Goal: Task Accomplishment & Management: Complete application form

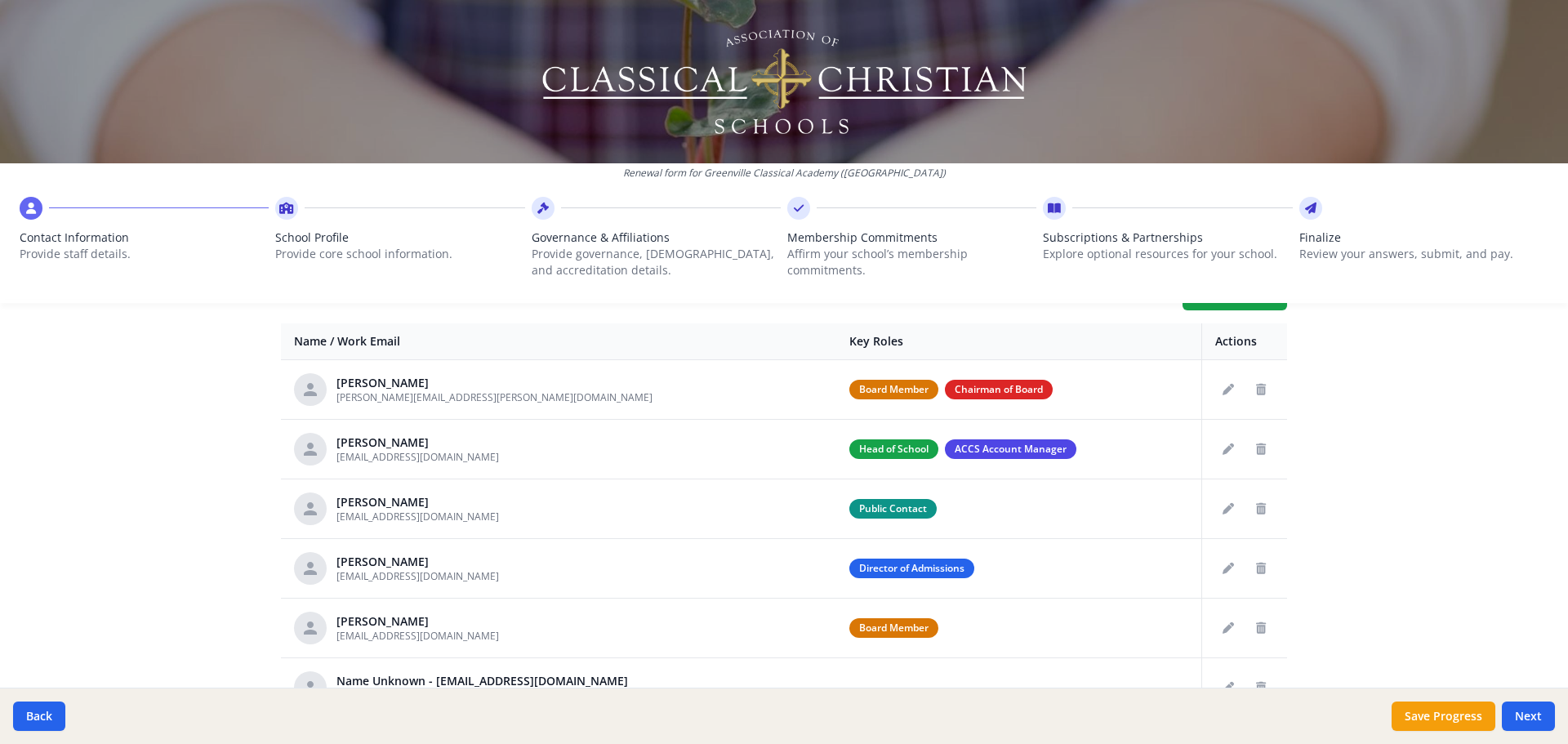
scroll to position [653, 0]
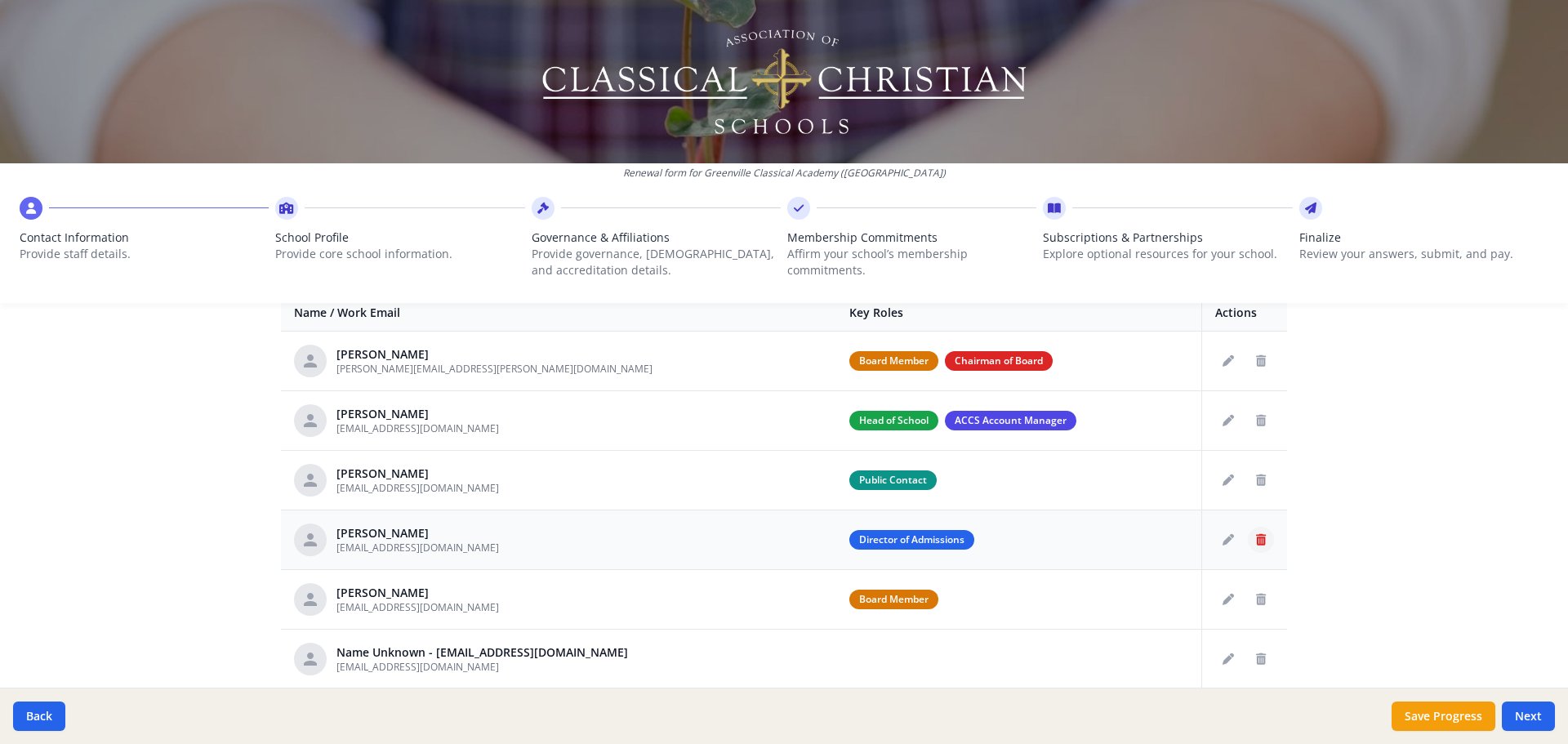
click at [1248, 539] on button "Delete staff" at bounding box center [1261, 540] width 26 height 26
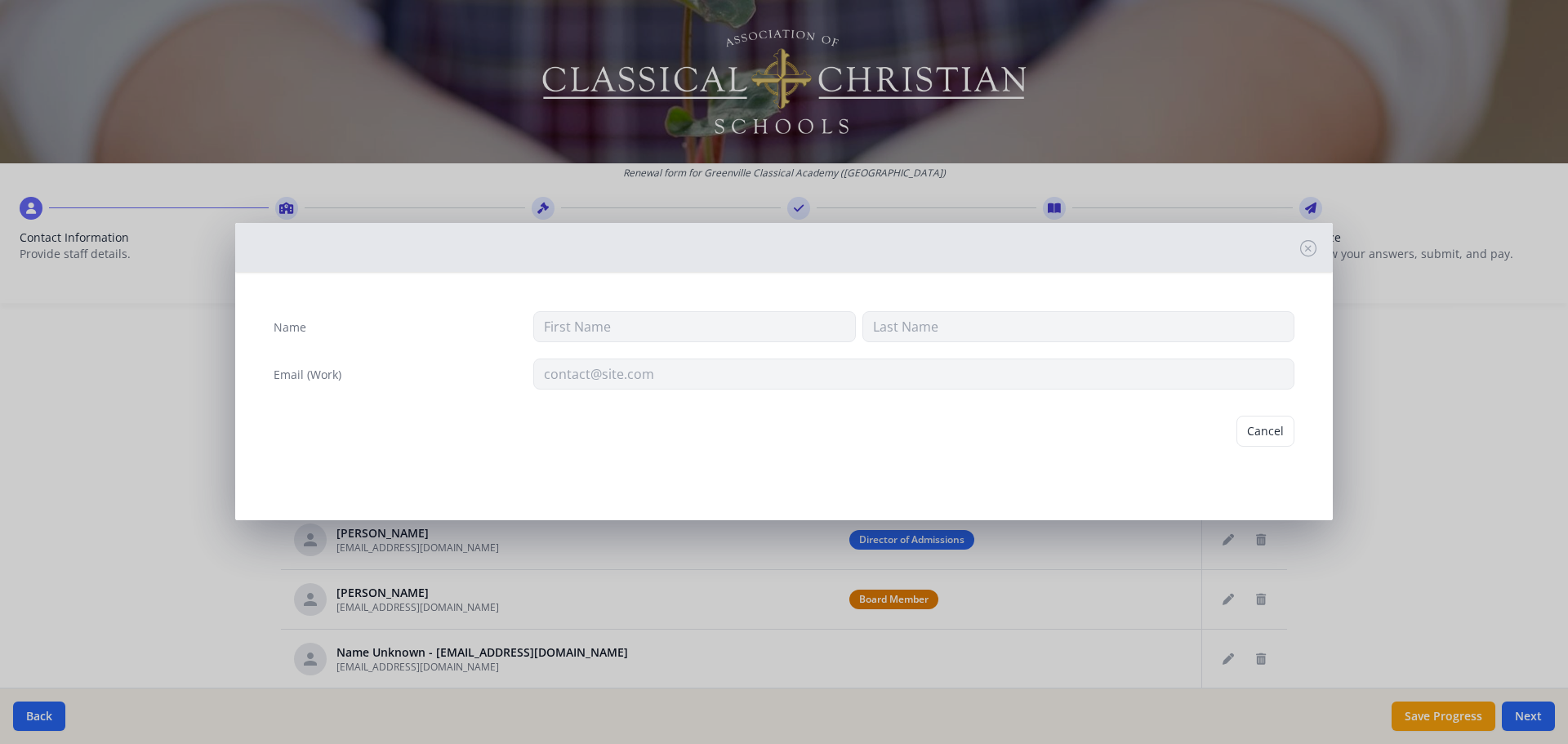
type input "[PERSON_NAME]"
type input "[EMAIL_ADDRESS][DOMAIN_NAME]"
click at [1273, 427] on button "Delete" at bounding box center [1266, 431] width 56 height 31
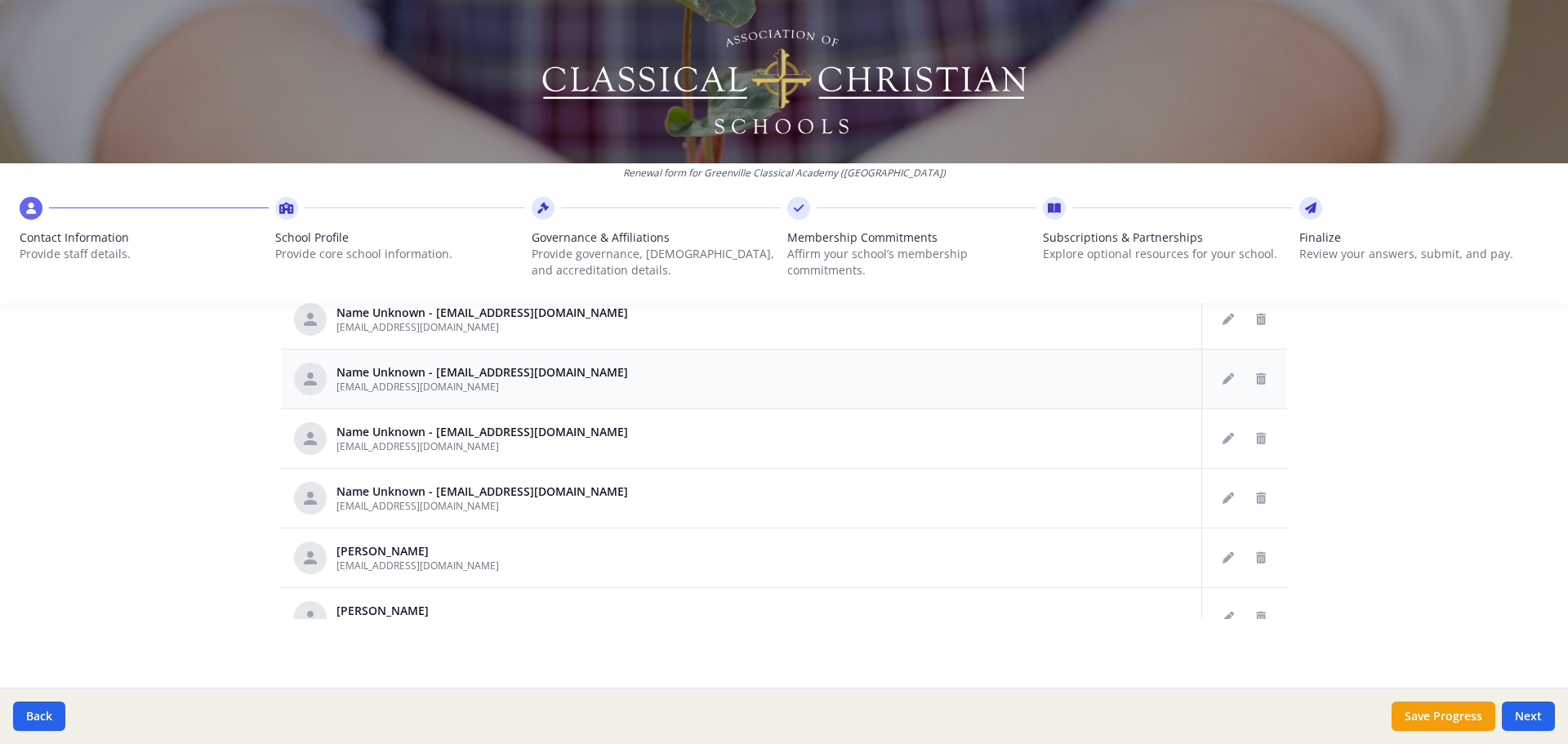
scroll to position [164, 0]
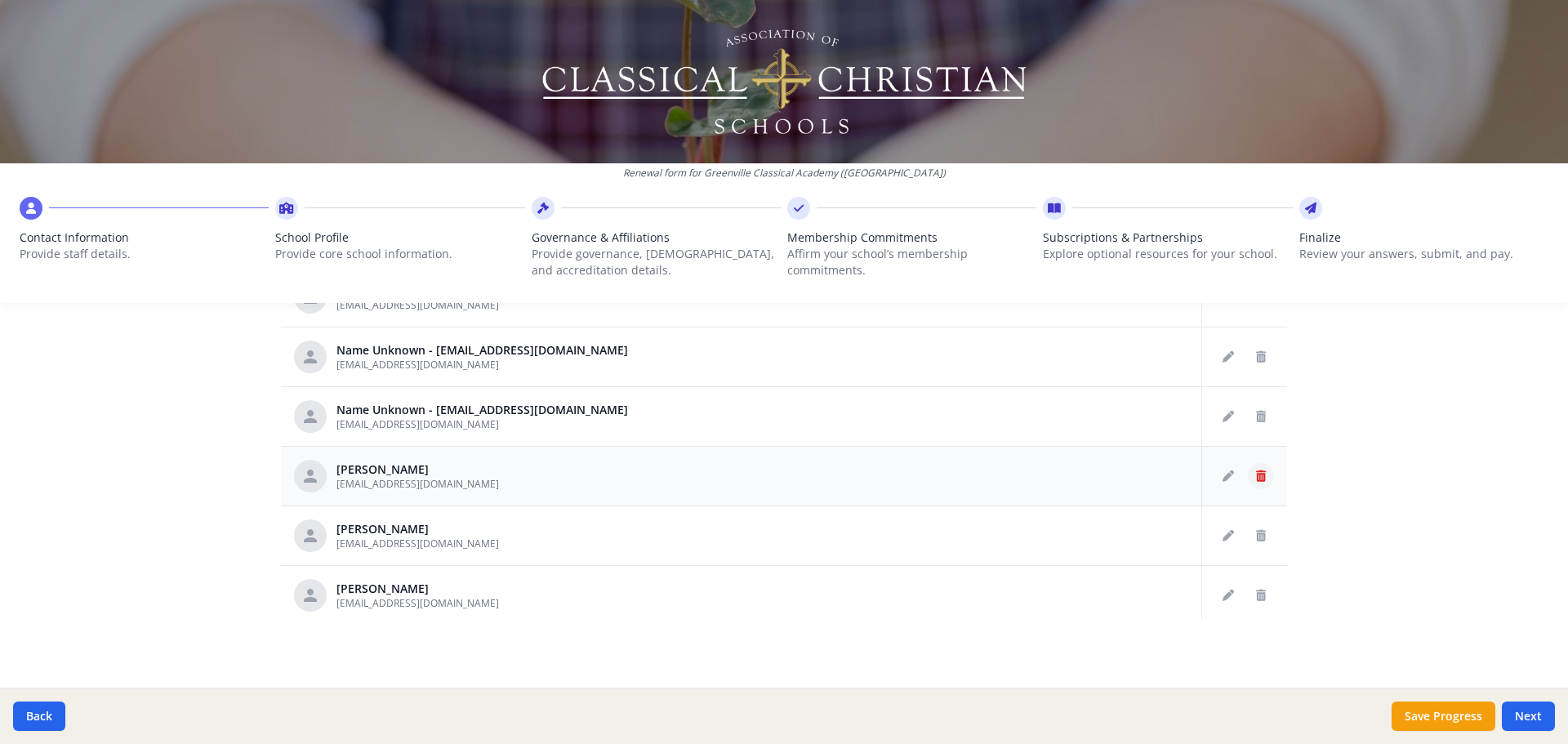
click at [1256, 480] on icon "Delete staff" at bounding box center [1261, 476] width 10 height 11
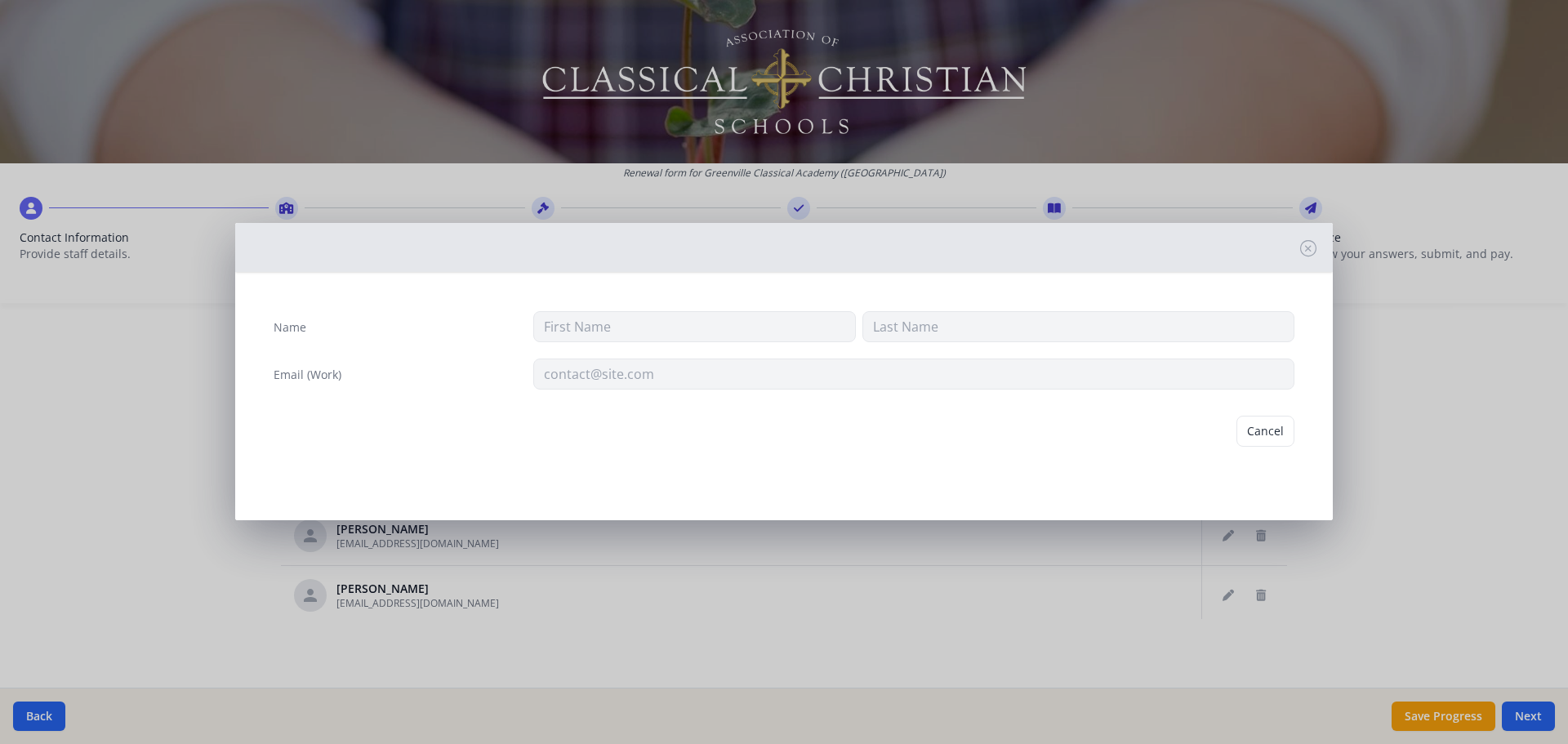
type input "[PERSON_NAME]"
type input "[EMAIL_ADDRESS][DOMAIN_NAME]"
click at [1262, 440] on button "Delete" at bounding box center [1266, 431] width 56 height 31
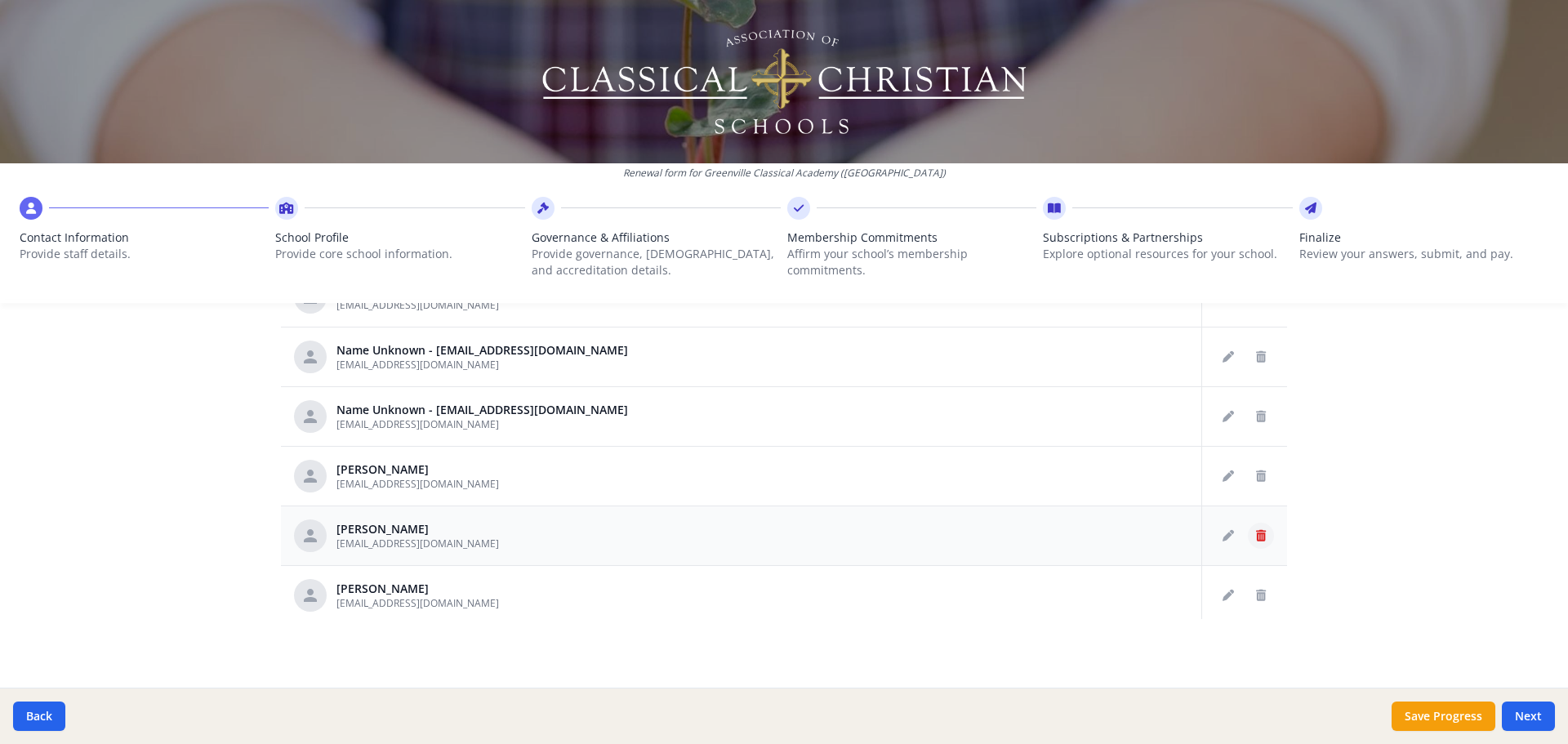
click at [1256, 537] on icon "Delete staff" at bounding box center [1261, 536] width 10 height 11
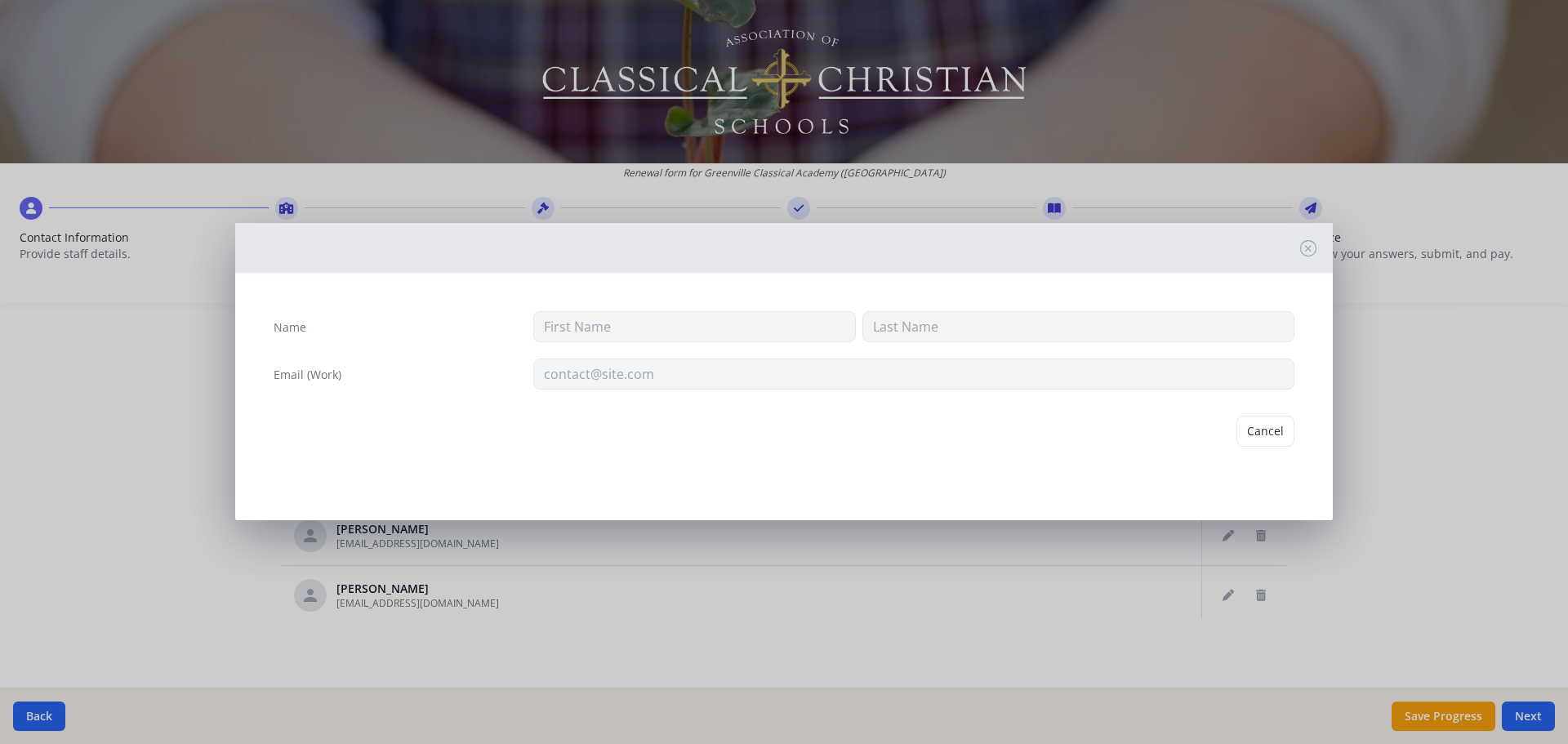
type input "[PERSON_NAME]"
type input "[EMAIL_ADDRESS][DOMAIN_NAME]"
click at [1254, 423] on button "Delete" at bounding box center [1266, 431] width 56 height 31
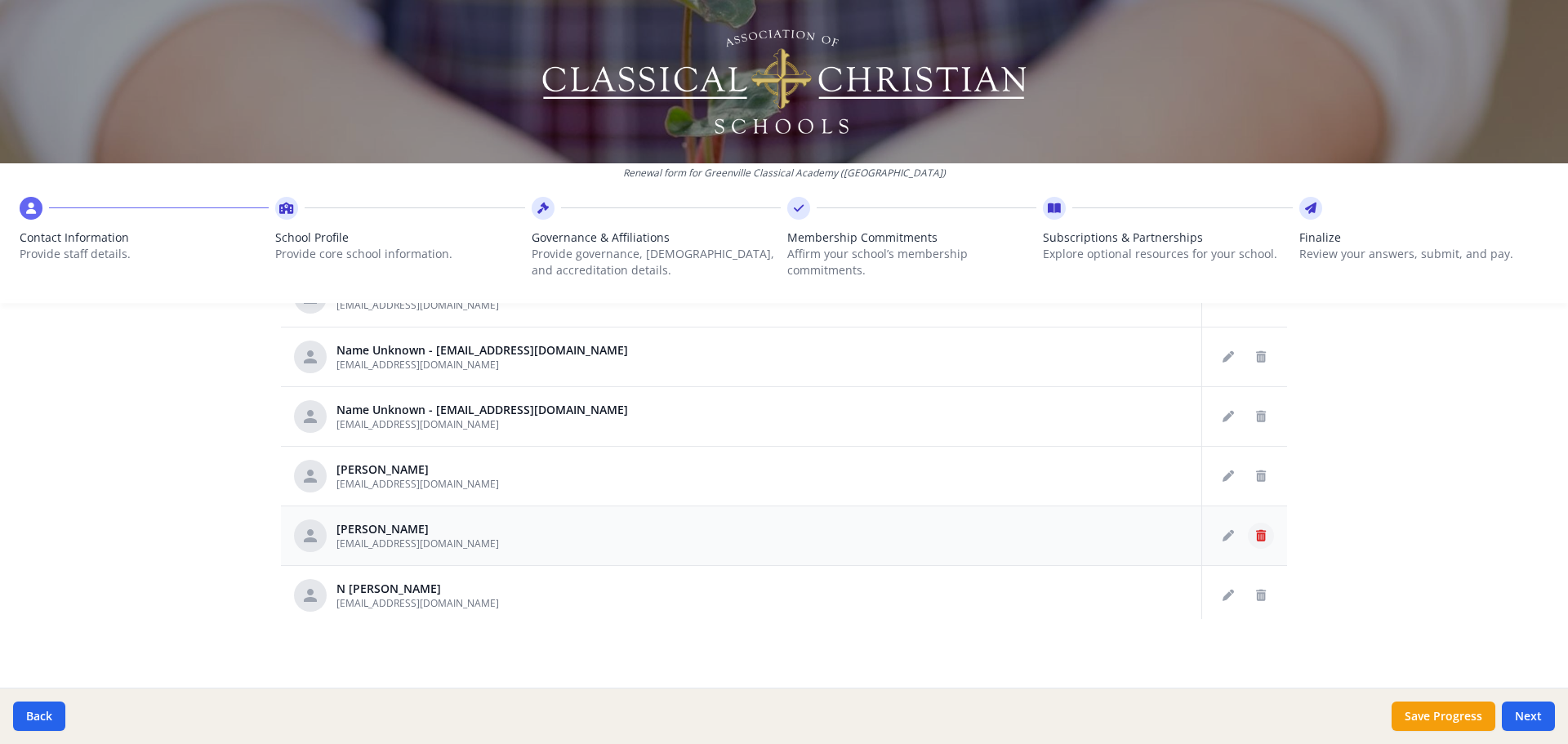
click at [1249, 542] on button "Delete staff" at bounding box center [1261, 536] width 26 height 26
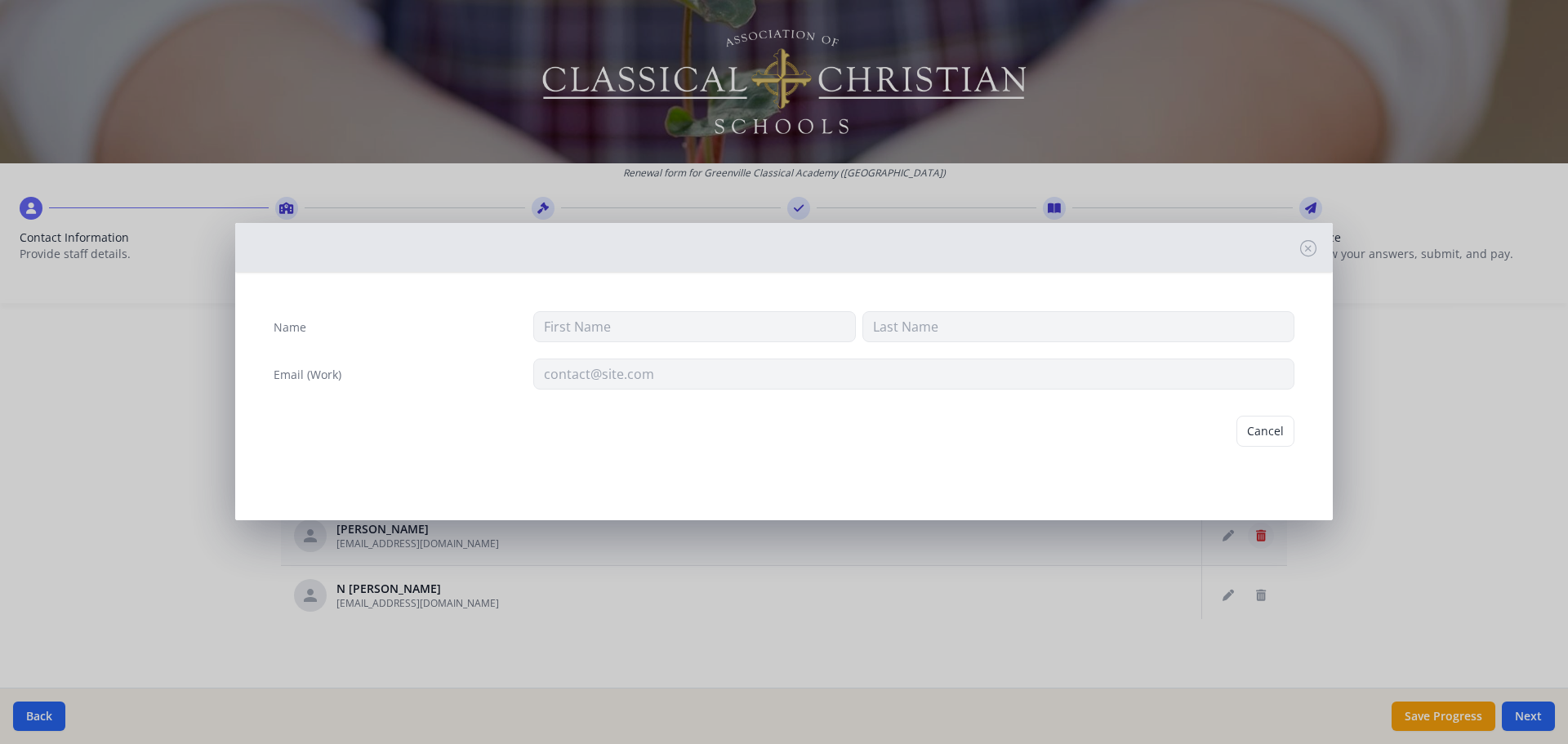
type input "[PERSON_NAME]"
type input "[EMAIL_ADDRESS][DOMAIN_NAME]"
click at [1272, 431] on button "Delete" at bounding box center [1266, 431] width 56 height 31
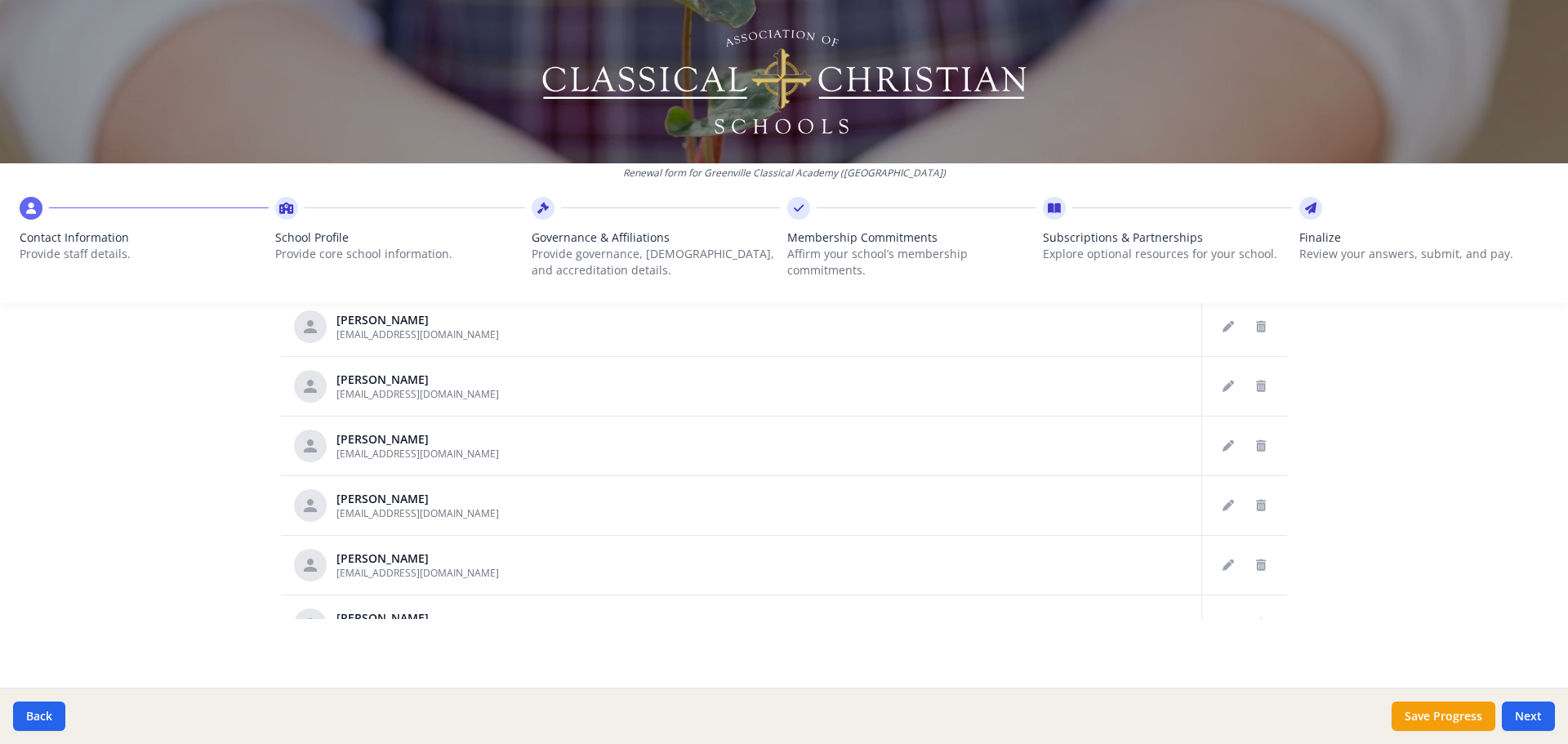
scroll to position [1839, 0]
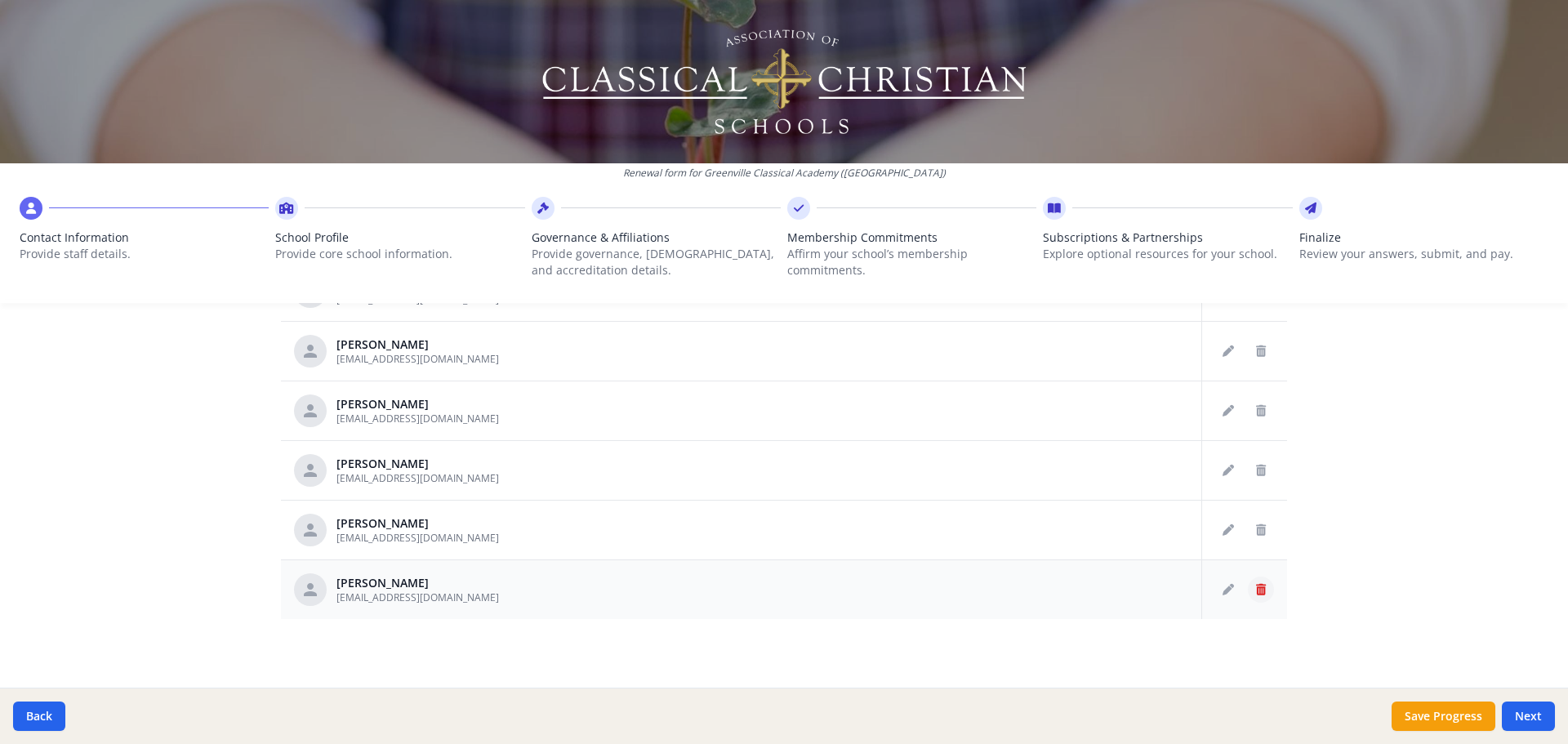
click at [1256, 593] on icon "Delete staff" at bounding box center [1261, 590] width 10 height 11
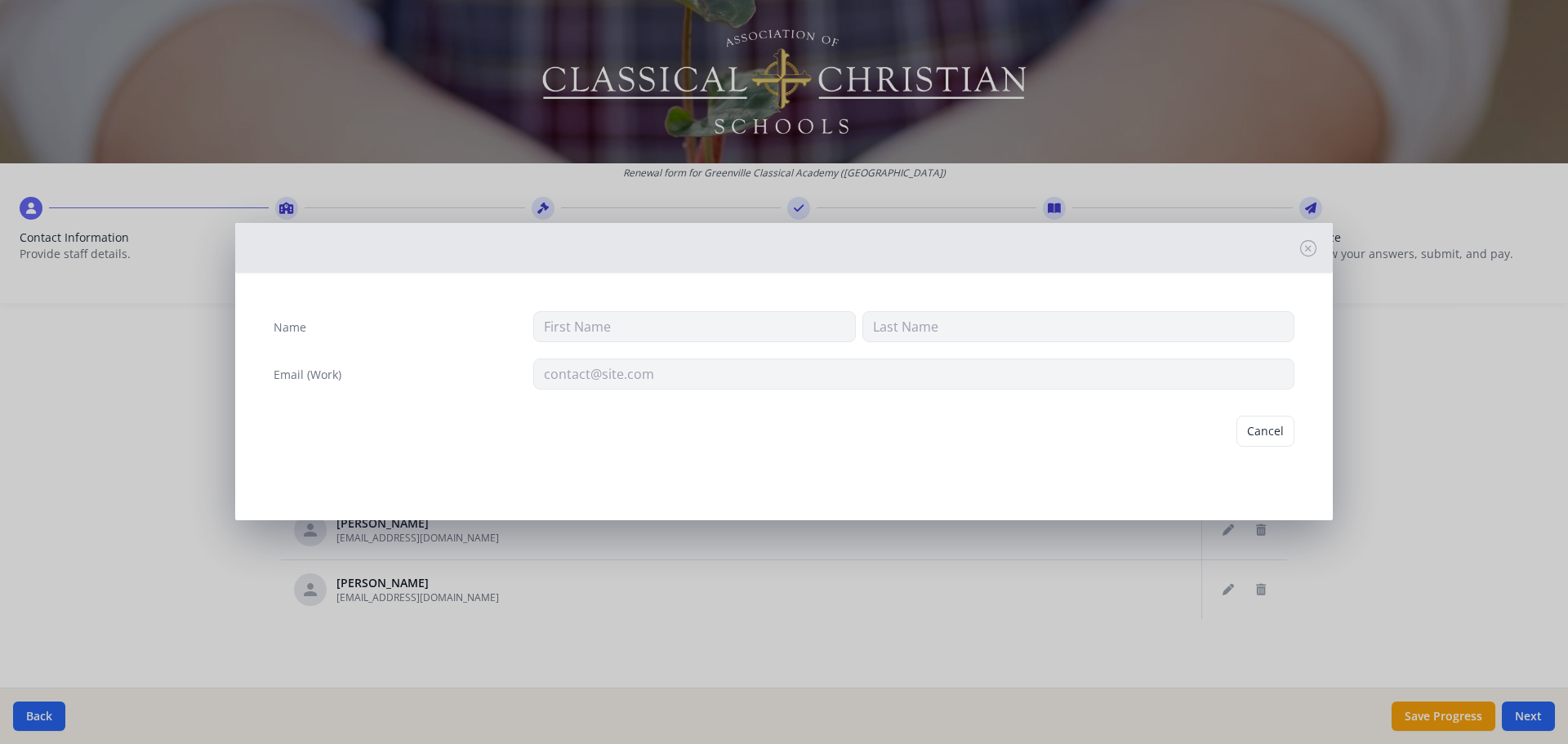
type input "[PERSON_NAME]"
type input "Woernle"
type input "[EMAIL_ADDRESS][DOMAIN_NAME]"
click at [1262, 432] on button "Delete" at bounding box center [1266, 431] width 56 height 31
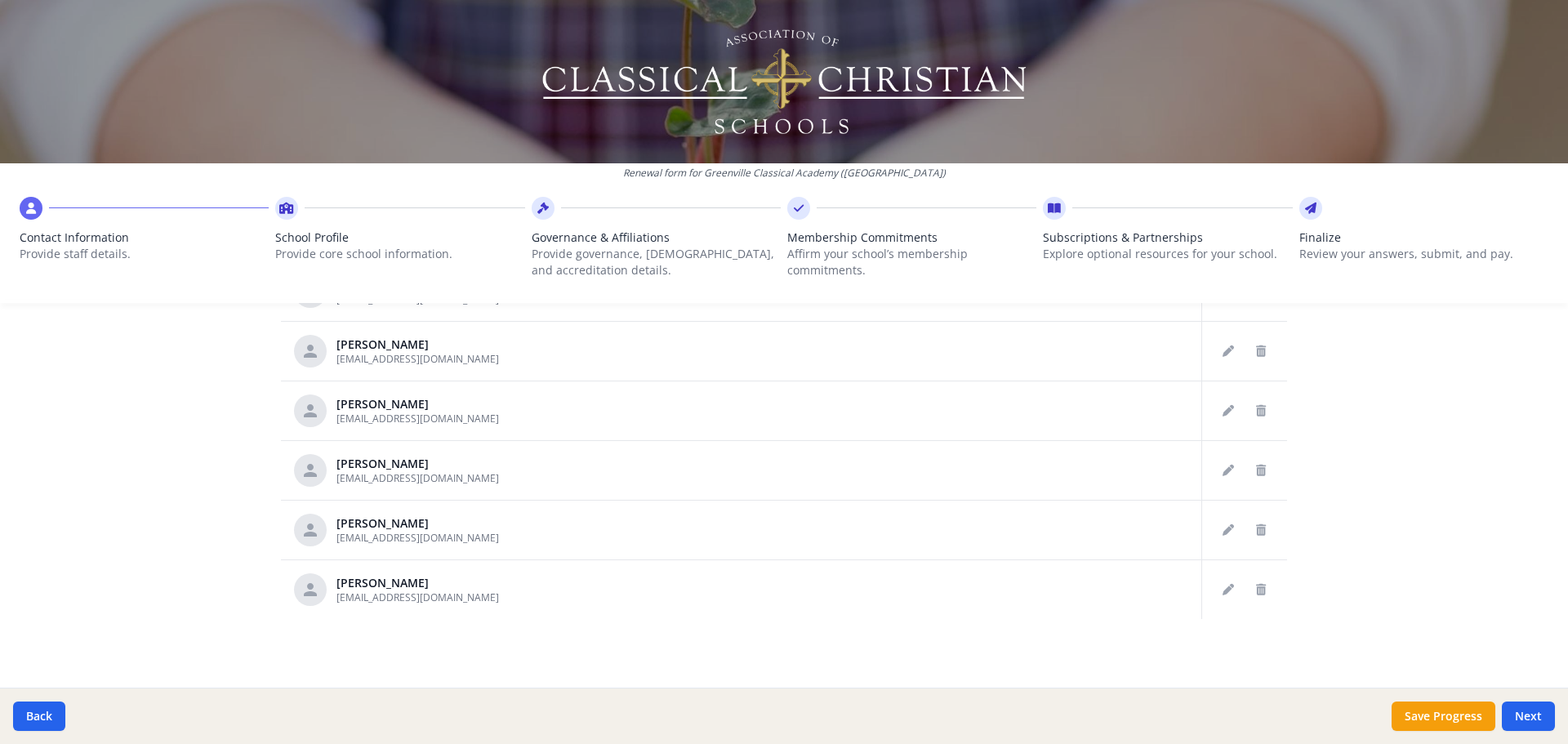
scroll to position [1779, 0]
click at [1256, 587] on icon "Delete staff" at bounding box center [1261, 590] width 10 height 11
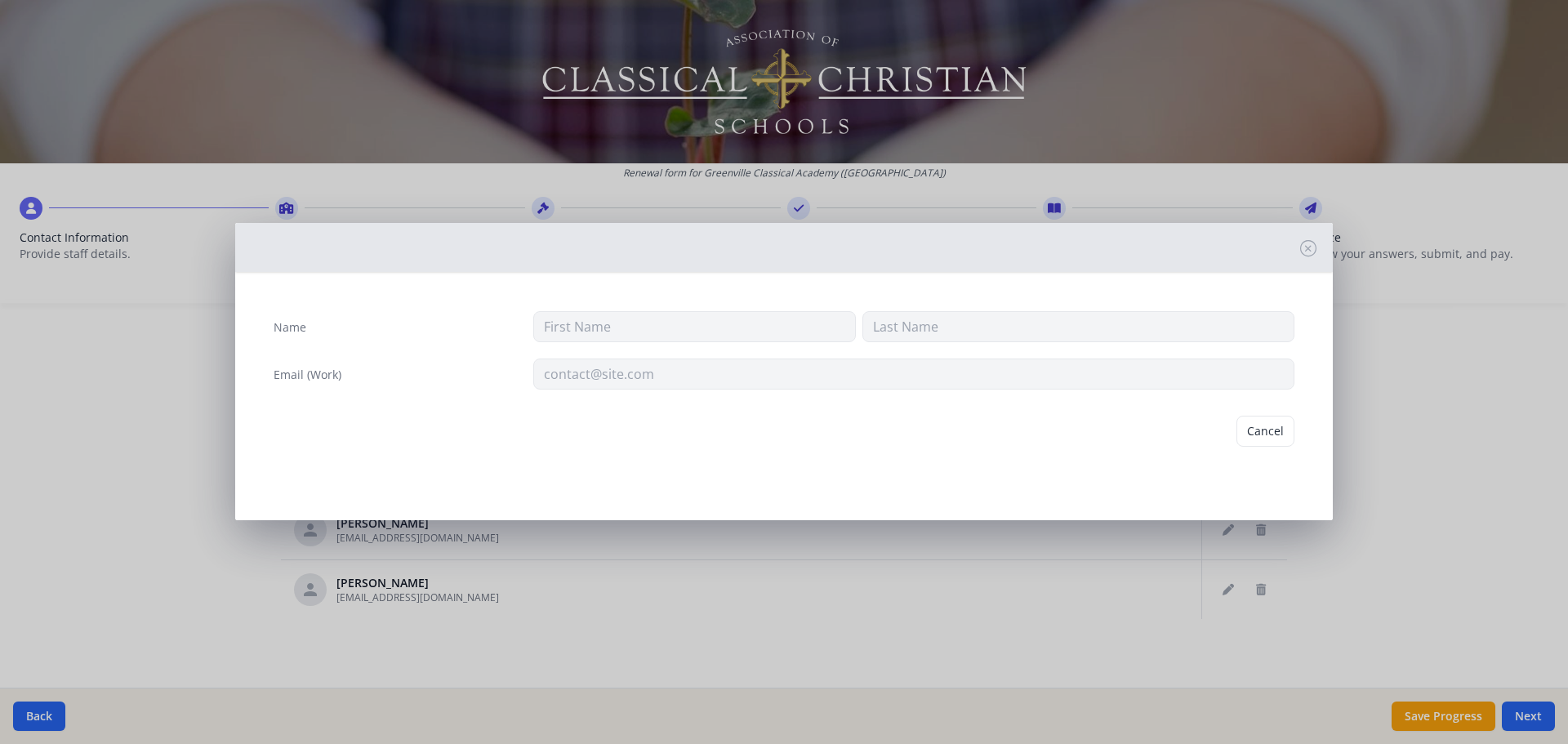
type input "[PERSON_NAME]"
type input "[EMAIL_ADDRESS][DOMAIN_NAME]"
click at [1262, 432] on button "Delete" at bounding box center [1266, 431] width 56 height 31
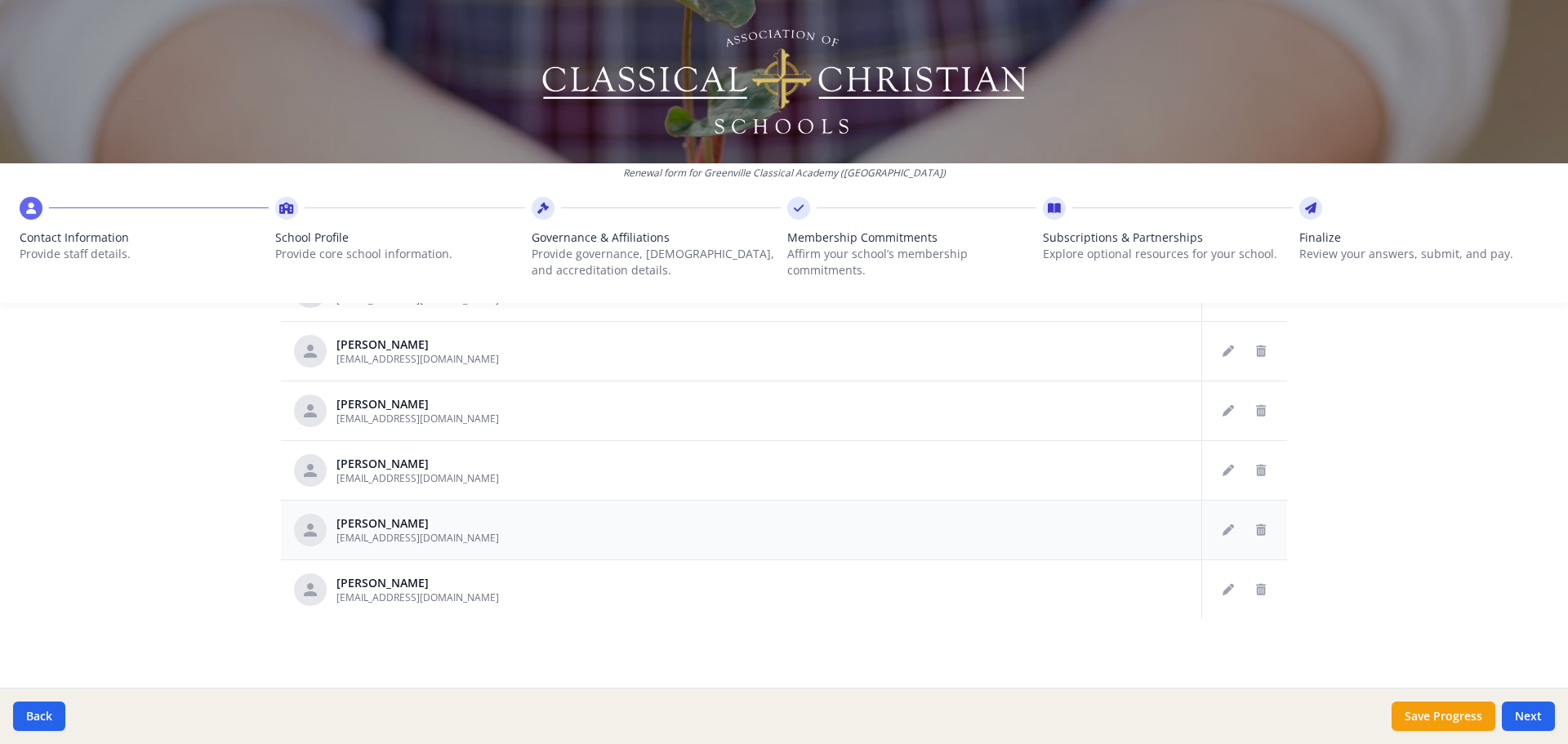
scroll to position [1720, 0]
click at [1249, 532] on button "Delete staff" at bounding box center [1261, 530] width 26 height 26
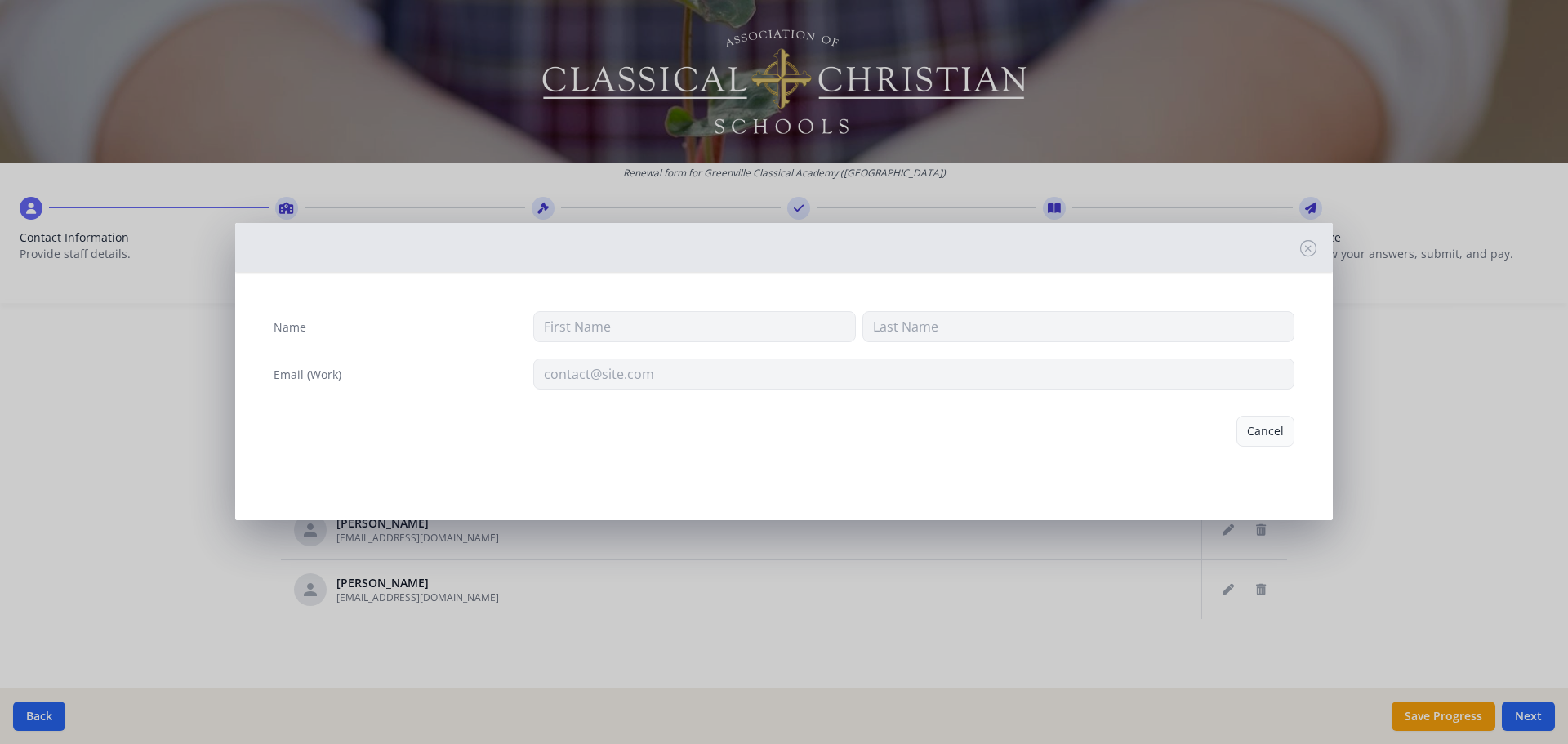
click at [1252, 430] on button "Cancel" at bounding box center [1265, 431] width 58 height 31
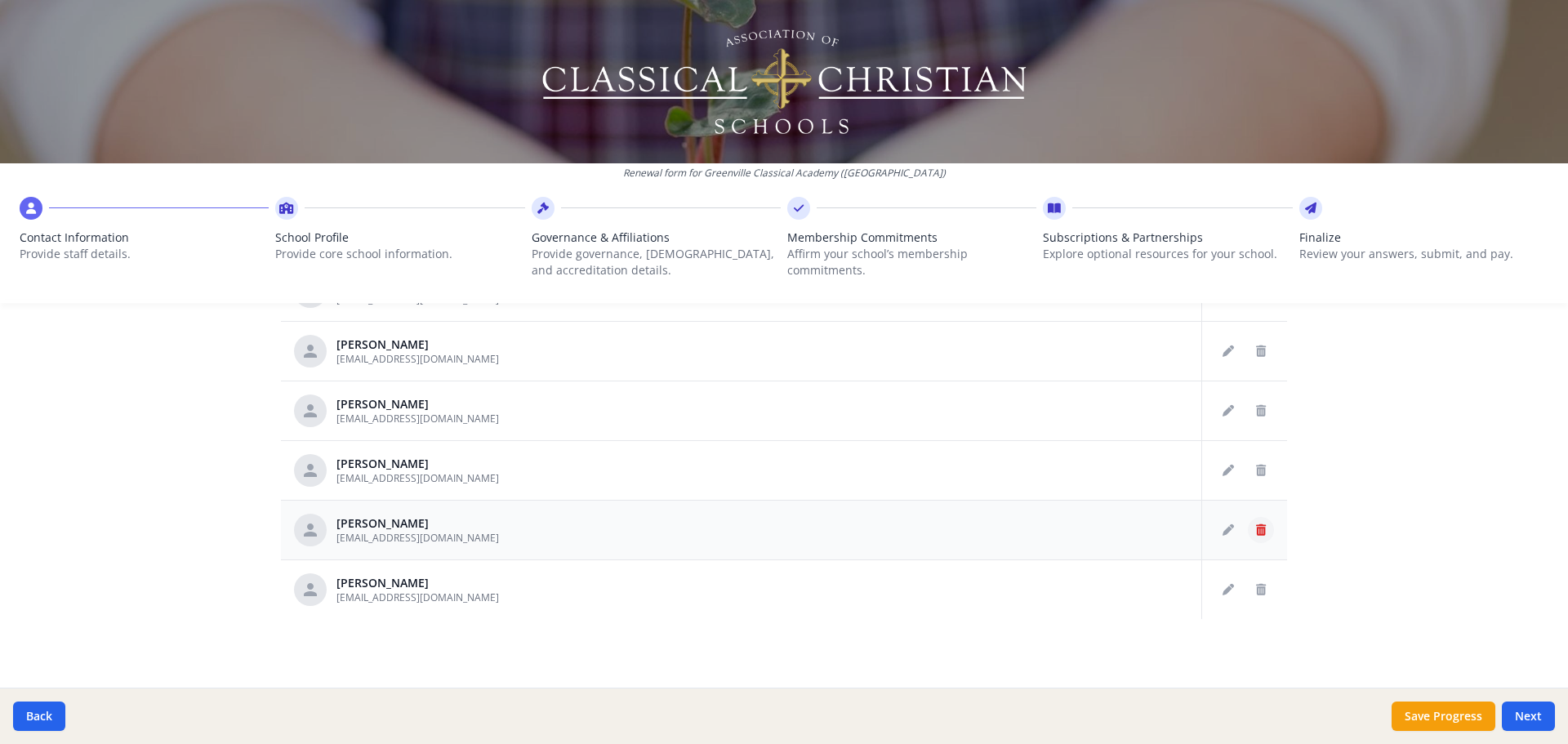
click at [1256, 530] on icon "Delete staff" at bounding box center [1261, 530] width 10 height 11
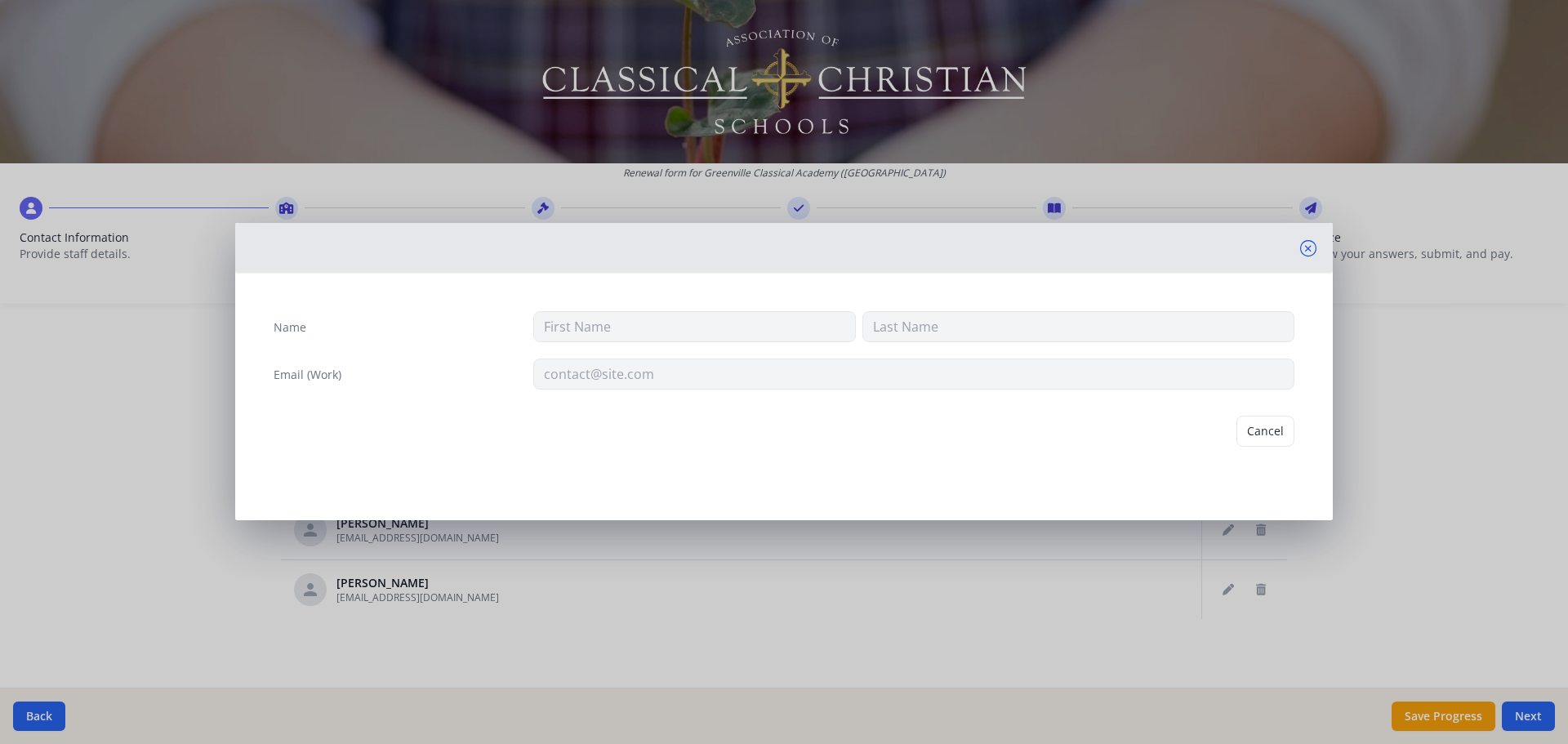
click at [1309, 247] on icon at bounding box center [1309, 248] width 16 height 16
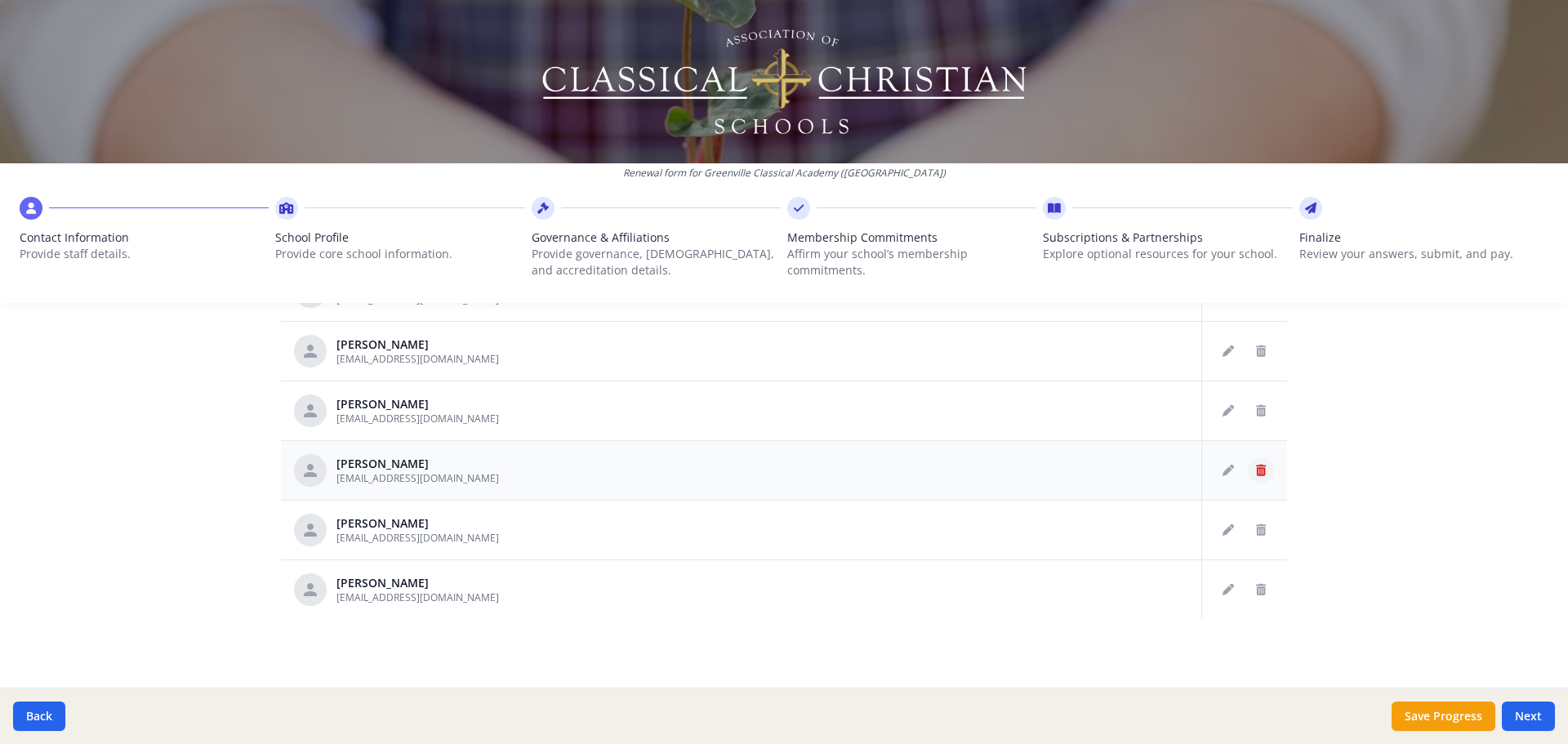
click at [1256, 467] on icon "Delete staff" at bounding box center [1261, 471] width 10 height 11
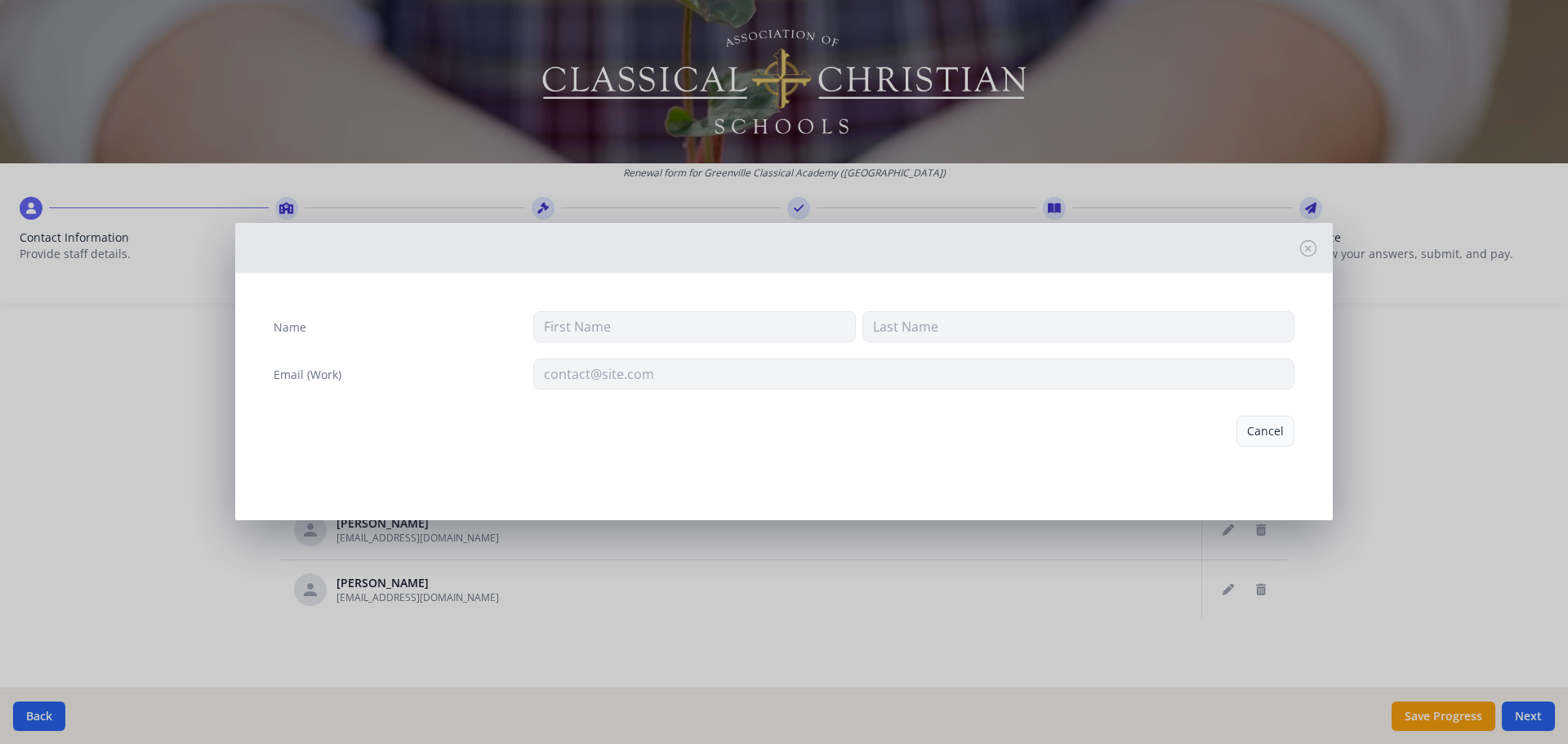
click at [1262, 431] on button "Cancel" at bounding box center [1265, 431] width 58 height 31
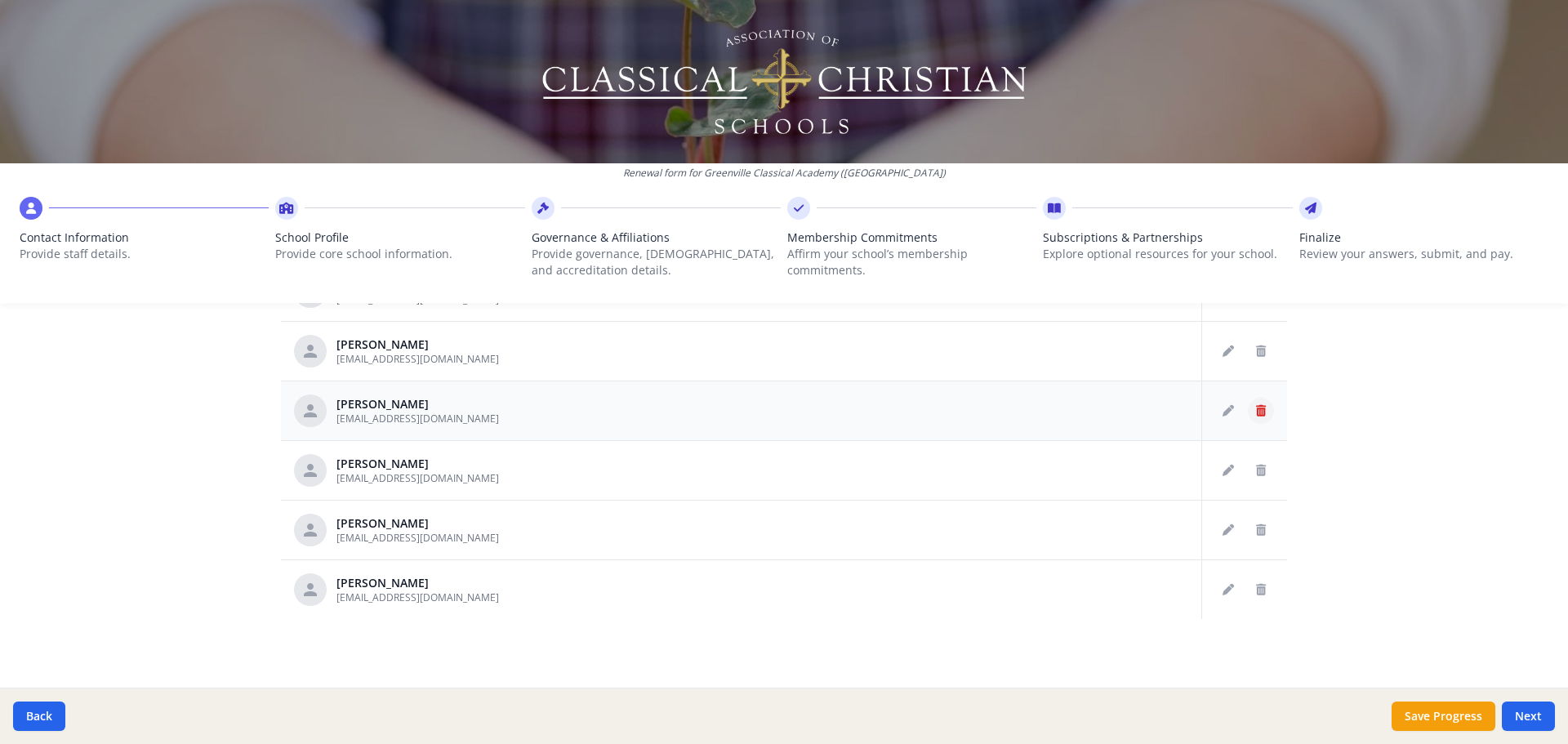
click at [1249, 408] on button "Delete staff" at bounding box center [1261, 411] width 26 height 26
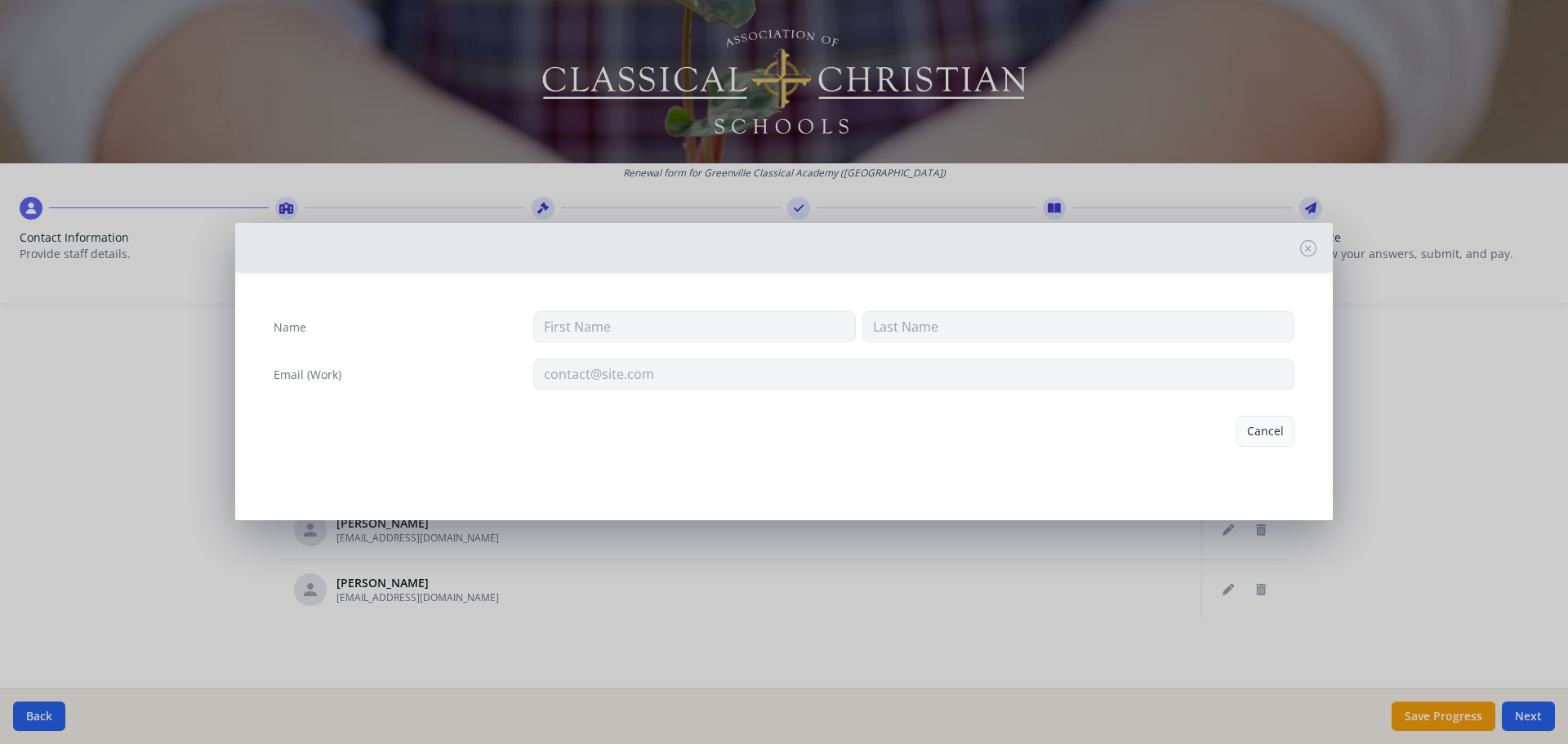
click at [1255, 433] on button "Cancel" at bounding box center [1265, 431] width 58 height 31
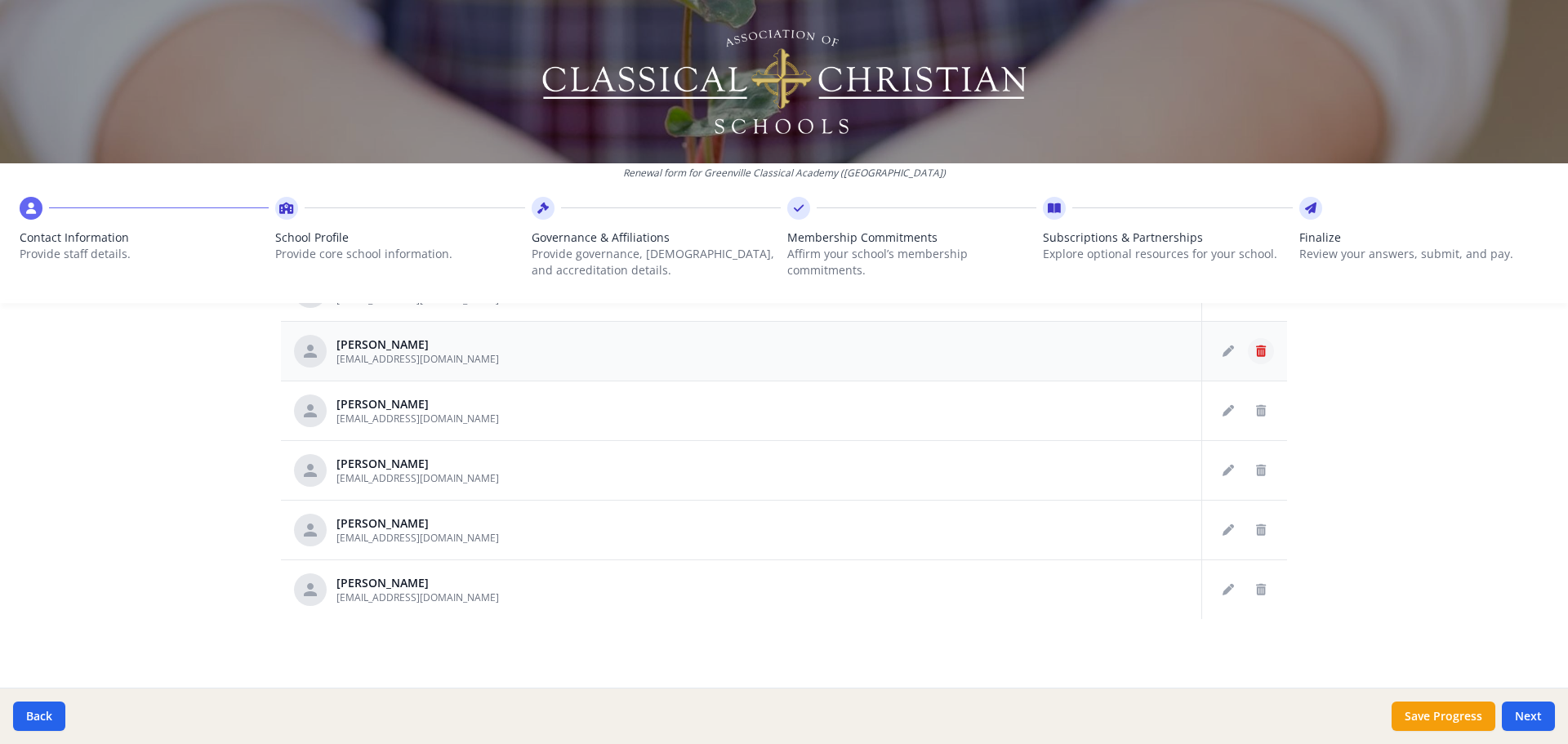
click at [1256, 355] on icon "Delete staff" at bounding box center [1261, 351] width 10 height 11
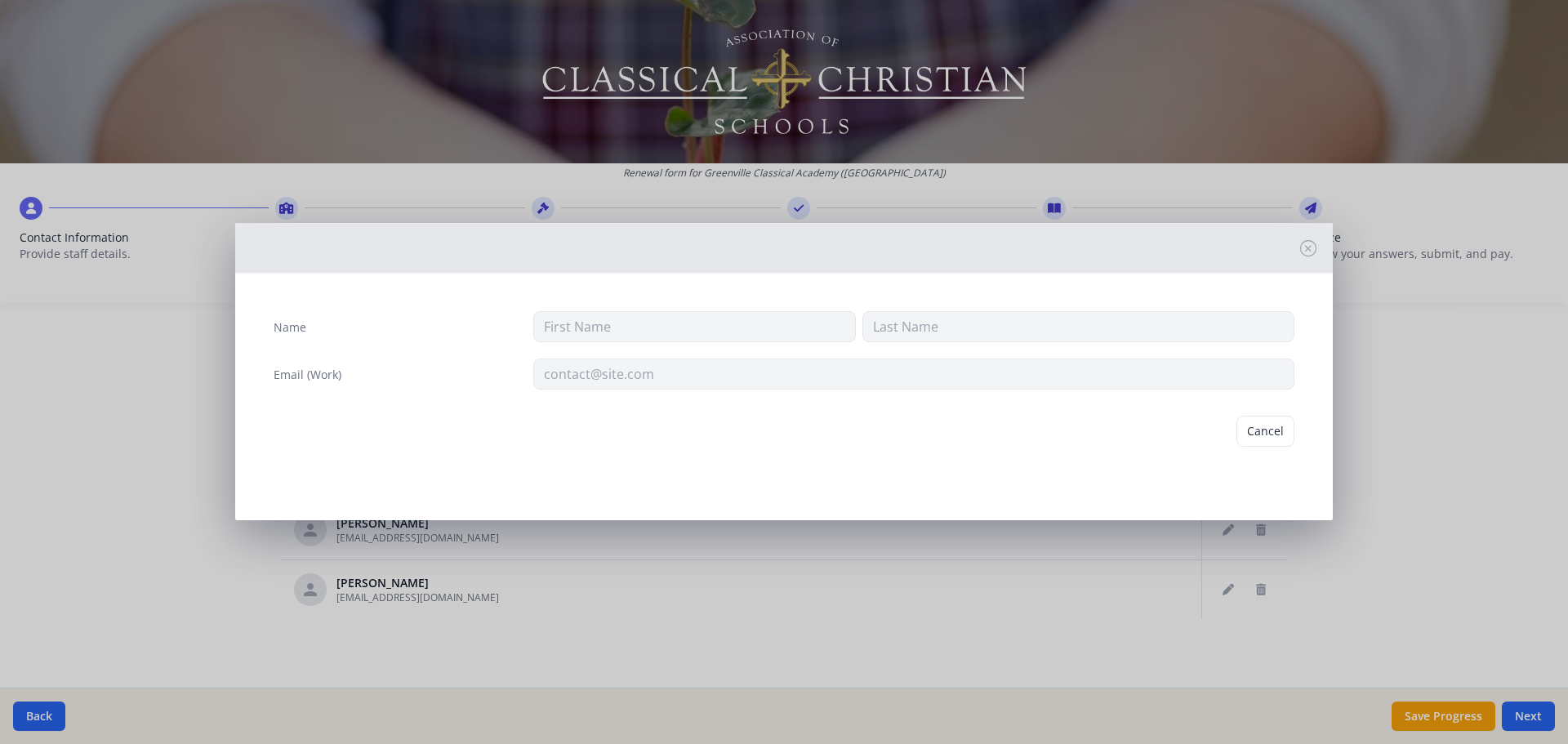
type input "[PERSON_NAME]"
type input "[EMAIL_ADDRESS][DOMAIN_NAME]"
click at [1264, 410] on div "Cancel [GEOGRAPHIC_DATA]" at bounding box center [783, 431] width 1047 height 57
click at [1264, 430] on button "Delete" at bounding box center [1266, 431] width 56 height 31
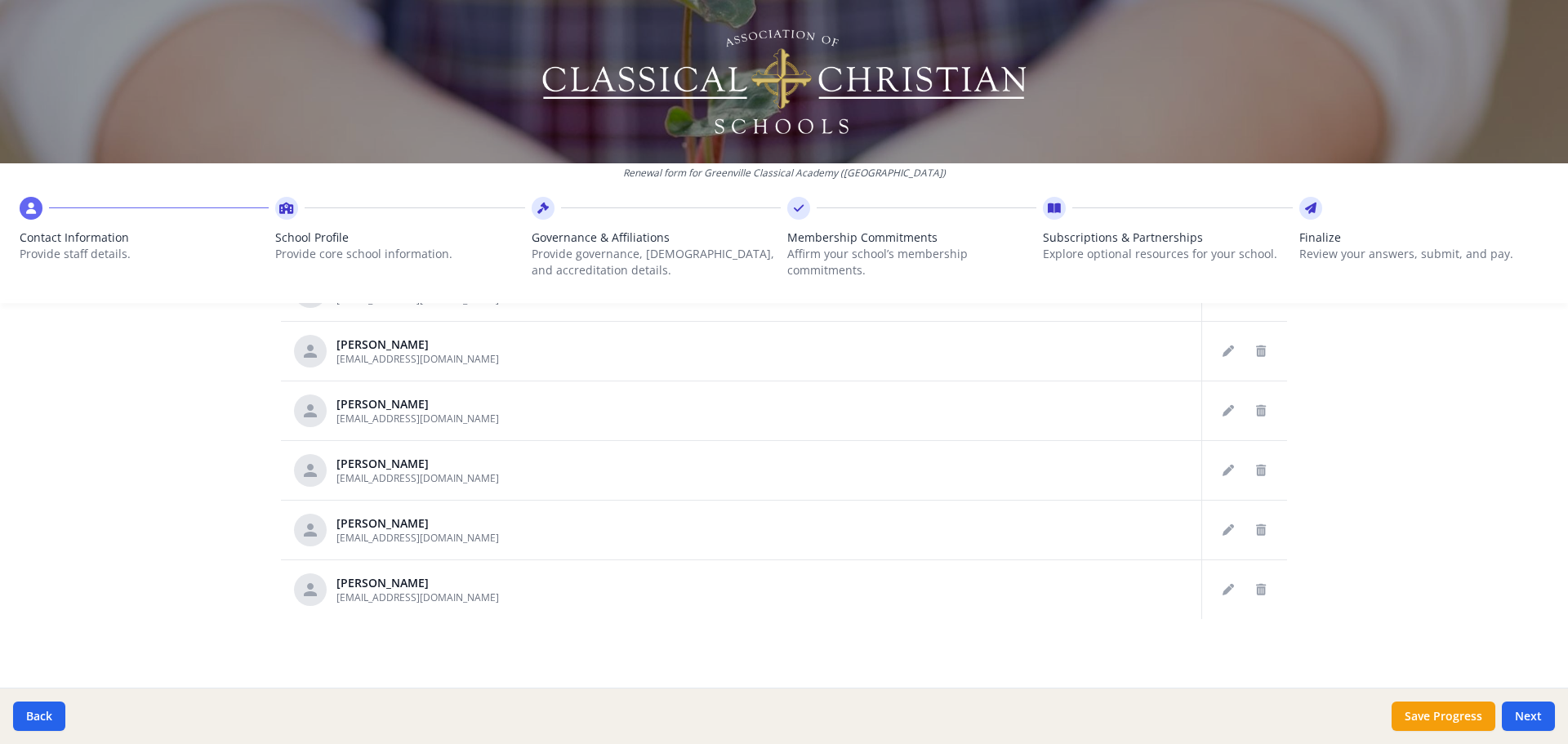
scroll to position [1578, 0]
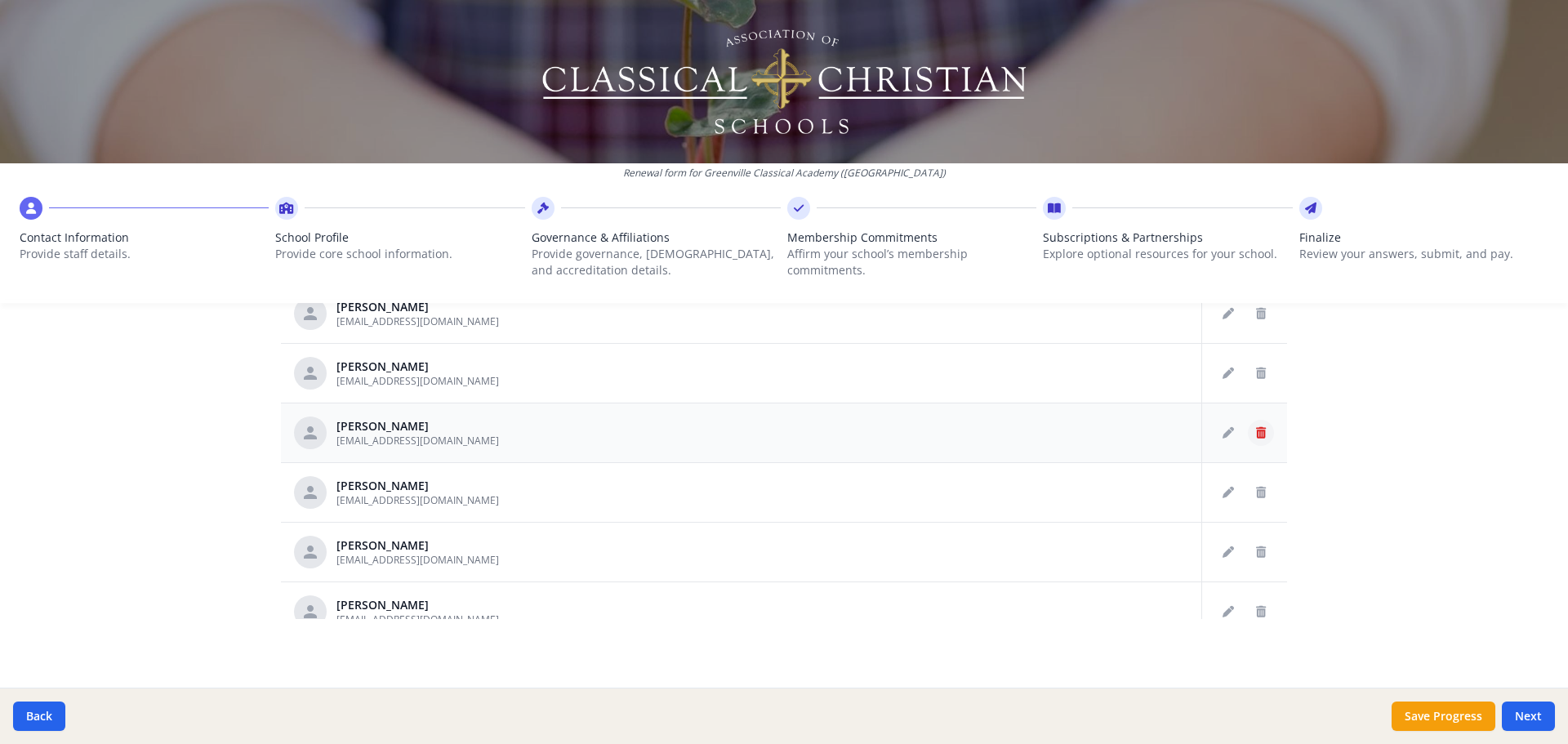
click at [1256, 433] on icon "Delete staff" at bounding box center [1261, 433] width 10 height 11
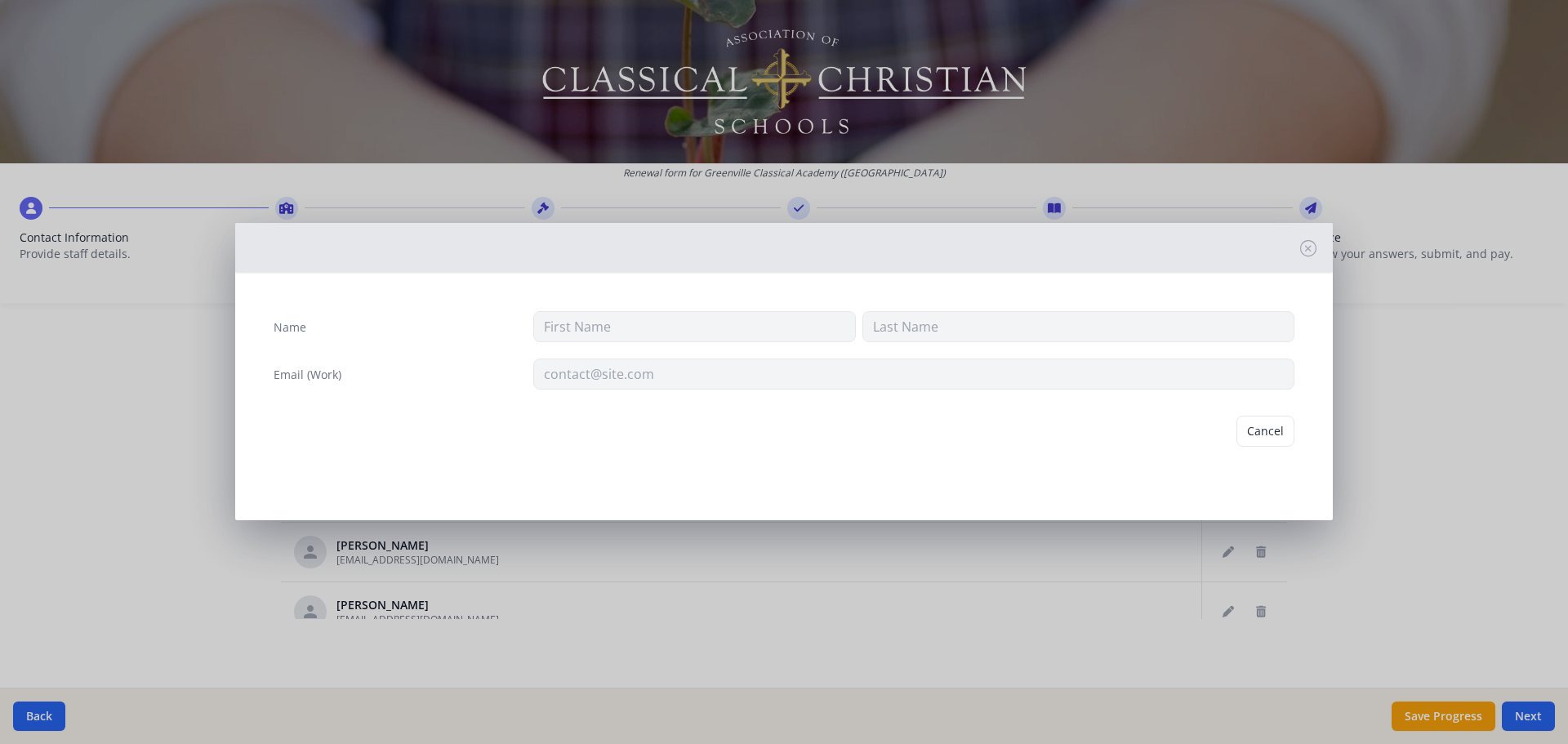
type input "[PERSON_NAME]"
type input "Spears"
type input "[EMAIL_ADDRESS][DOMAIN_NAME]"
click at [1255, 433] on button "Delete" at bounding box center [1266, 431] width 56 height 31
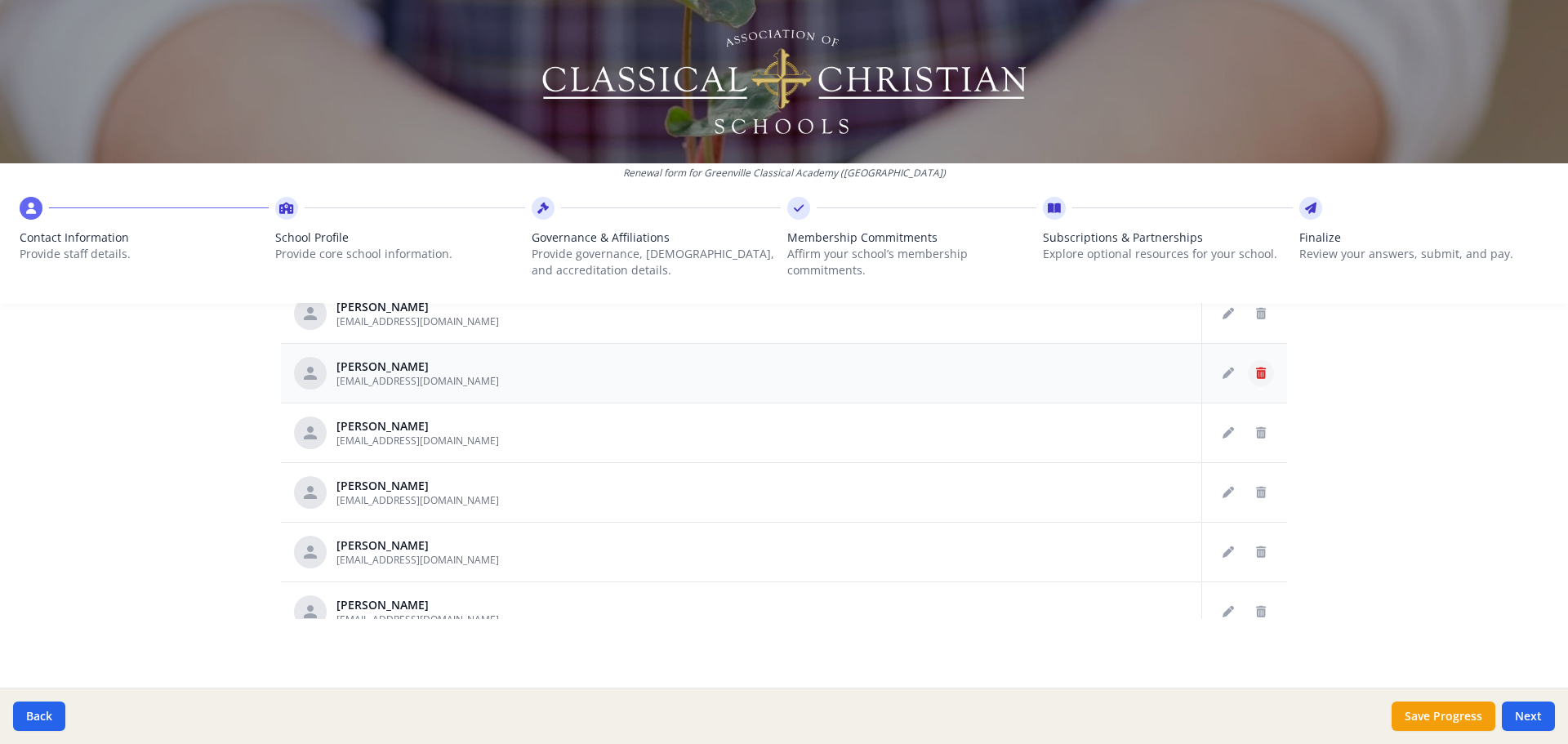
click at [1256, 367] on icon "Delete staff" at bounding box center [1261, 373] width 10 height 11
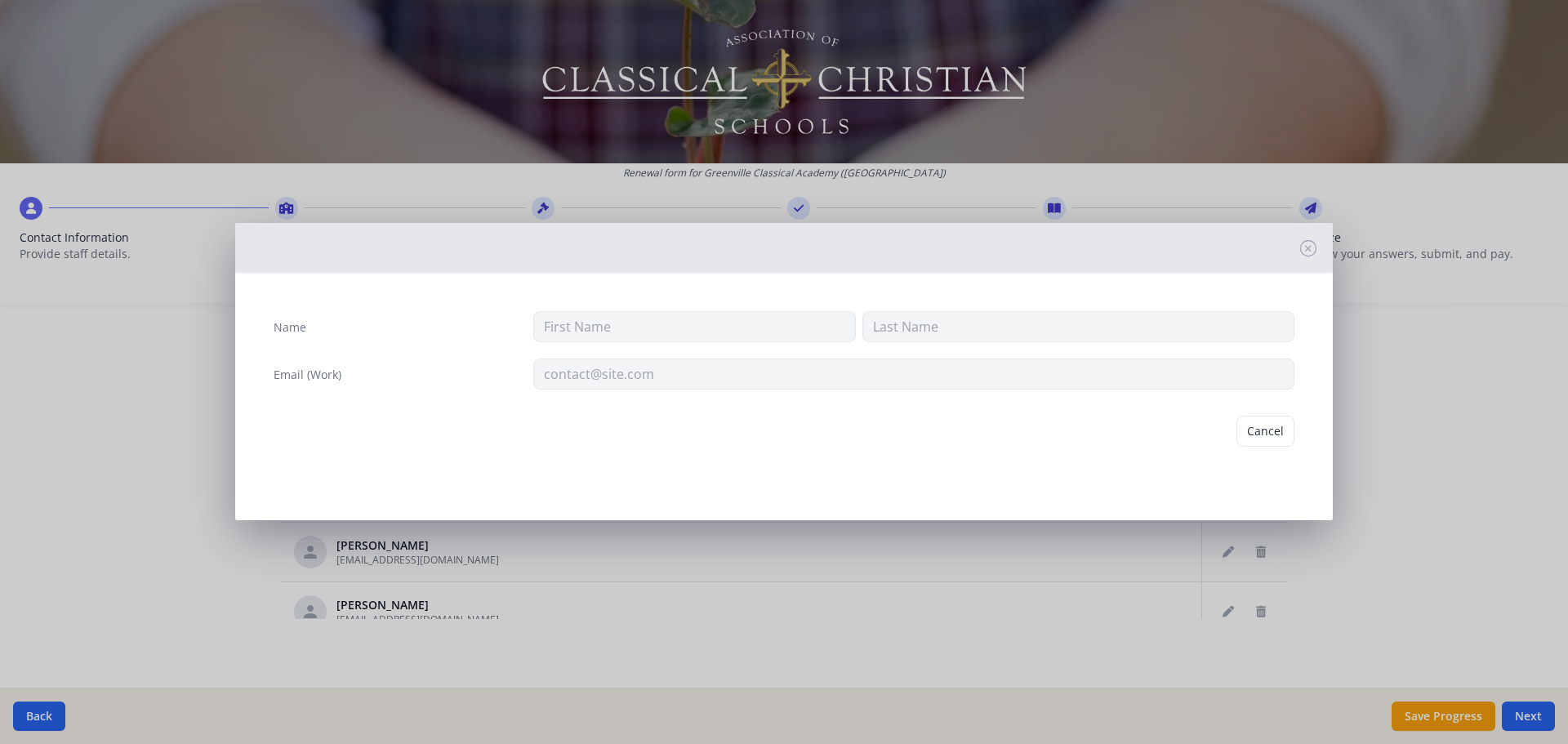
type input "[PERSON_NAME]"
type input "[EMAIL_ADDRESS][DOMAIN_NAME]"
click at [1241, 429] on button "Delete" at bounding box center [1266, 431] width 56 height 31
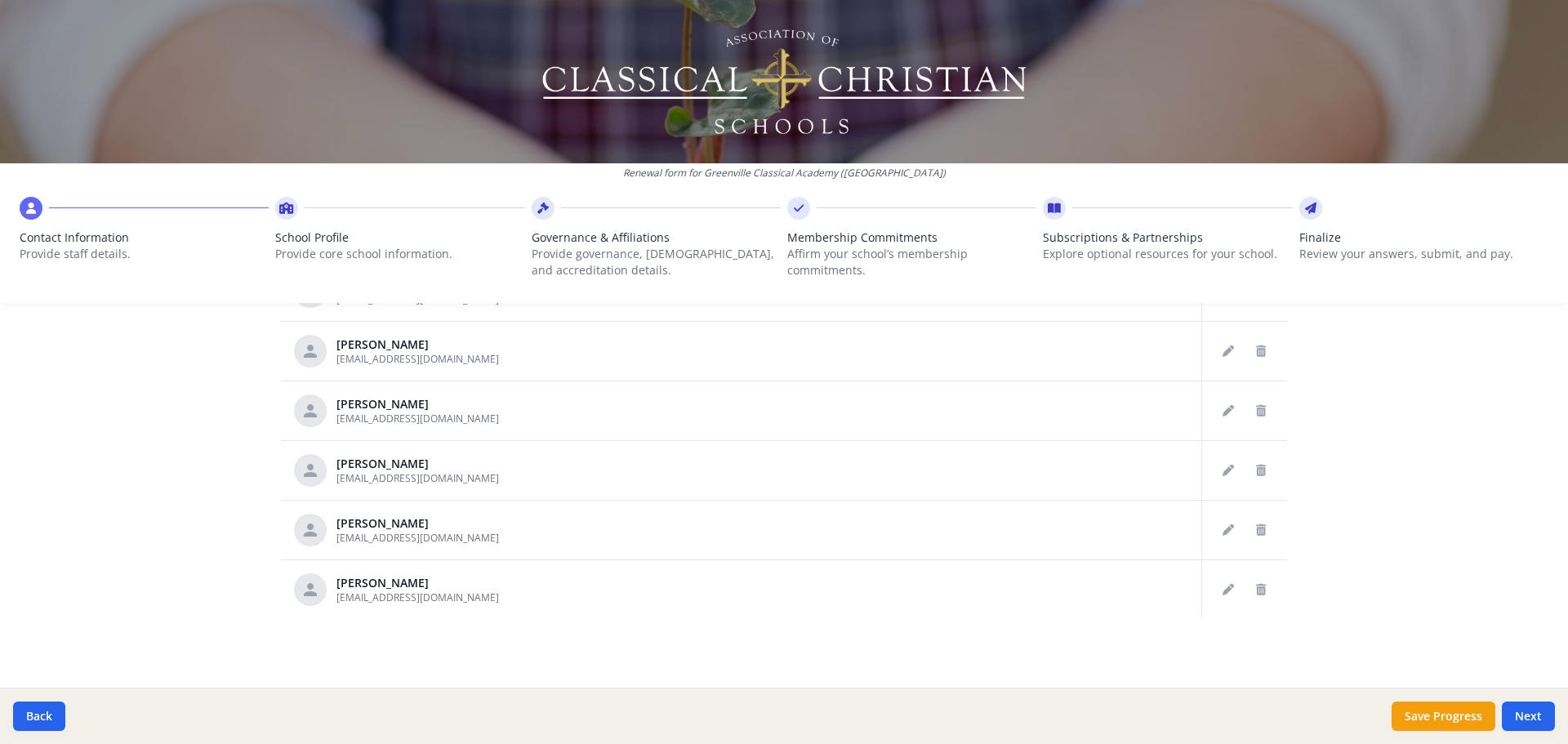
scroll to position [1540, 0]
click at [1256, 346] on icon "Delete staff" at bounding box center [1261, 351] width 10 height 11
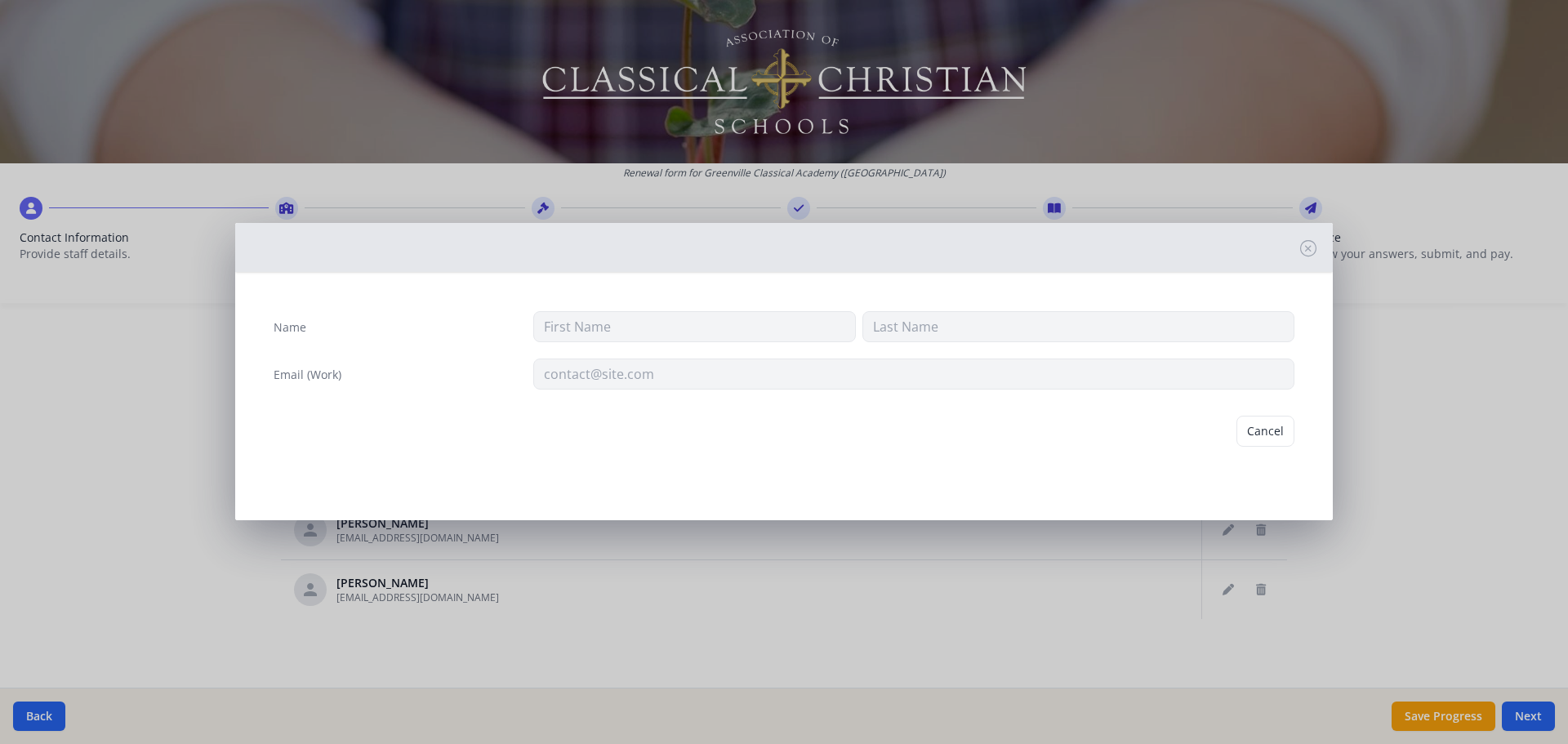
type input "[PERSON_NAME]"
type input "[EMAIL_ADDRESS][DOMAIN_NAME]"
click at [1241, 346] on div "Name [PERSON_NAME] Email (Work) [EMAIL_ADDRESS][DOMAIN_NAME]" at bounding box center [783, 350] width 1047 height 105
click at [1212, 423] on button "Cancel" at bounding box center [1202, 431] width 58 height 31
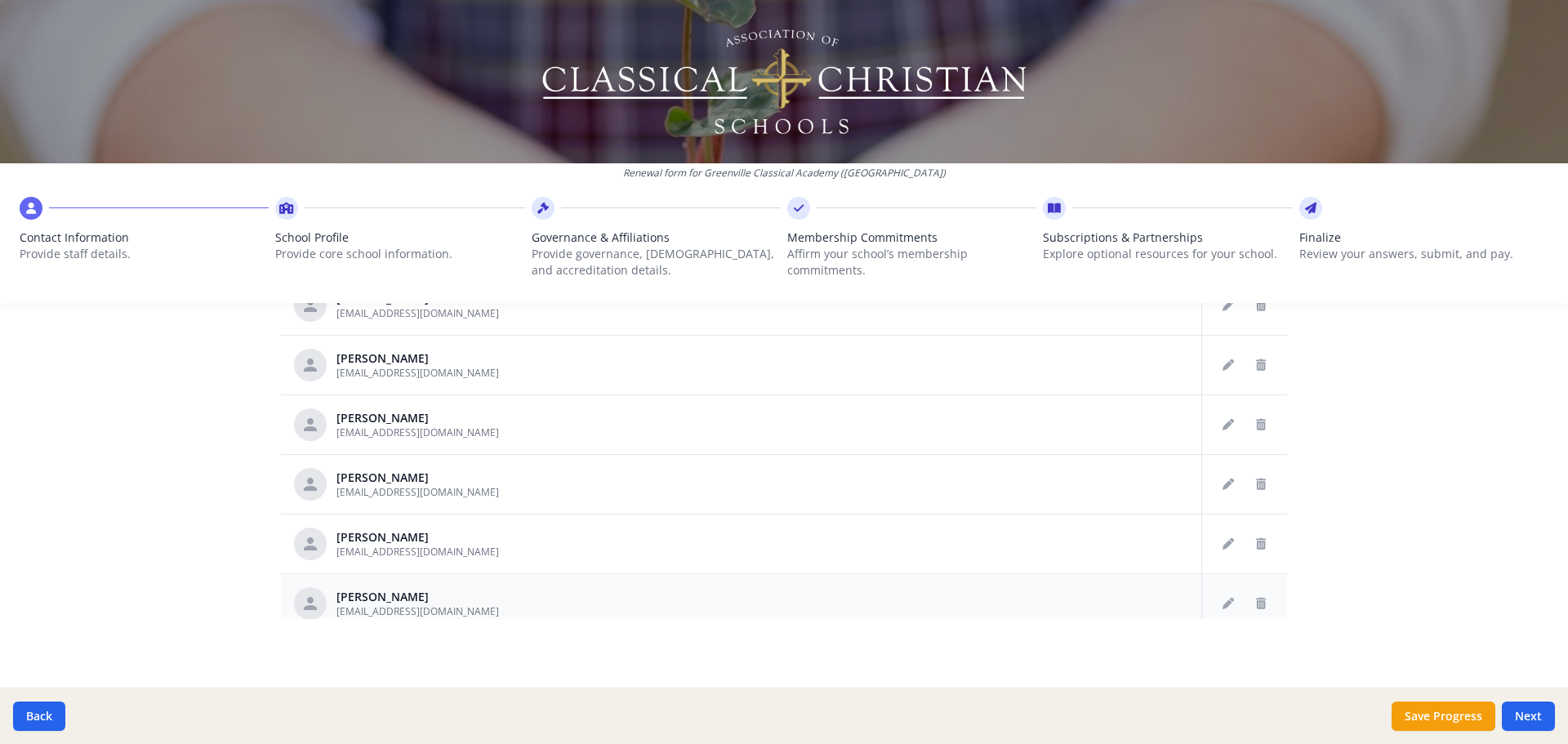
scroll to position [1378, 0]
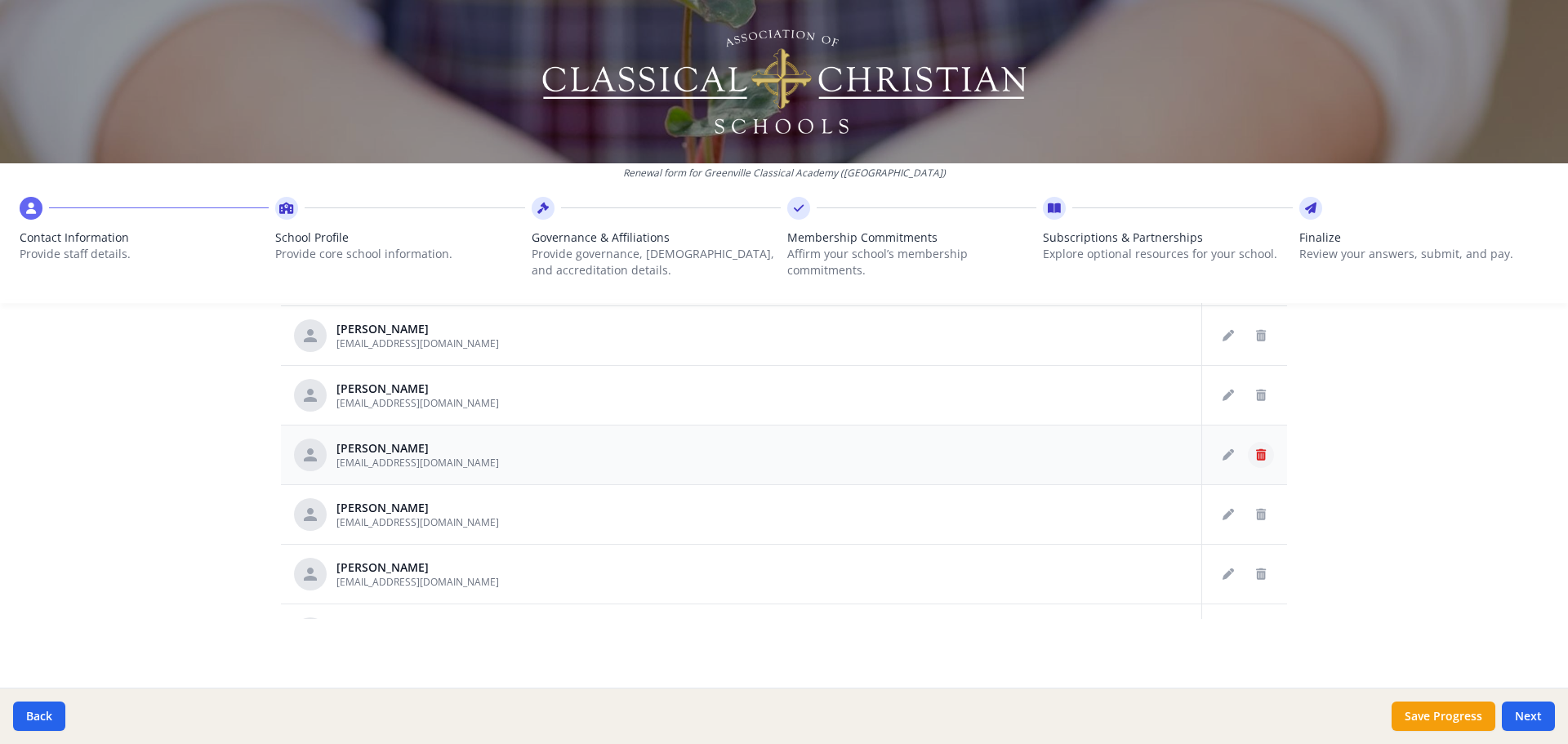
click at [1249, 460] on button "Delete staff" at bounding box center [1261, 455] width 26 height 26
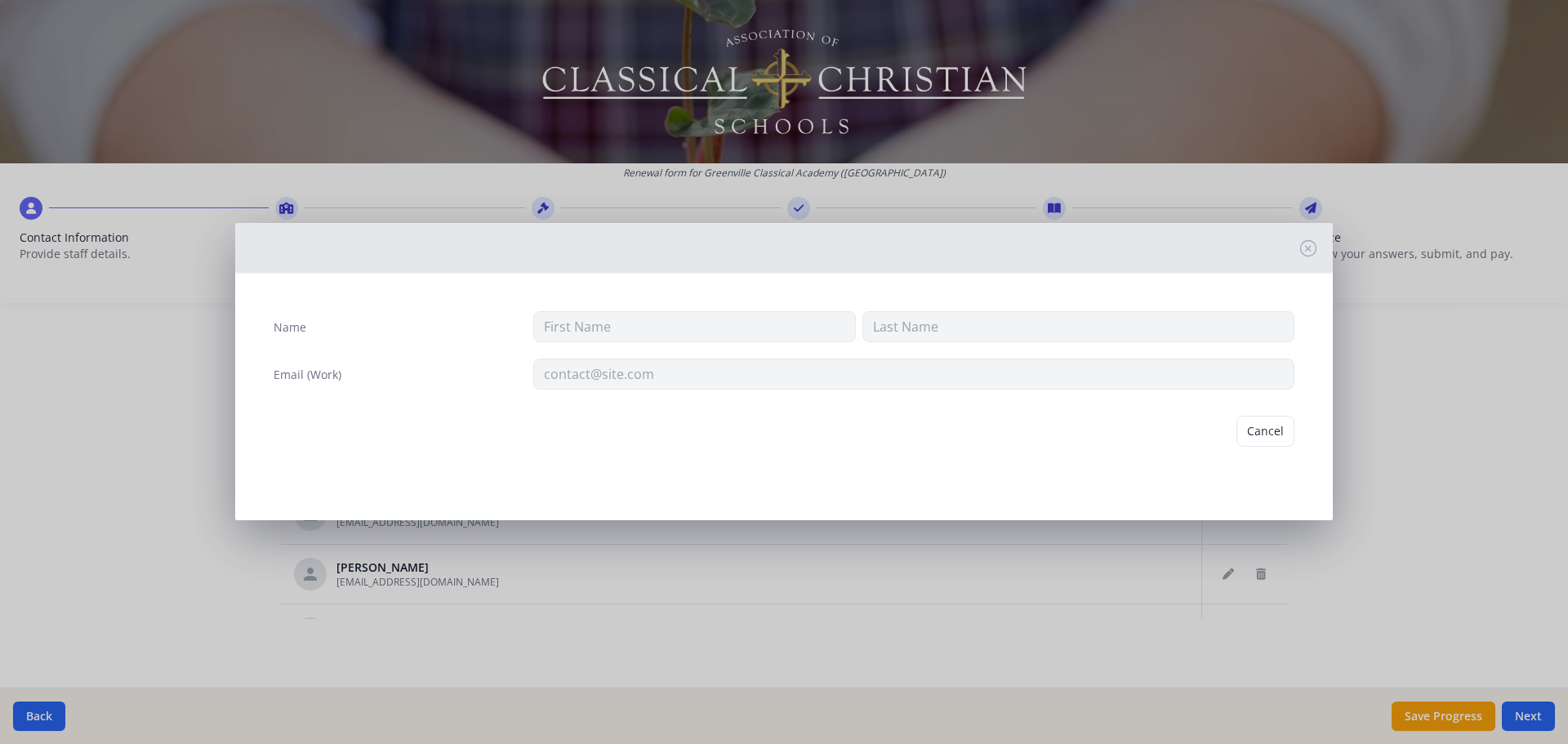
type input "[PERSON_NAME]"
type input "[EMAIL_ADDRESS][DOMAIN_NAME]"
click at [1256, 434] on button "Delete" at bounding box center [1266, 431] width 56 height 31
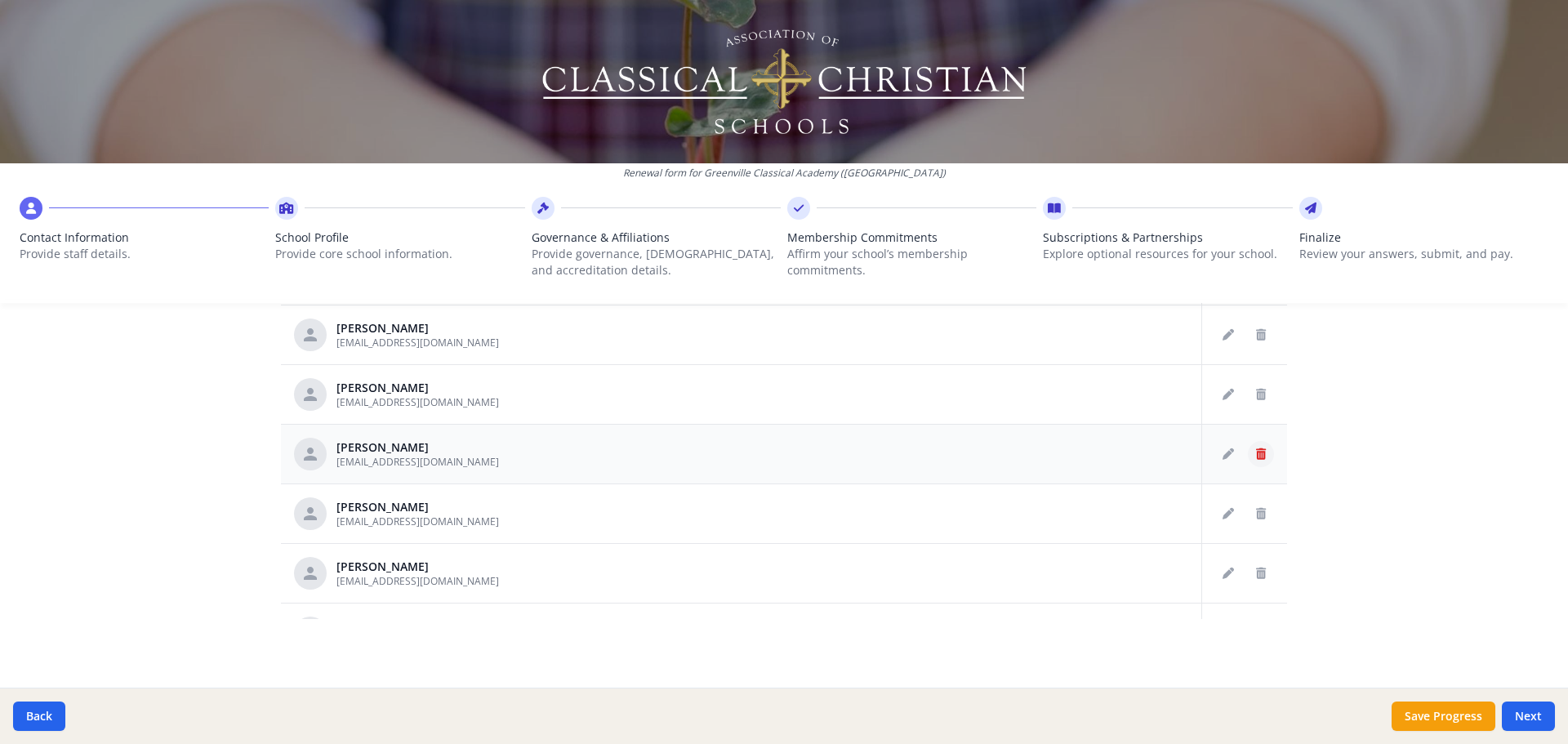
scroll to position [1296, 0]
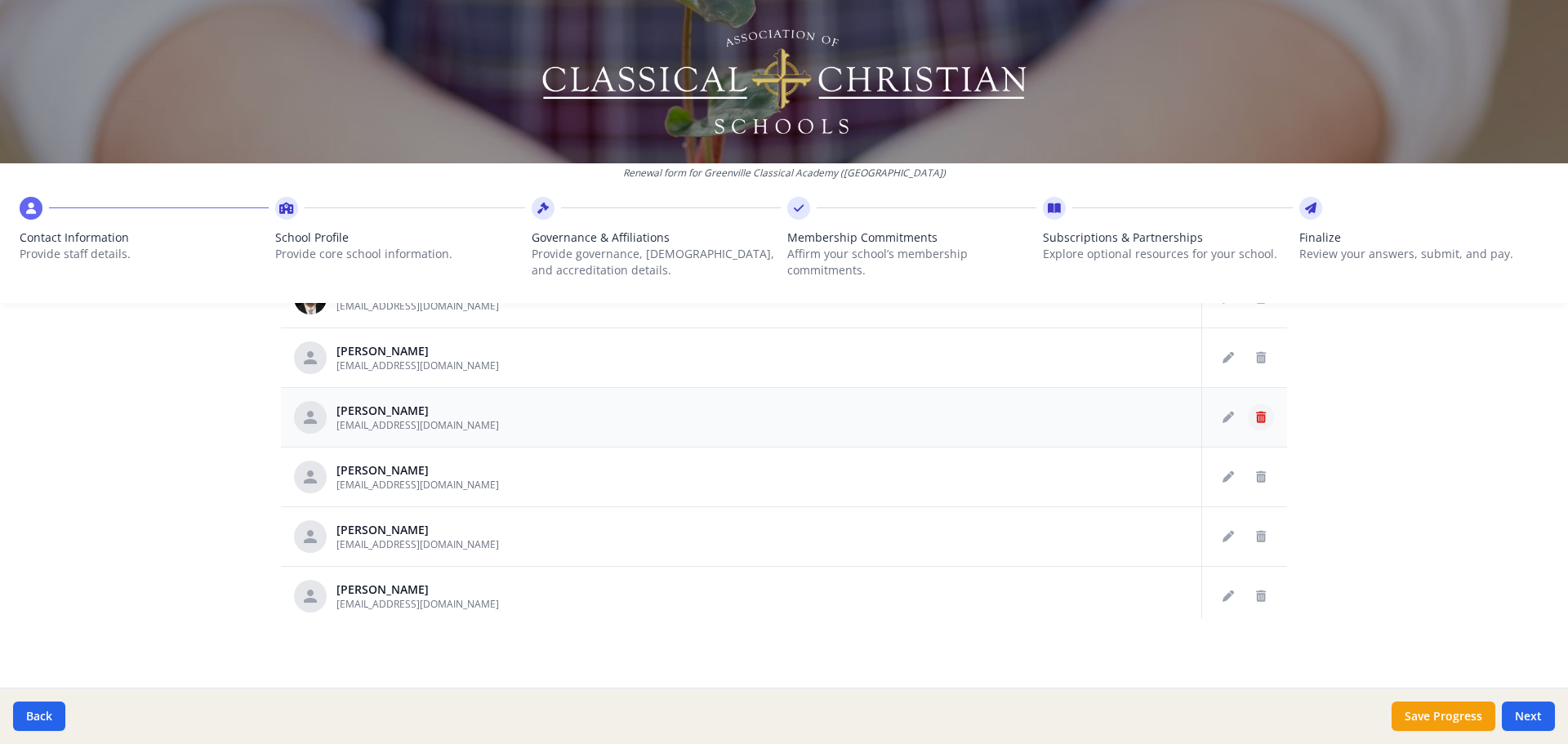
click at [1249, 413] on button "Delete staff" at bounding box center [1261, 417] width 26 height 26
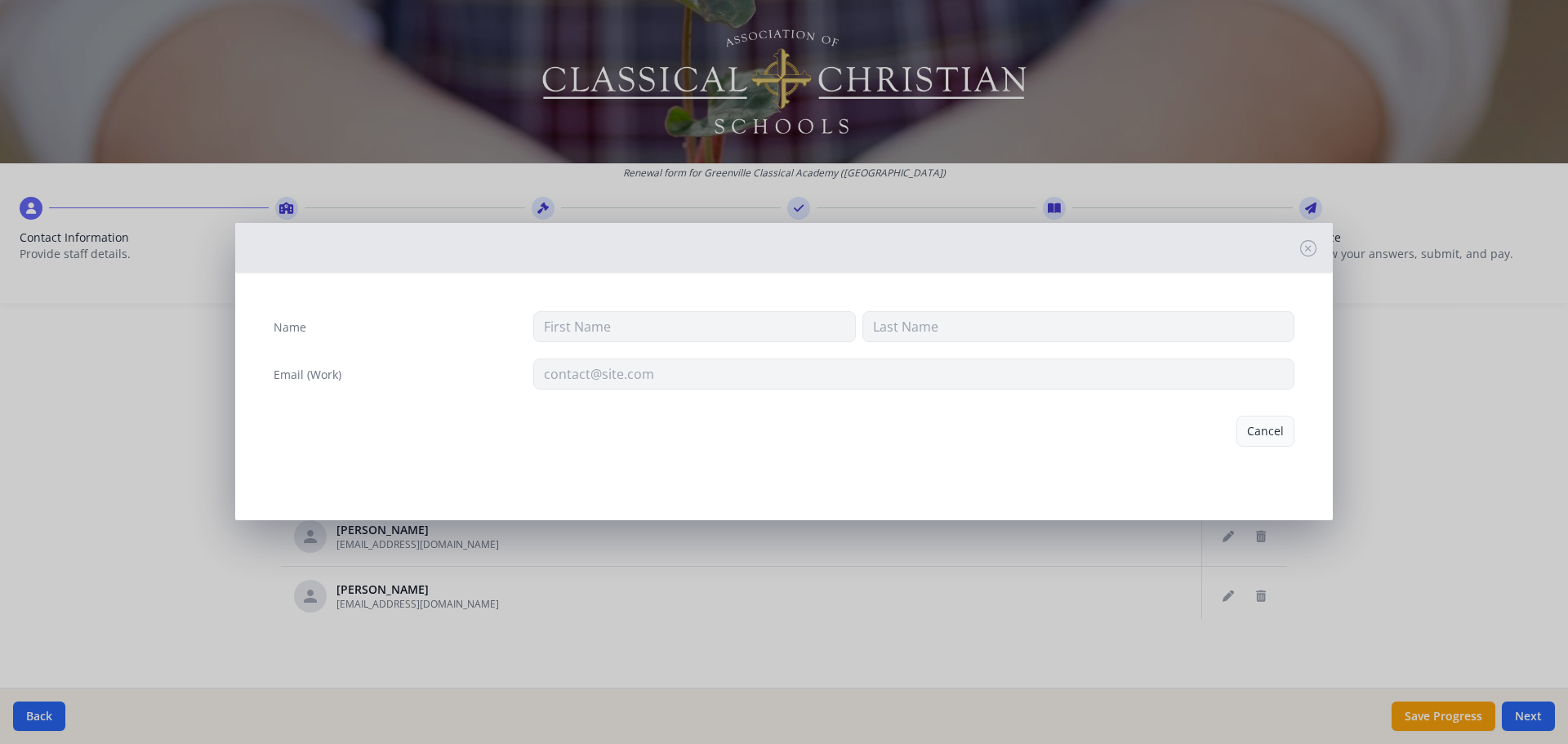
type input "[PERSON_NAME]"
type input "[EMAIL_ADDRESS][DOMAIN_NAME]"
click at [1246, 423] on button "Delete" at bounding box center [1266, 431] width 56 height 31
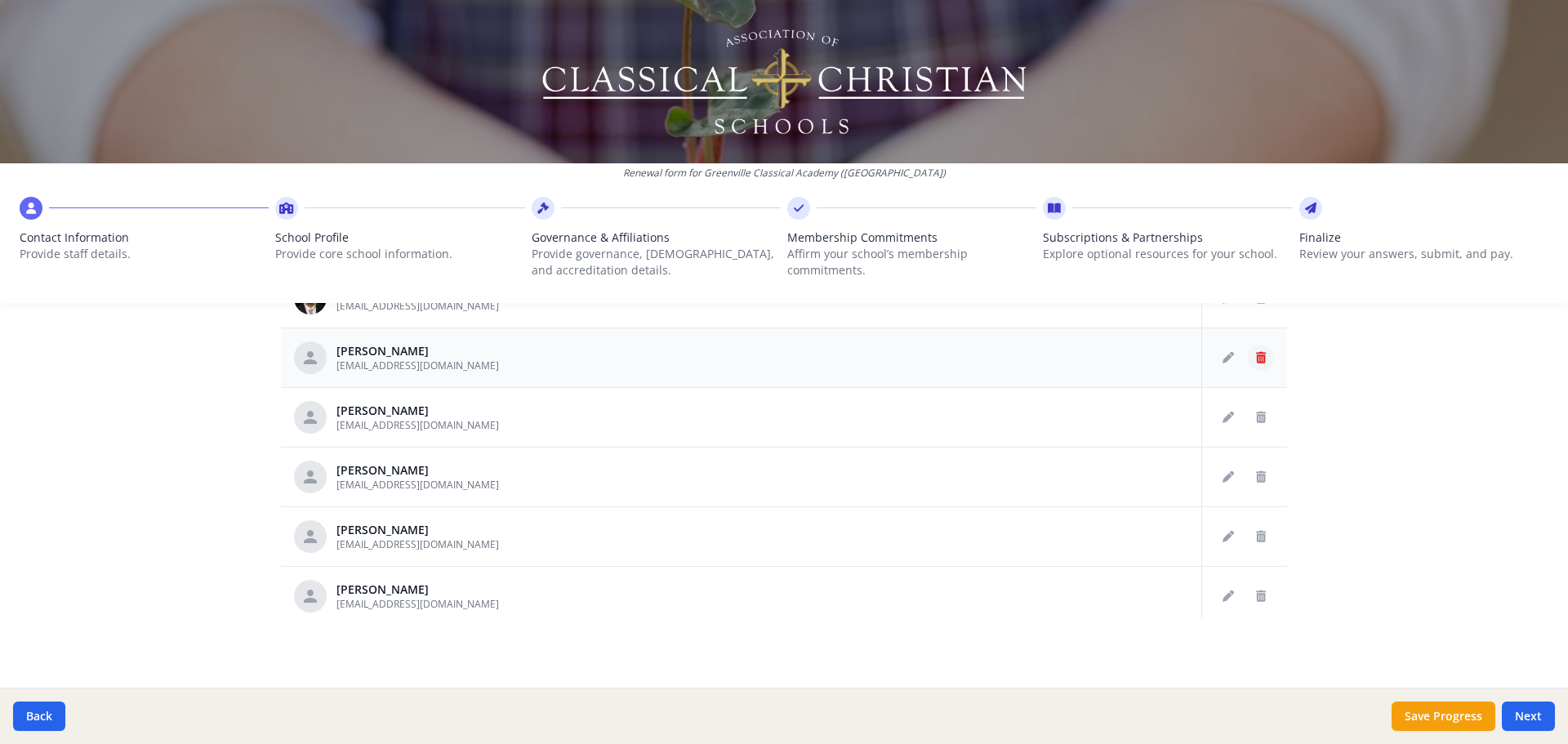
click at [1256, 352] on icon "Delete staff" at bounding box center [1261, 358] width 10 height 11
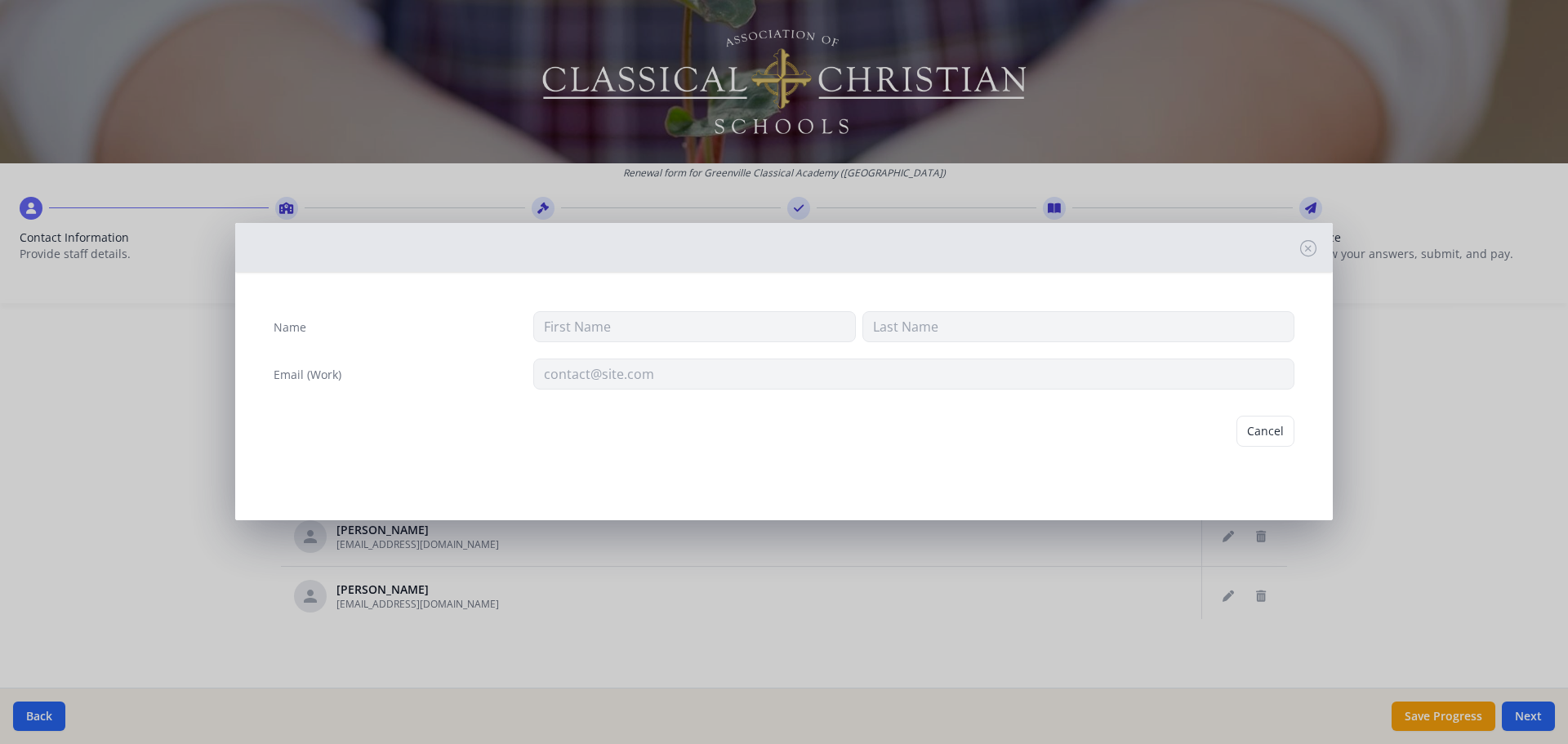
type input "[PERSON_NAME]"
type input "Peach"
type input "[EMAIL_ADDRESS][DOMAIN_NAME]"
click at [1253, 423] on button "Delete" at bounding box center [1266, 431] width 56 height 31
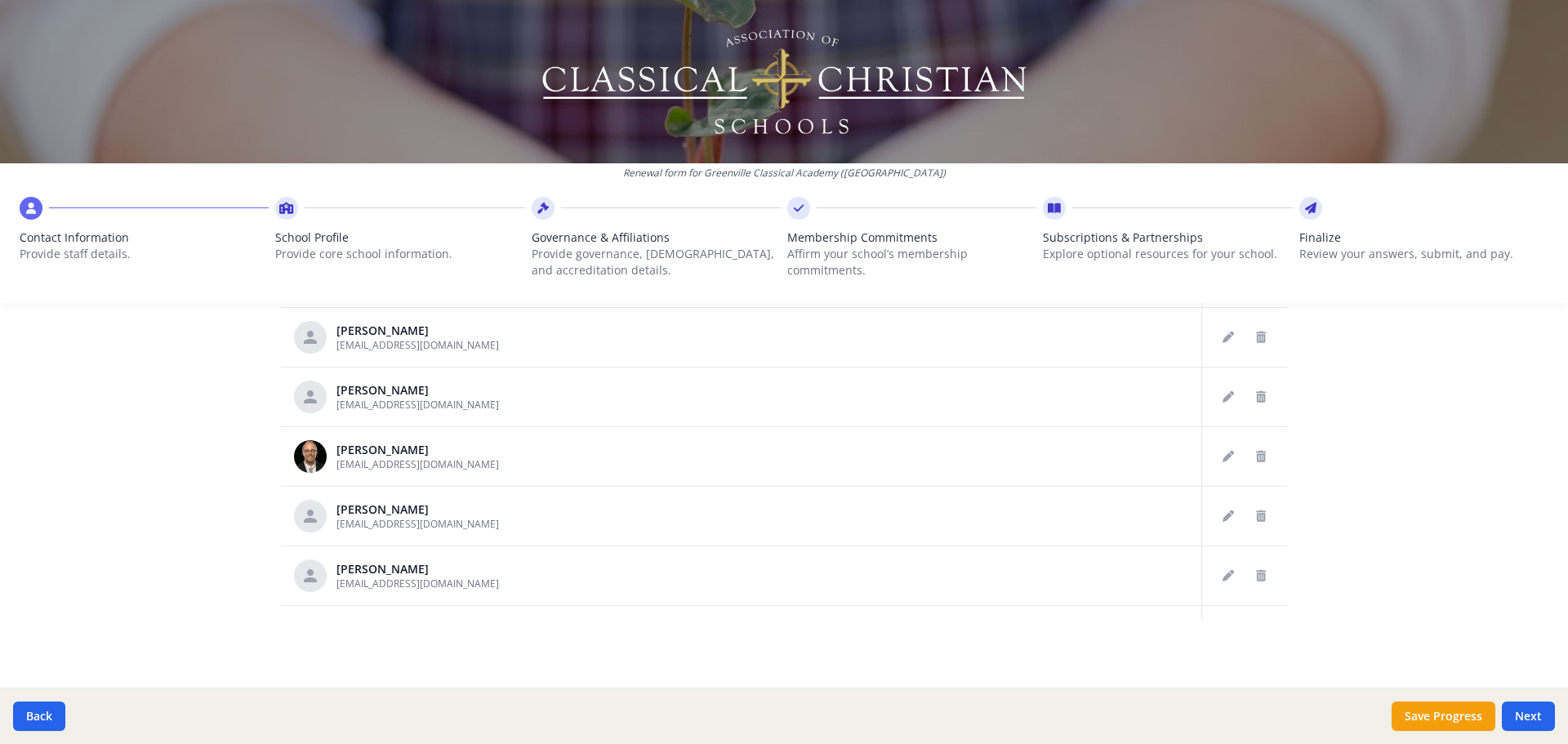
scroll to position [1132, 0]
click at [1248, 454] on button "Delete staff" at bounding box center [1261, 462] width 26 height 26
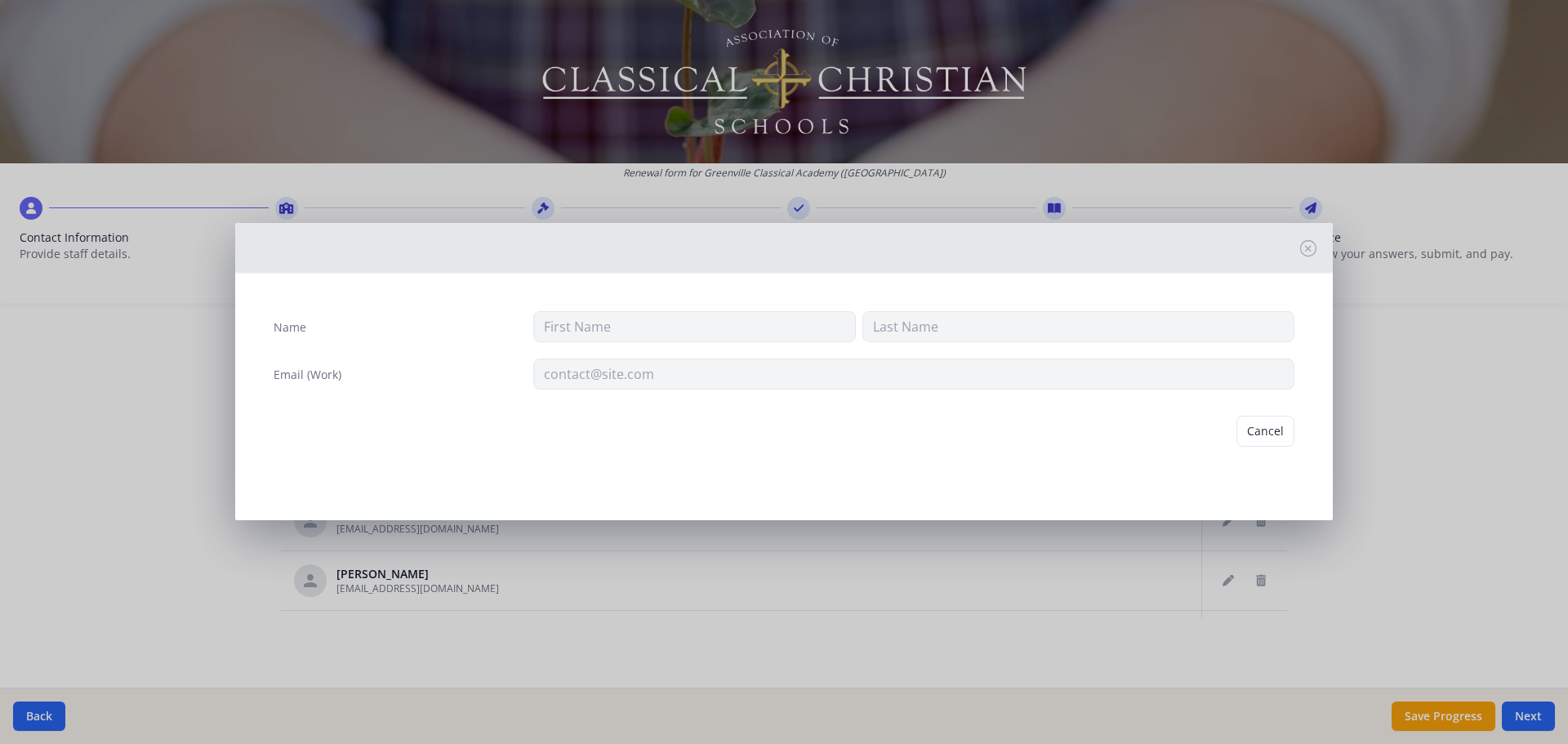
type input "[PERSON_NAME]"
type input "[EMAIL_ADDRESS][DOMAIN_NAME]"
click at [1255, 437] on button "Delete" at bounding box center [1266, 431] width 56 height 31
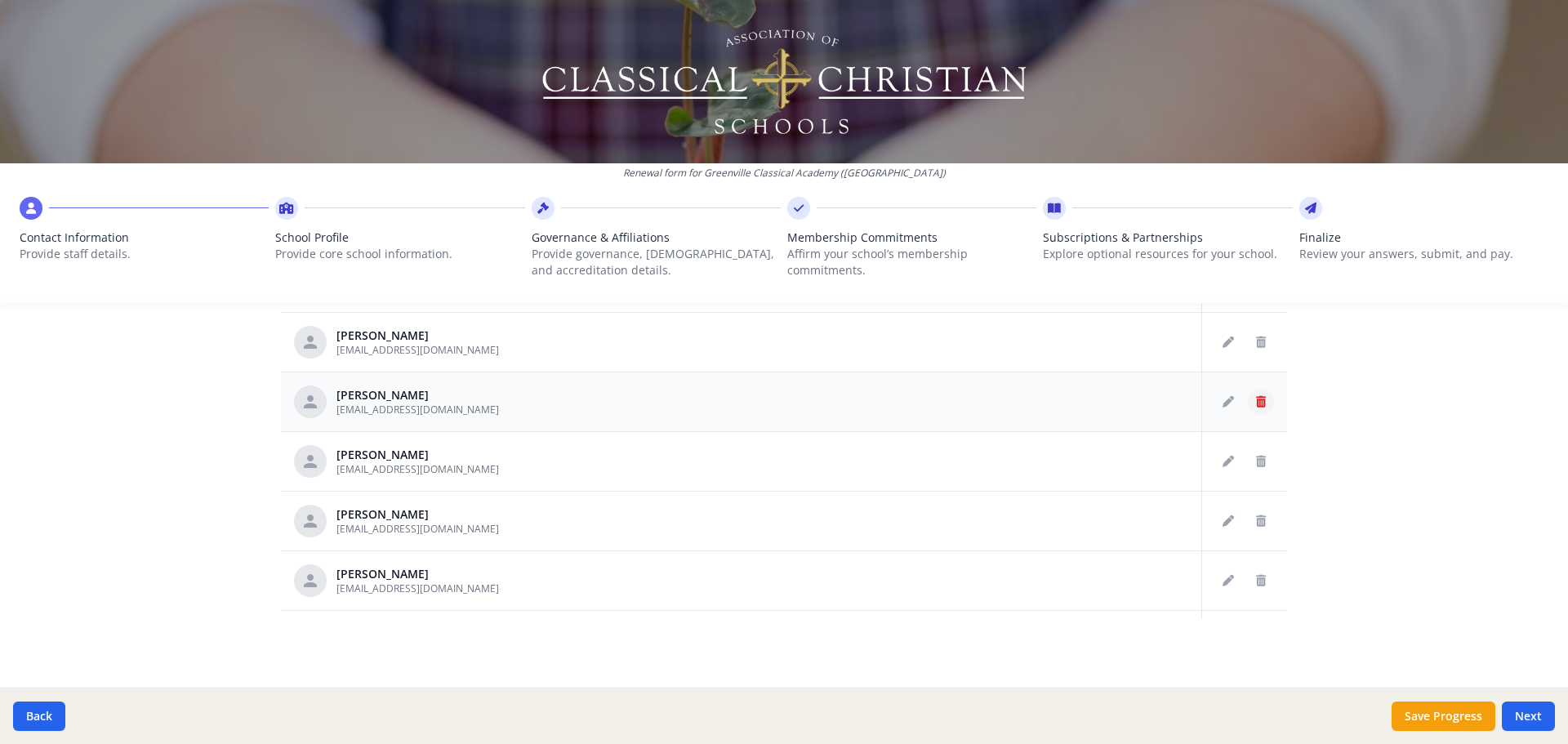
click at [1248, 410] on button "Delete staff" at bounding box center [1261, 402] width 26 height 26
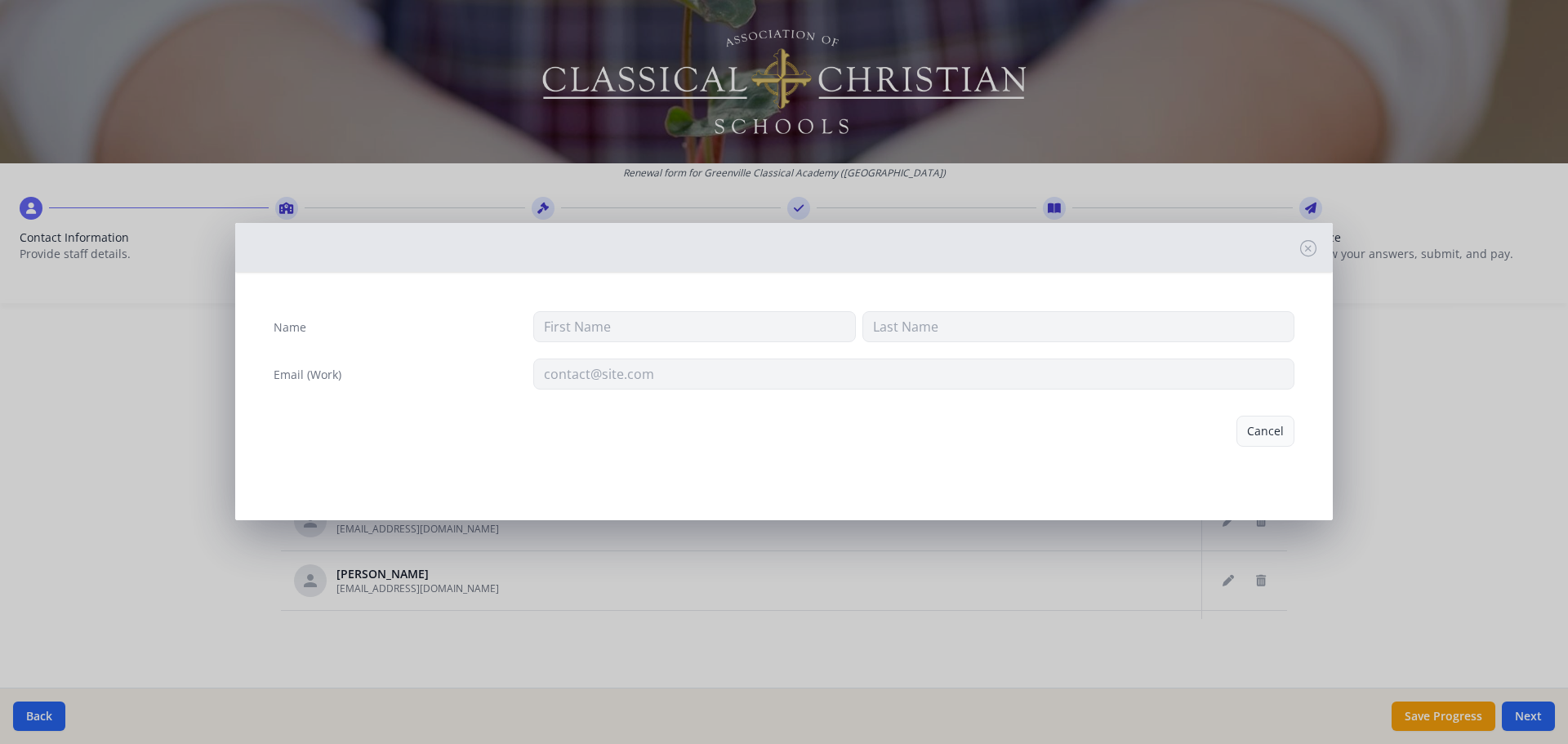
type input "[PERSON_NAME]"
type input "[EMAIL_ADDRESS][DOMAIN_NAME]"
click at [1256, 431] on button "Delete" at bounding box center [1266, 431] width 56 height 31
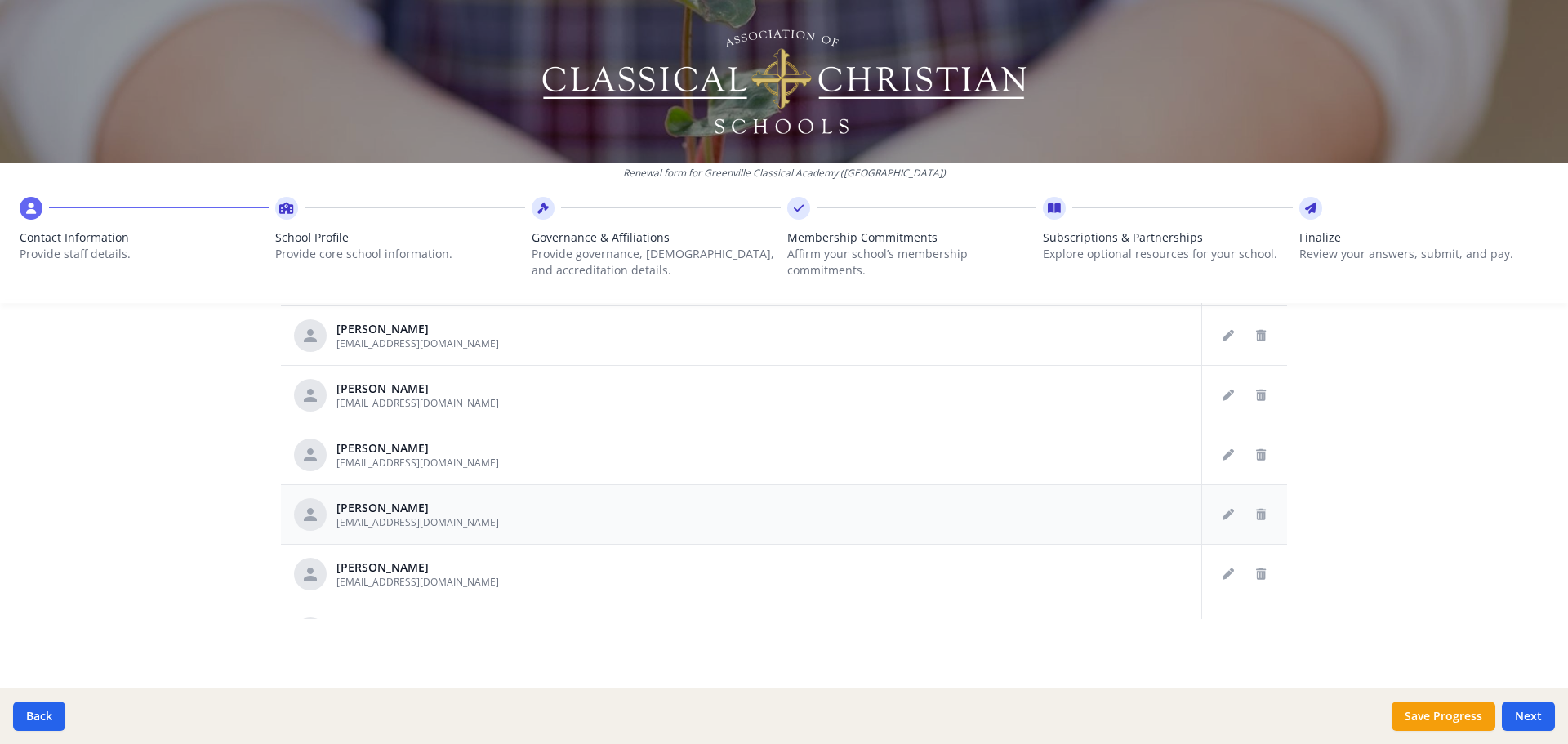
scroll to position [1050, 0]
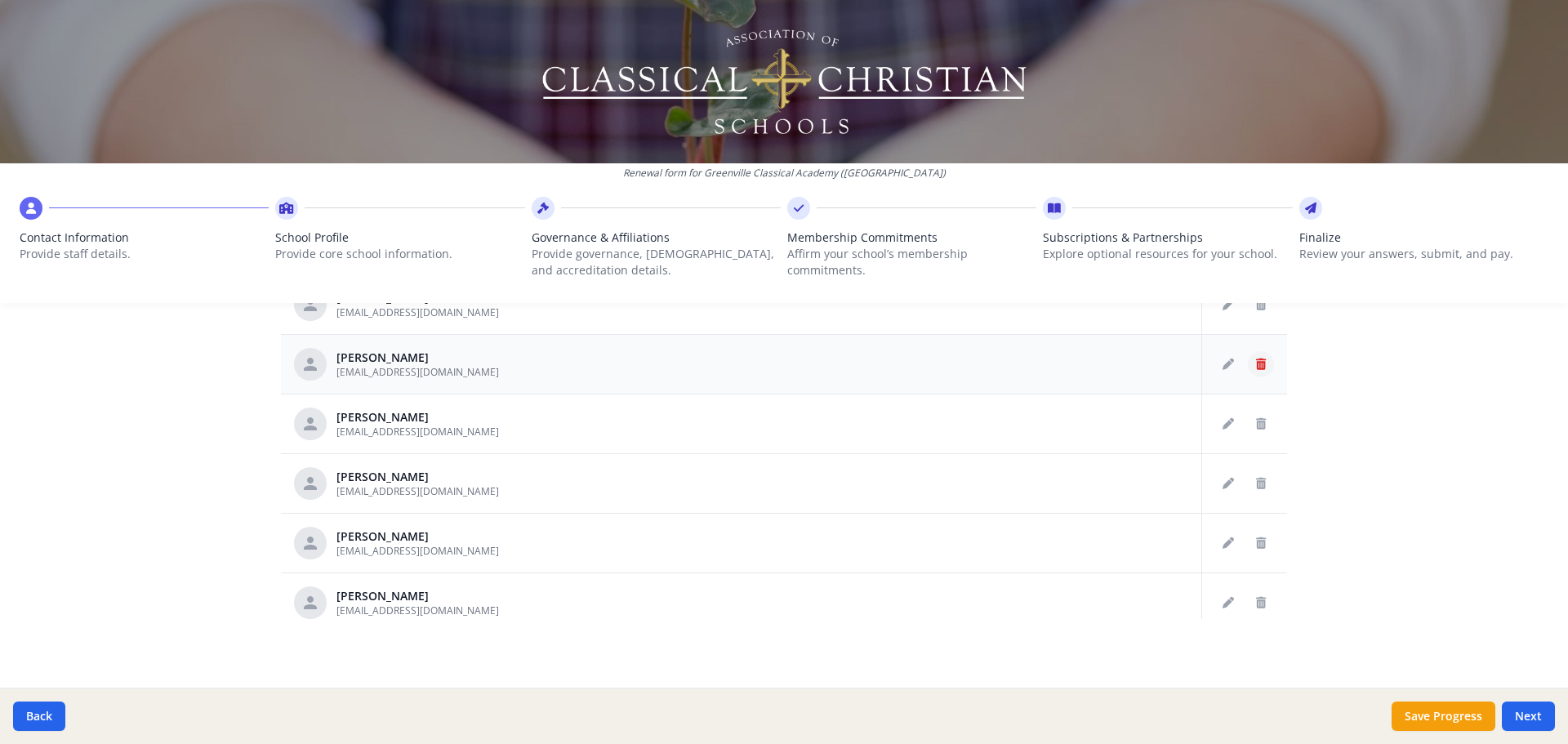
click at [1248, 370] on button "Delete staff" at bounding box center [1261, 364] width 26 height 26
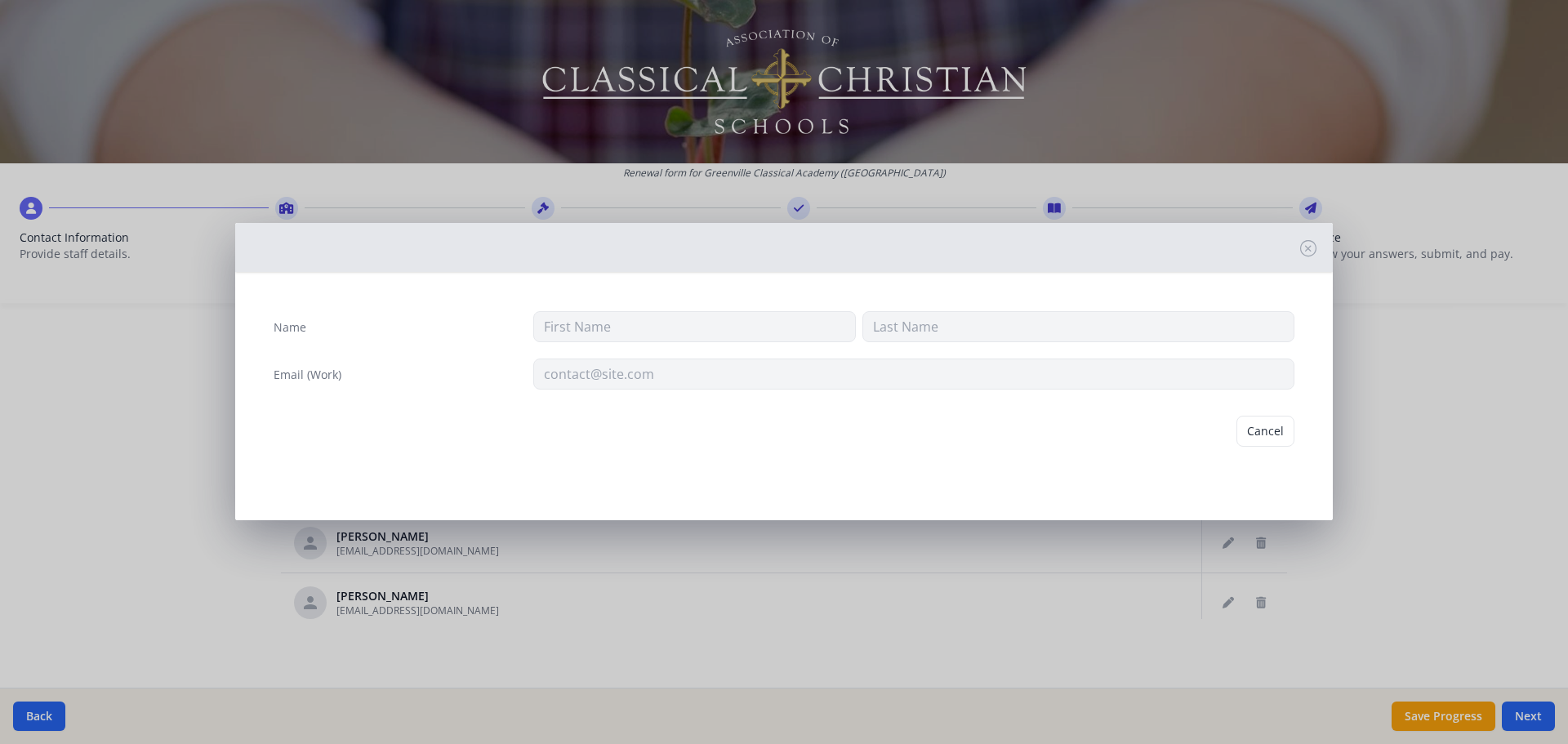
type input "[PERSON_NAME]"
type input "[EMAIL_ADDRESS][DOMAIN_NAME]"
click at [1267, 428] on button "Delete" at bounding box center [1266, 431] width 56 height 31
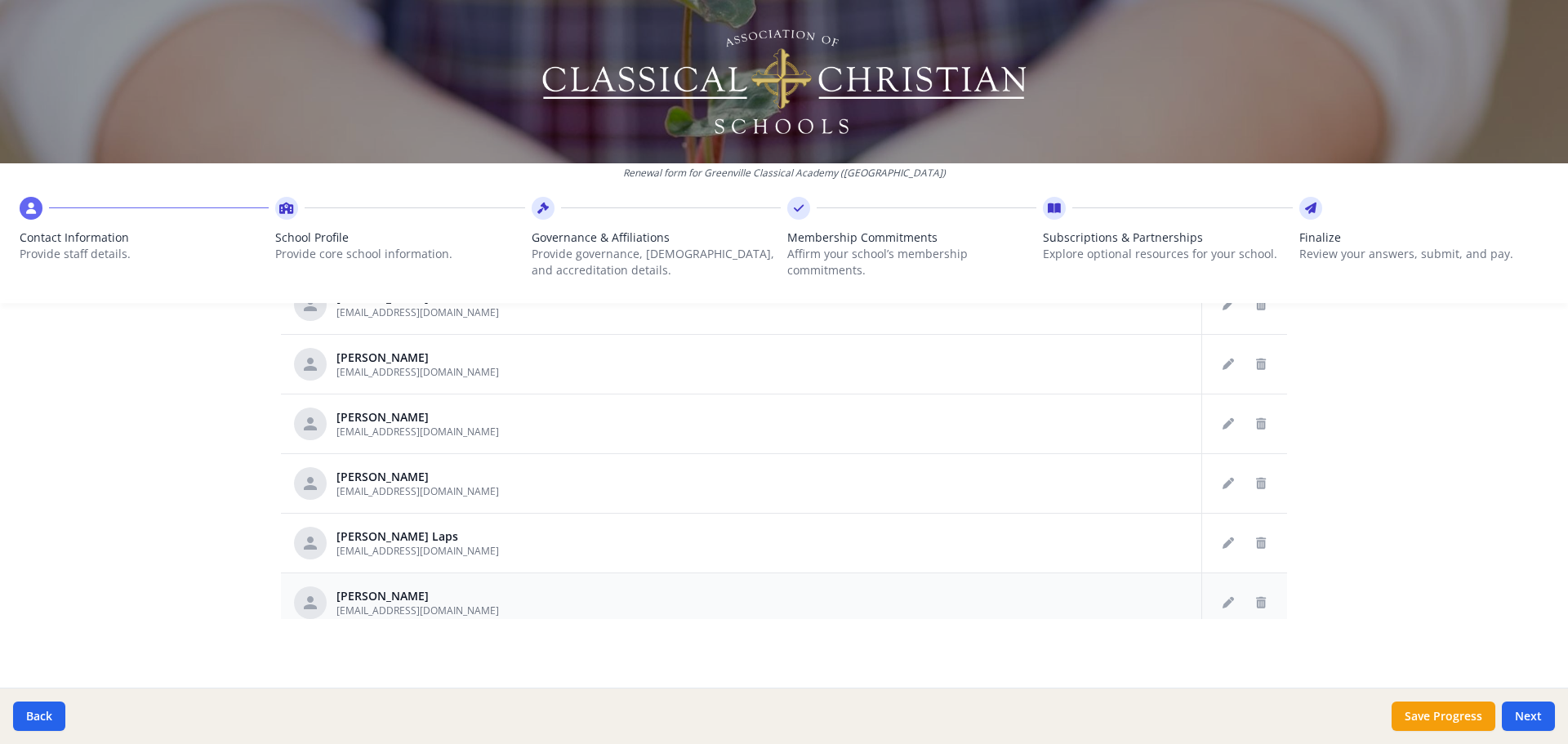
scroll to position [724, 0]
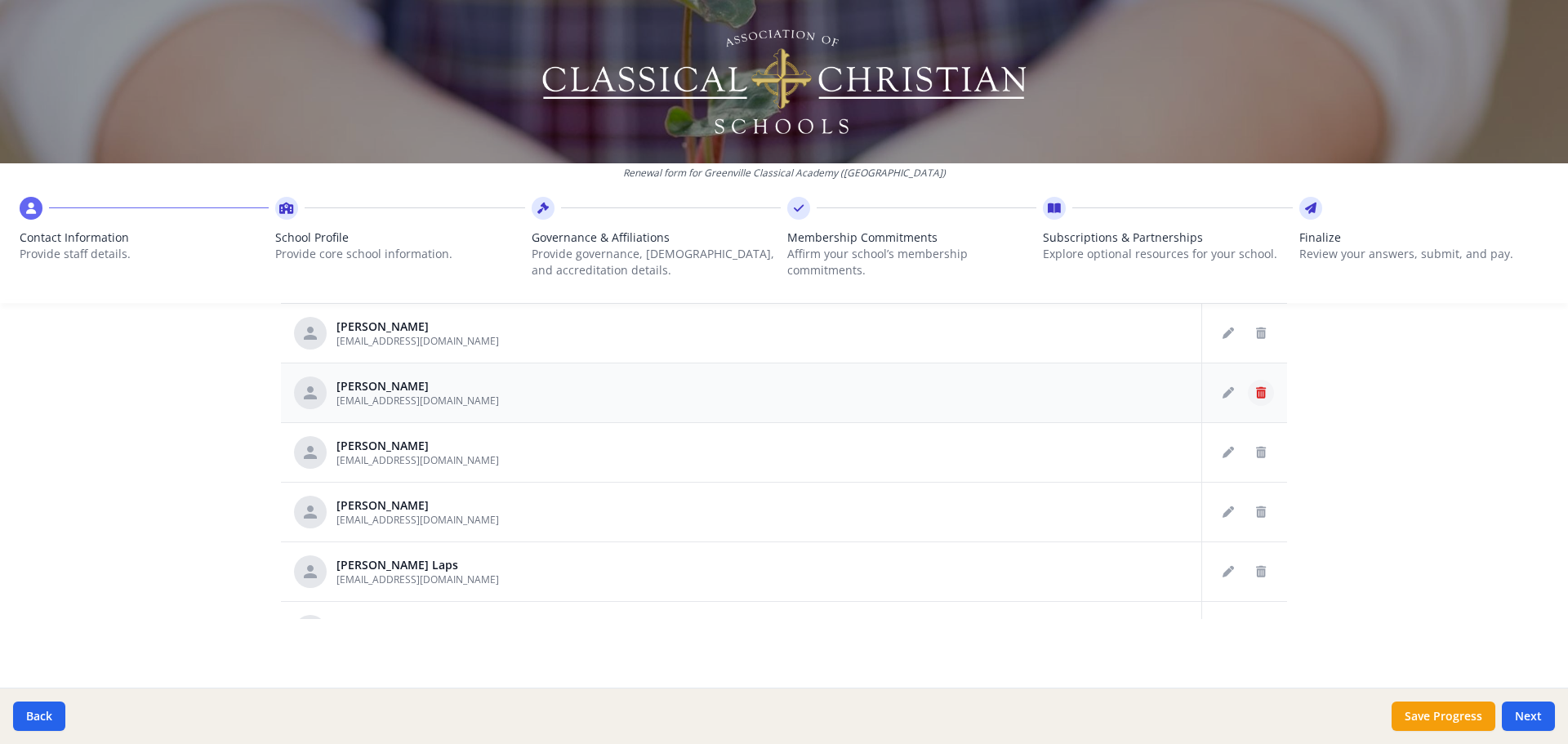
click at [1256, 393] on icon "Delete staff" at bounding box center [1261, 393] width 10 height 11
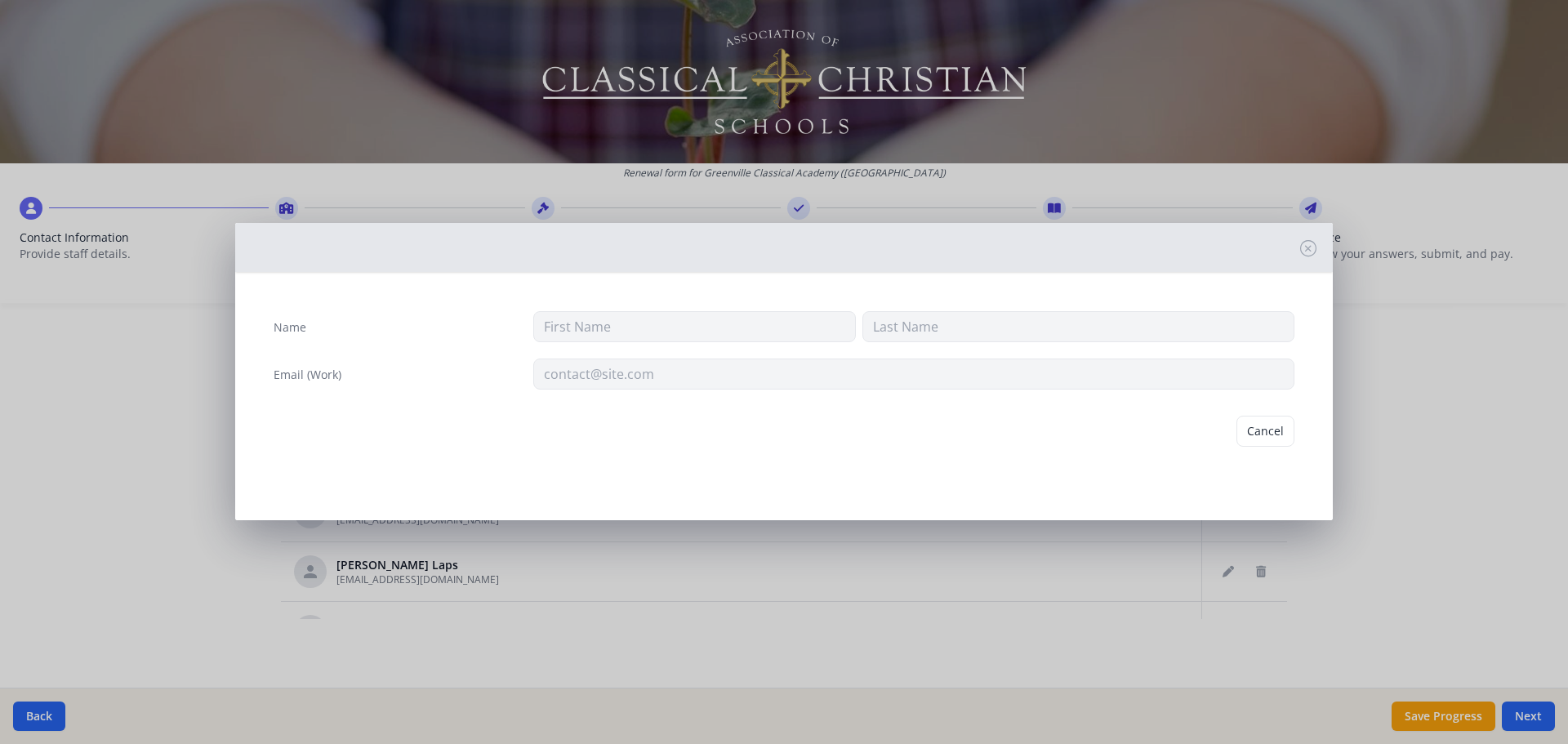
type input "[PERSON_NAME]"
type input "[EMAIL_ADDRESS][DOMAIN_NAME]"
click at [1251, 426] on button "Delete" at bounding box center [1266, 431] width 56 height 31
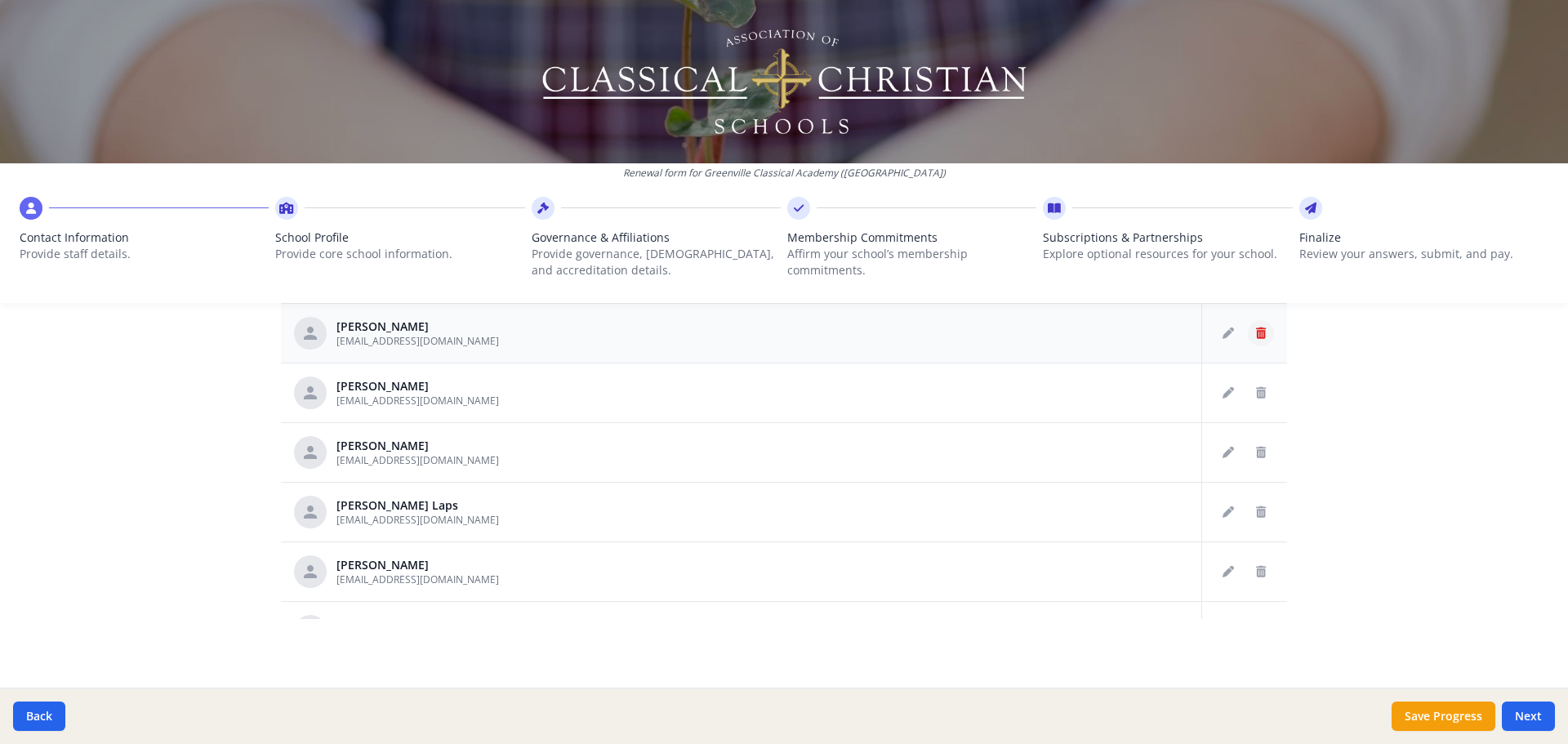
click at [1256, 337] on icon "Delete staff" at bounding box center [1261, 333] width 10 height 11
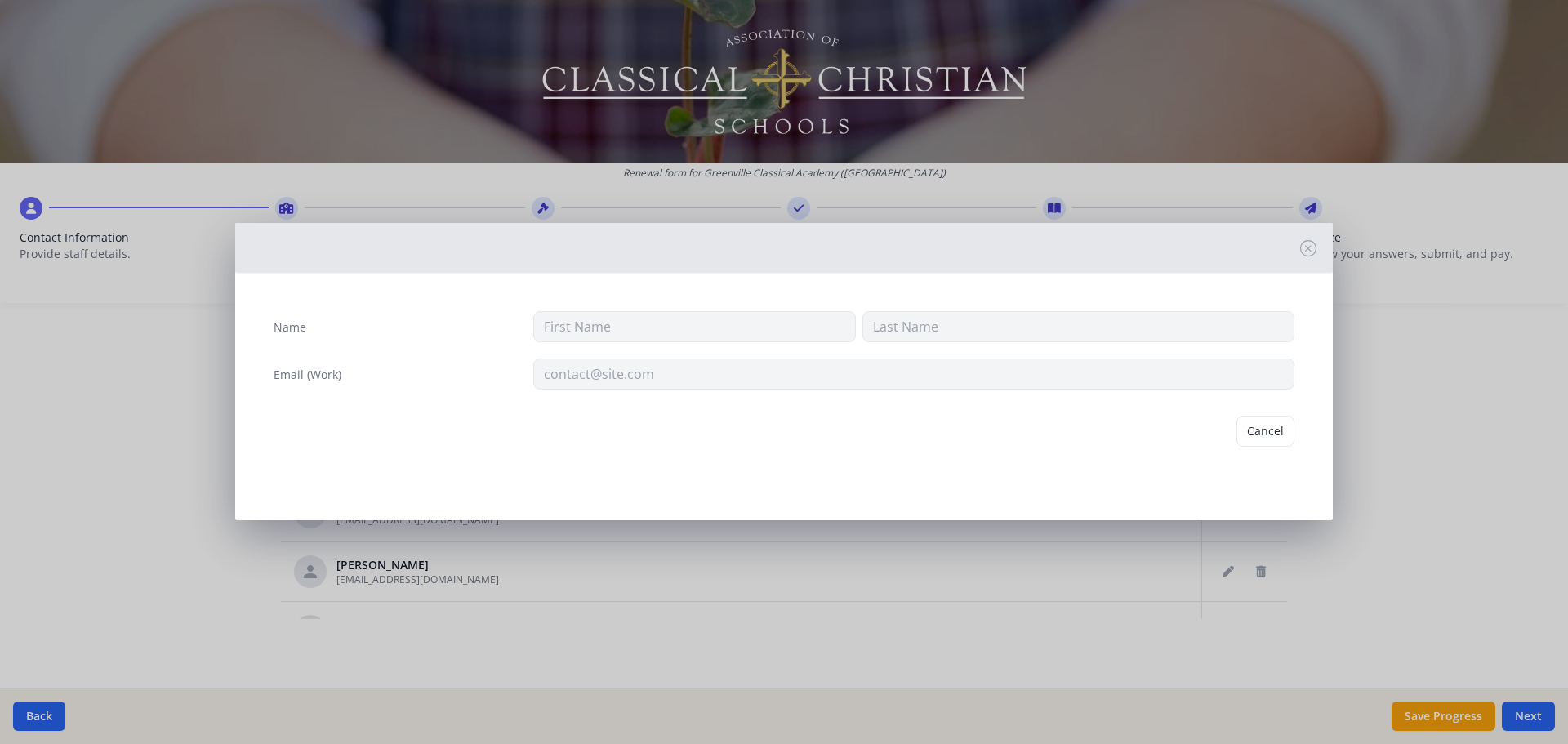
type input "[PERSON_NAME]"
type input "[EMAIL_ADDRESS][DOMAIN_NAME]"
click at [1210, 431] on button "Cancel" at bounding box center [1202, 431] width 58 height 31
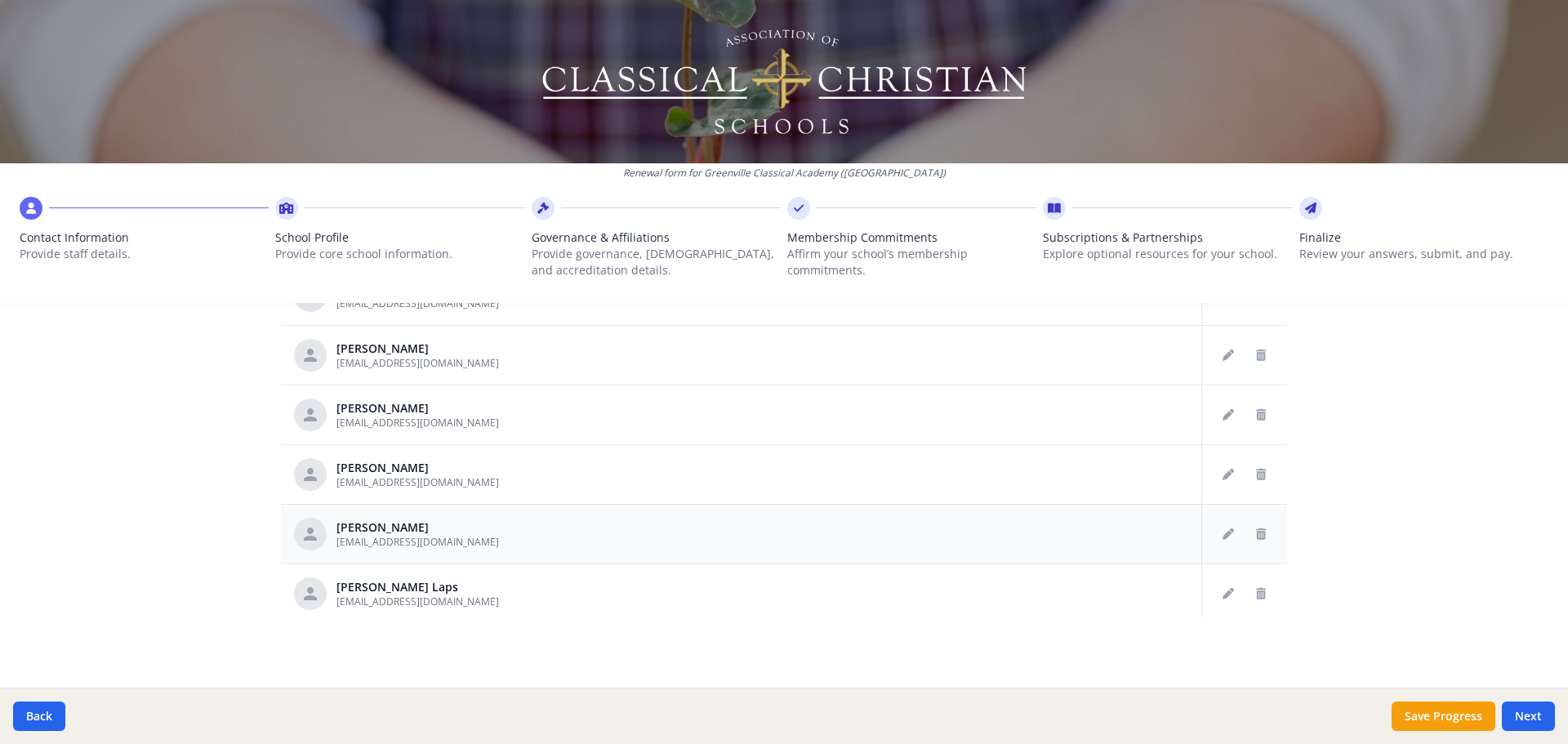
scroll to position [561, 0]
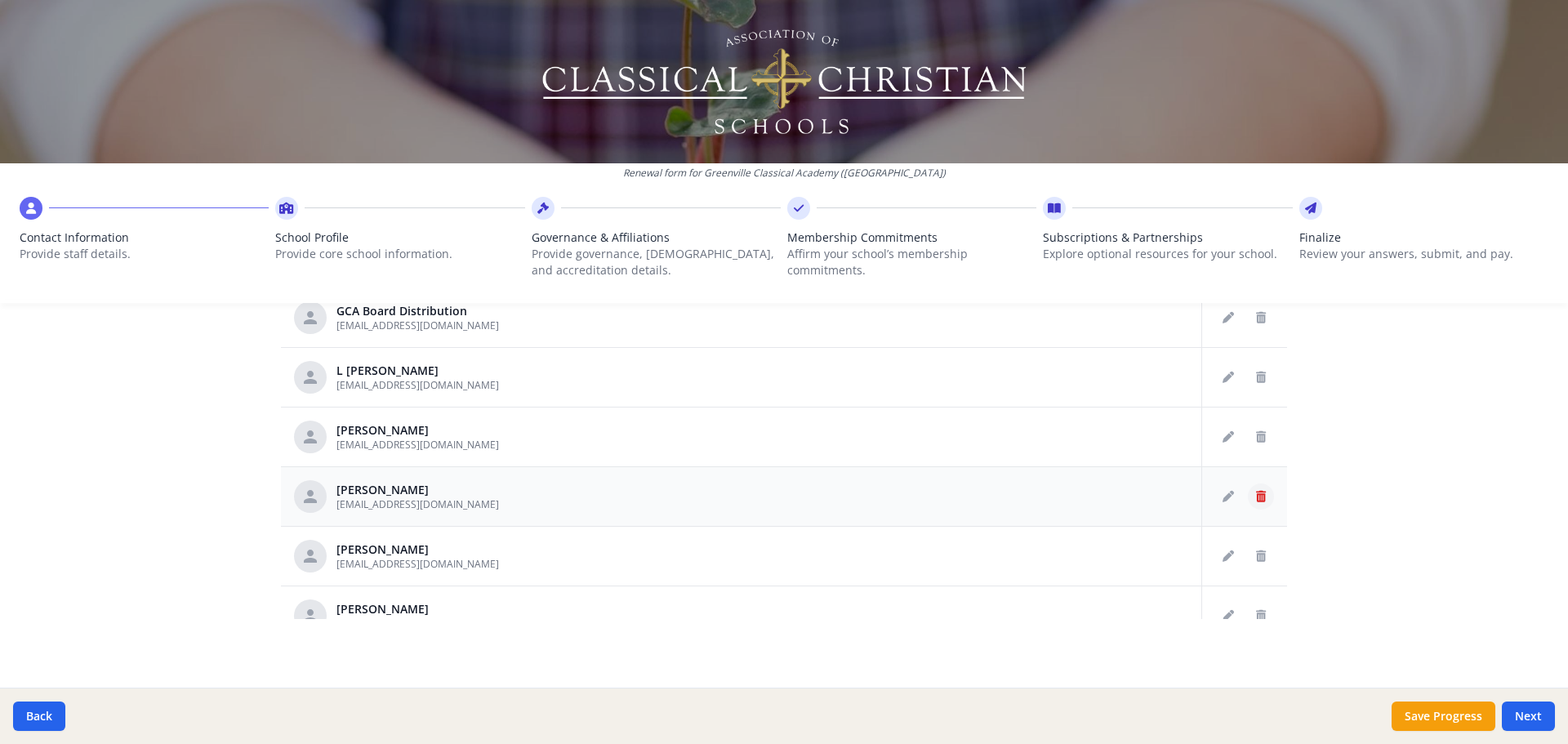
click at [1256, 495] on icon "Delete staff" at bounding box center [1261, 497] width 10 height 11
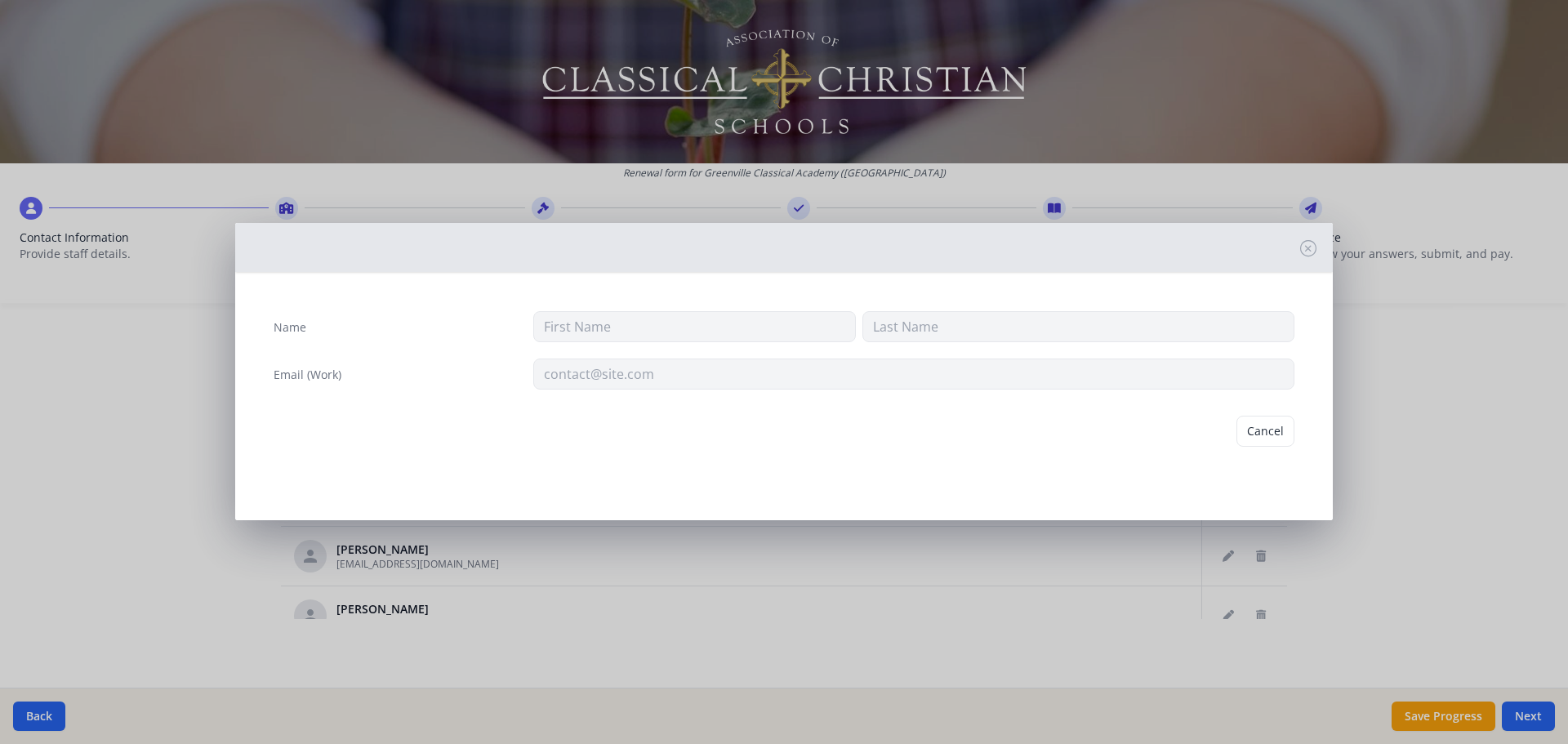
type input "[PERSON_NAME]"
type input "[EMAIL_ADDRESS][DOMAIN_NAME]"
click at [1255, 430] on button "Delete" at bounding box center [1266, 431] width 56 height 31
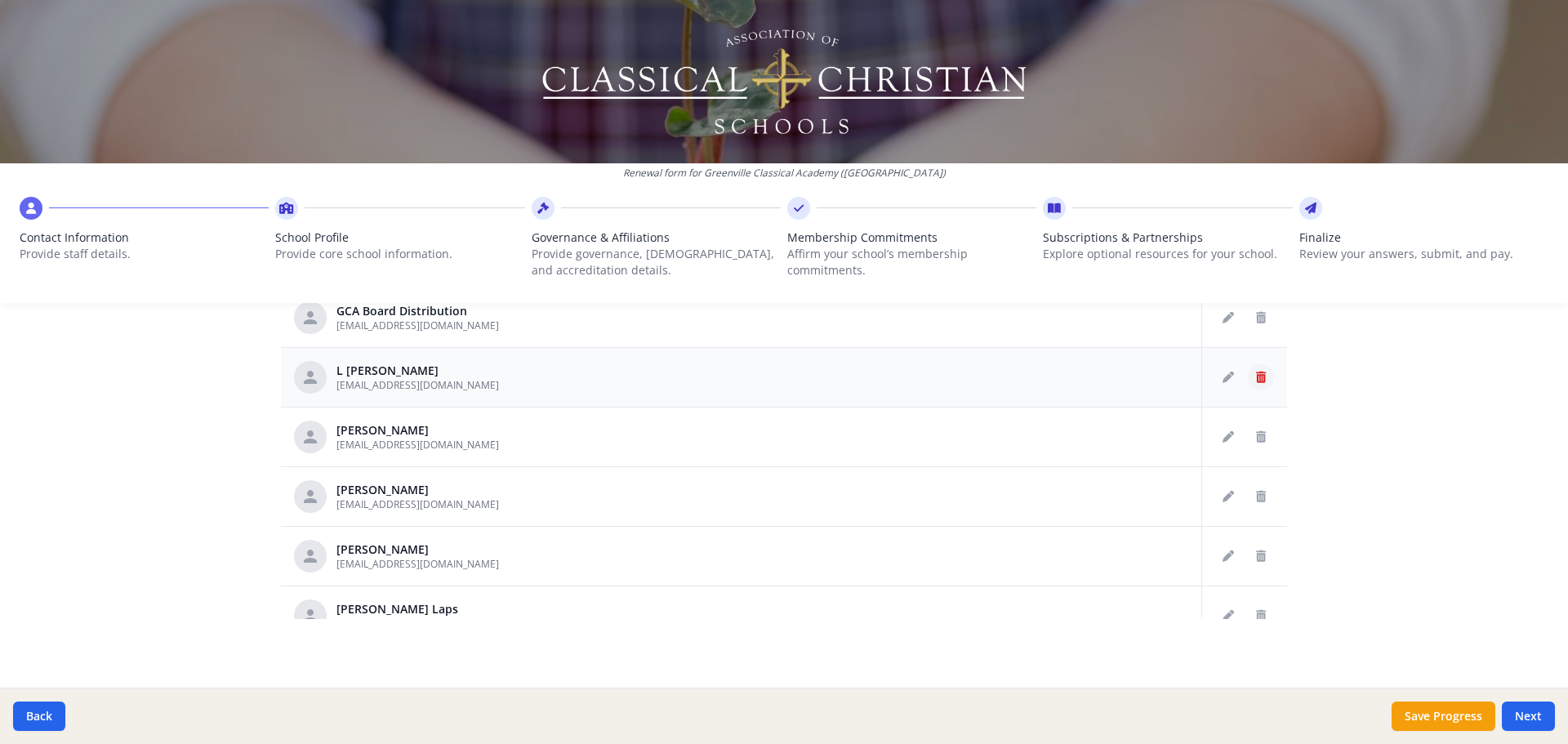
click at [1251, 382] on button "Delete staff" at bounding box center [1261, 377] width 26 height 26
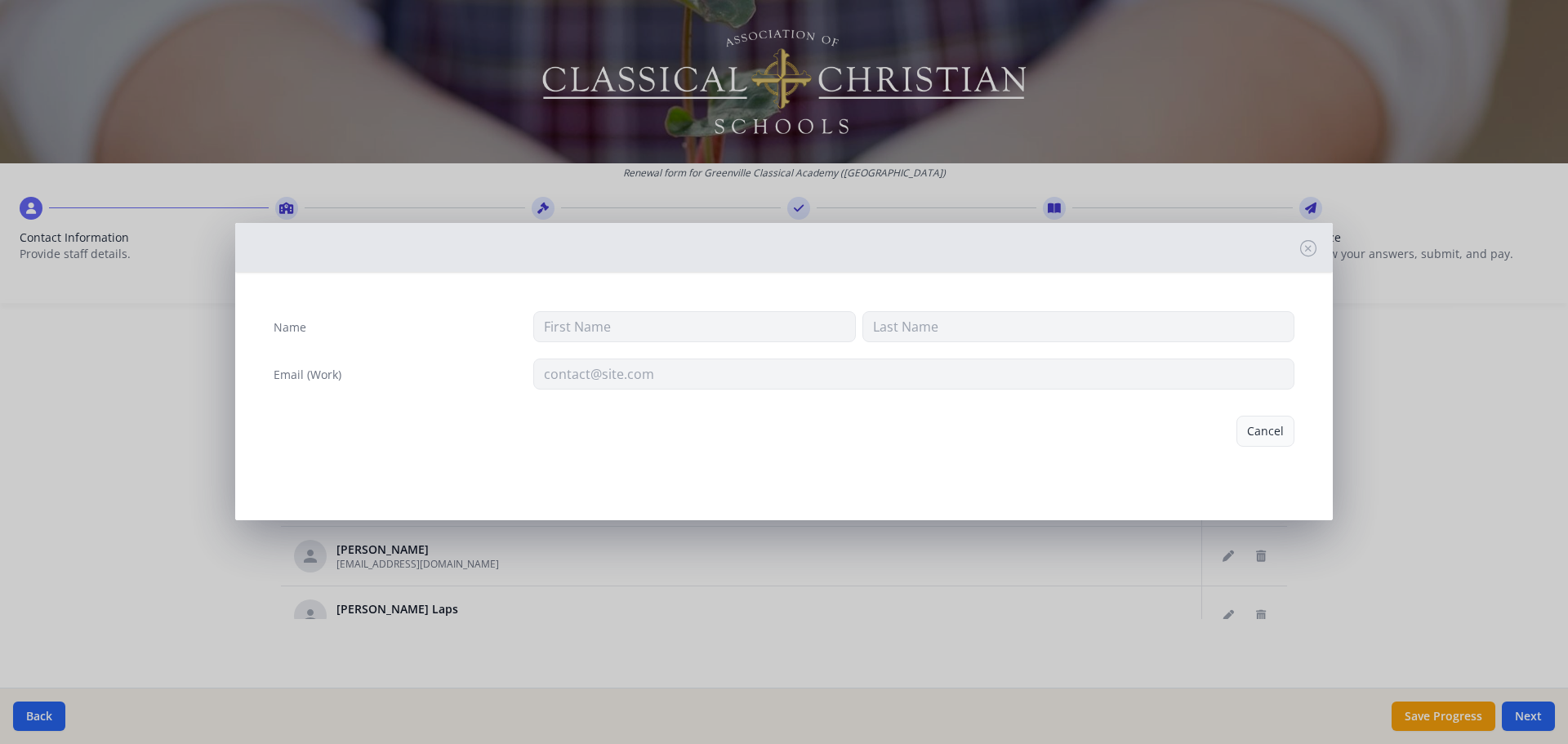
type input "L"
type input "[PERSON_NAME]"
type input "[EMAIL_ADDRESS][DOMAIN_NAME]"
click at [1273, 430] on button "Delete" at bounding box center [1266, 431] width 56 height 31
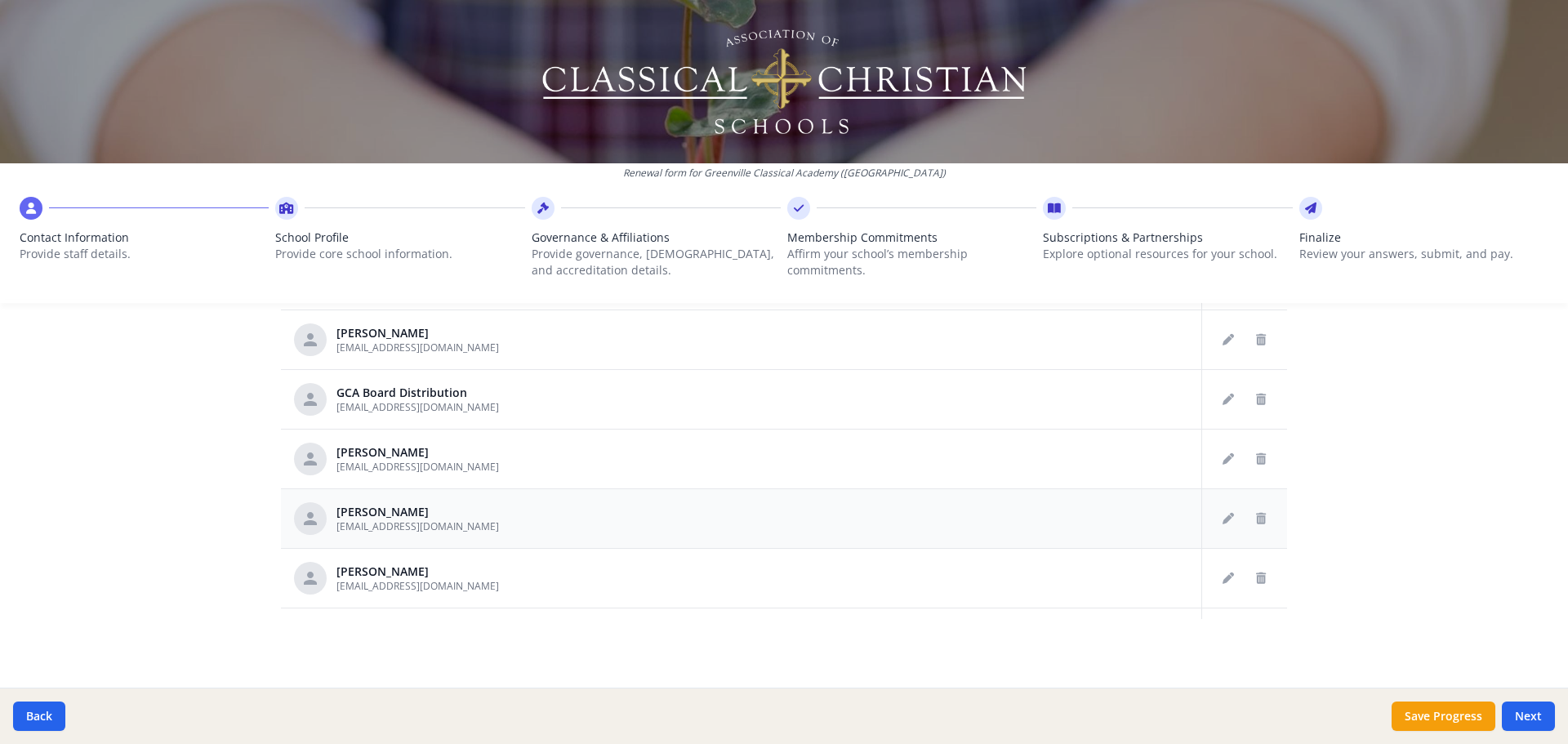
scroll to position [397, 0]
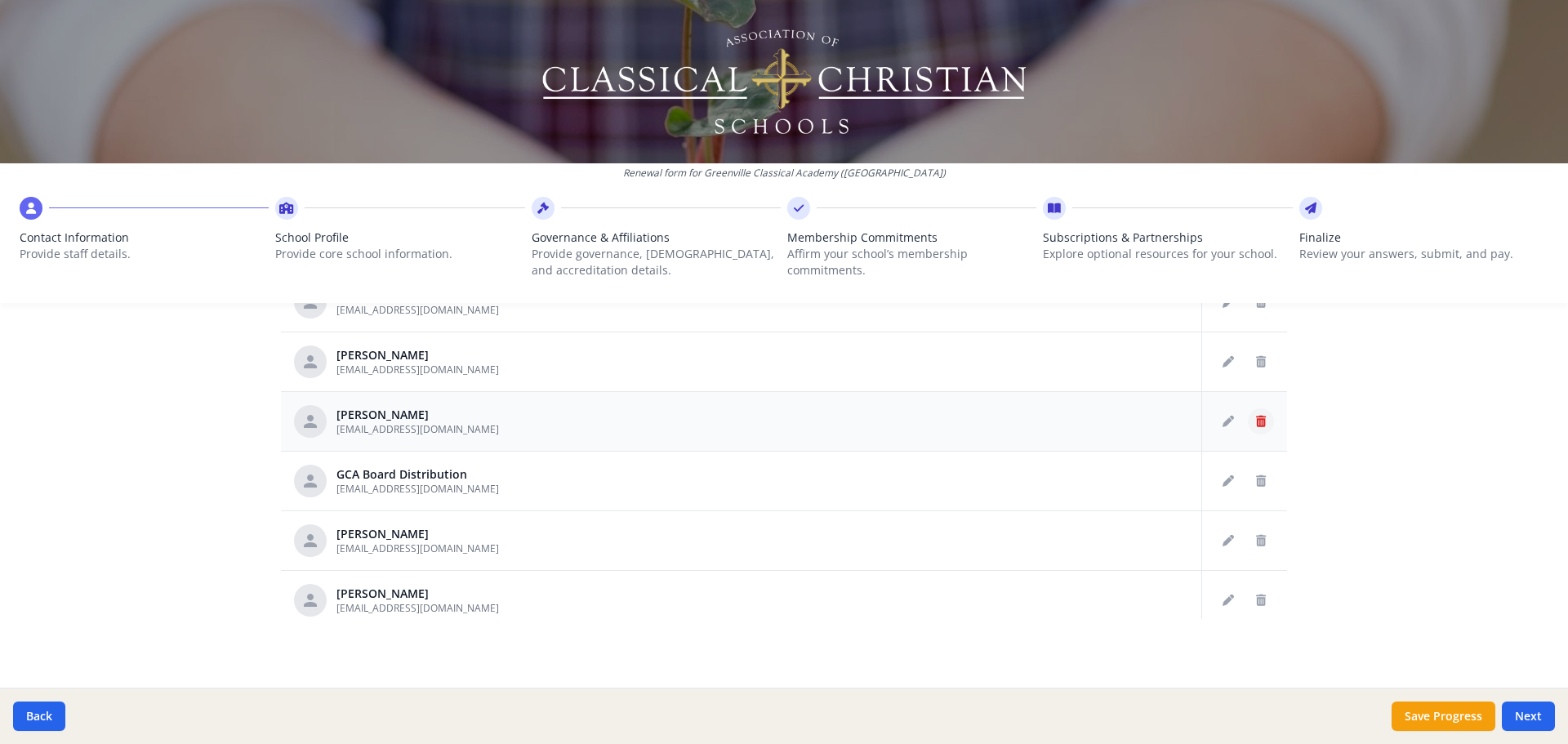
click at [1256, 422] on icon "Delete staff" at bounding box center [1261, 422] width 10 height 11
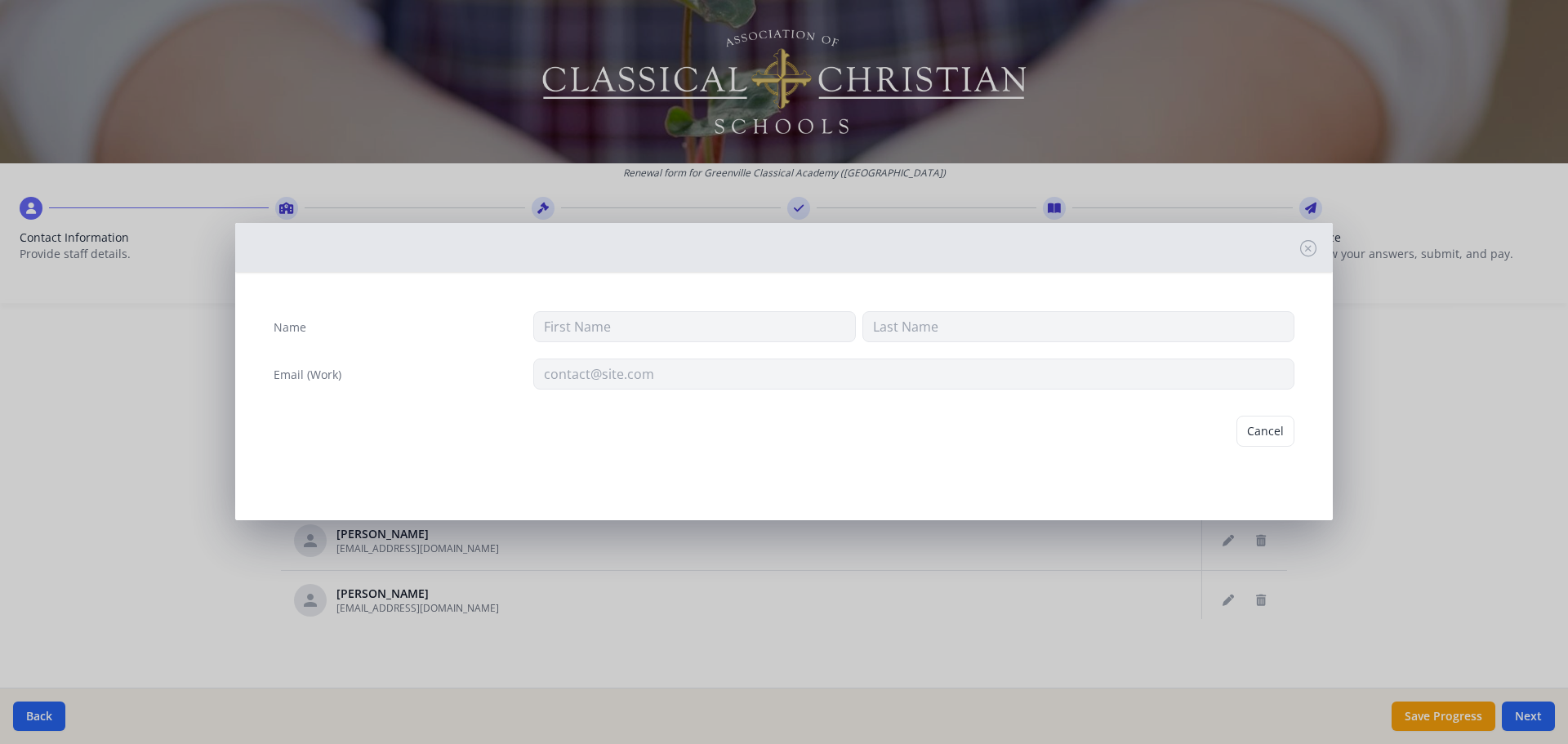
type input "[PERSON_NAME]"
type input "[EMAIL_ADDRESS][DOMAIN_NAME]"
click at [1266, 422] on button "Delete" at bounding box center [1266, 431] width 56 height 31
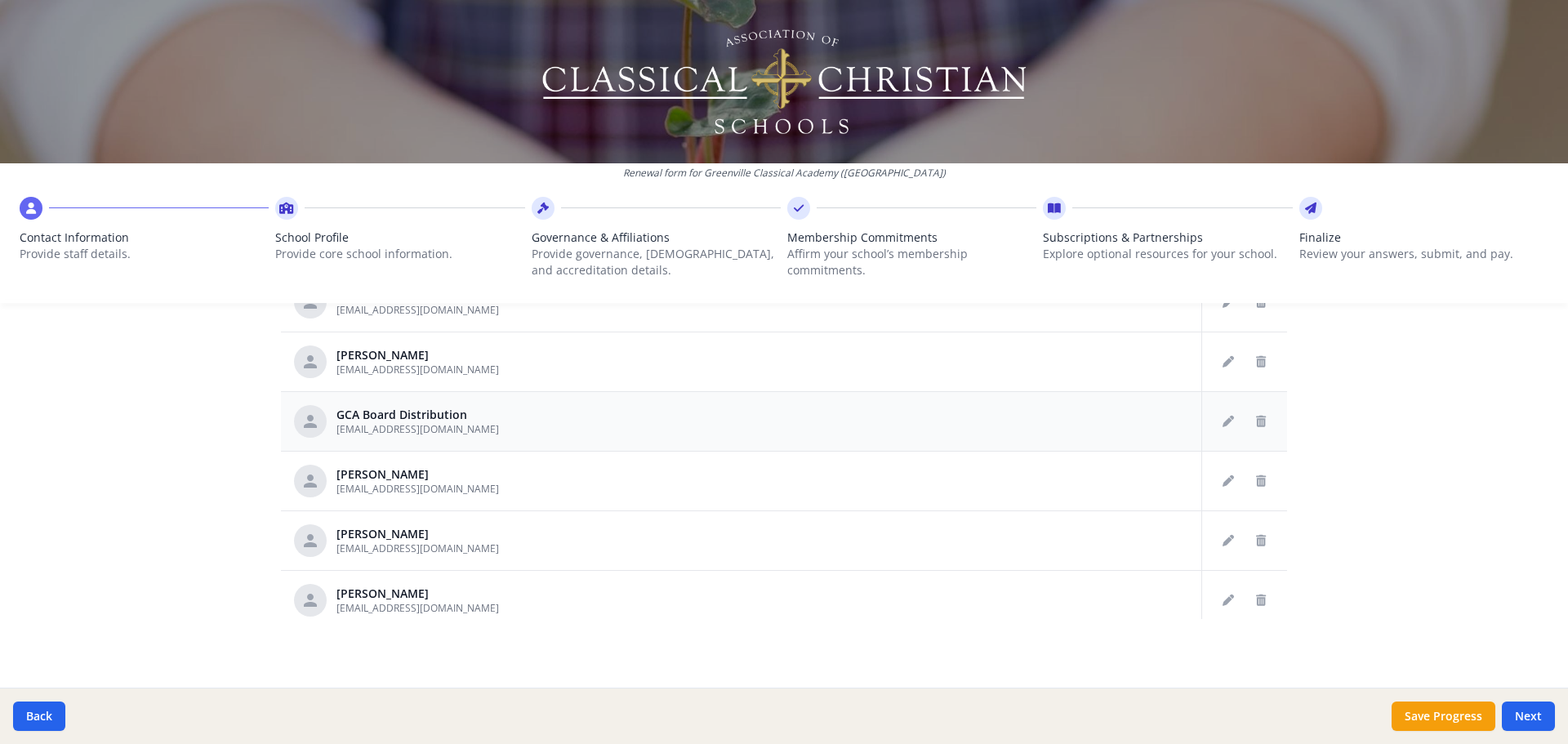
scroll to position [315, 0]
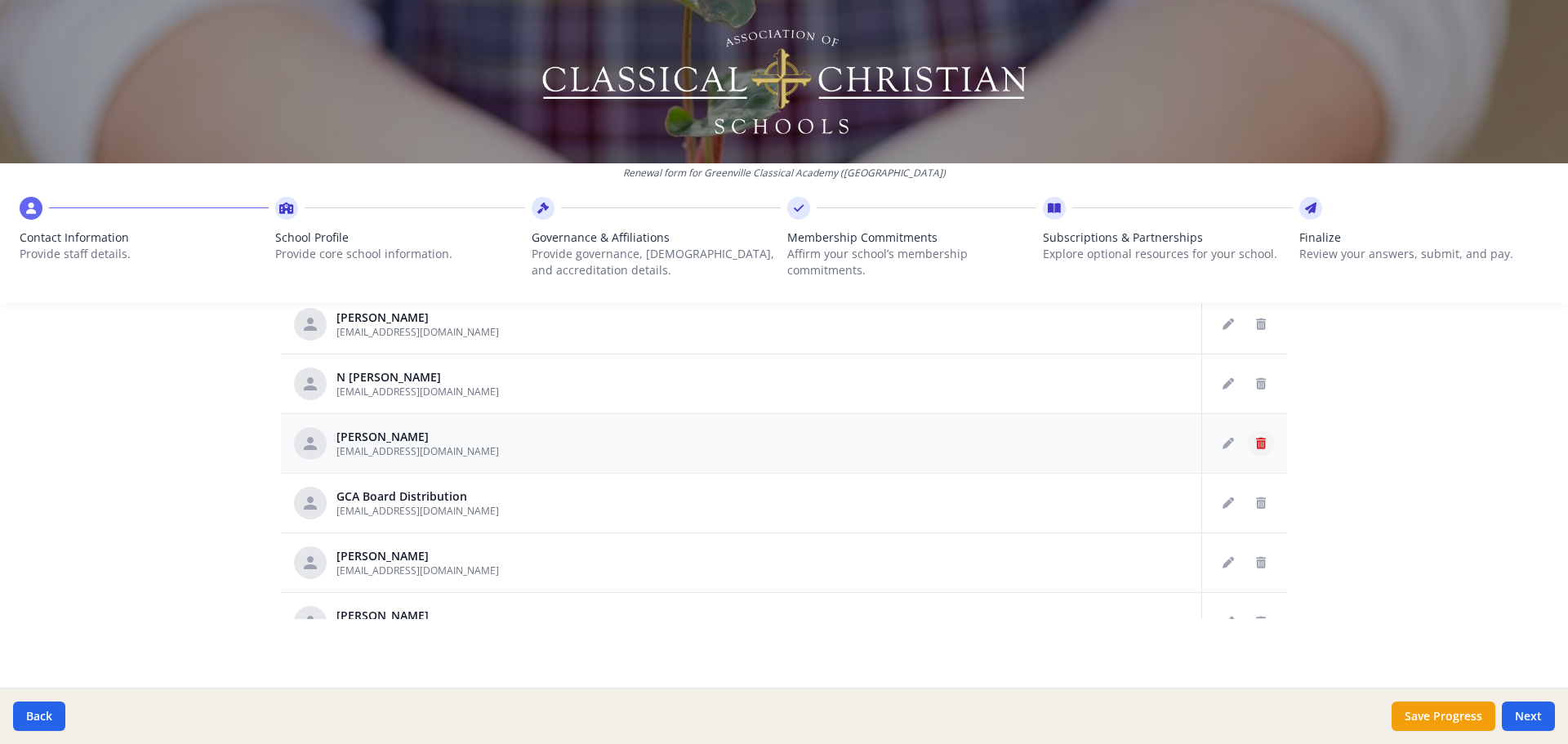
click at [1248, 439] on button "Delete staff" at bounding box center [1261, 444] width 26 height 26
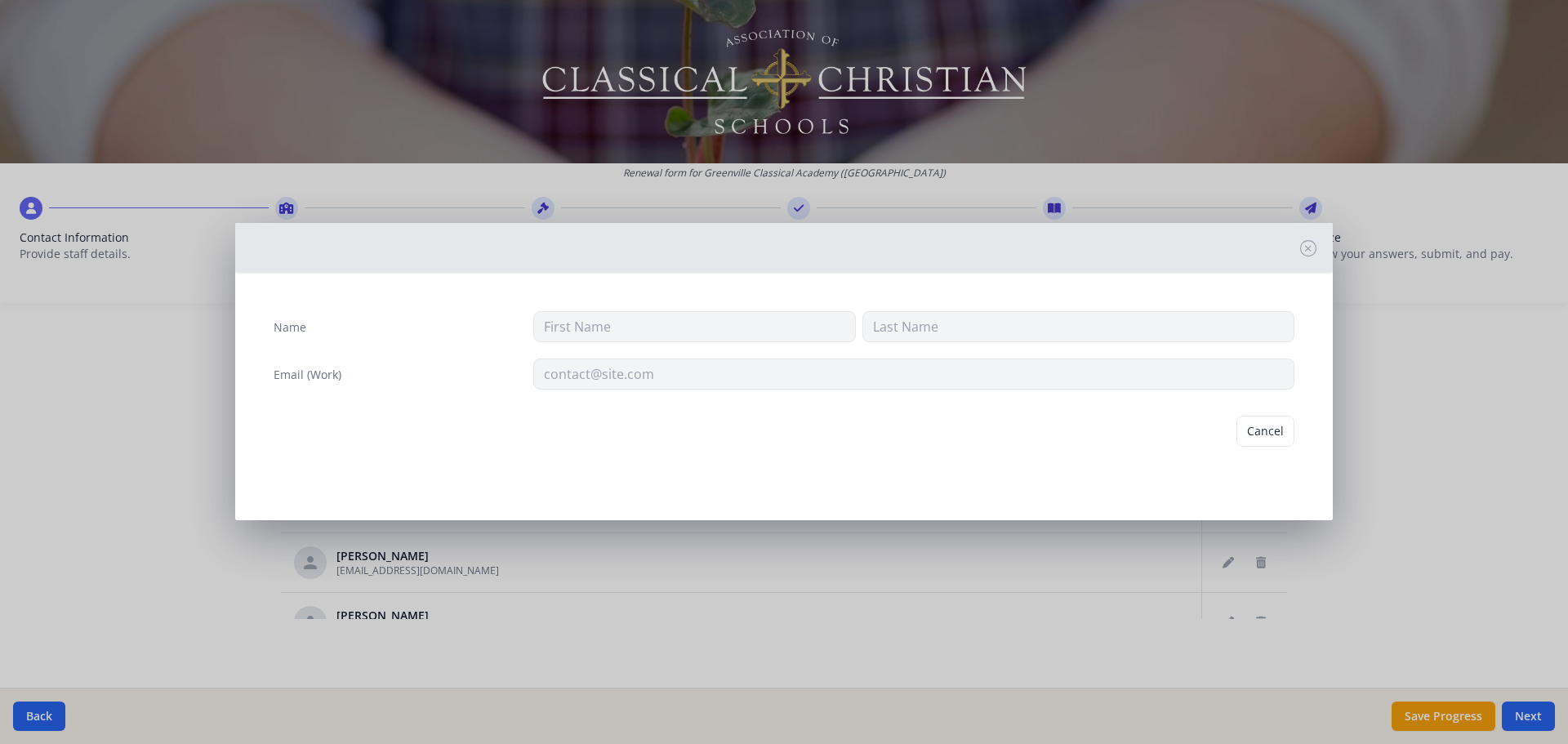
type input "[PERSON_NAME]"
type input "Brown"
type input "[EMAIL_ADDRESS][DOMAIN_NAME]"
click at [1238, 439] on div "Cancel [GEOGRAPHIC_DATA]" at bounding box center [783, 431] width 1047 height 57
click at [1253, 435] on button "Delete" at bounding box center [1266, 431] width 56 height 31
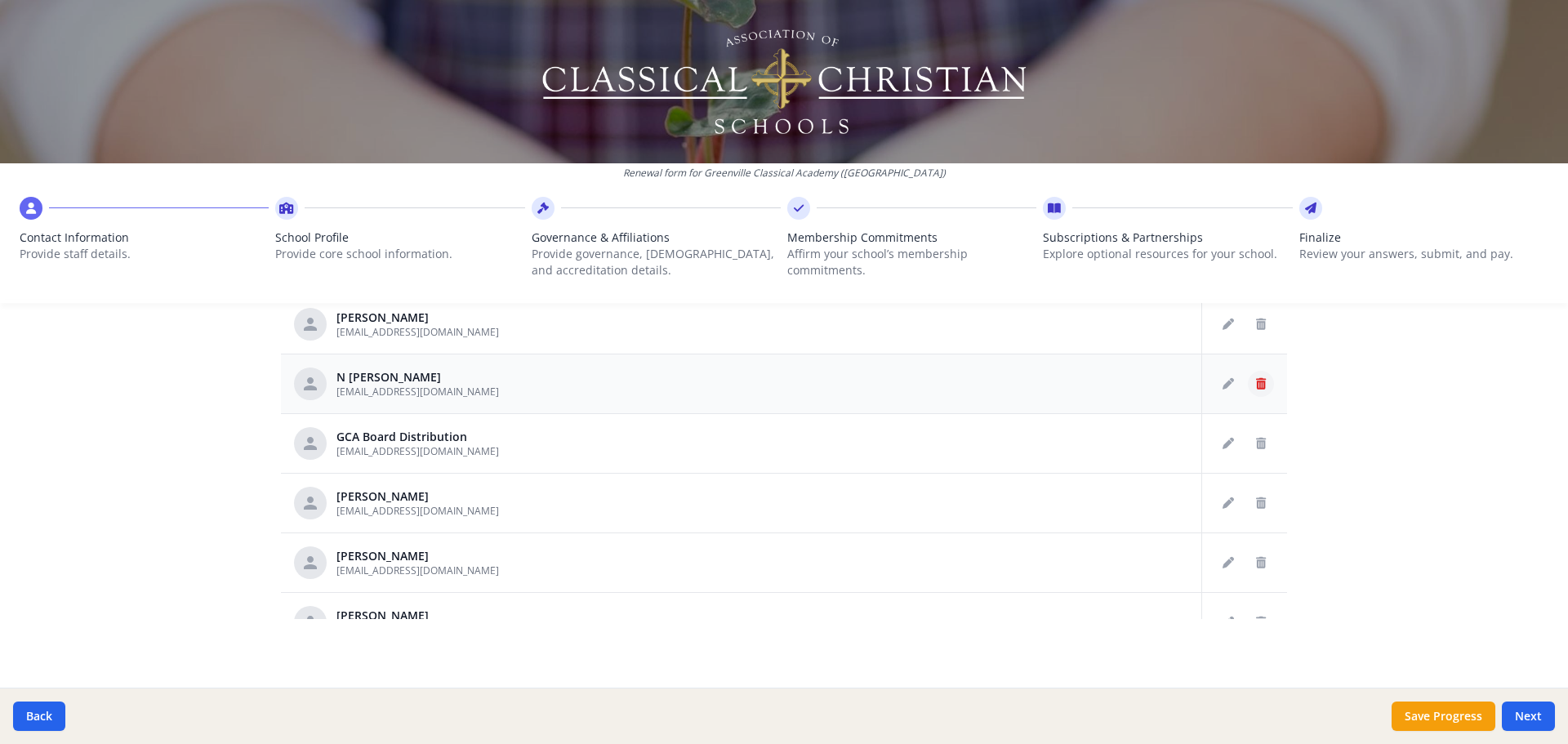
click at [1256, 383] on icon "Delete staff" at bounding box center [1261, 384] width 10 height 11
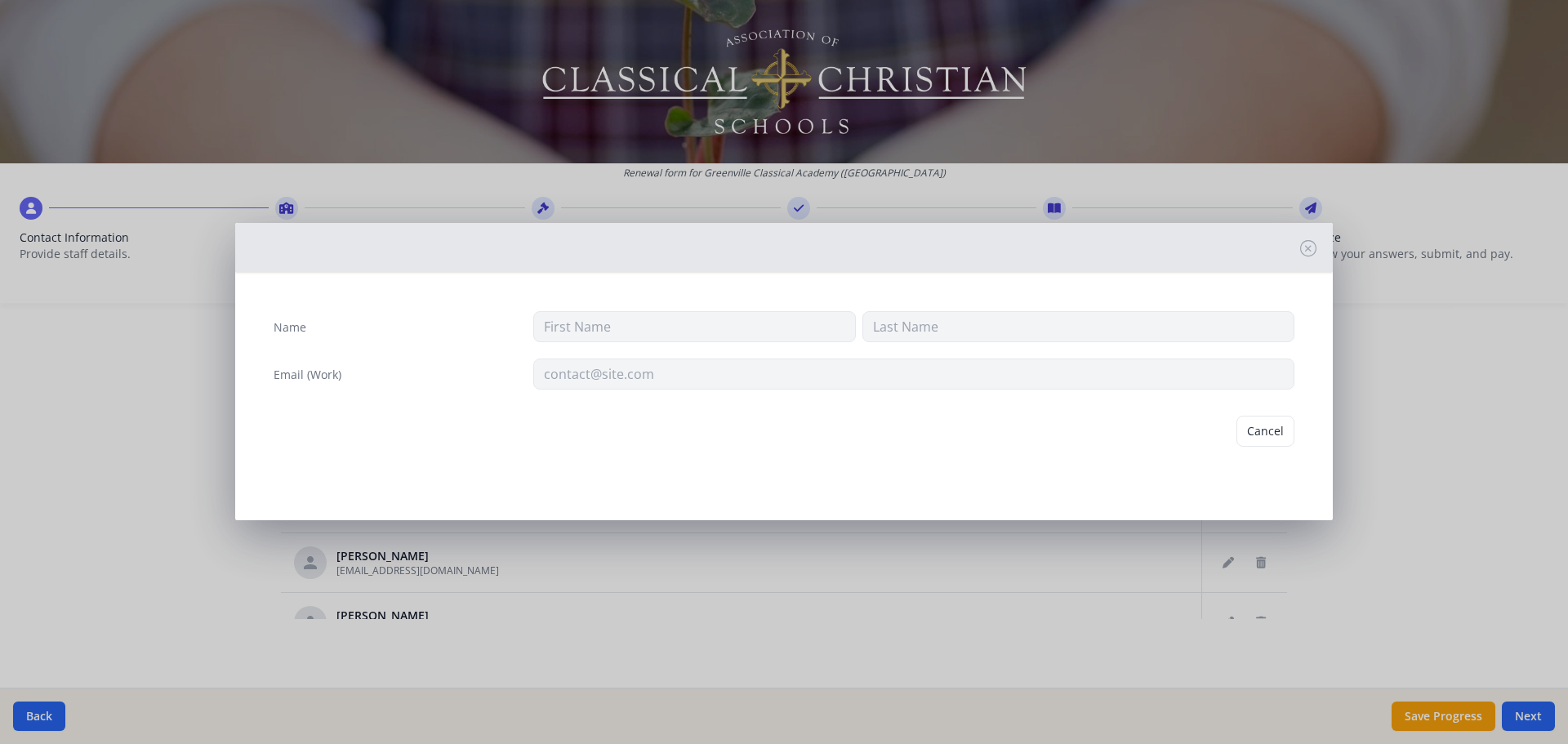
type input "N"
type input "[PERSON_NAME]"
type input "[EMAIL_ADDRESS][DOMAIN_NAME]"
click at [1264, 419] on button "Delete" at bounding box center [1266, 431] width 56 height 31
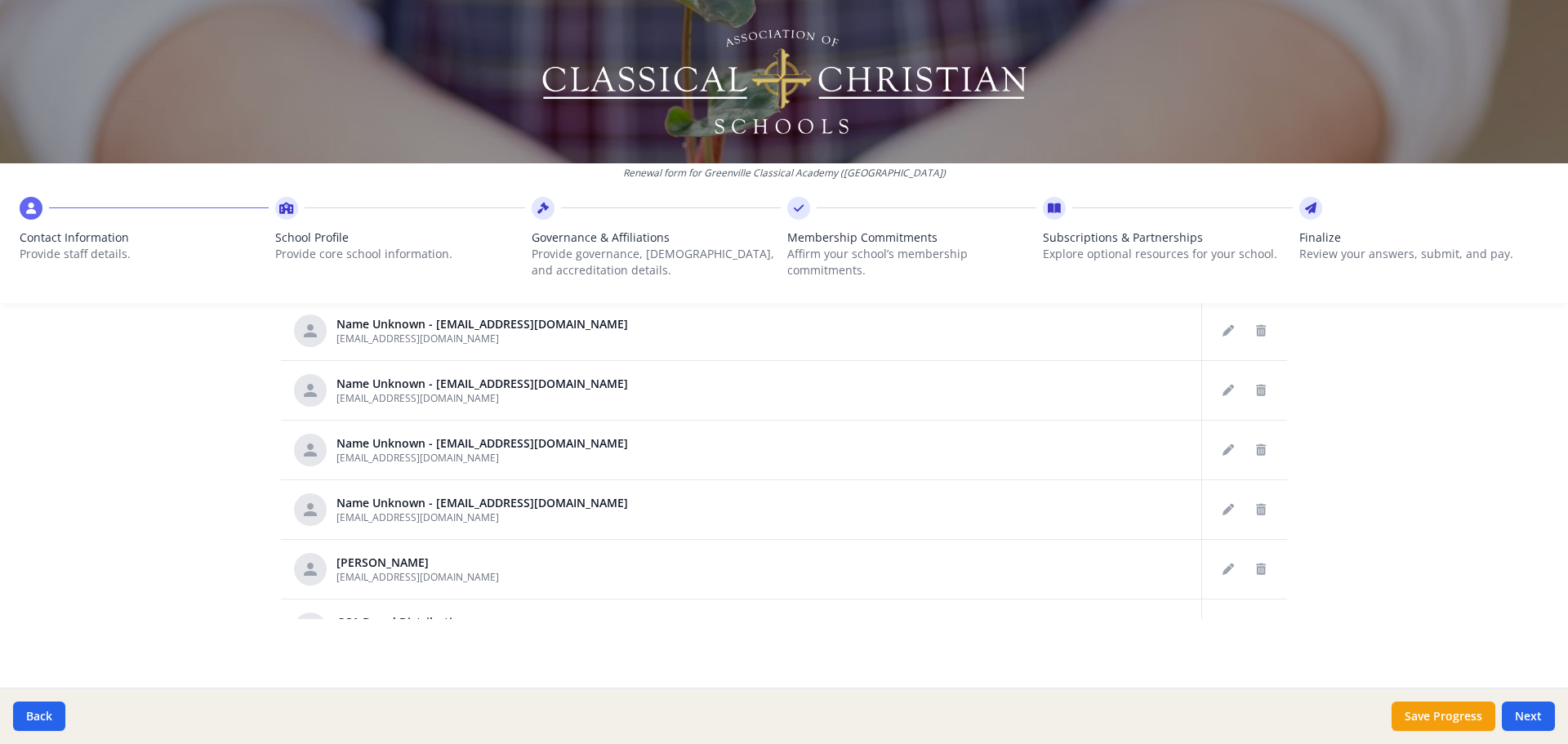
scroll to position [152, 0]
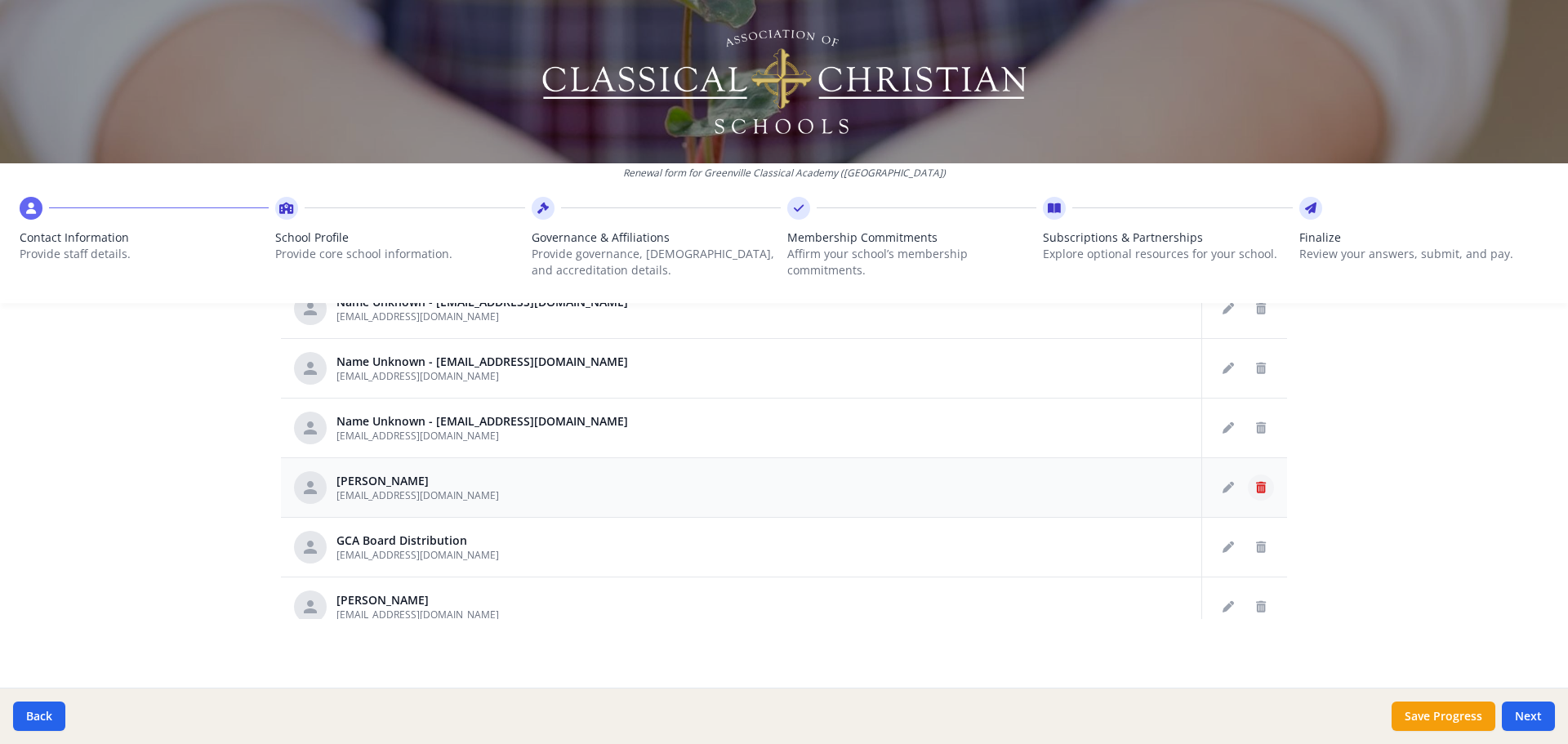
click at [1248, 494] on button "Delete staff" at bounding box center [1261, 488] width 26 height 26
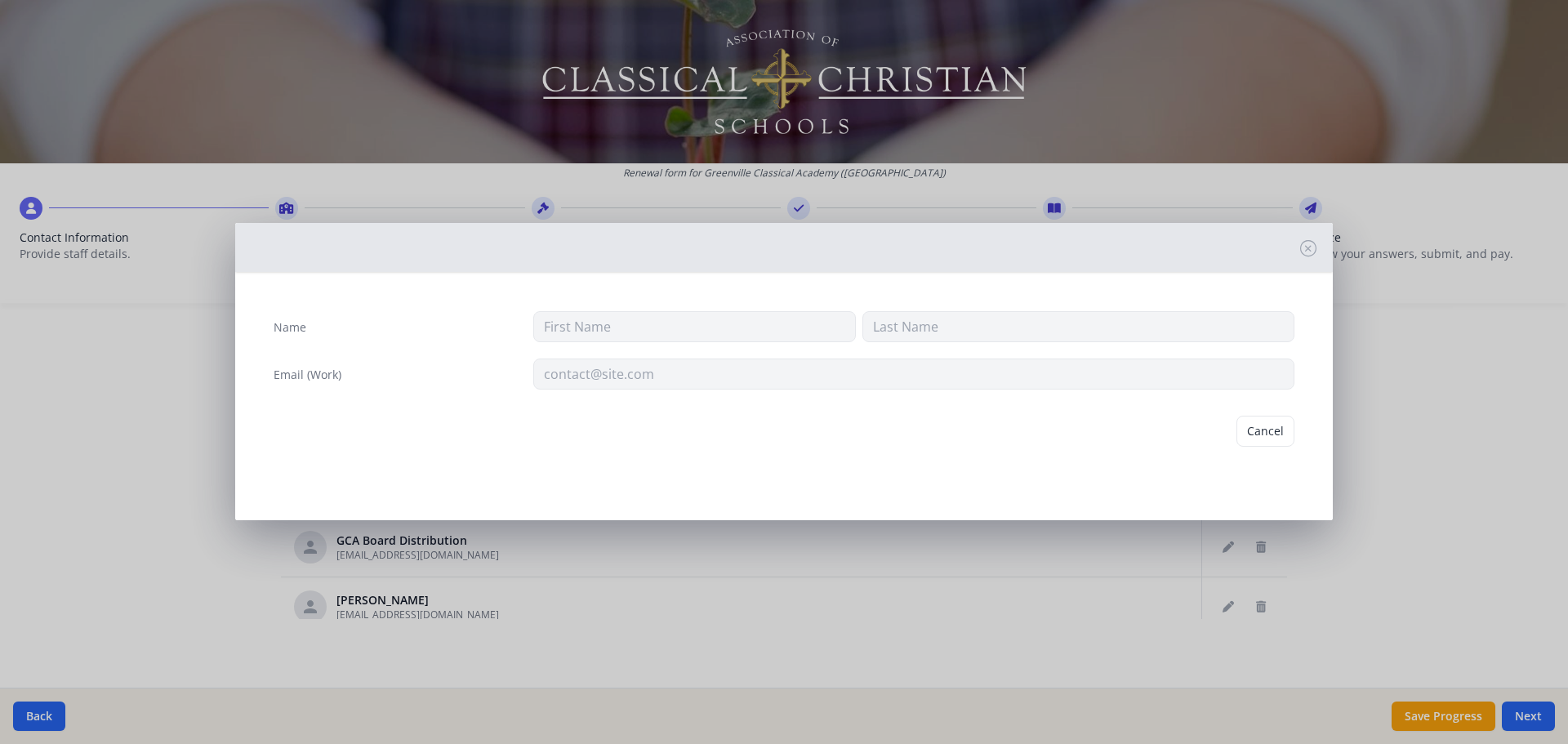
type input "[PERSON_NAME]"
type input "[EMAIL_ADDRESS][DOMAIN_NAME]"
click at [1266, 433] on button "Delete" at bounding box center [1266, 431] width 56 height 31
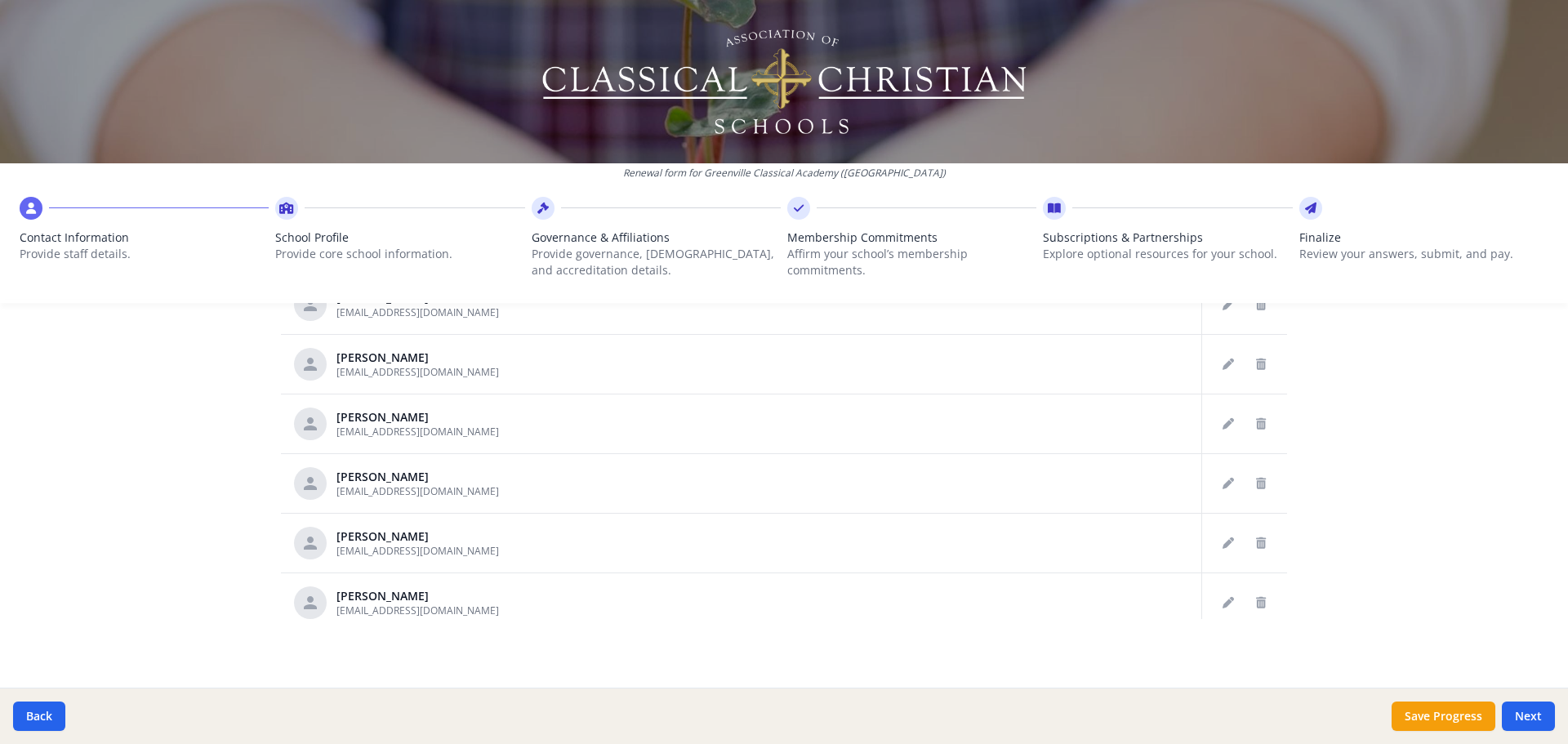
scroll to position [765, 0]
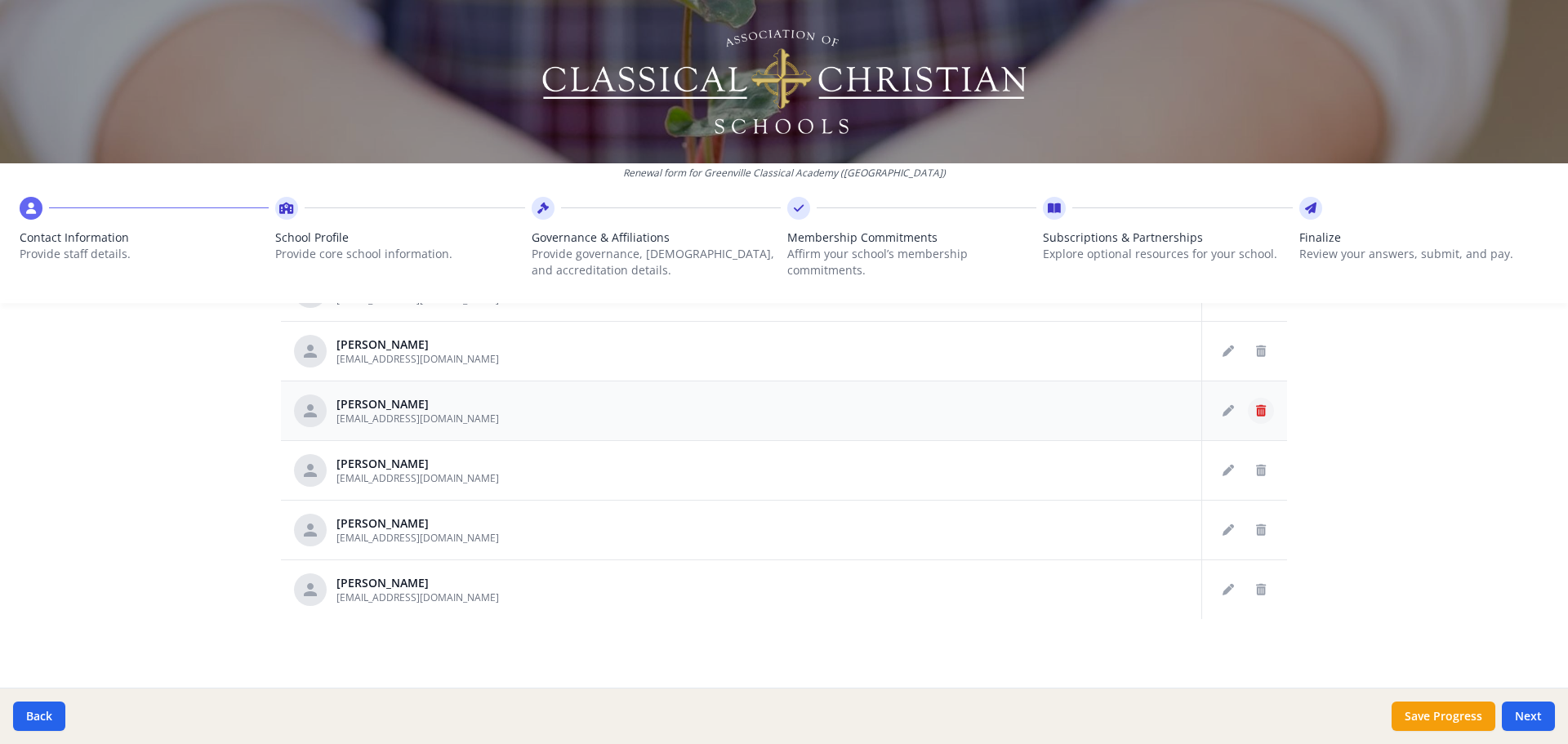
click at [1248, 413] on button "Delete staff" at bounding box center [1261, 411] width 26 height 26
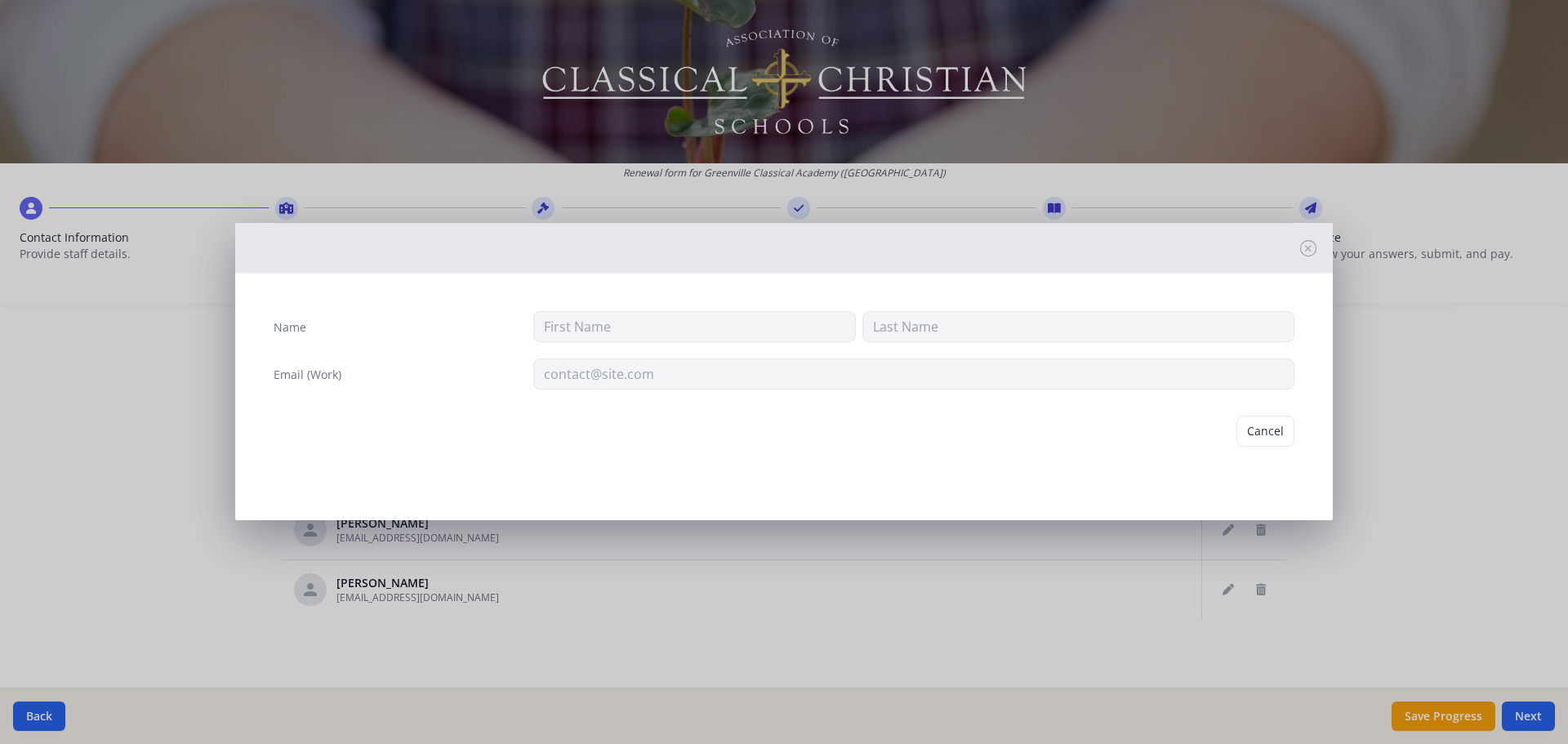
type input "[PERSON_NAME]"
type input "[EMAIL_ADDRESS][DOMAIN_NAME]"
click at [1274, 430] on button "Delete" at bounding box center [1266, 431] width 56 height 31
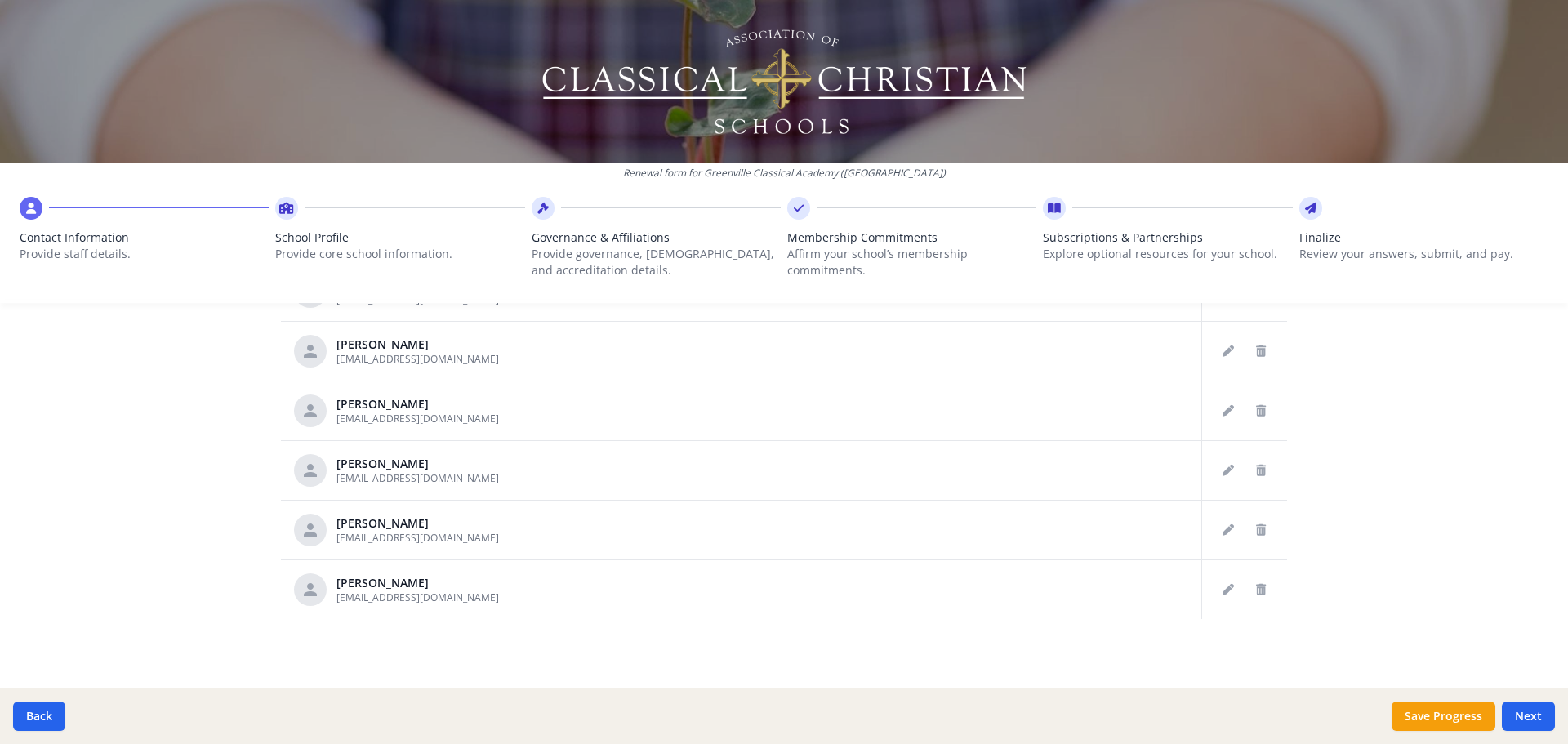
scroll to position [706, 0]
click at [1248, 524] on button "Delete staff" at bounding box center [1261, 530] width 26 height 26
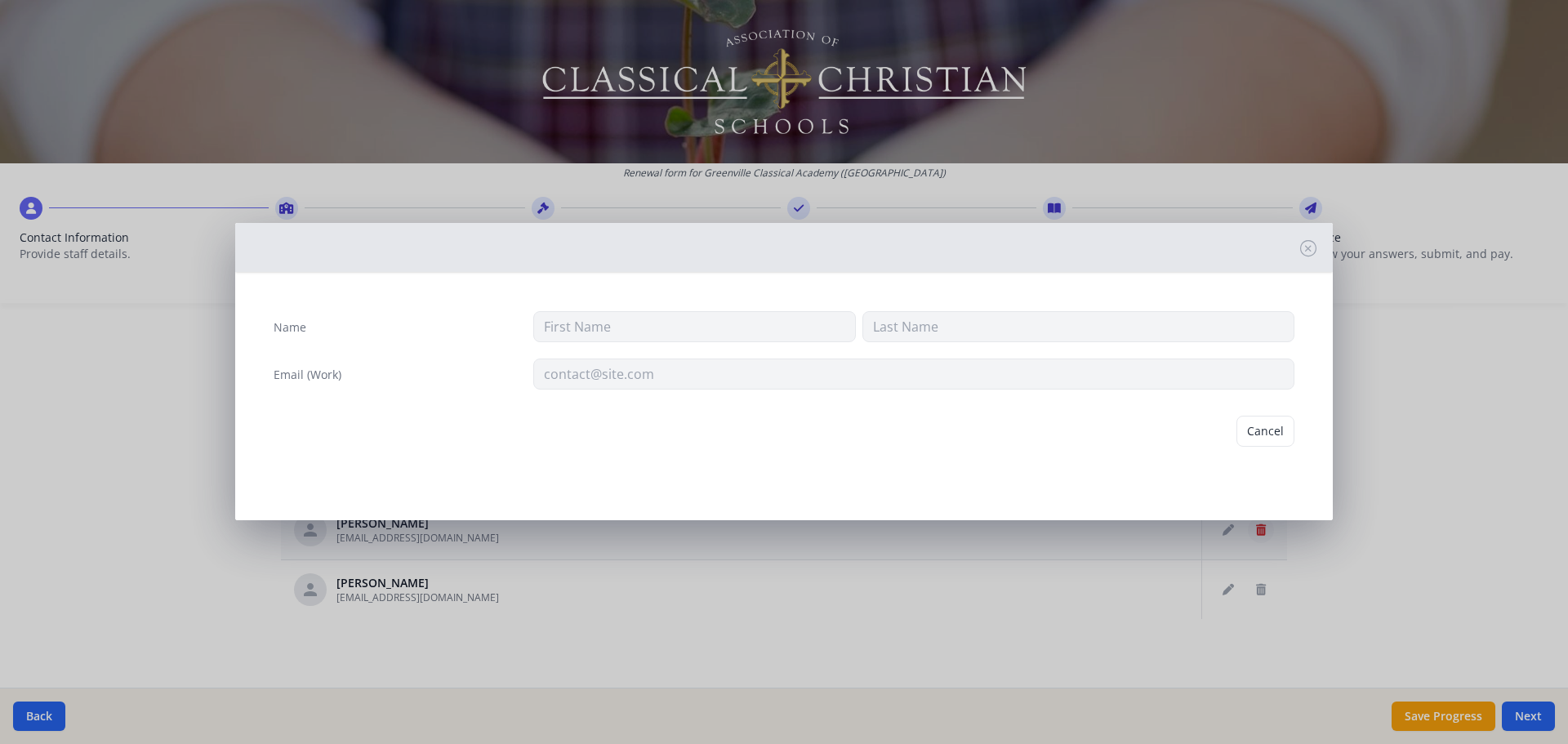
type input "[PERSON_NAME]"
type input "[EMAIL_ADDRESS][DOMAIN_NAME]"
click at [1270, 430] on button "Delete" at bounding box center [1266, 431] width 56 height 31
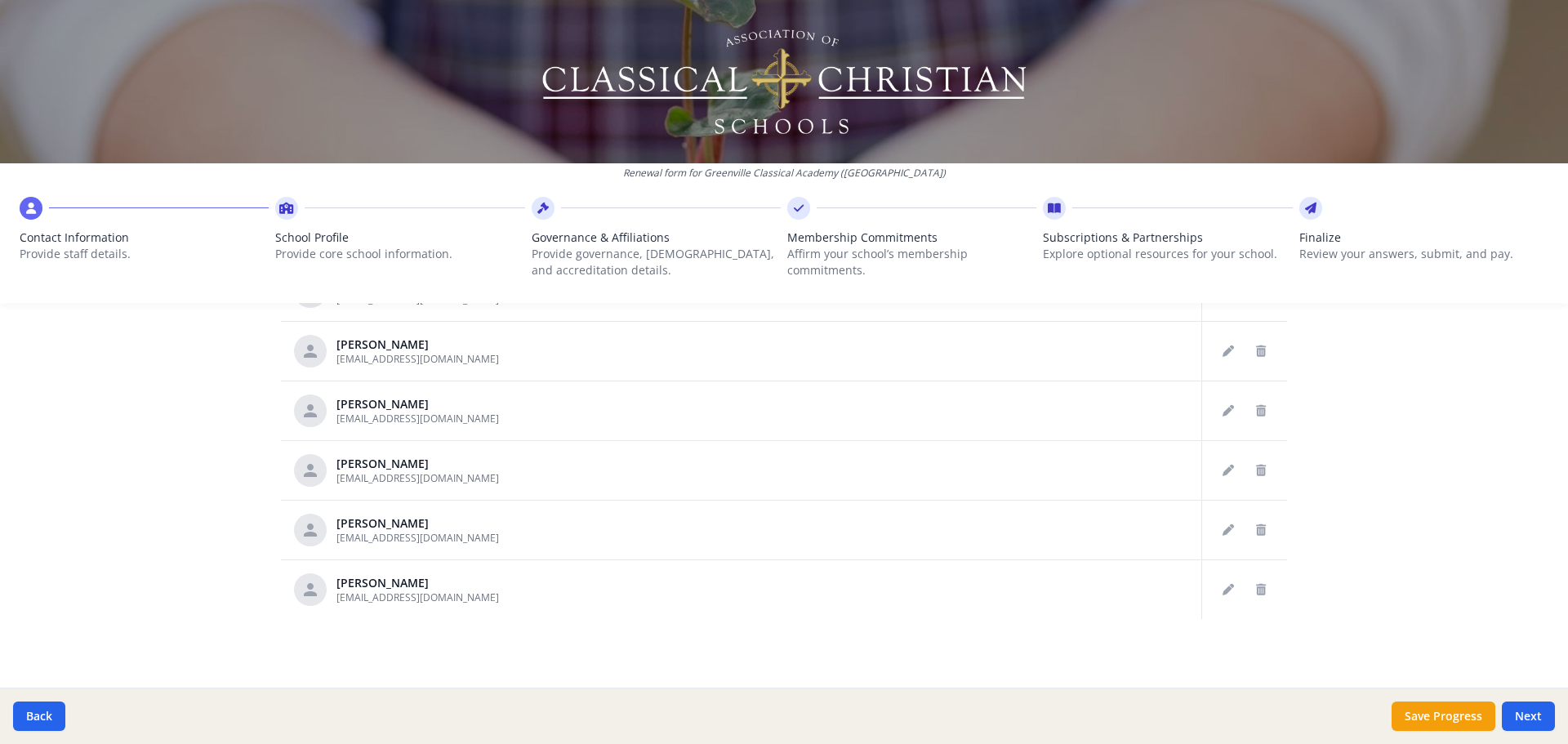
scroll to position [646, 0]
click at [1256, 525] on icon "Delete staff" at bounding box center [1261, 530] width 10 height 11
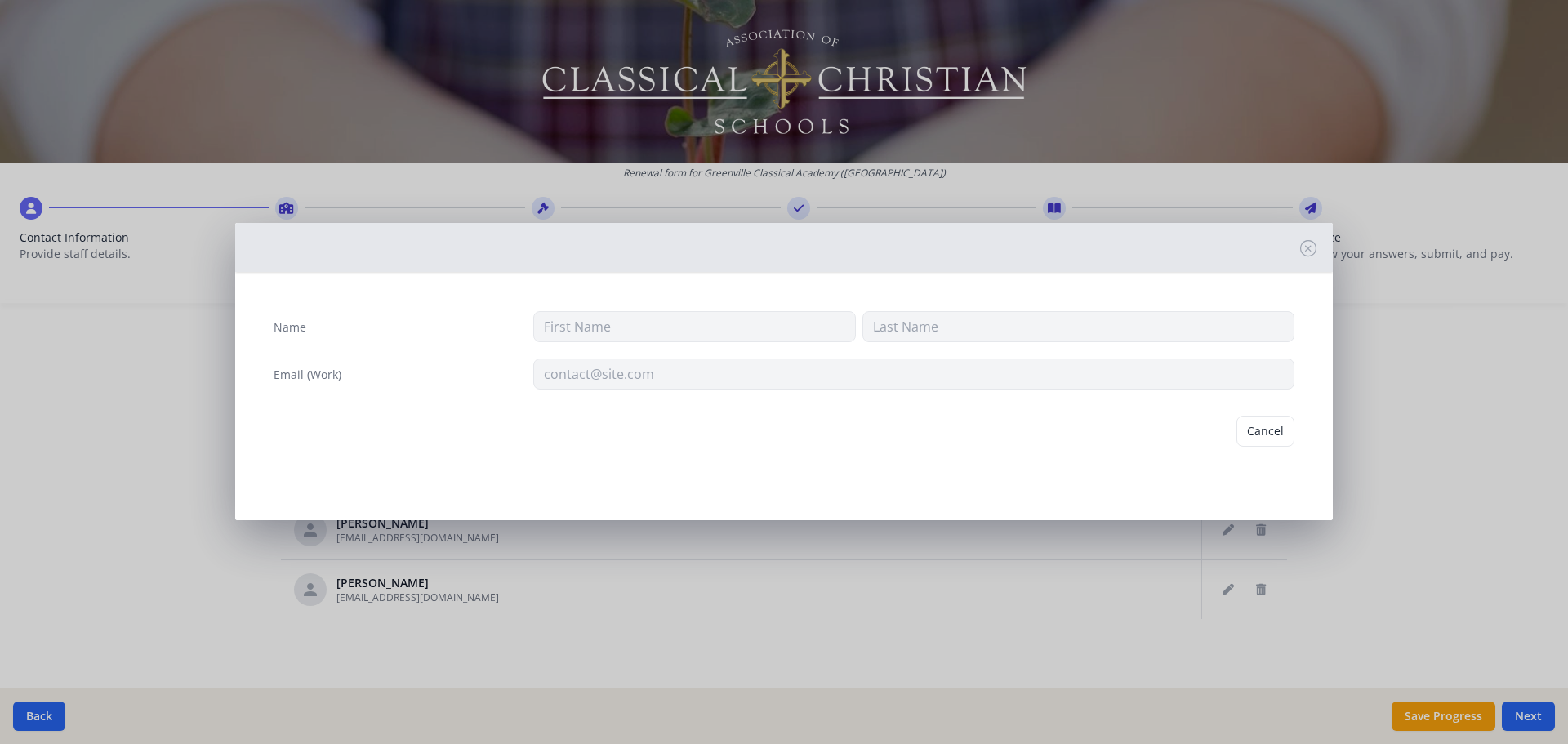
type input "[PERSON_NAME]"
type input "[EMAIL_ADDRESS][DOMAIN_NAME]"
click at [1273, 427] on button "Delete" at bounding box center [1266, 431] width 56 height 31
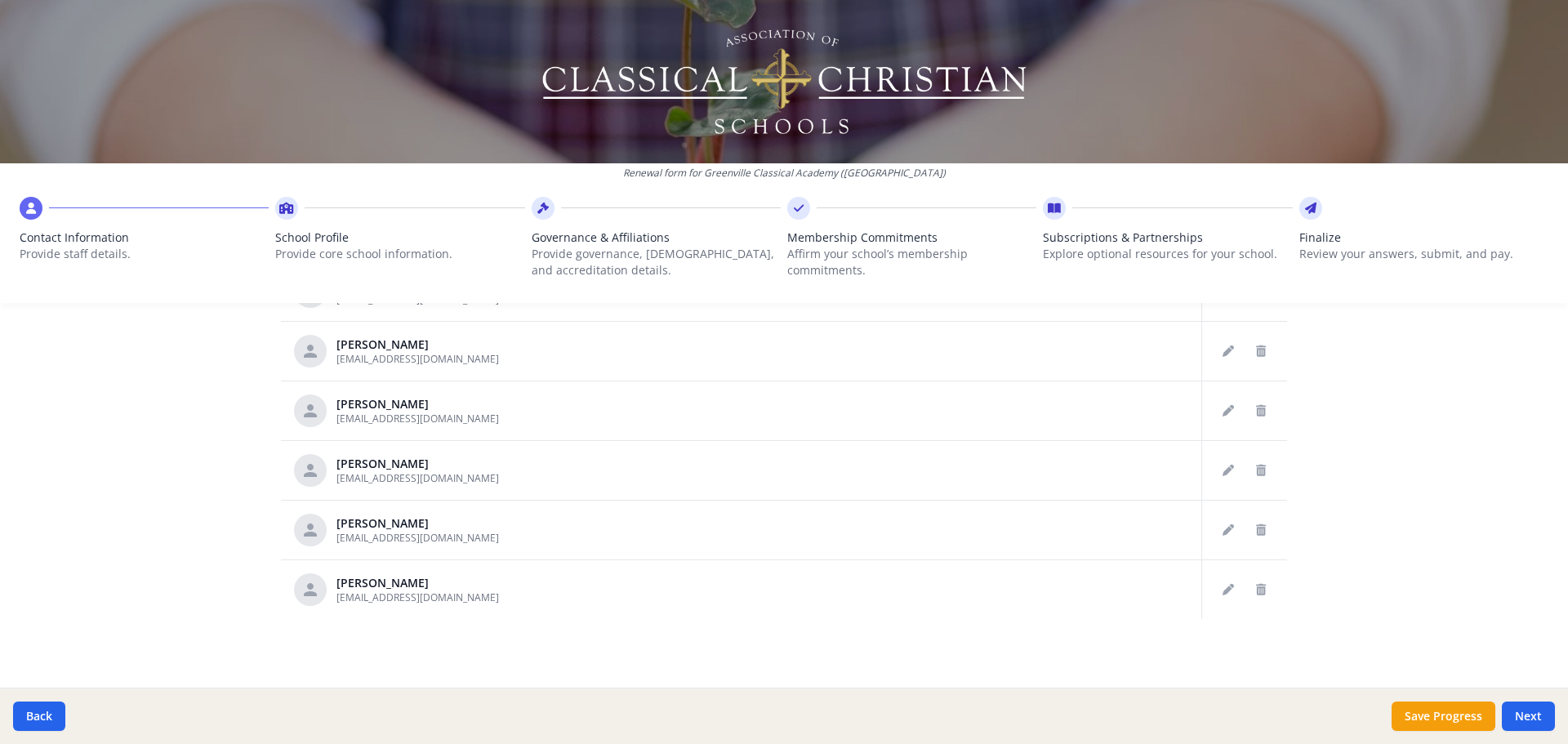
scroll to position [587, 0]
click at [1215, 416] on button "Edit staff" at bounding box center [1228, 411] width 26 height 26
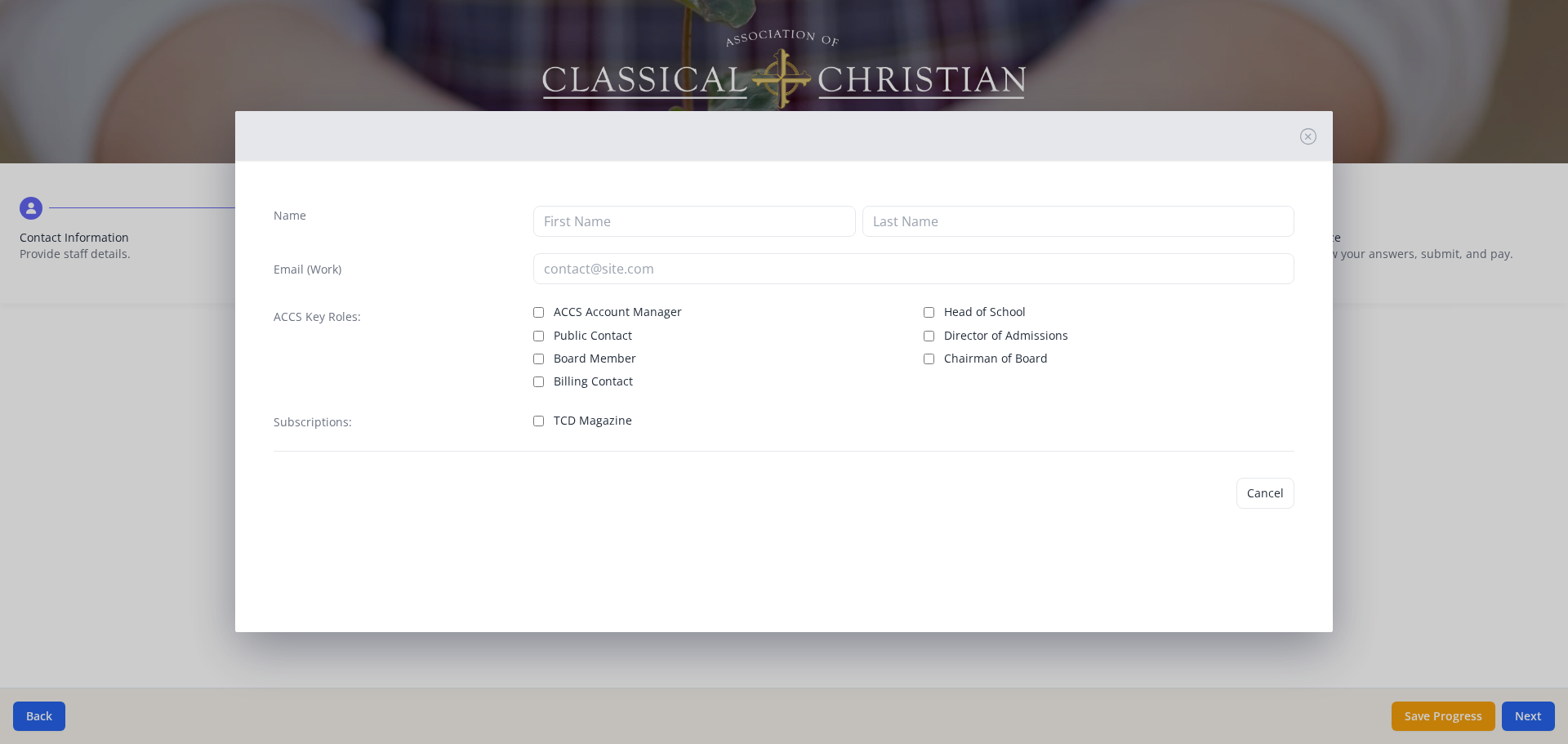
type input "[PERSON_NAME]"
type input "Martzin"
type input "[EMAIL_ADDRESS][DOMAIN_NAME]"
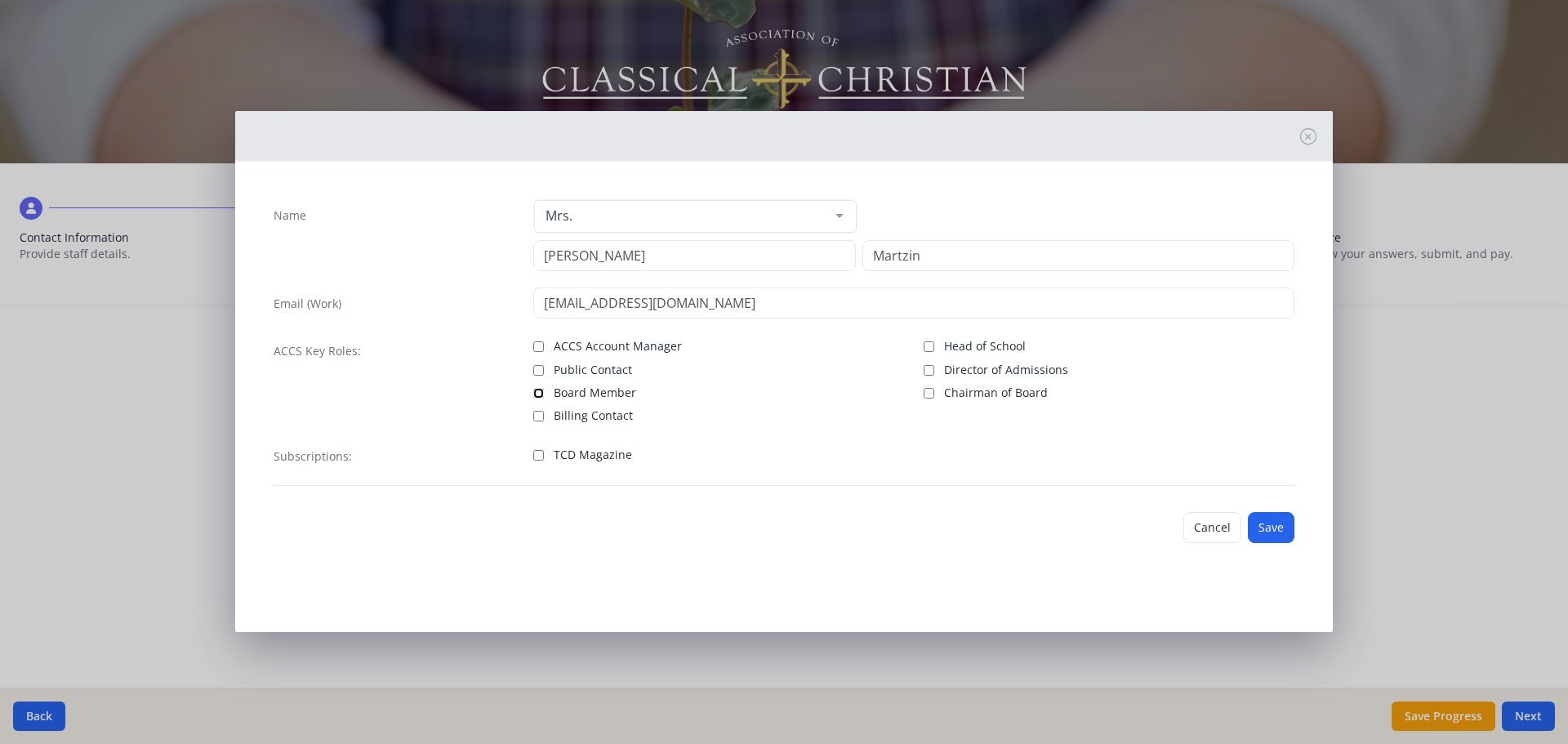
click at [536, 393] on input "Board Member" at bounding box center [538, 393] width 11 height 11
checkbox input "true"
click at [1277, 524] on button "Save" at bounding box center [1271, 528] width 47 height 31
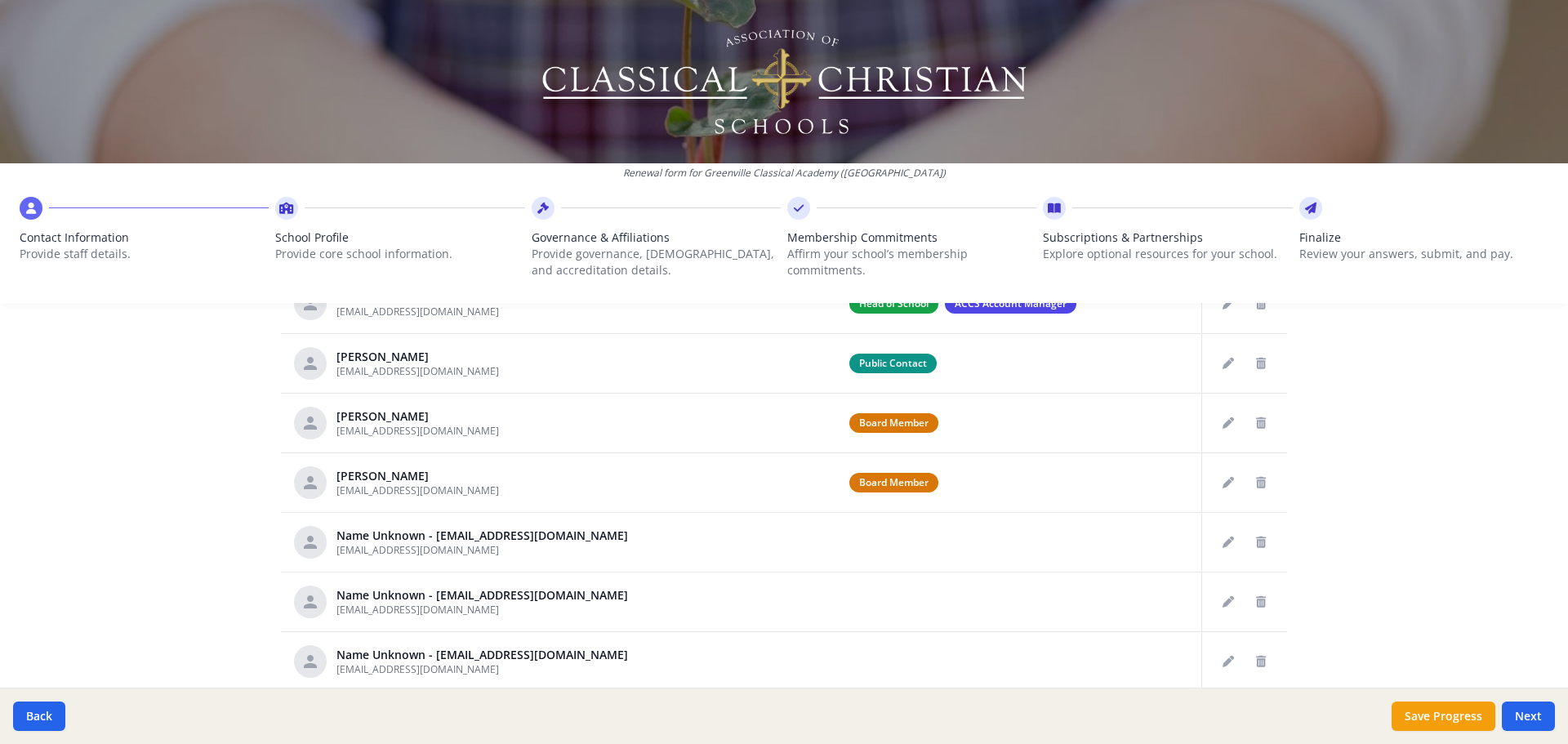
scroll to position [688, 0]
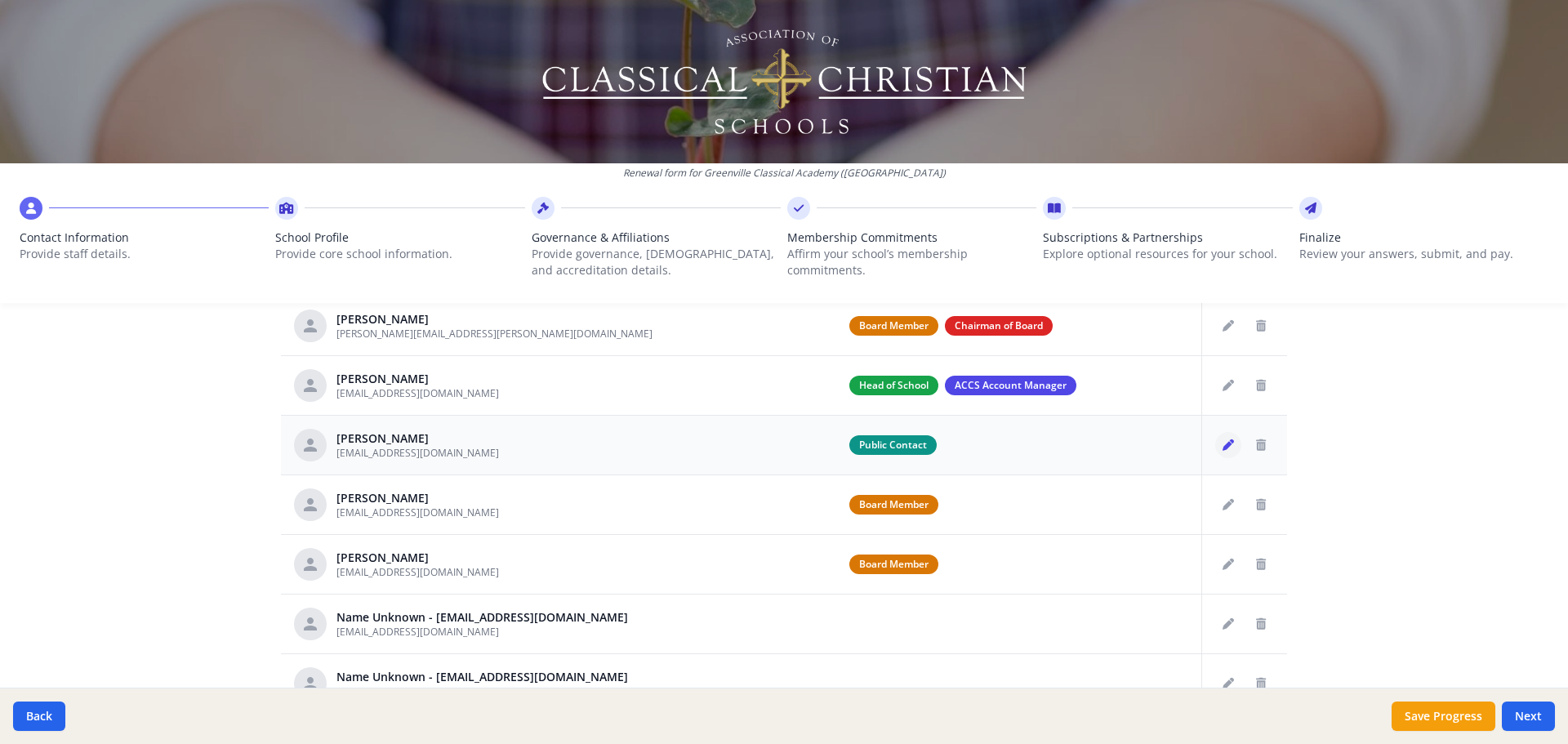
click at [1223, 446] on icon "Edit staff" at bounding box center [1228, 445] width 11 height 11
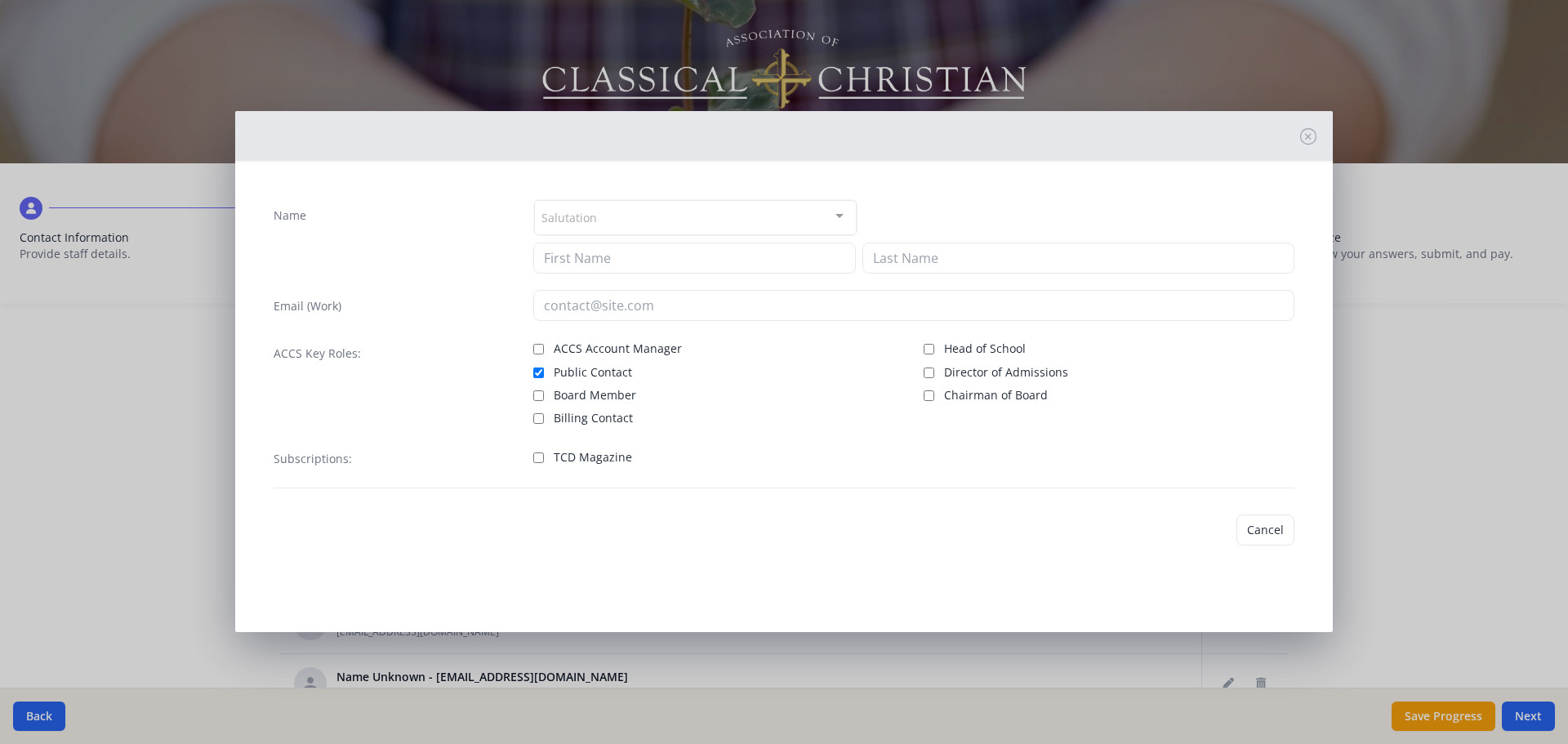
type input "[PERSON_NAME]"
type input "[EMAIL_ADDRESS][DOMAIN_NAME]"
checkbox input "true"
click at [537, 420] on input "Billing Contact" at bounding box center [538, 418] width 11 height 11
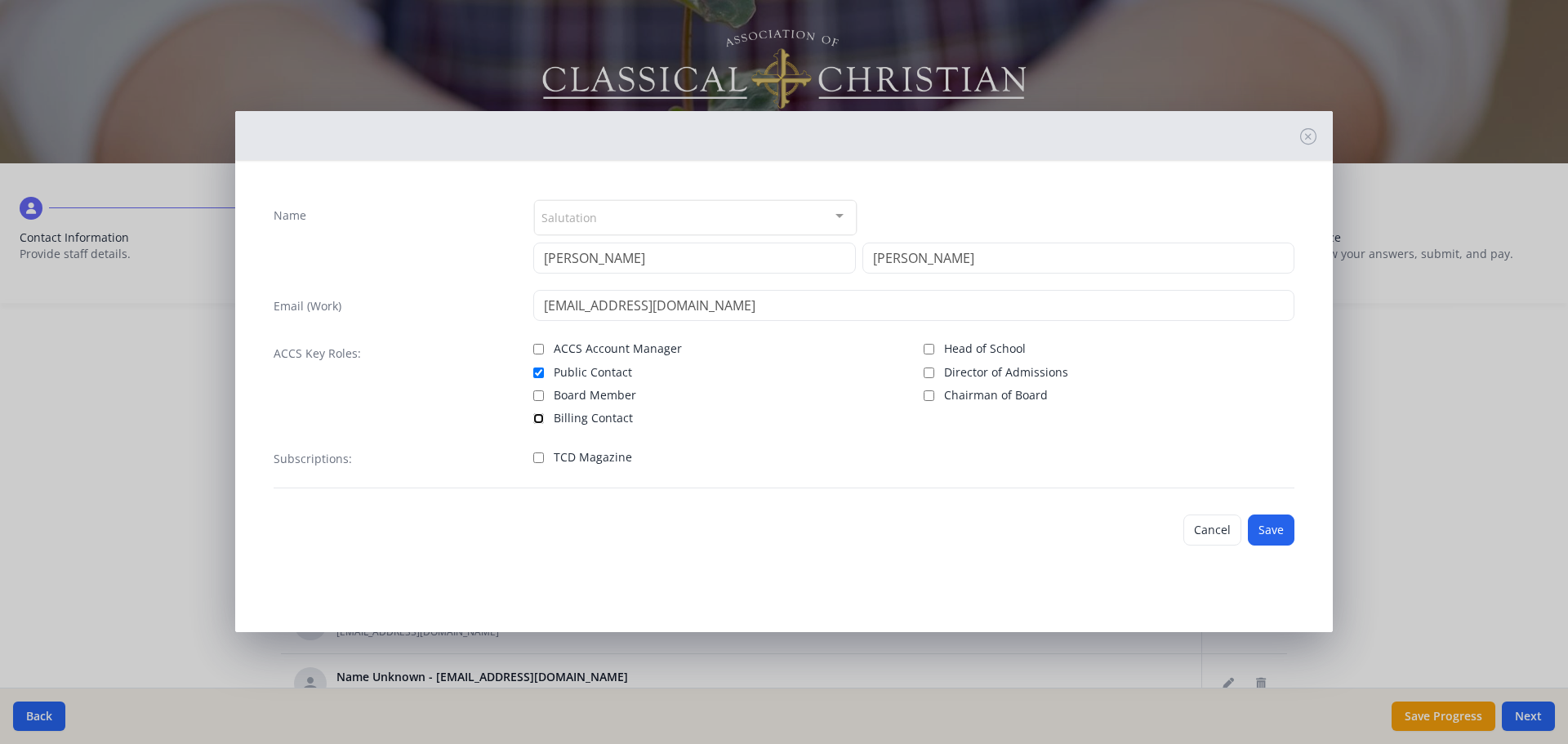
checkbox input "true"
click at [538, 352] on input "ACCS Account Manager" at bounding box center [538, 349] width 11 height 11
checkbox input "true"
click at [1279, 527] on button "Save" at bounding box center [1271, 530] width 47 height 31
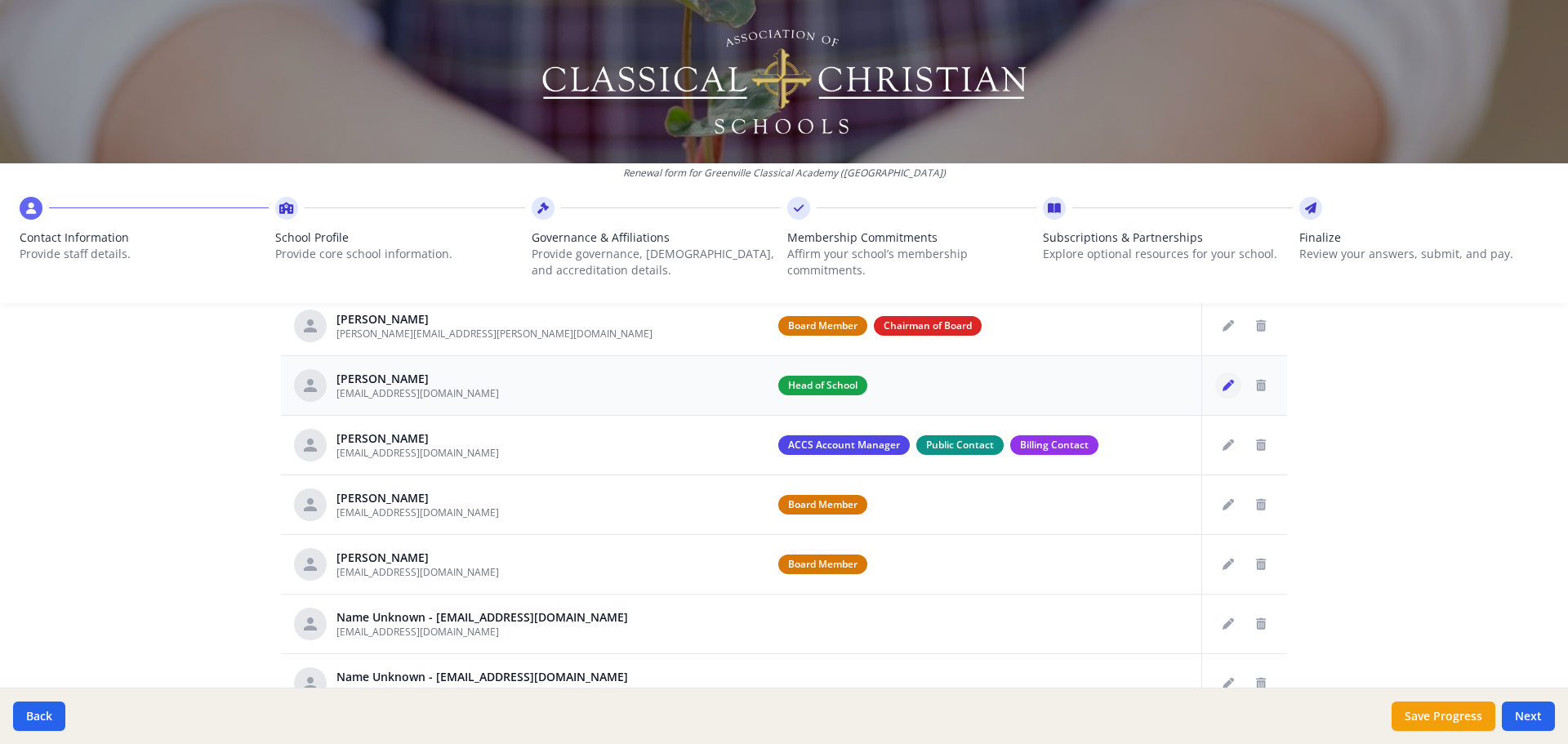
click at [1223, 390] on icon "Edit staff" at bounding box center [1228, 386] width 11 height 11
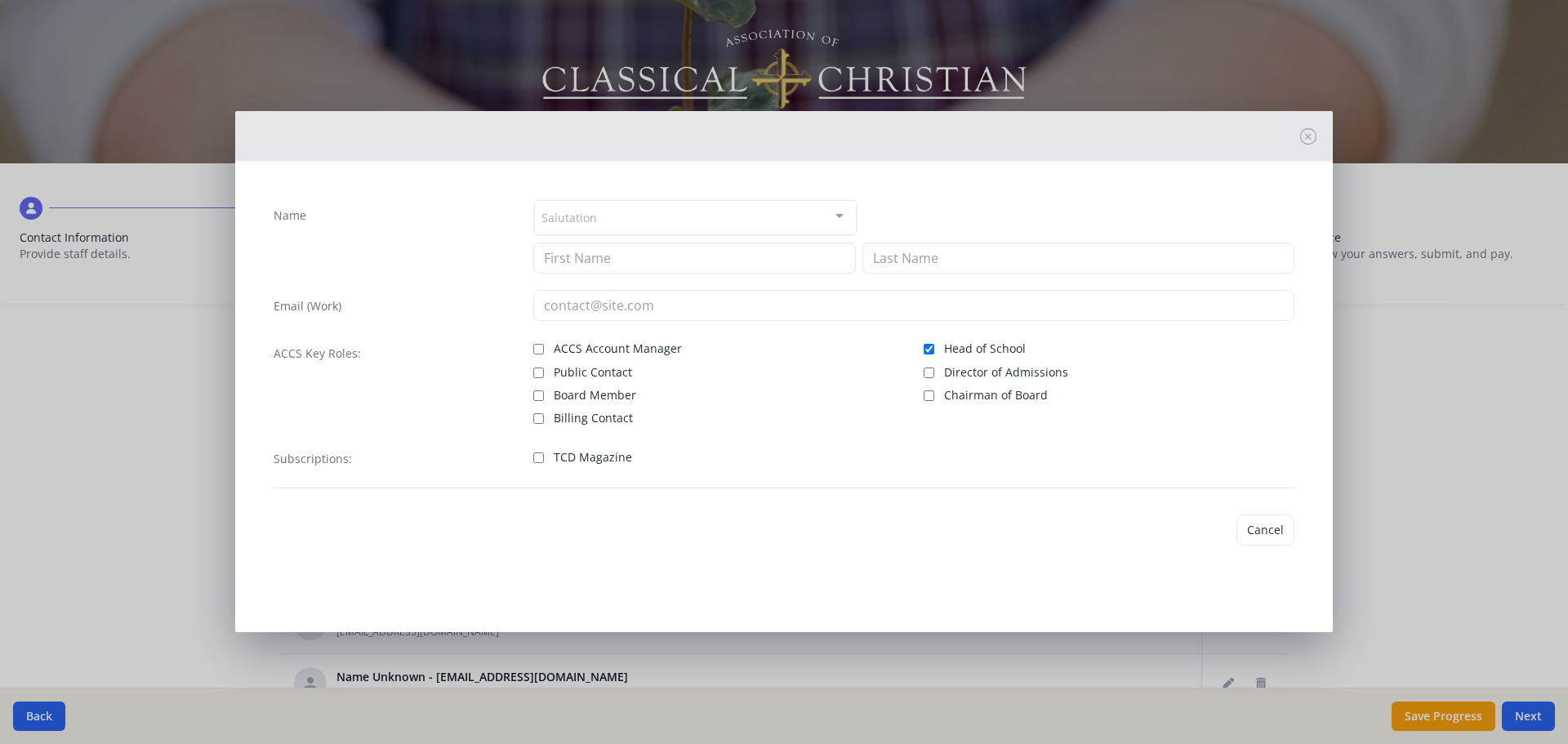
type input "[PERSON_NAME]"
type input "Bouvier"
type input "[EMAIL_ADDRESS][DOMAIN_NAME]"
checkbox input "true"
click at [563, 350] on span "ACCS Account Manager" at bounding box center [618, 349] width 128 height 16
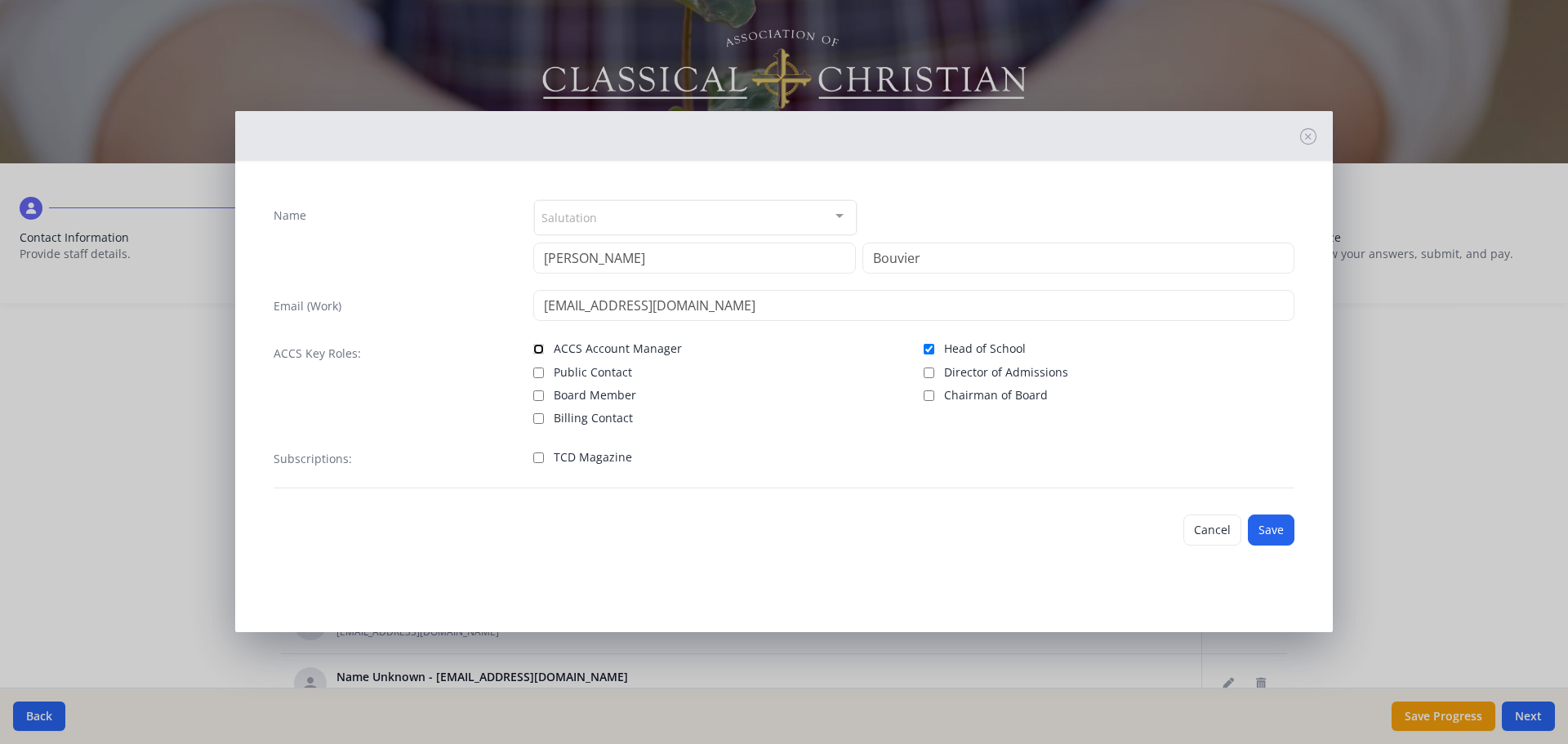
click at [544, 350] on input "ACCS Account Manager" at bounding box center [538, 349] width 11 height 11
checkbox input "true"
click at [1277, 523] on button "Save" at bounding box center [1271, 530] width 47 height 31
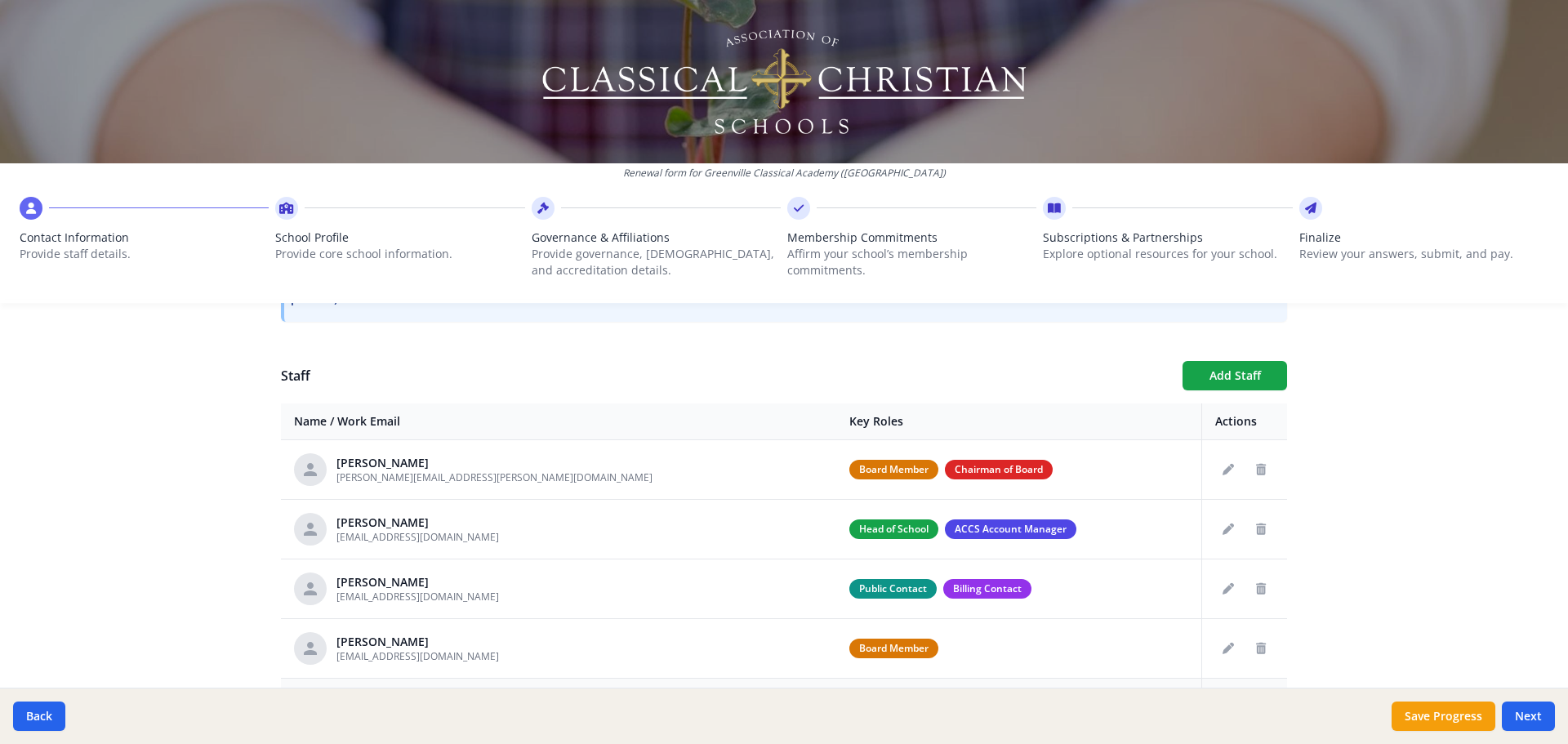
scroll to position [525, 0]
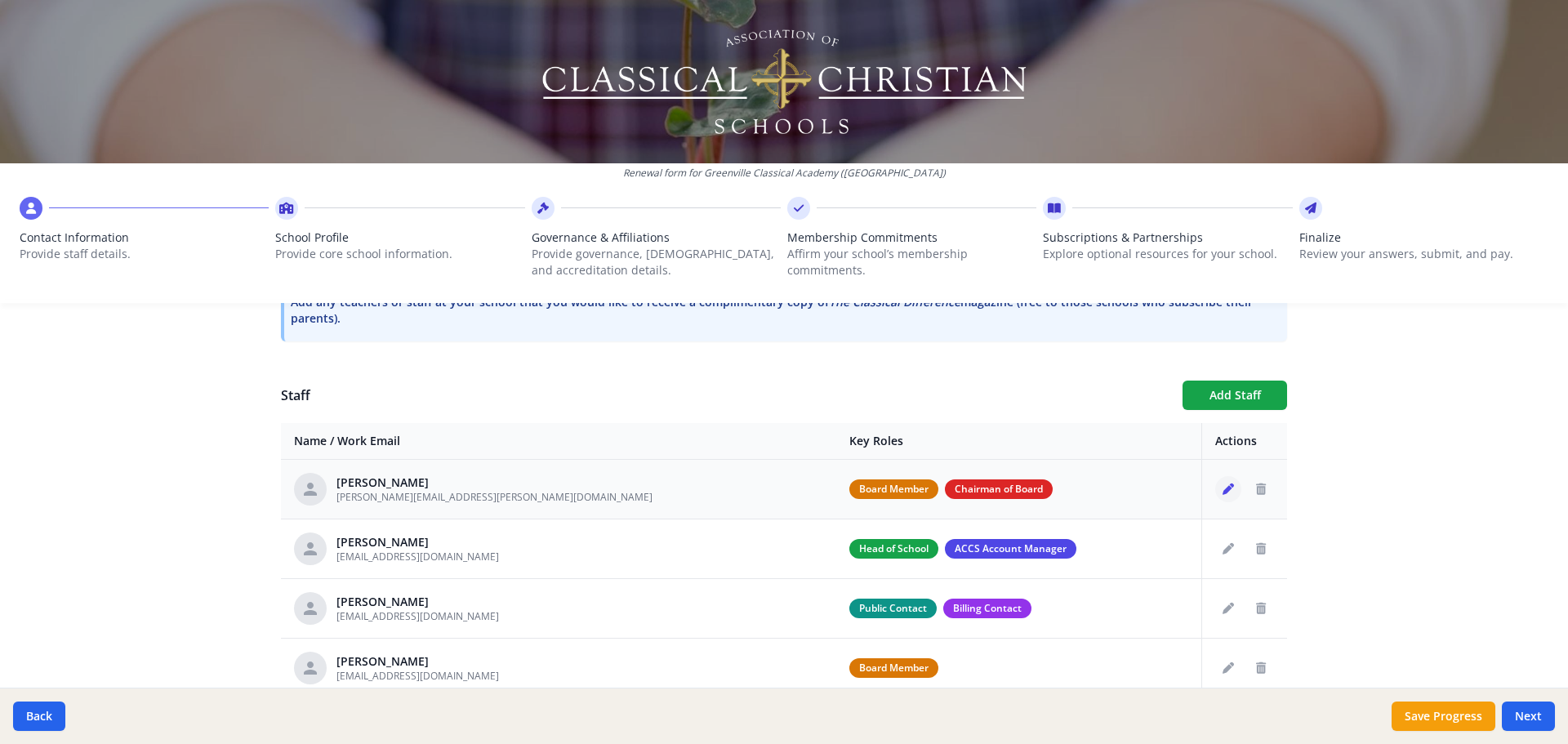
click at [1223, 493] on icon "Edit staff" at bounding box center [1228, 489] width 11 height 11
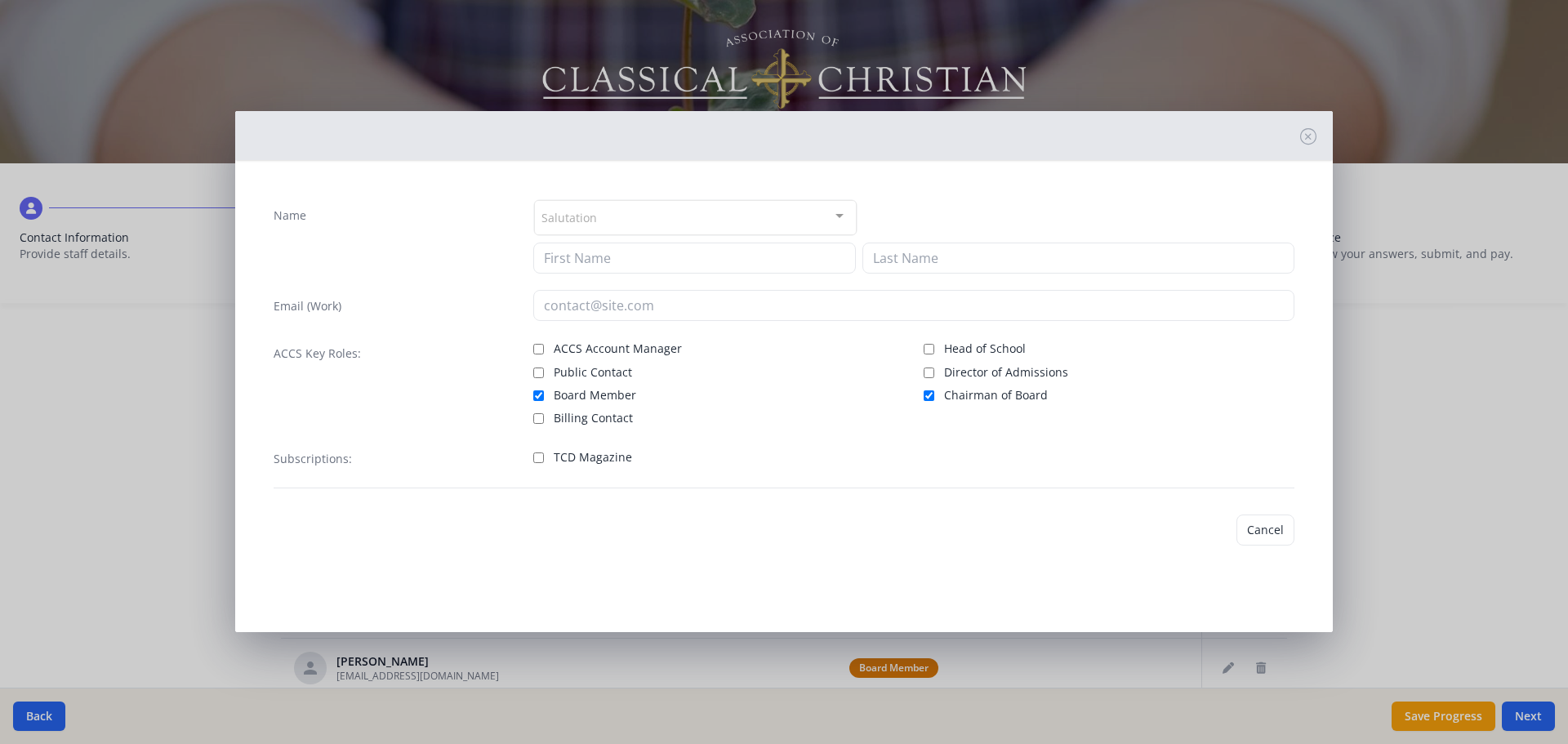
type input "[PERSON_NAME]"
type input "Babington"
type input "[PERSON_NAME][EMAIL_ADDRESS][PERSON_NAME][DOMAIN_NAME]"
checkbox input "true"
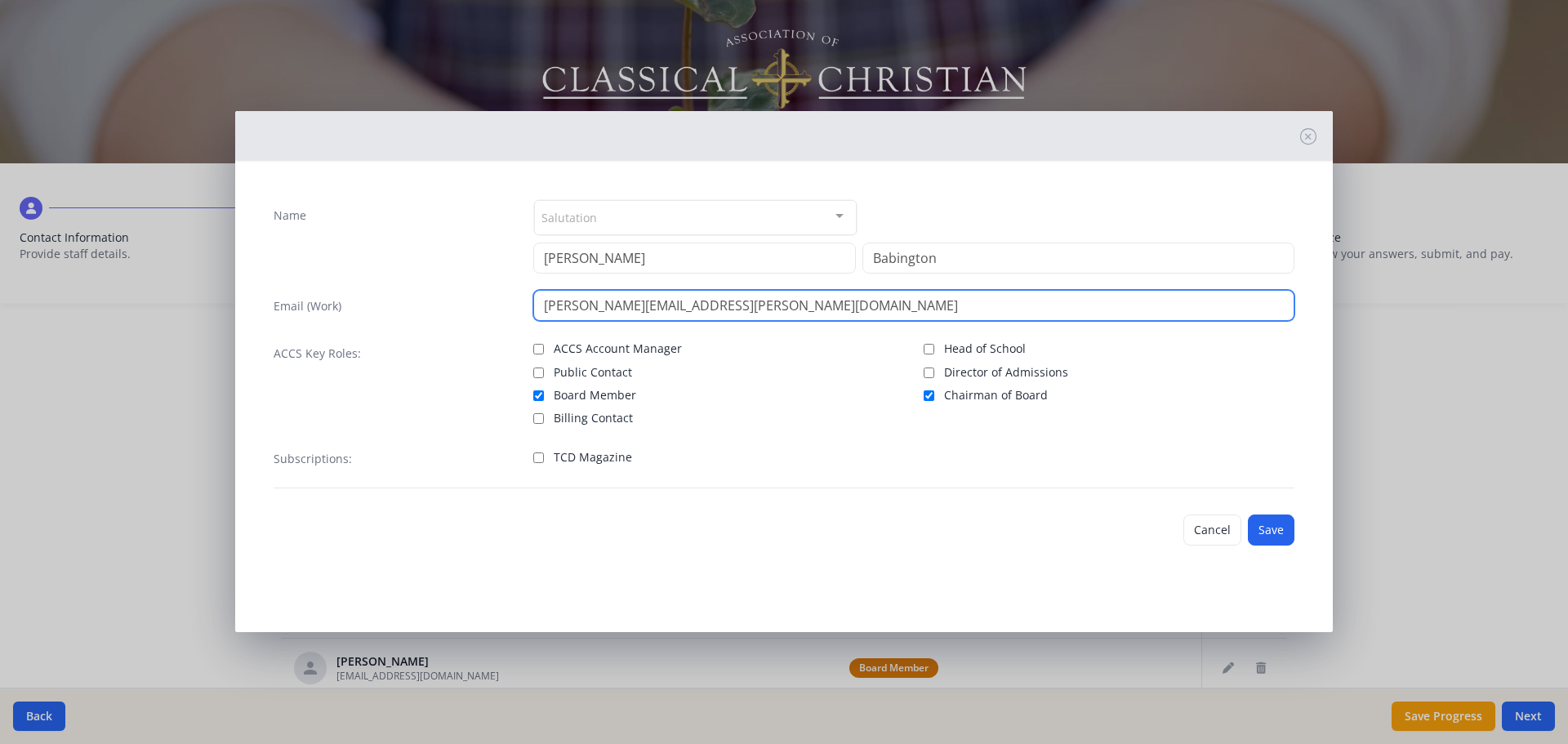
drag, startPoint x: 720, startPoint y: 310, endPoint x: 548, endPoint y: 310, distance: 172.0
click at [548, 310] on input "[PERSON_NAME][EMAIL_ADDRESS][PERSON_NAME][DOMAIN_NAME]" at bounding box center [914, 305] width 762 height 31
click at [549, 309] on input "[PERSON_NAME][EMAIL_ADDRESS][PERSON_NAME][DOMAIN_NAME]" at bounding box center [914, 305] width 762 height 31
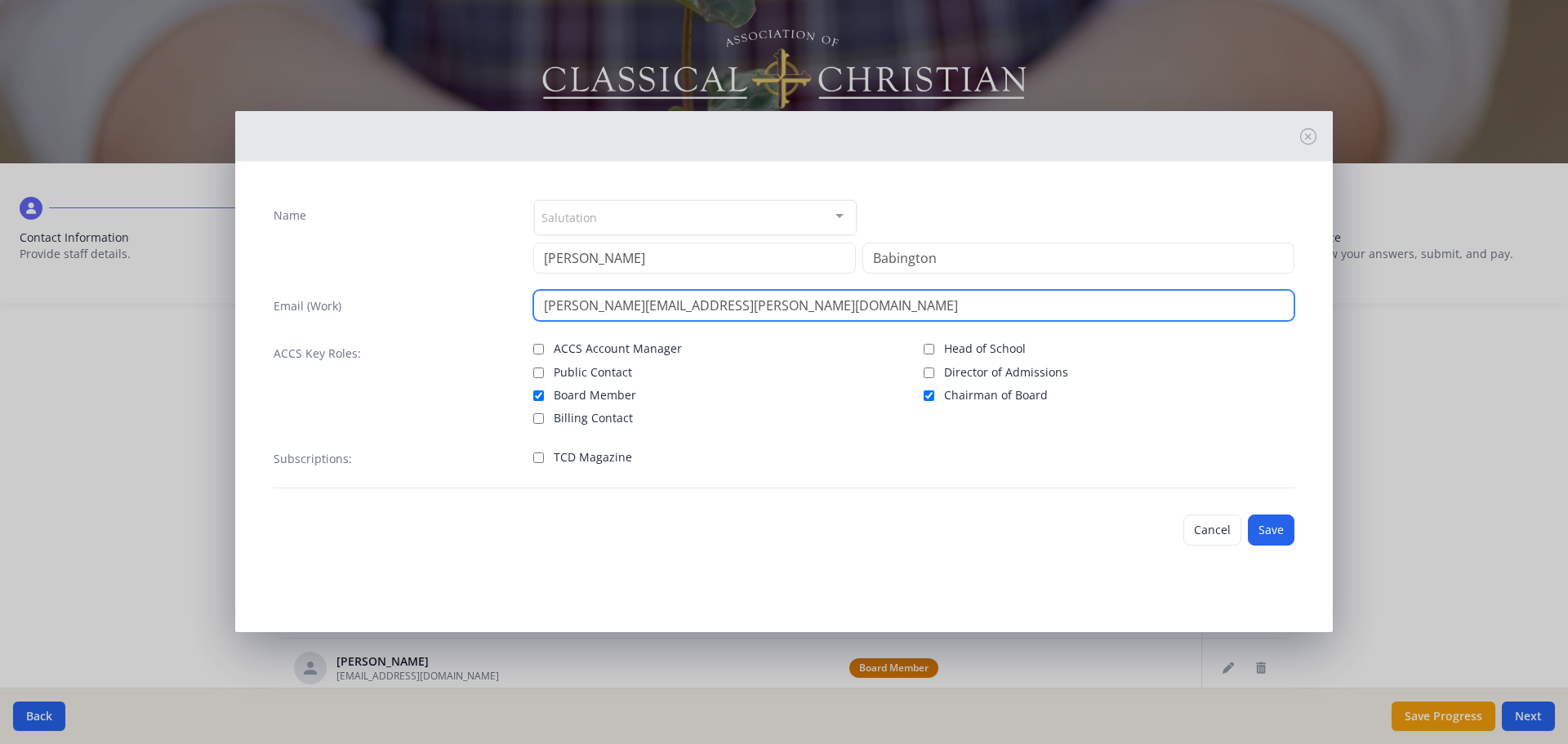
click at [549, 309] on input "[PERSON_NAME][EMAIL_ADDRESS][PERSON_NAME][DOMAIN_NAME]" at bounding box center [914, 305] width 762 height 31
click at [715, 300] on input "[PERSON_NAME][EMAIL_ADDRESS][PERSON_NAME][DOMAIN_NAME]" at bounding box center [914, 305] width 762 height 31
drag, startPoint x: 723, startPoint y: 304, endPoint x: 569, endPoint y: 304, distance: 154.0
click at [569, 304] on input "[PERSON_NAME][EMAIL_ADDRESS][PERSON_NAME][DOMAIN_NAME]" at bounding box center [914, 305] width 762 height 31
click at [600, 304] on input "[PERSON_NAME][EMAIL_ADDRESS][PERSON_NAME][DOMAIN_NAME]" at bounding box center [914, 305] width 762 height 31
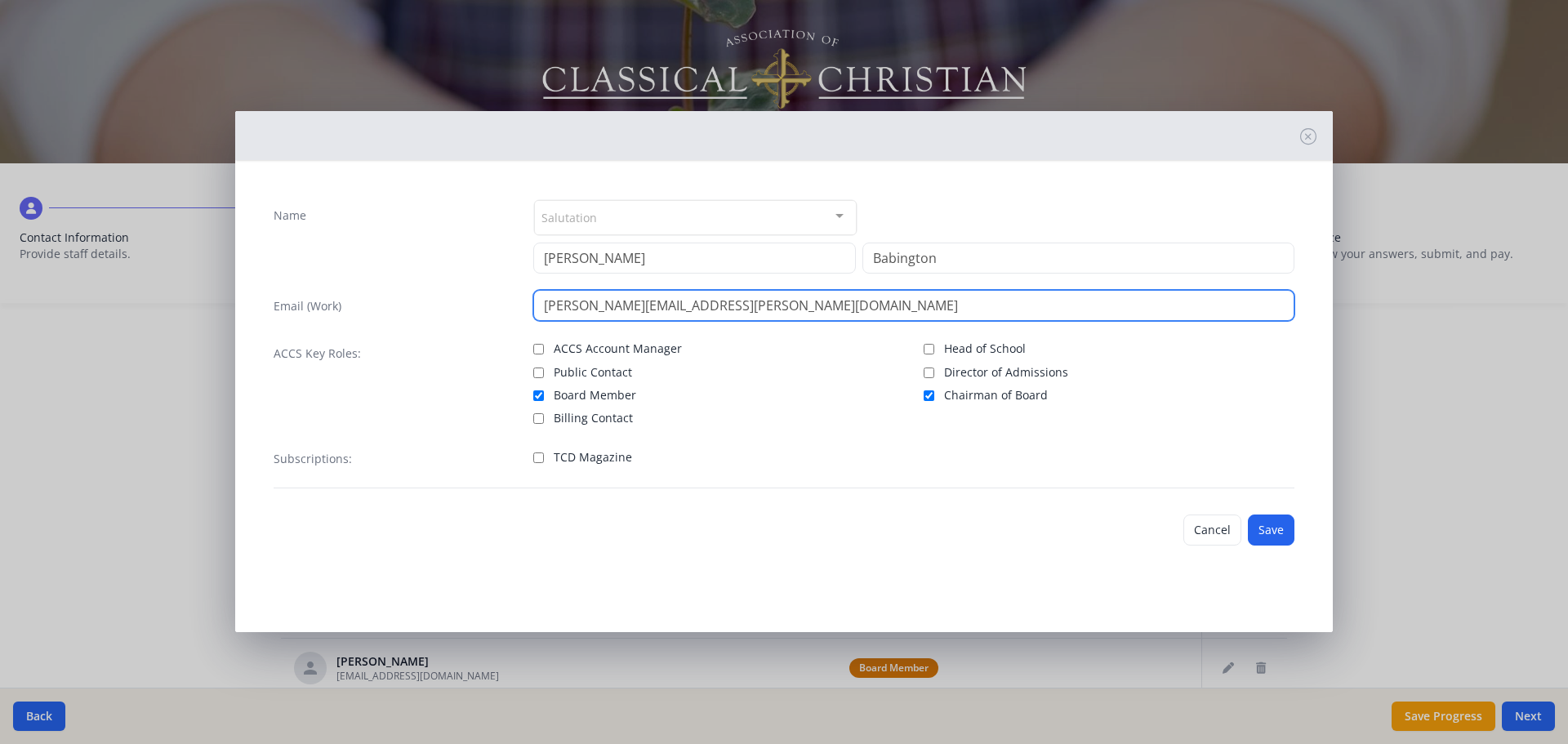
click at [600, 304] on input "[PERSON_NAME][EMAIL_ADDRESS][PERSON_NAME][DOMAIN_NAME]" at bounding box center [914, 305] width 762 height 31
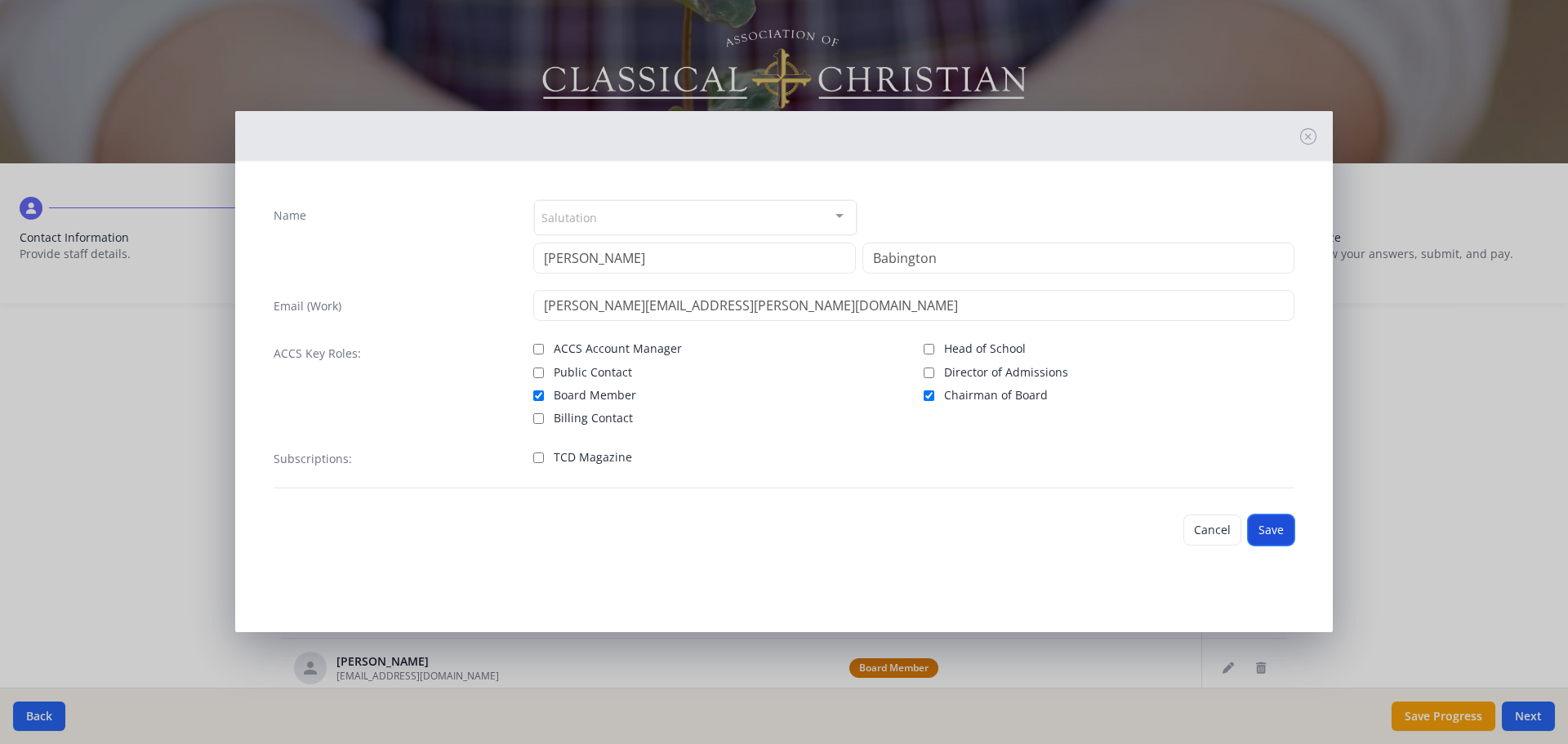
click at [1273, 538] on button "Save" at bounding box center [1271, 530] width 47 height 31
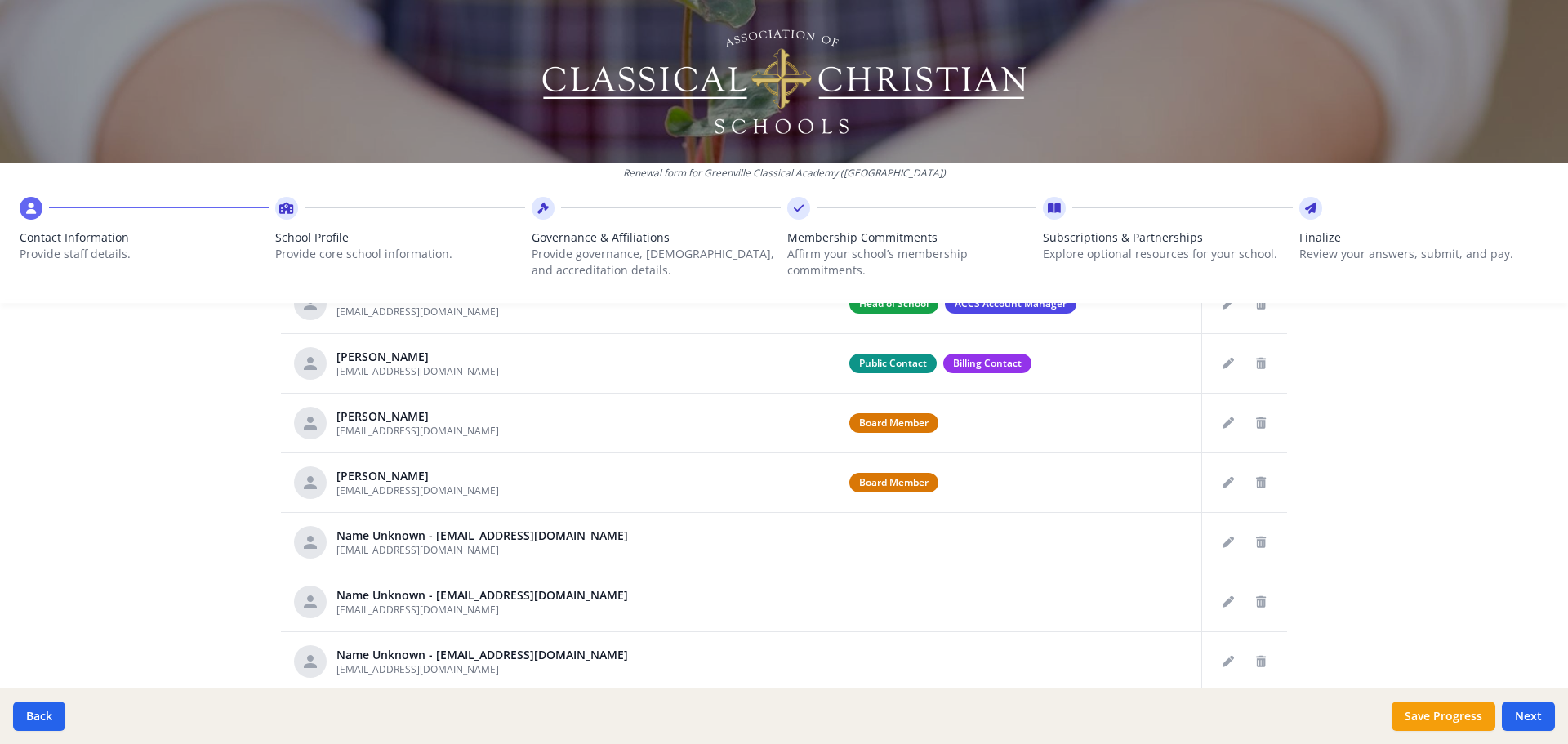
scroll to position [852, 0]
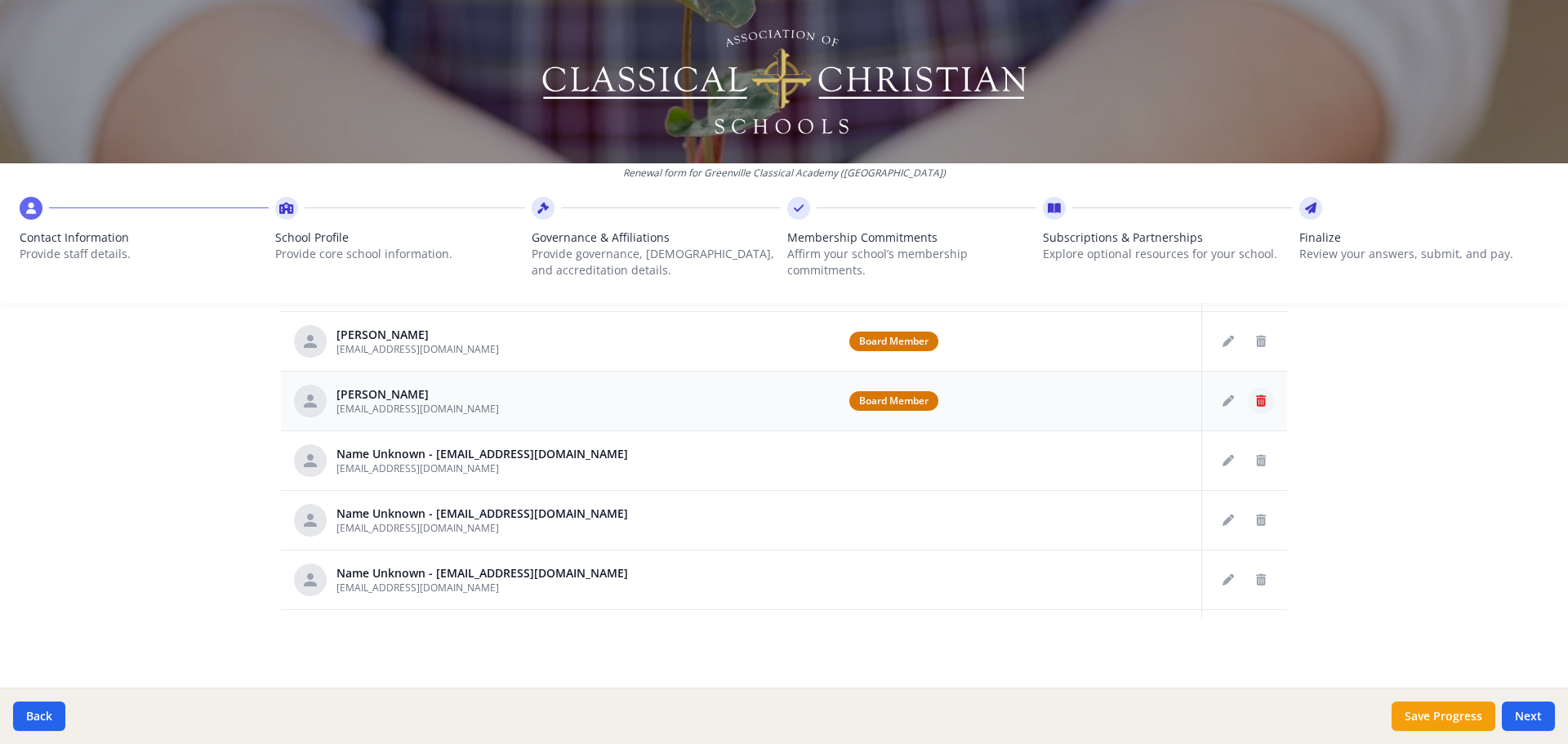
click at [1249, 401] on button "Delete staff" at bounding box center [1261, 401] width 26 height 26
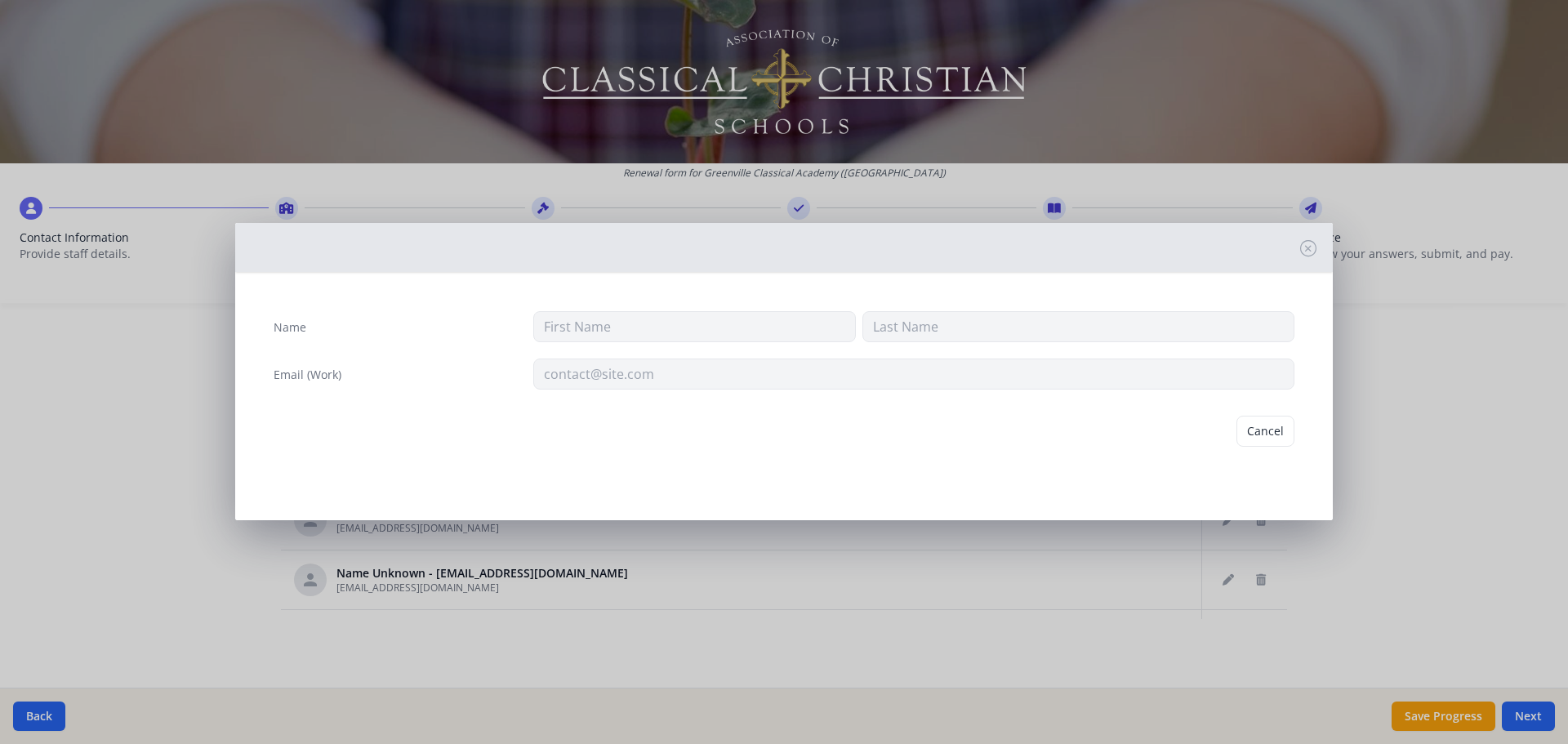
type input "[PERSON_NAME]"
type input "[EMAIL_ADDRESS][DOMAIN_NAME]"
click at [1266, 424] on button "Delete" at bounding box center [1266, 431] width 56 height 31
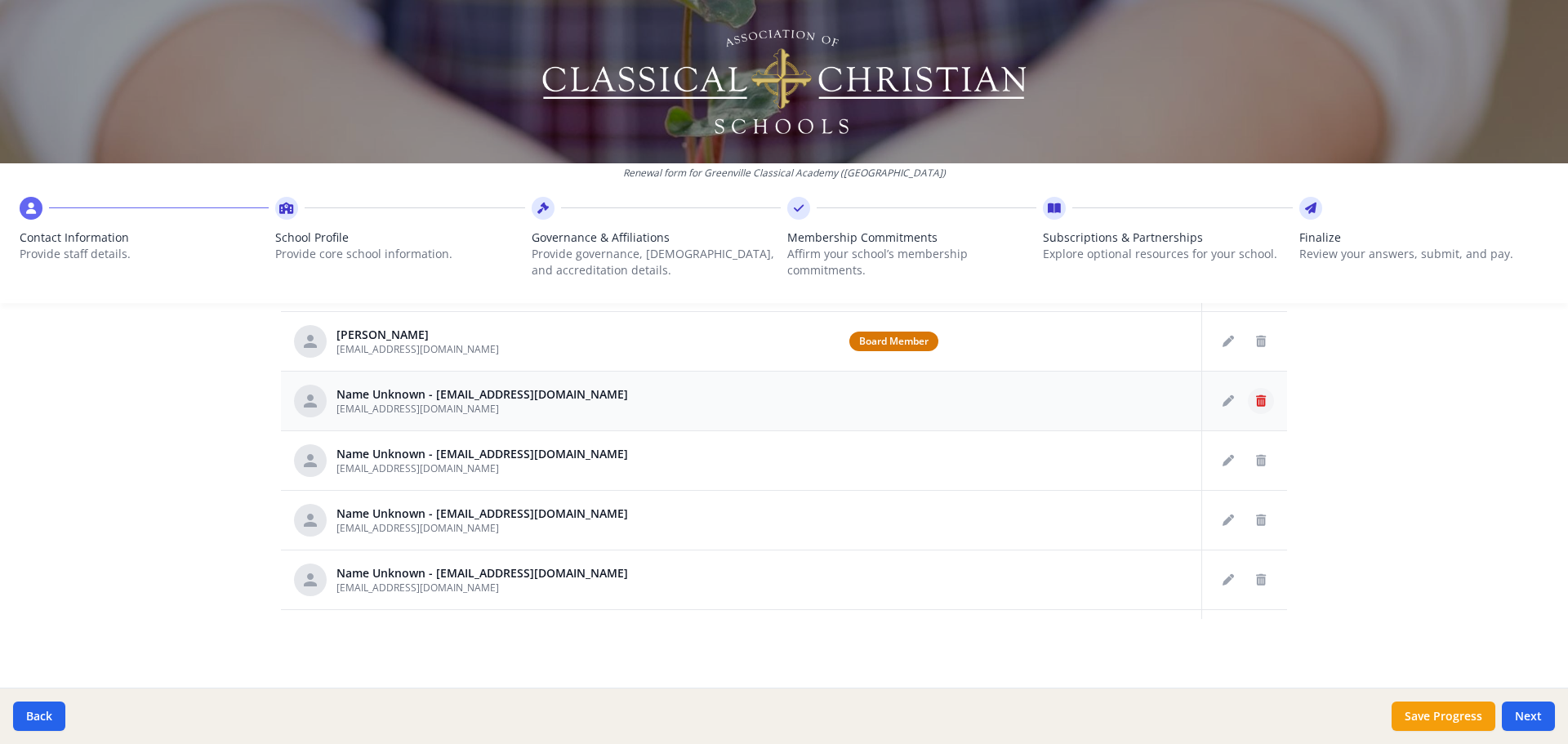
click at [1248, 408] on button "Delete staff" at bounding box center [1261, 401] width 26 height 26
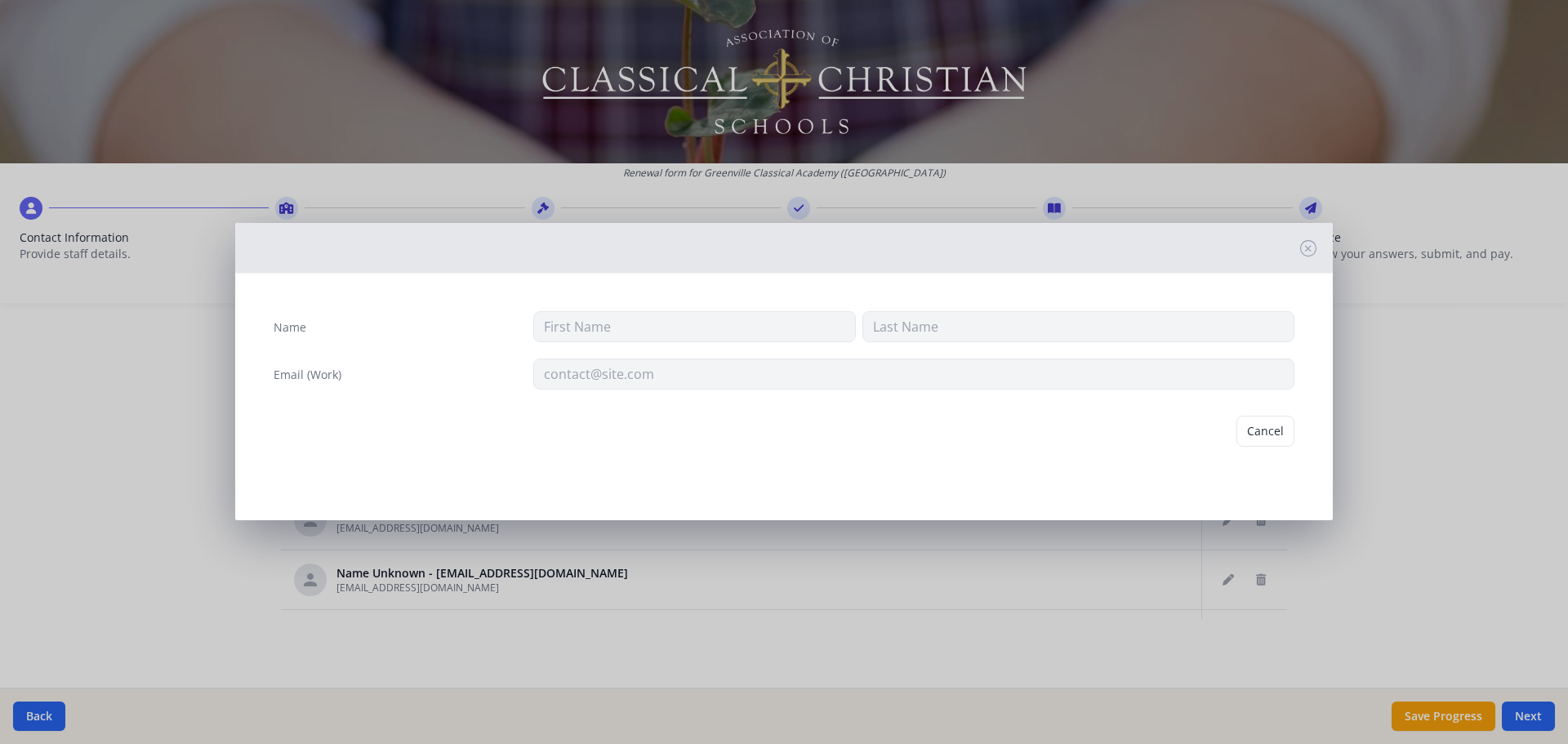
type input "[EMAIL_ADDRESS][DOMAIN_NAME]"
click at [1268, 422] on button "Delete" at bounding box center [1266, 431] width 56 height 31
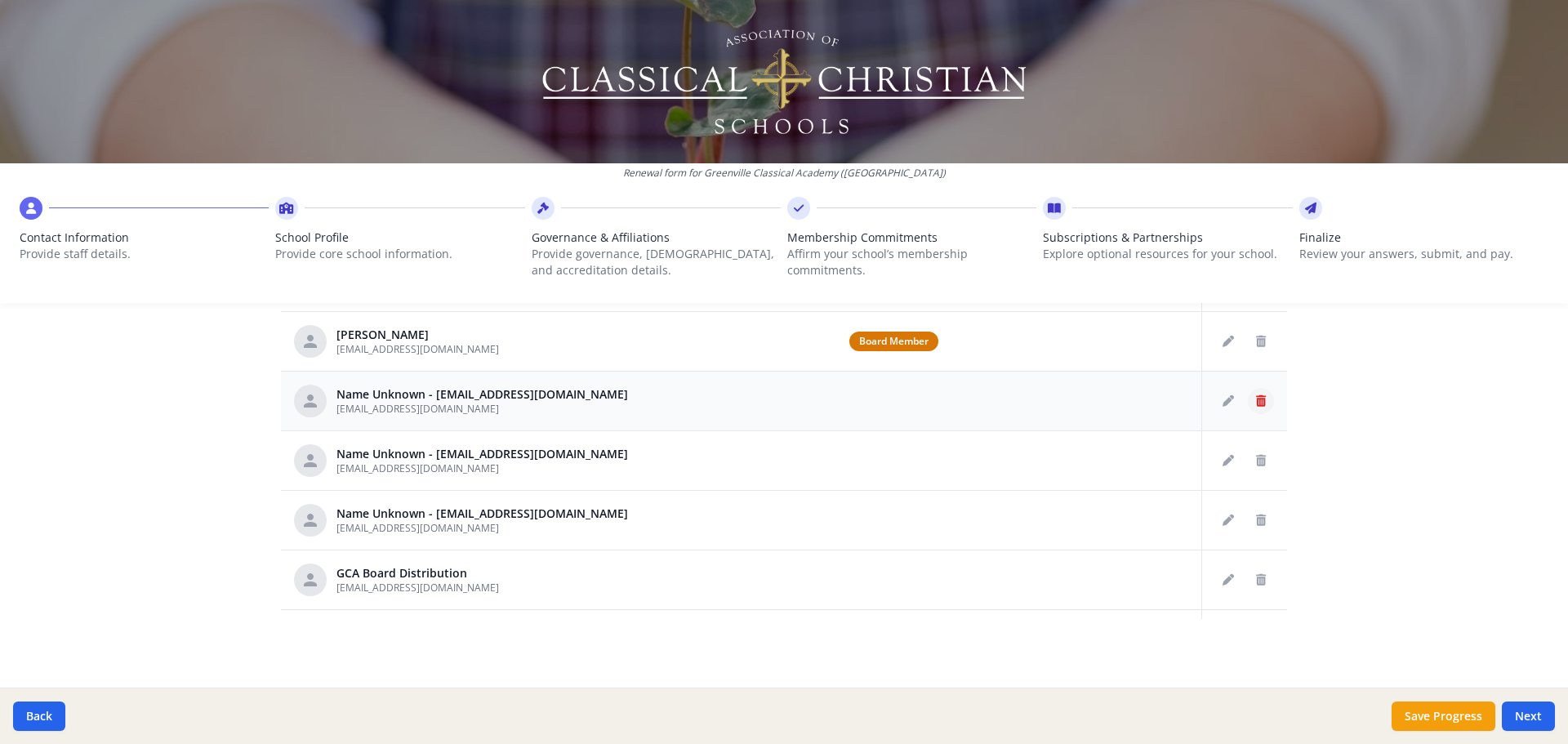
click at [1248, 393] on button "Delete staff" at bounding box center [1261, 401] width 26 height 26
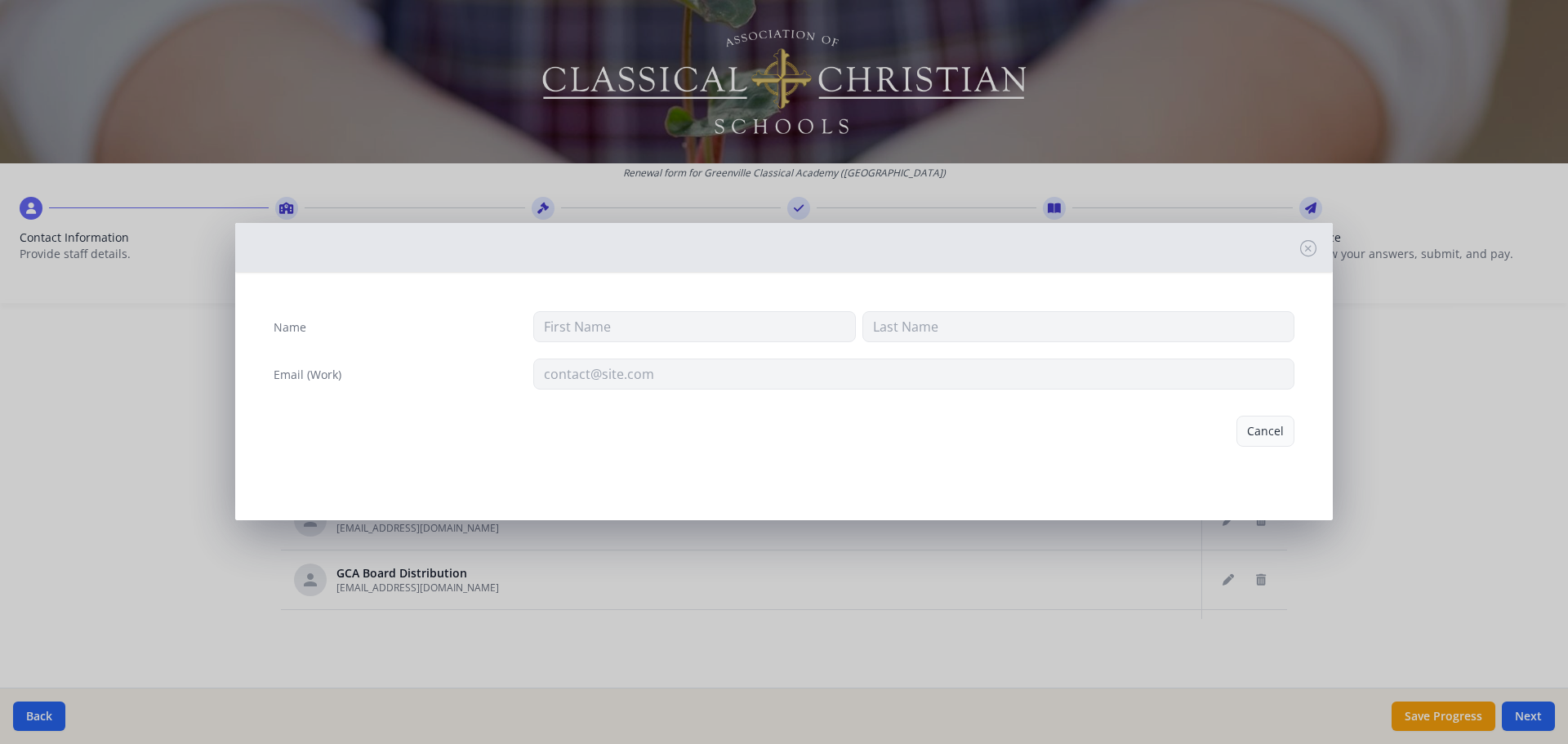
type input "[EMAIL_ADDRESS][DOMAIN_NAME]"
click at [1257, 428] on button "Delete" at bounding box center [1266, 431] width 56 height 31
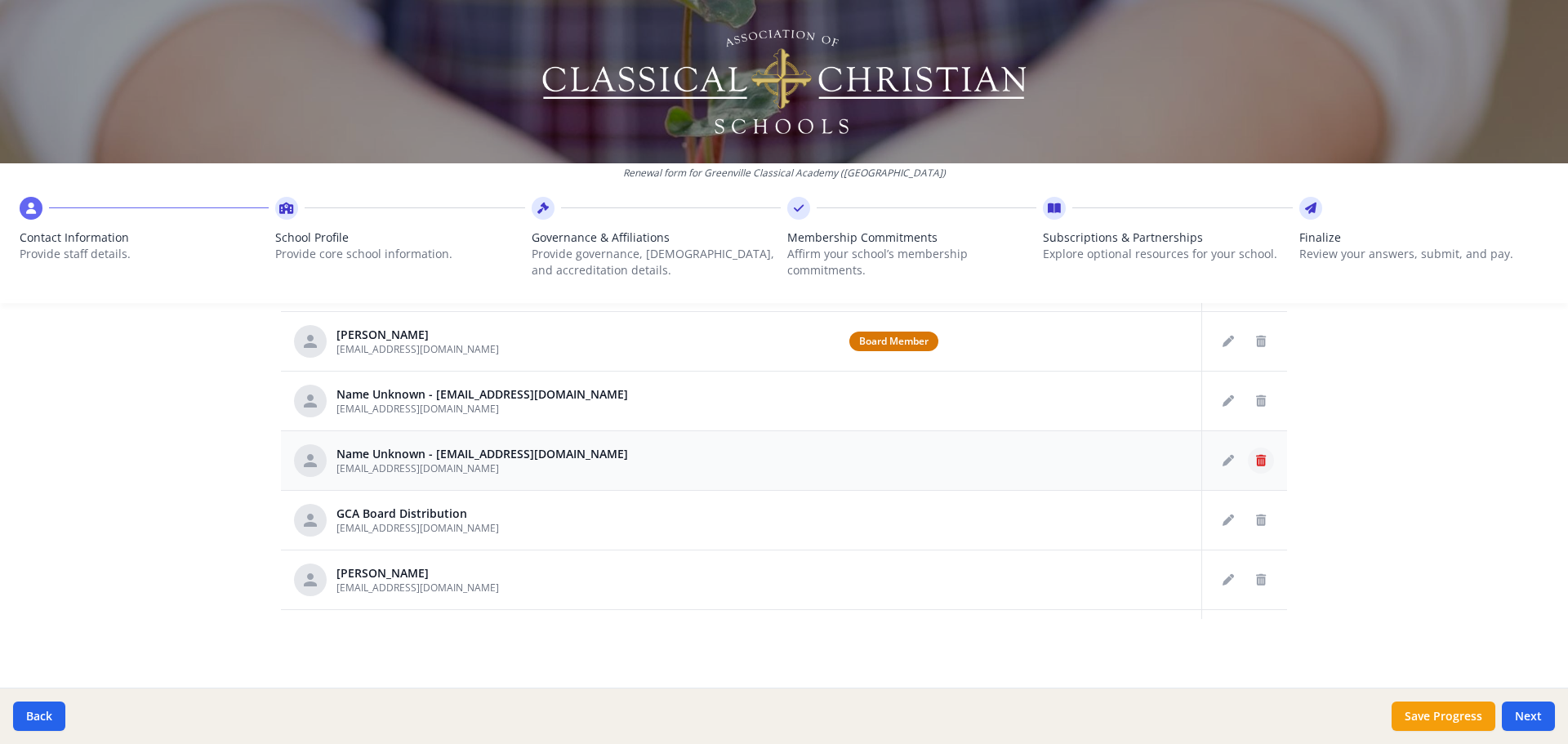
click at [1248, 467] on button "Delete staff" at bounding box center [1261, 461] width 26 height 26
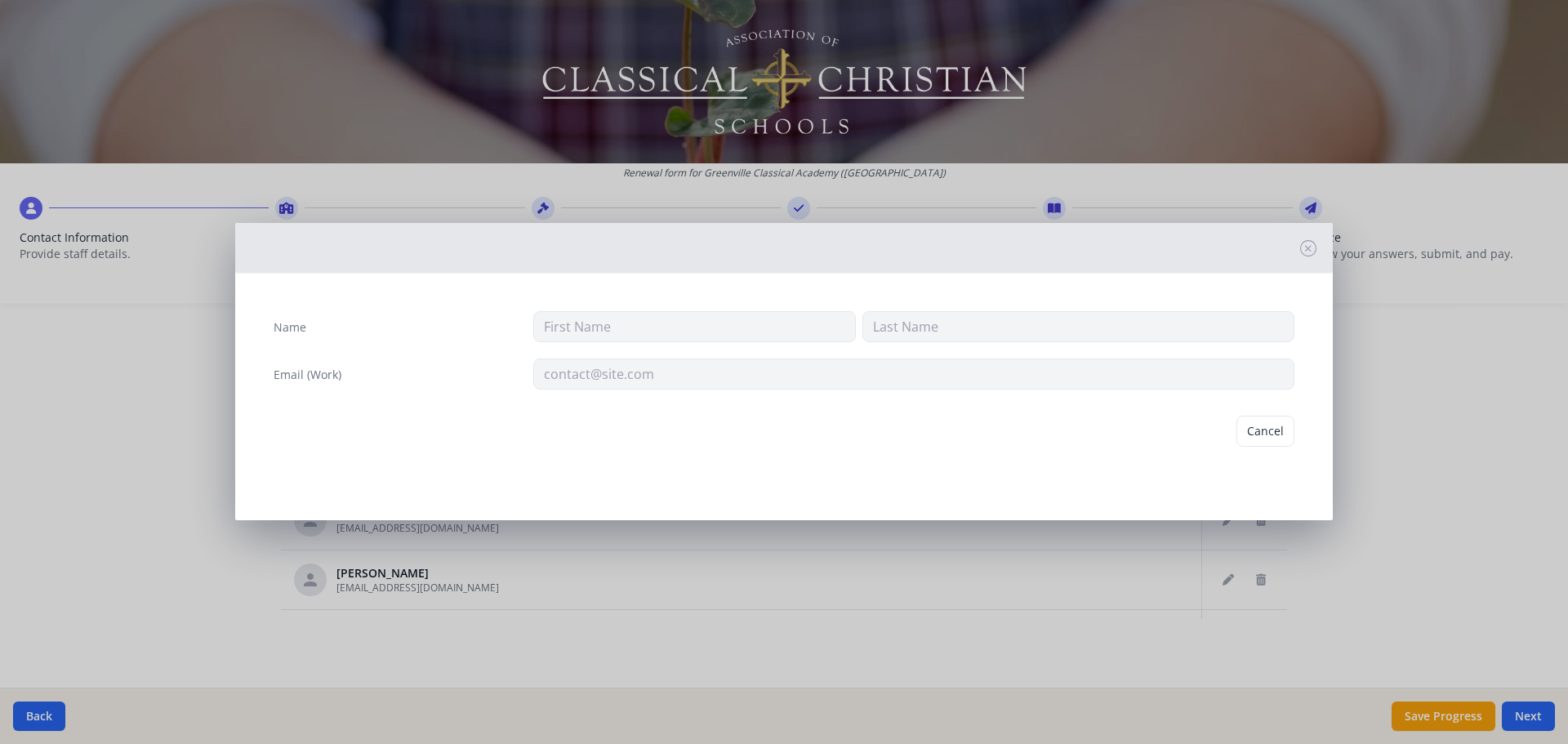
type input "[EMAIL_ADDRESS][DOMAIN_NAME]"
click at [1266, 436] on button "Delete" at bounding box center [1266, 431] width 56 height 31
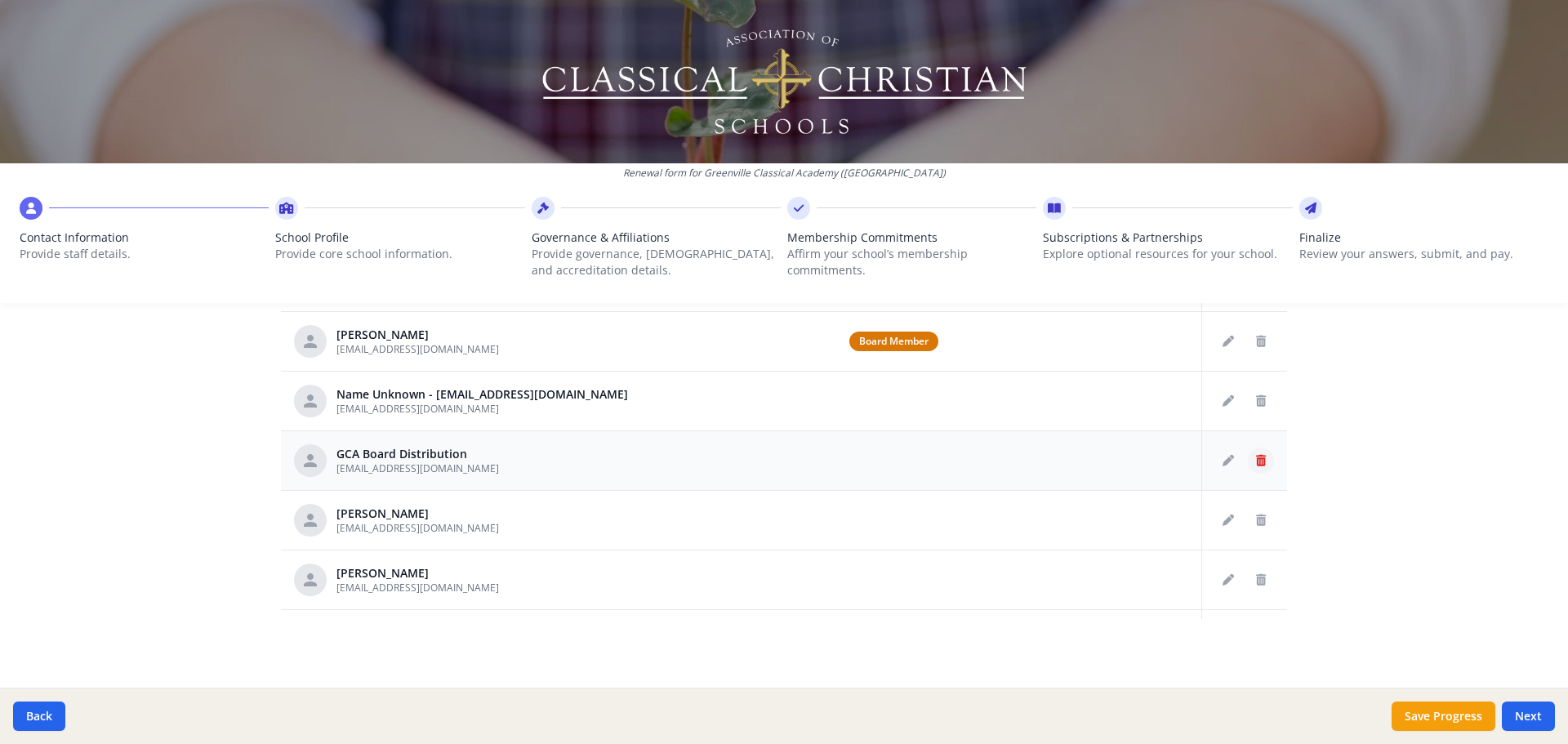
click at [1256, 462] on icon "Delete staff" at bounding box center [1261, 461] width 10 height 11
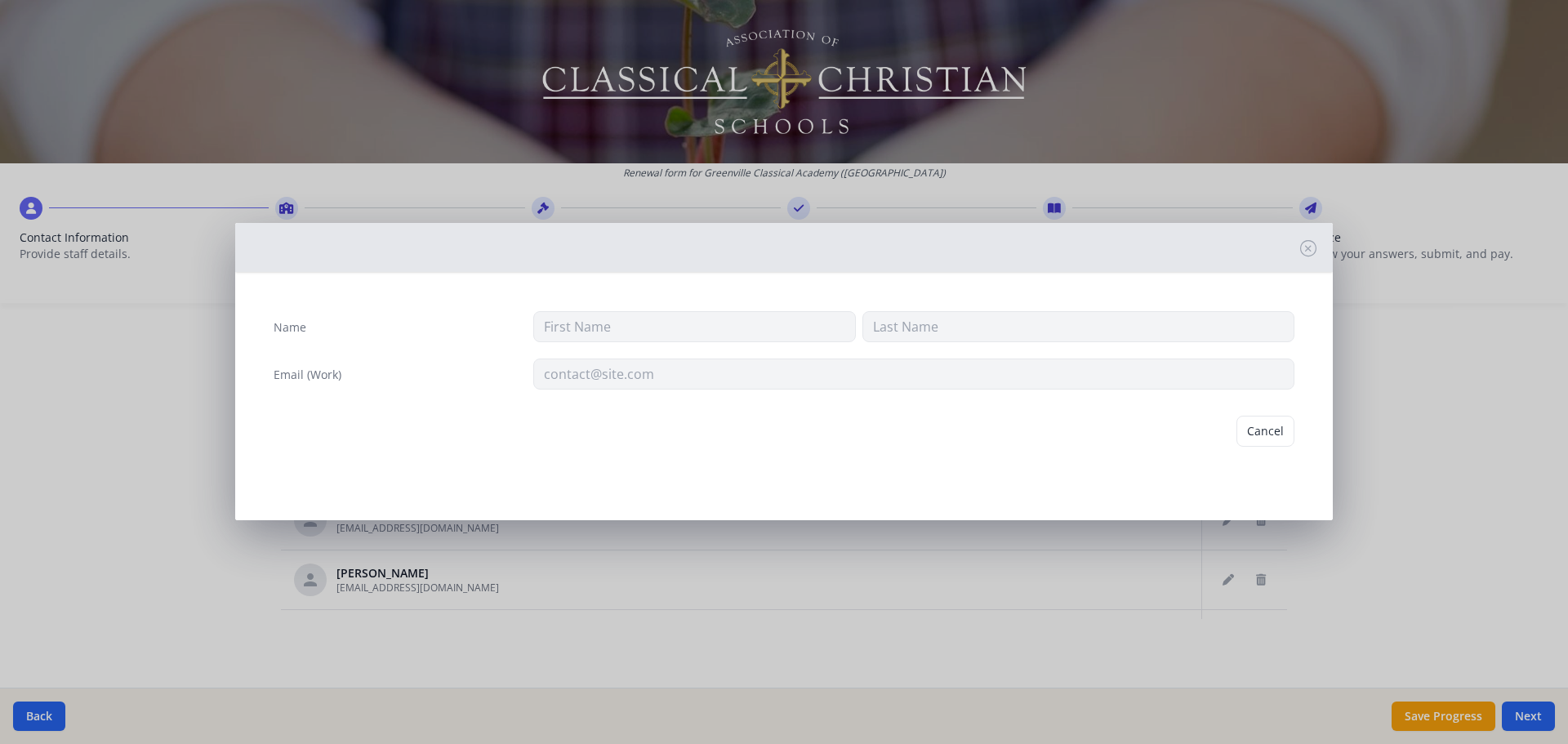
type input "GCA Board"
type input "Distribution"
type input "[EMAIL_ADDRESS][DOMAIN_NAME]"
click at [1261, 432] on button "Delete" at bounding box center [1266, 431] width 56 height 31
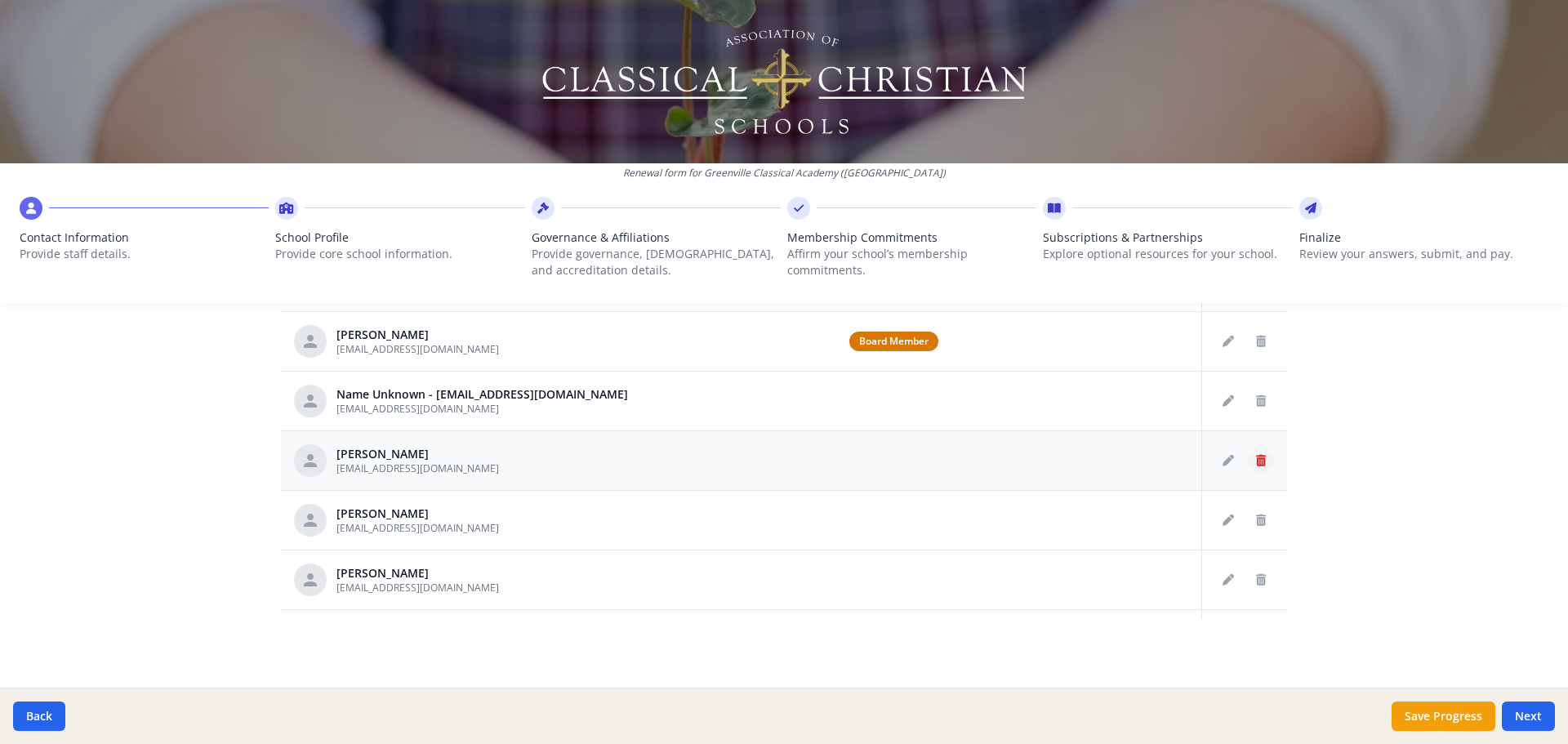
click at [1249, 454] on button "Delete staff" at bounding box center [1261, 461] width 26 height 26
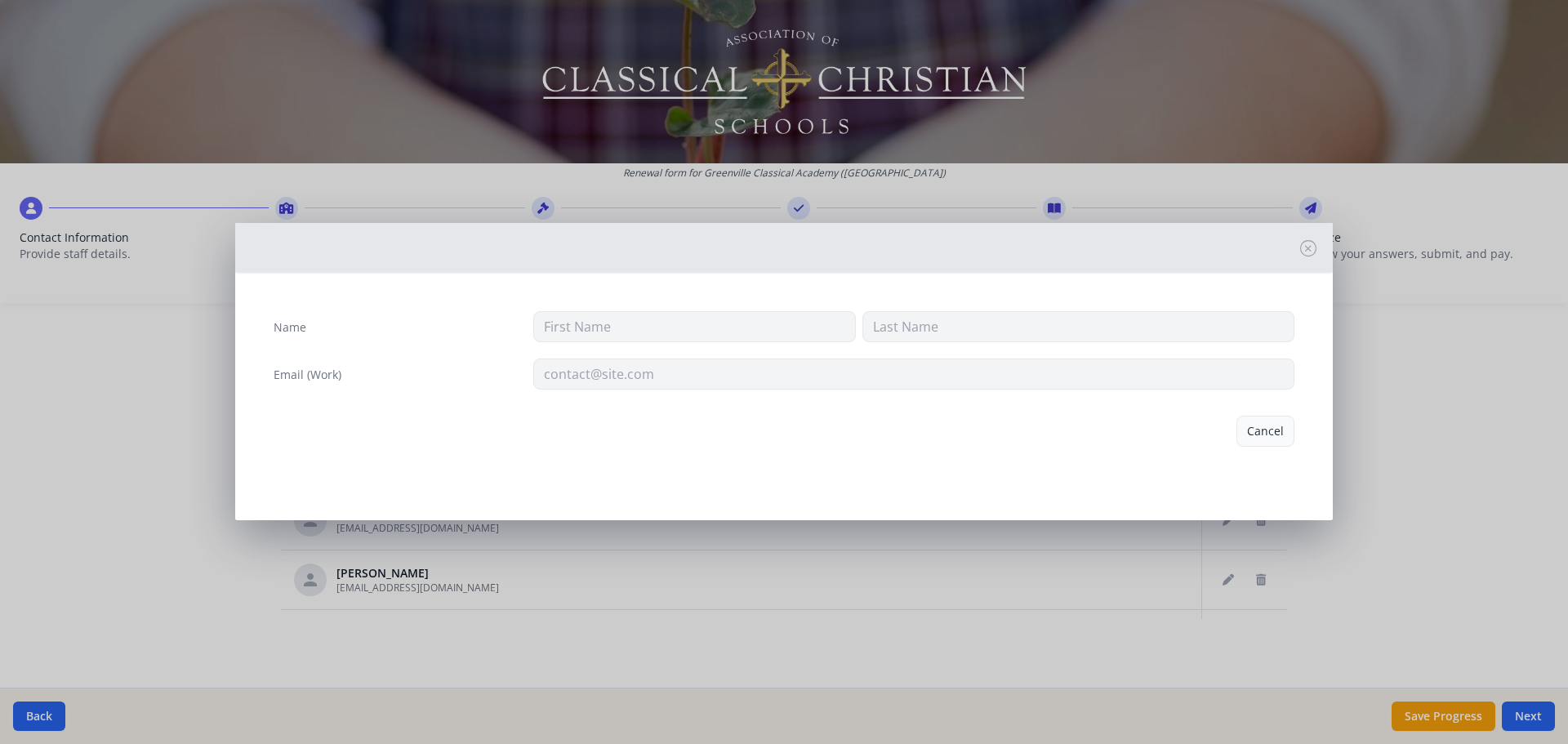
type input "[PERSON_NAME]"
type input "[EMAIL_ADDRESS][DOMAIN_NAME]"
click at [1268, 425] on button "Delete" at bounding box center [1266, 431] width 56 height 31
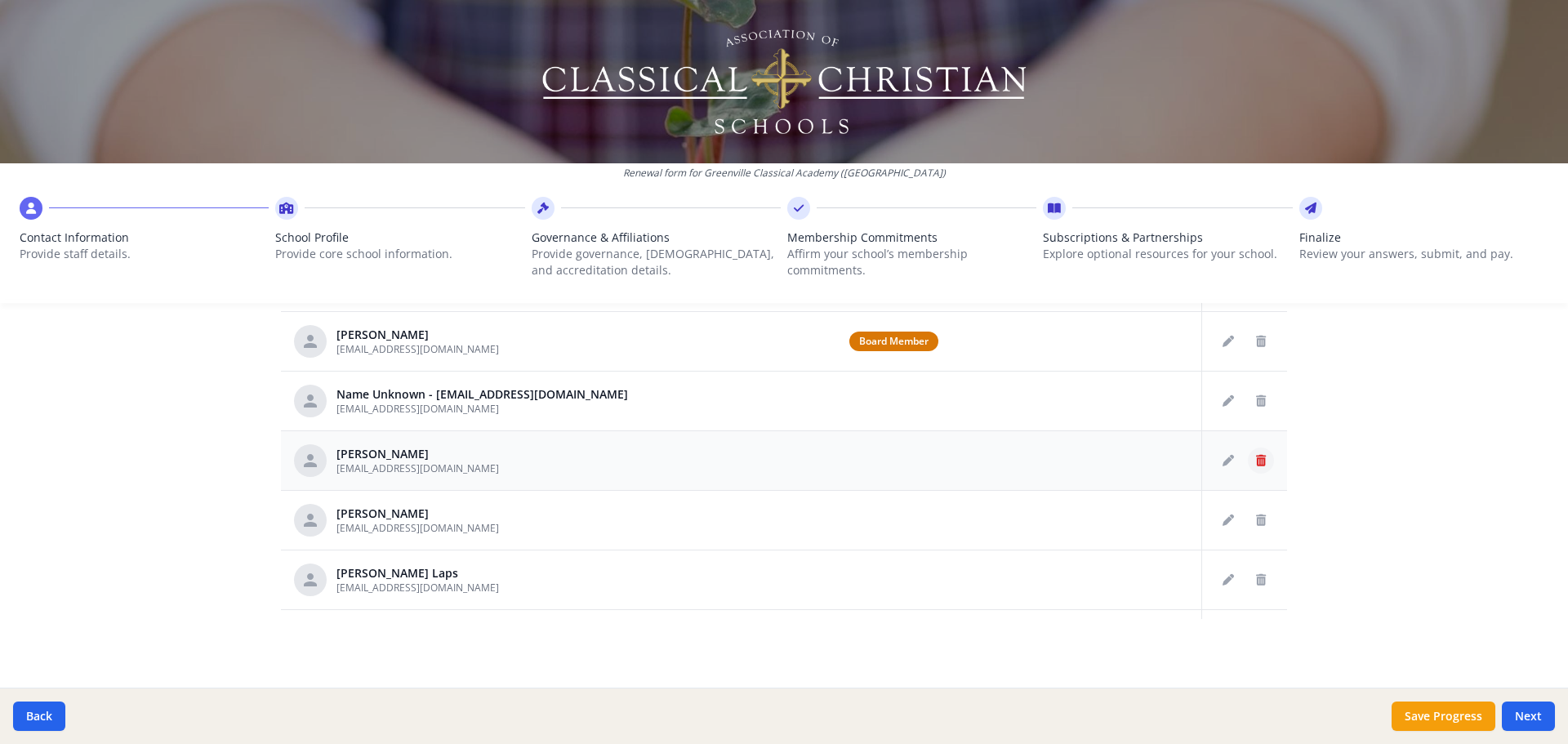
click at [1256, 455] on icon "Delete staff" at bounding box center [1261, 461] width 10 height 11
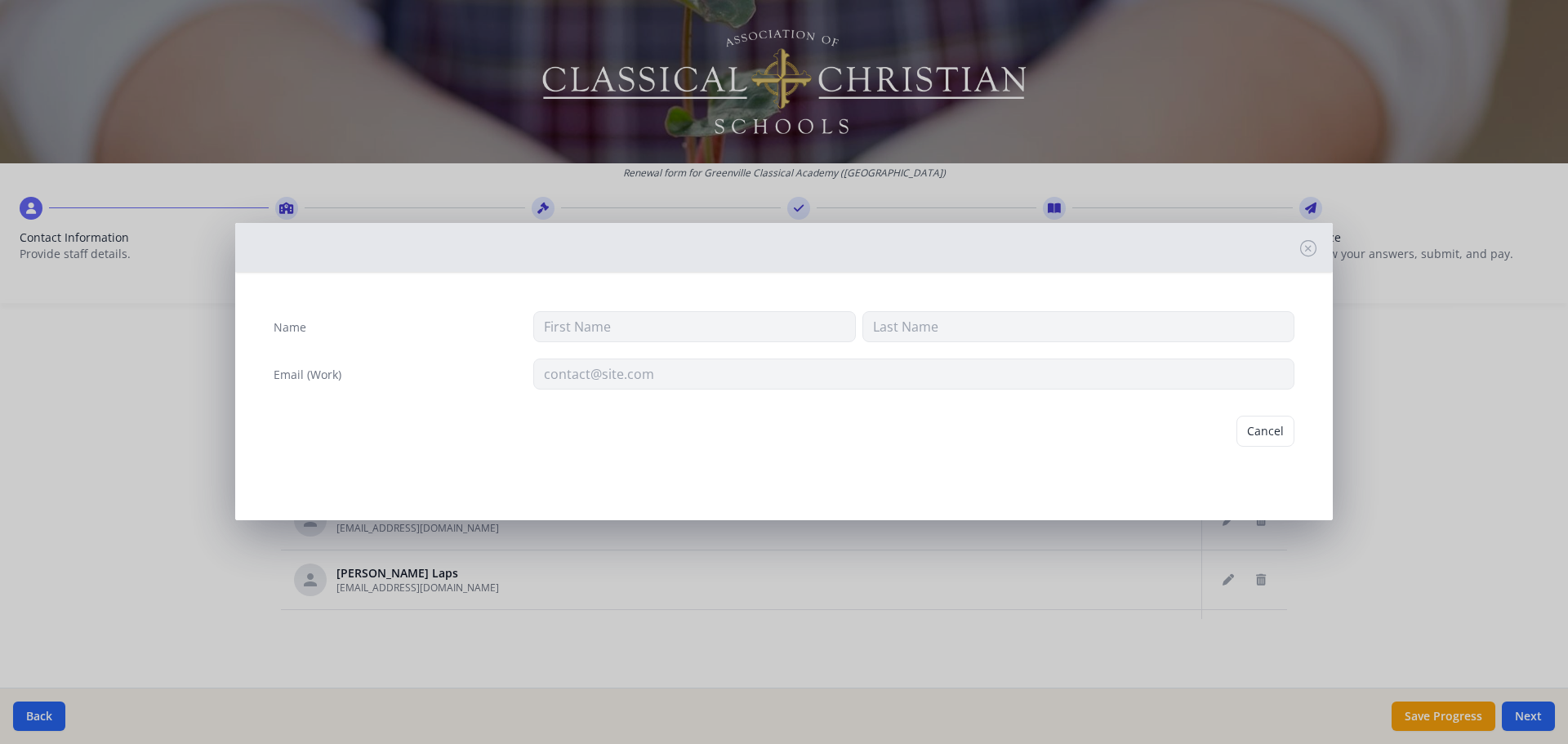
type input "[PERSON_NAME]"
type input "[EMAIL_ADDRESS][DOMAIN_NAME]"
click at [1206, 415] on div "Cancel [GEOGRAPHIC_DATA]" at bounding box center [783, 431] width 1047 height 57
click at [1202, 430] on button "Cancel" at bounding box center [1202, 431] width 58 height 31
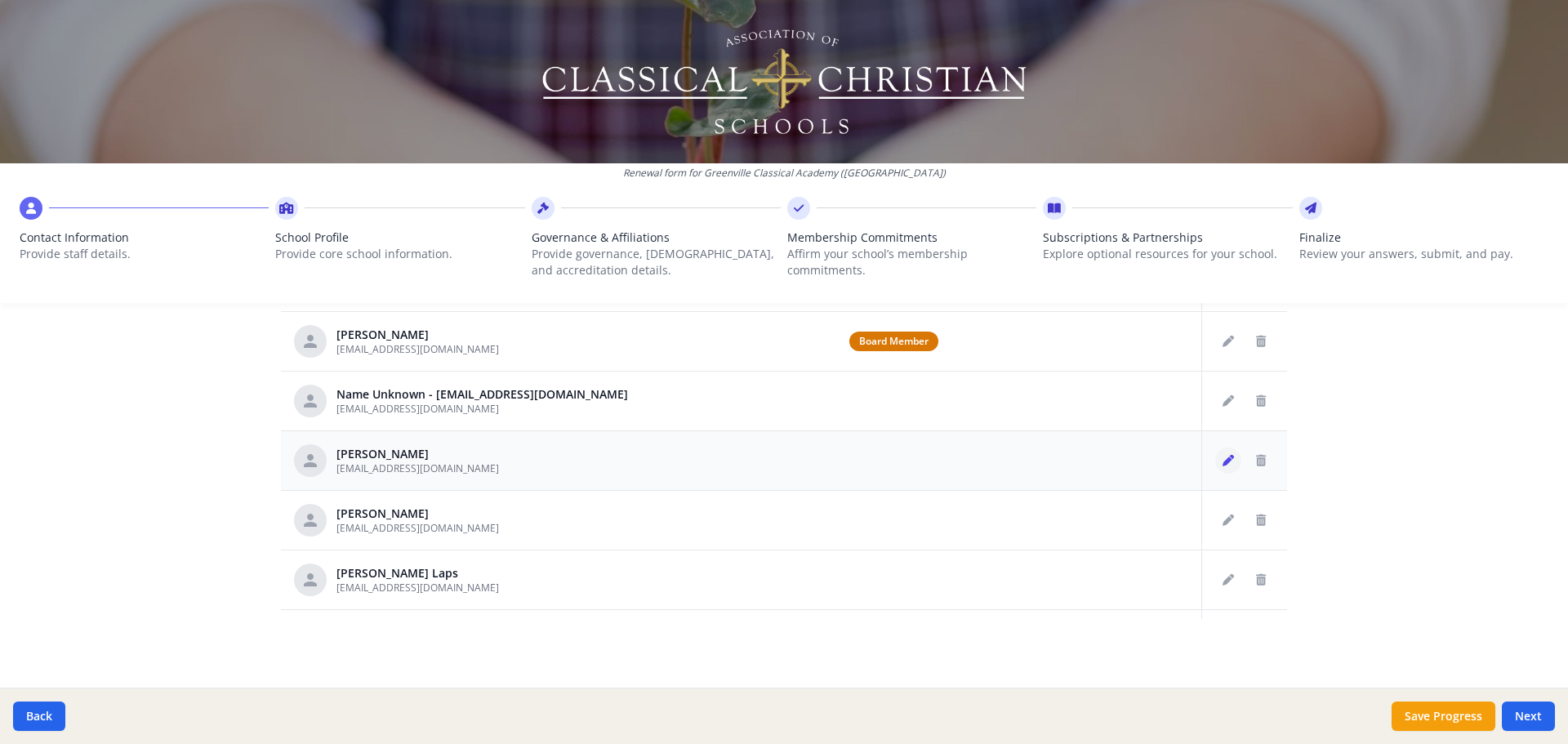
click at [1223, 460] on icon "Edit staff" at bounding box center [1228, 461] width 11 height 11
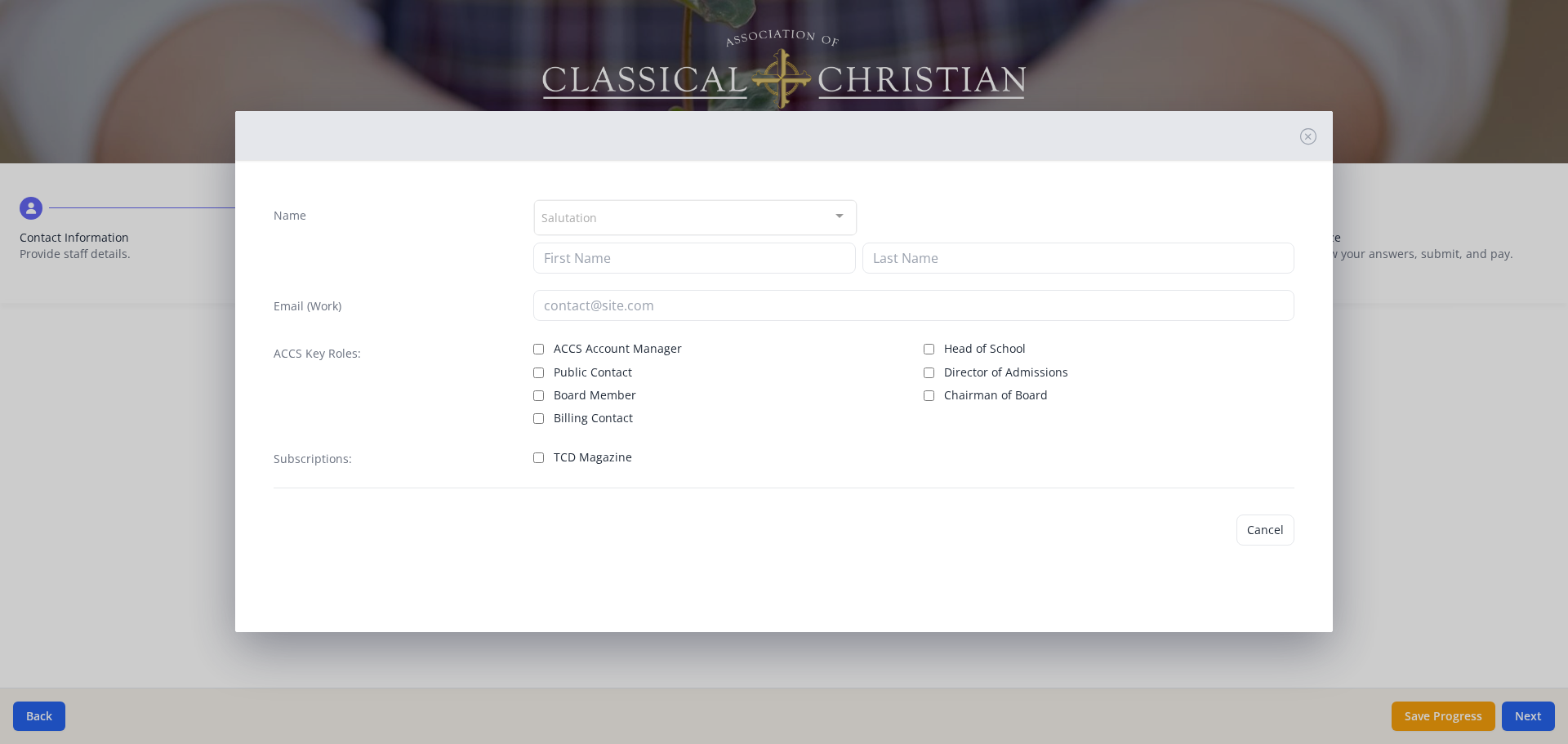
type input "[PERSON_NAME]"
type input "[EMAIL_ADDRESS][DOMAIN_NAME]"
click at [1284, 525] on button "Save" at bounding box center [1271, 530] width 47 height 31
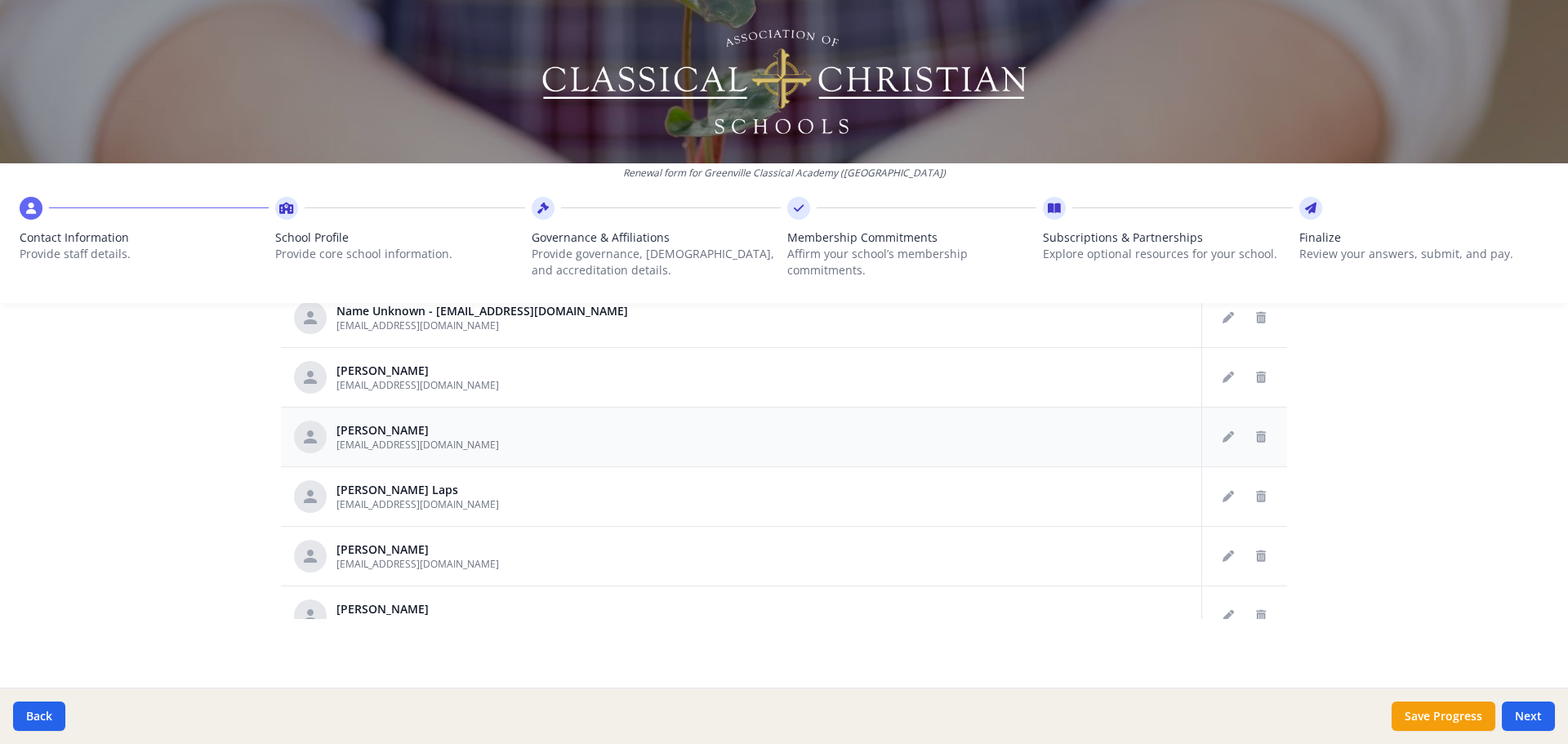
scroll to position [164, 0]
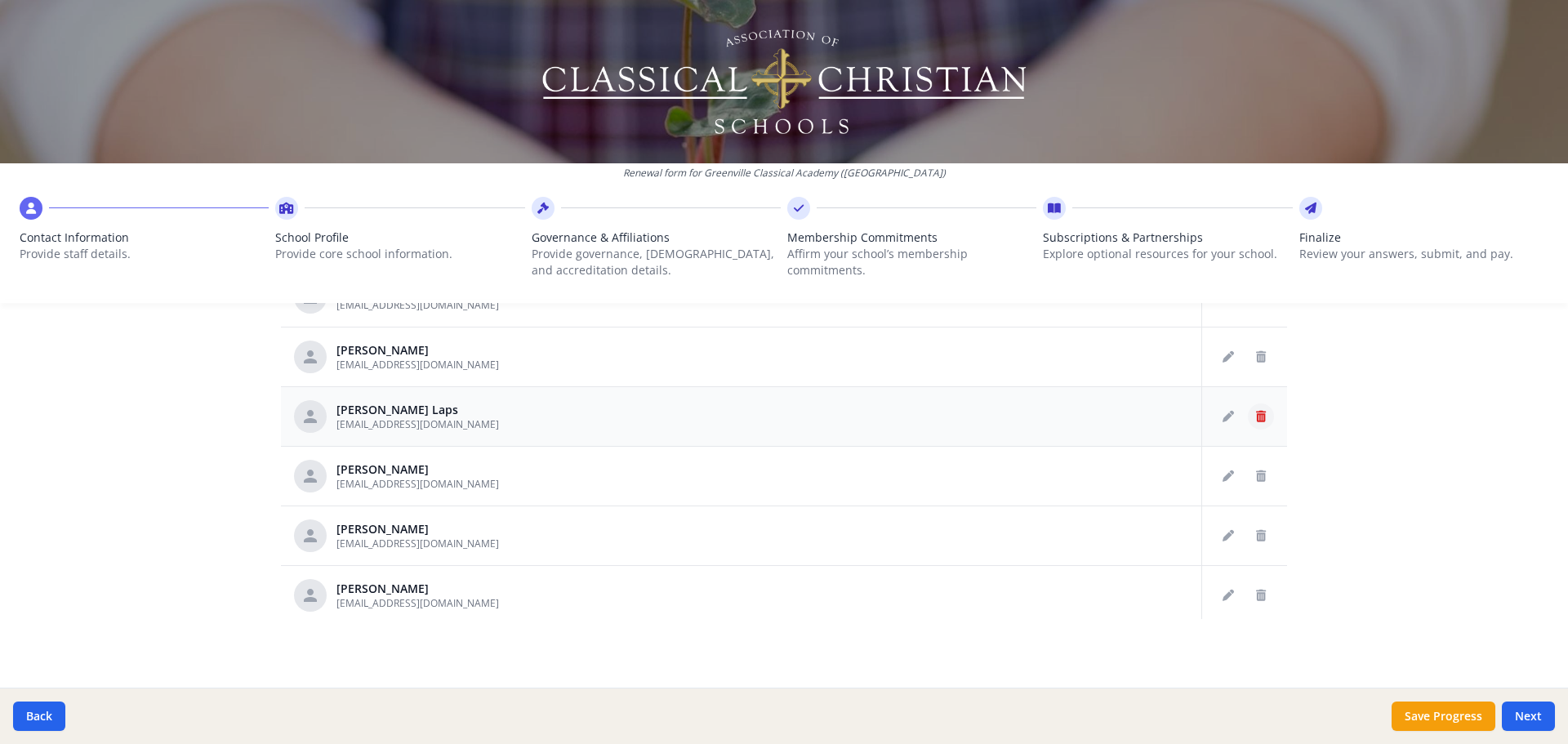
click at [1248, 419] on button "Delete staff" at bounding box center [1261, 417] width 26 height 26
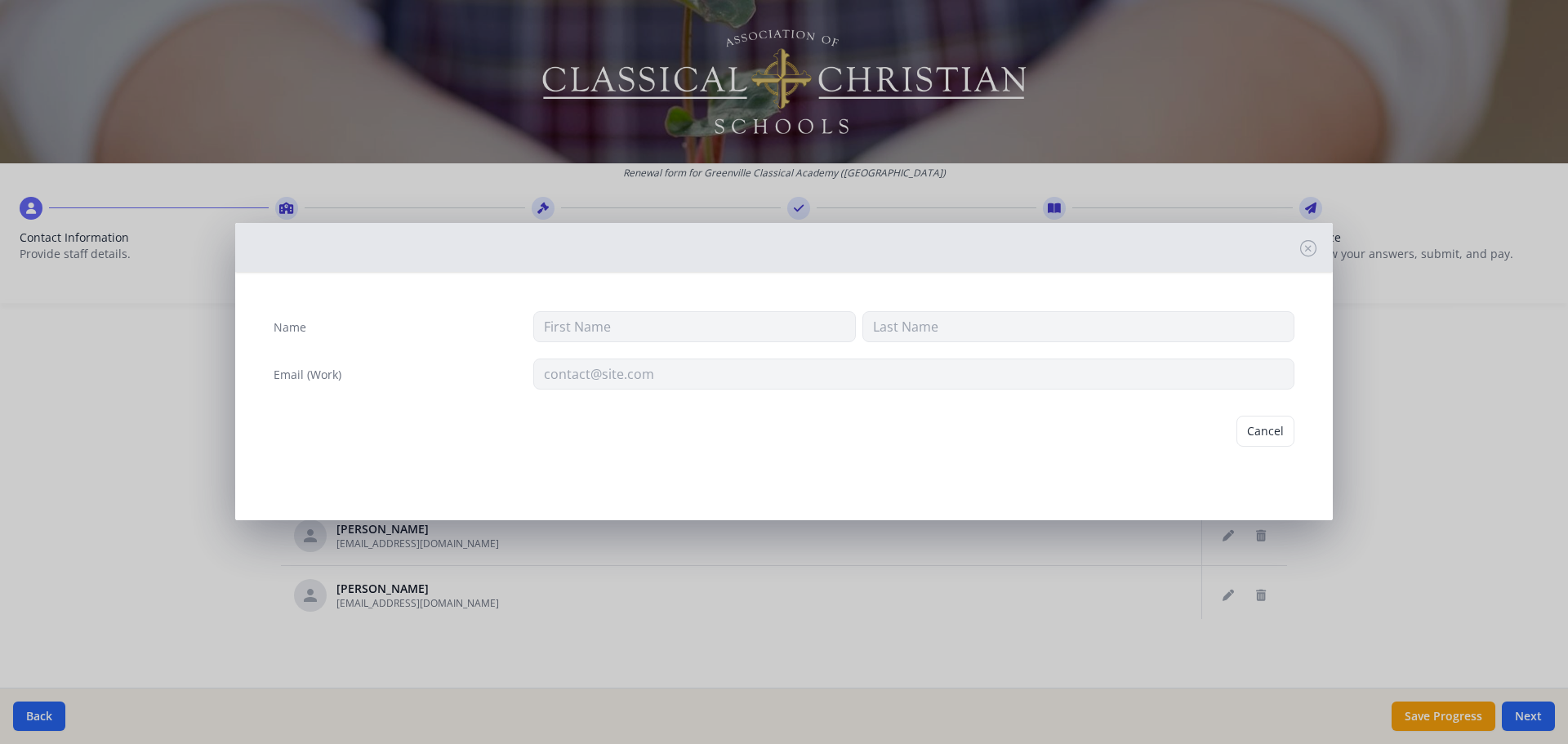
type input "[PERSON_NAME]"
type input "Laps"
type input "[EMAIL_ADDRESS][DOMAIN_NAME]"
click at [1267, 440] on button "Delete" at bounding box center [1266, 431] width 56 height 31
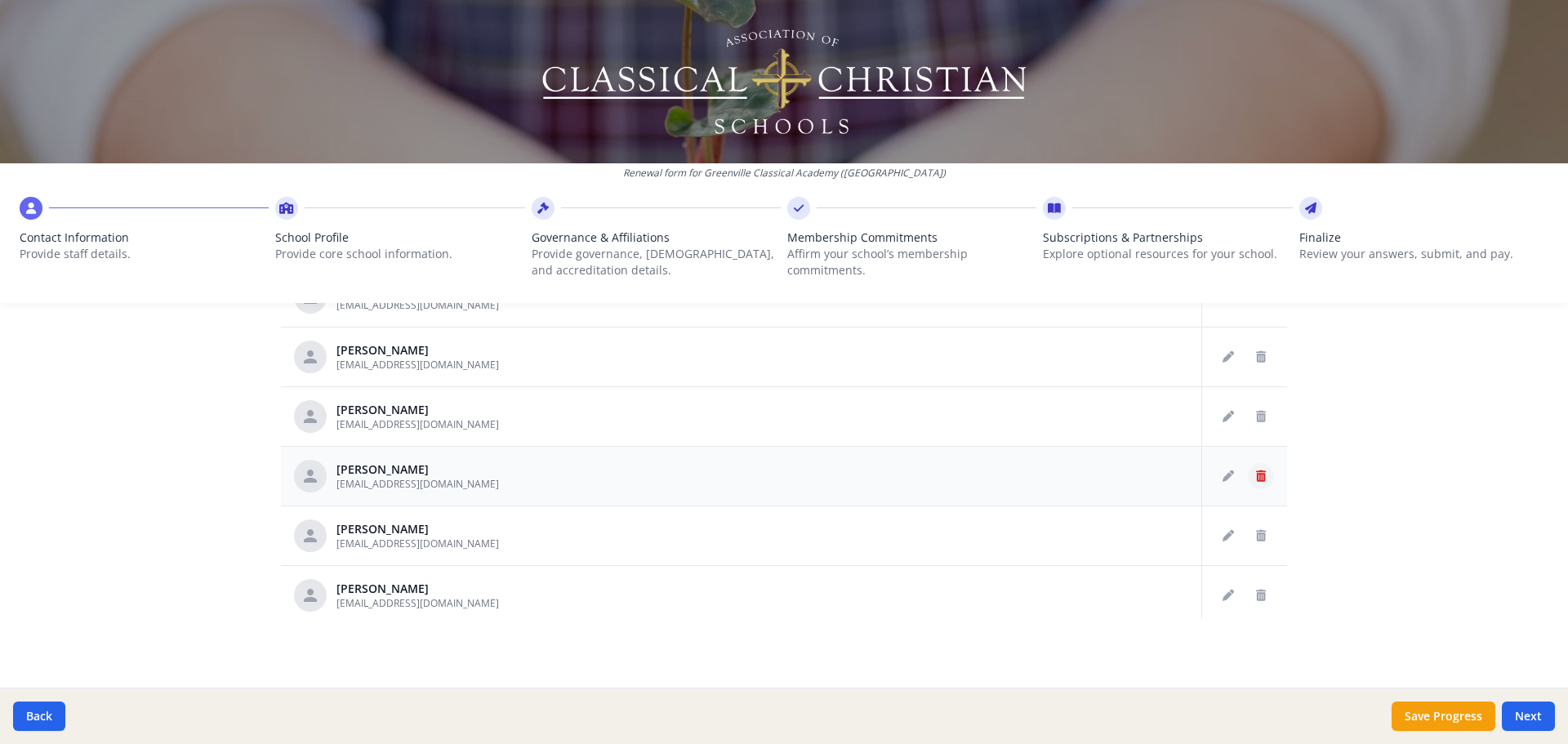
click at [1256, 476] on icon "Delete staff" at bounding box center [1261, 476] width 10 height 11
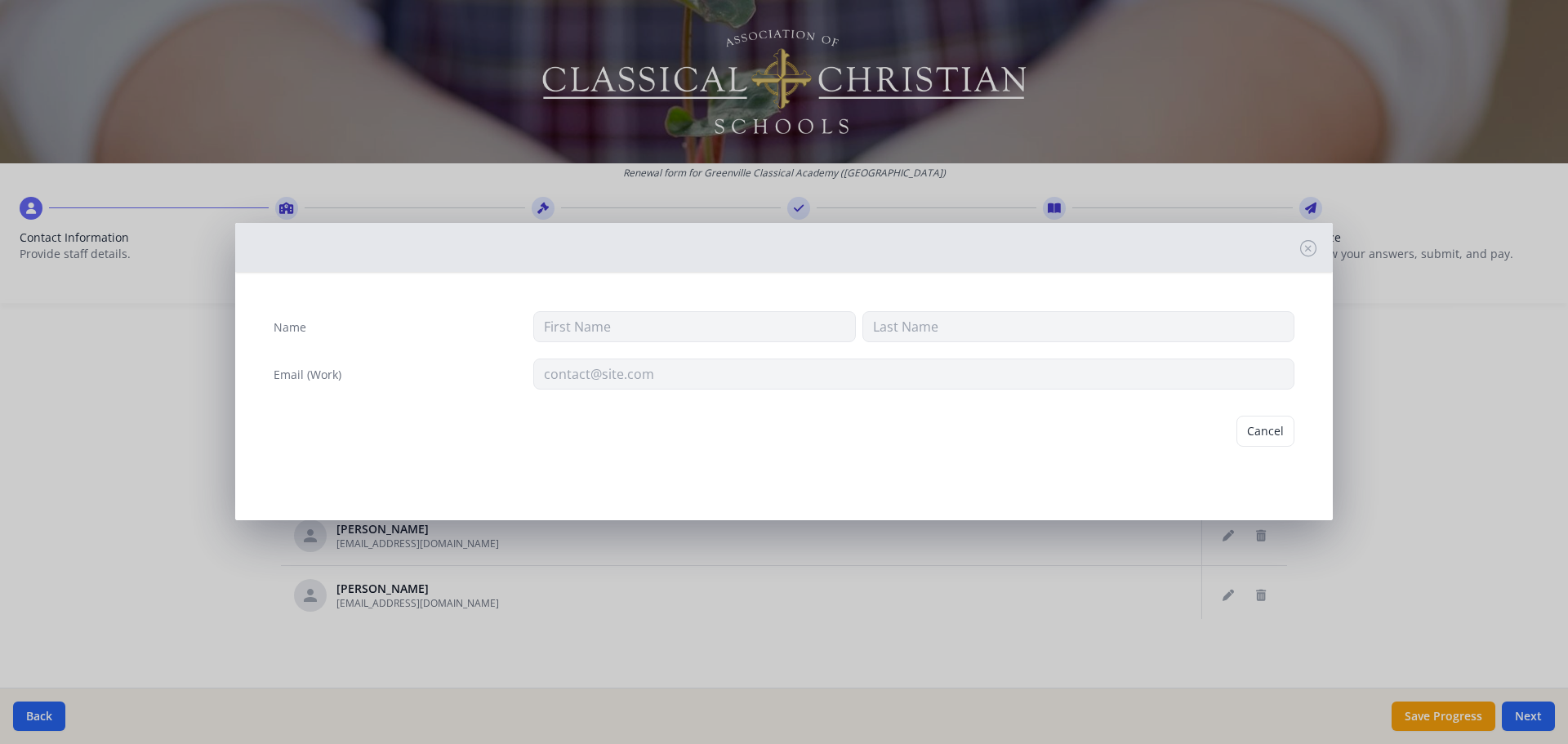
type input "[PERSON_NAME]"
type input "[EMAIL_ADDRESS][DOMAIN_NAME]"
click at [1266, 438] on button "Delete" at bounding box center [1266, 431] width 56 height 31
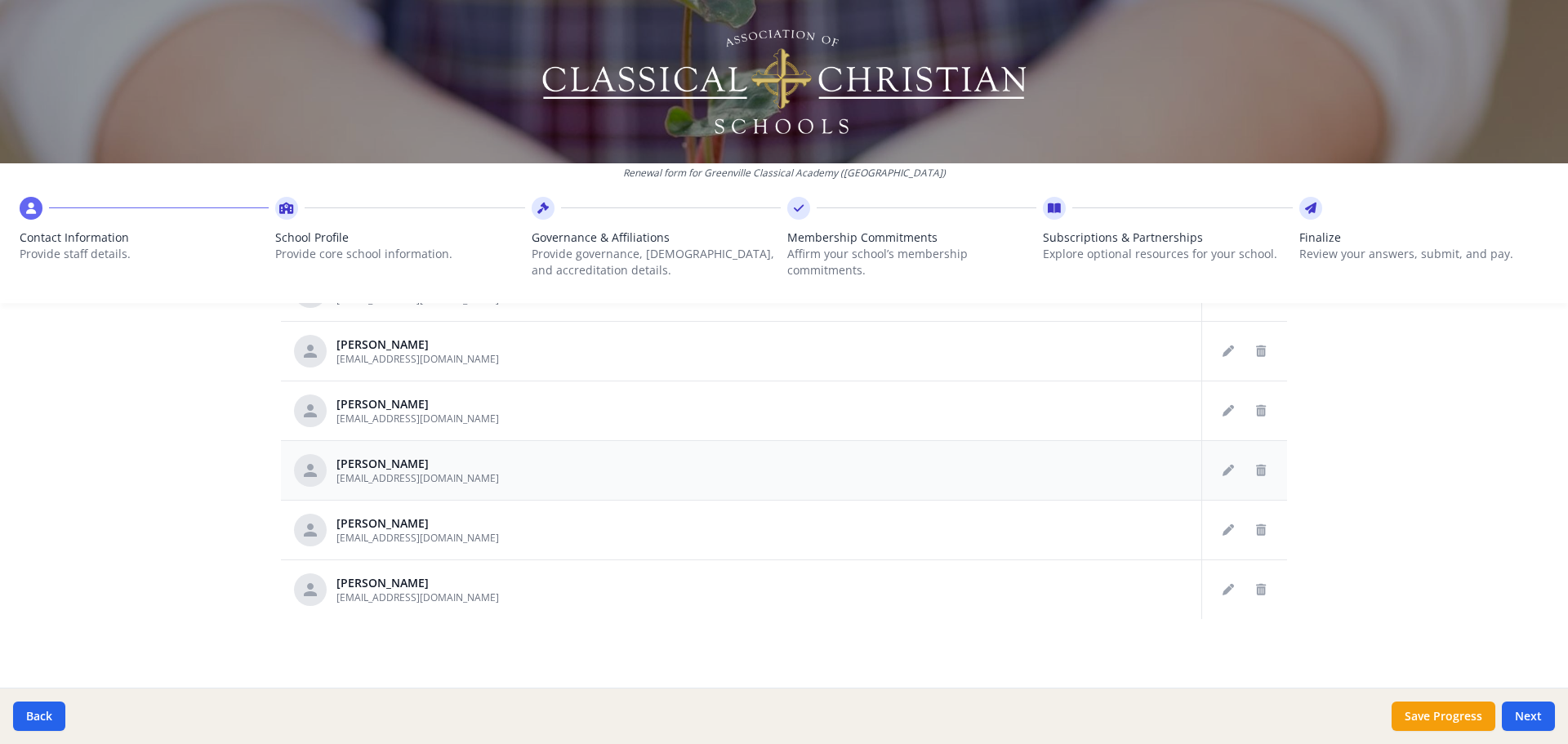
scroll to position [110, 0]
click at [1256, 475] on icon "Delete staff" at bounding box center [1261, 471] width 10 height 11
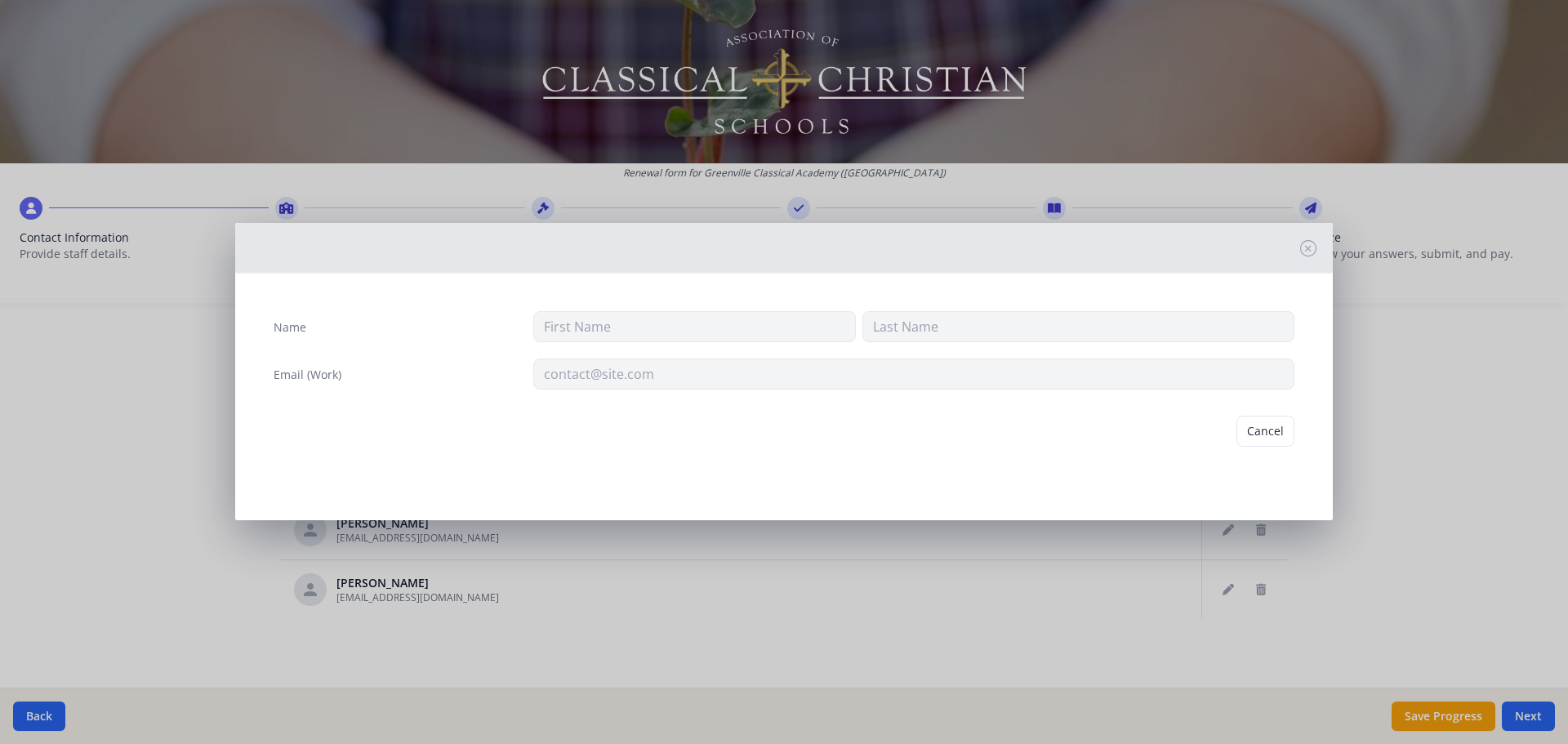
type input "[PERSON_NAME]"
type input "[EMAIL_ADDRESS][DOMAIN_NAME]"
click at [1264, 430] on button "Delete" at bounding box center [1266, 431] width 56 height 31
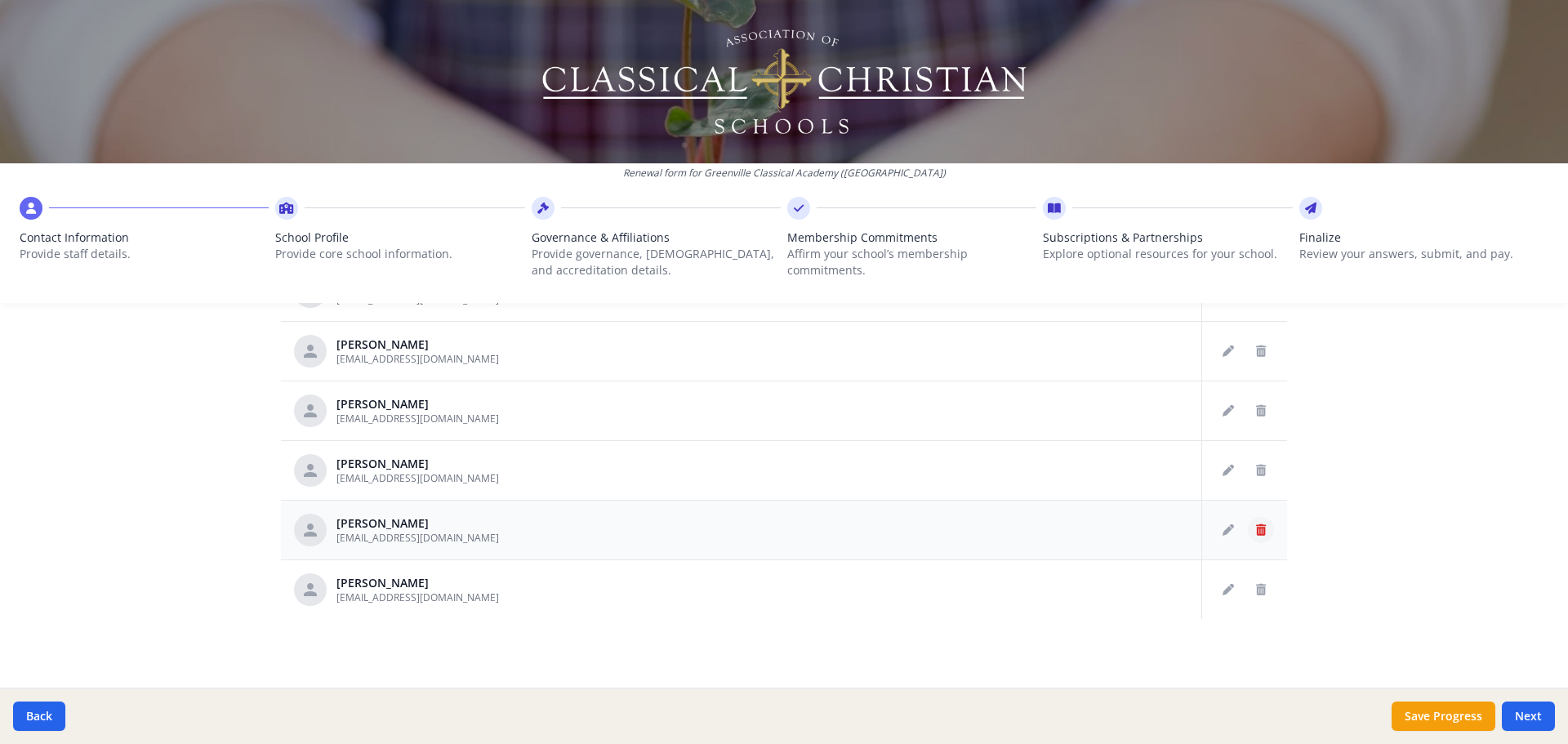
scroll to position [50, 0]
click at [1256, 526] on icon "Delete staff" at bounding box center [1261, 530] width 10 height 11
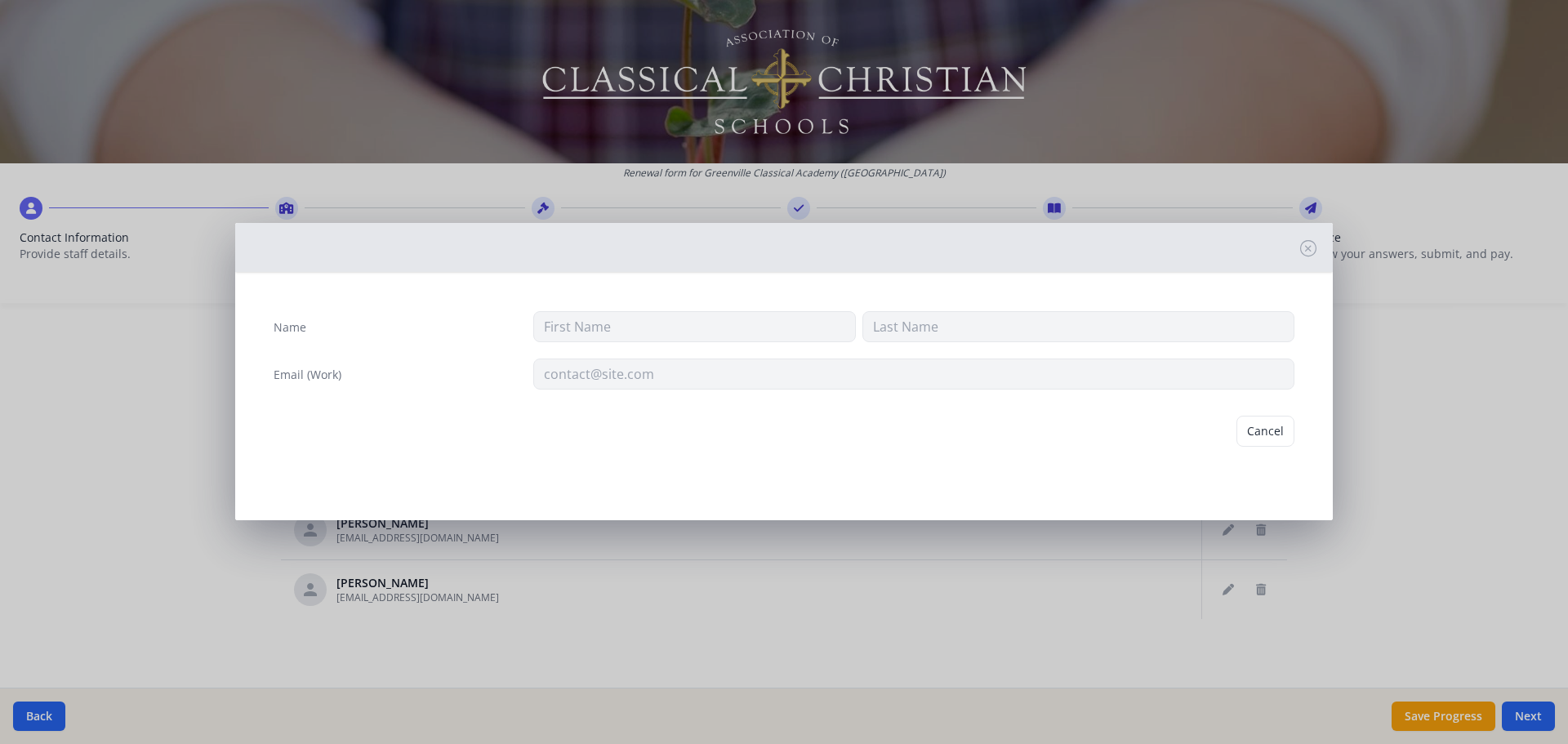
type input "[PERSON_NAME]"
type input "[EMAIL_ADDRESS][DOMAIN_NAME]"
click at [1269, 427] on button "Delete" at bounding box center [1266, 431] width 56 height 31
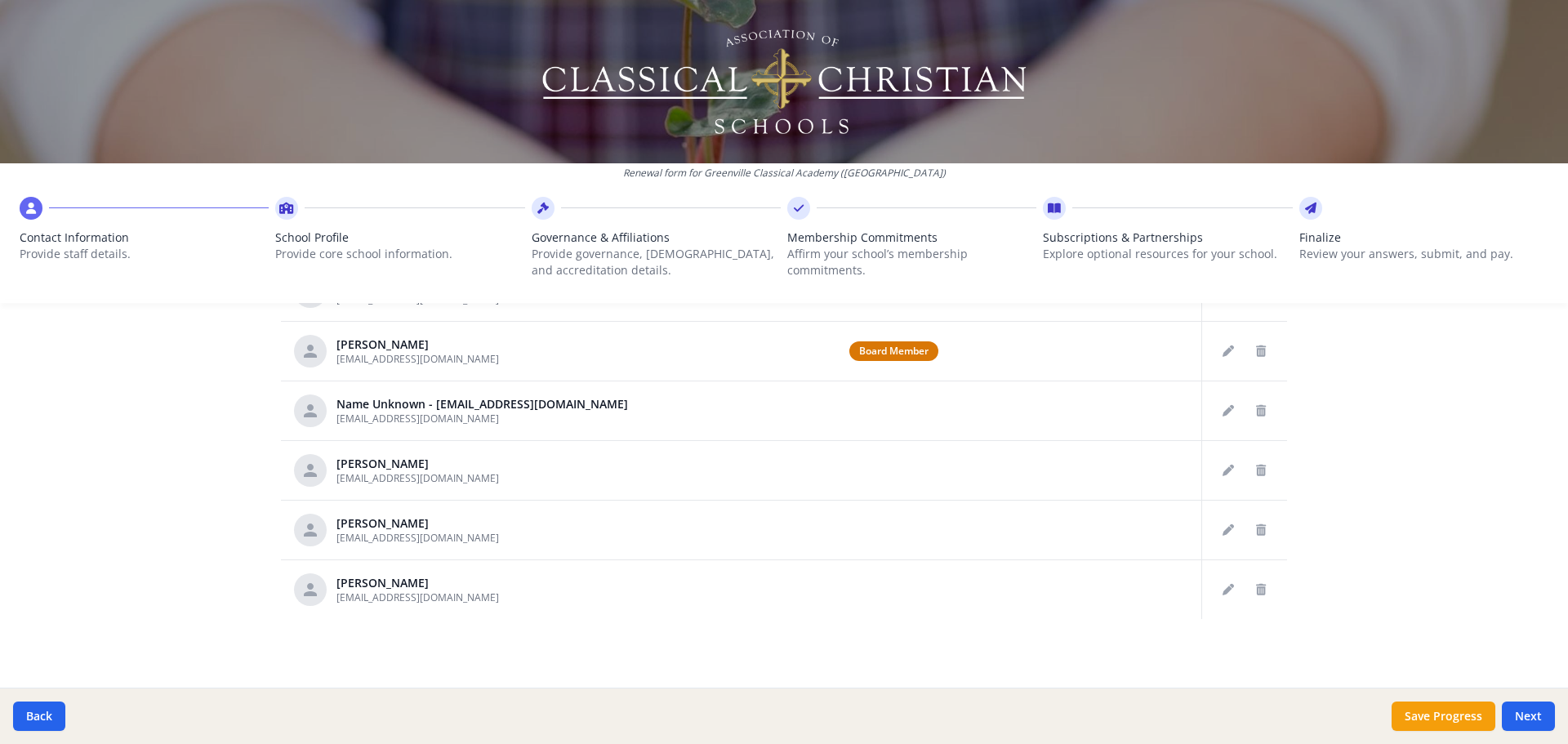
scroll to position [842, 0]
click at [1256, 588] on icon "Delete staff" at bounding box center [1261, 590] width 10 height 11
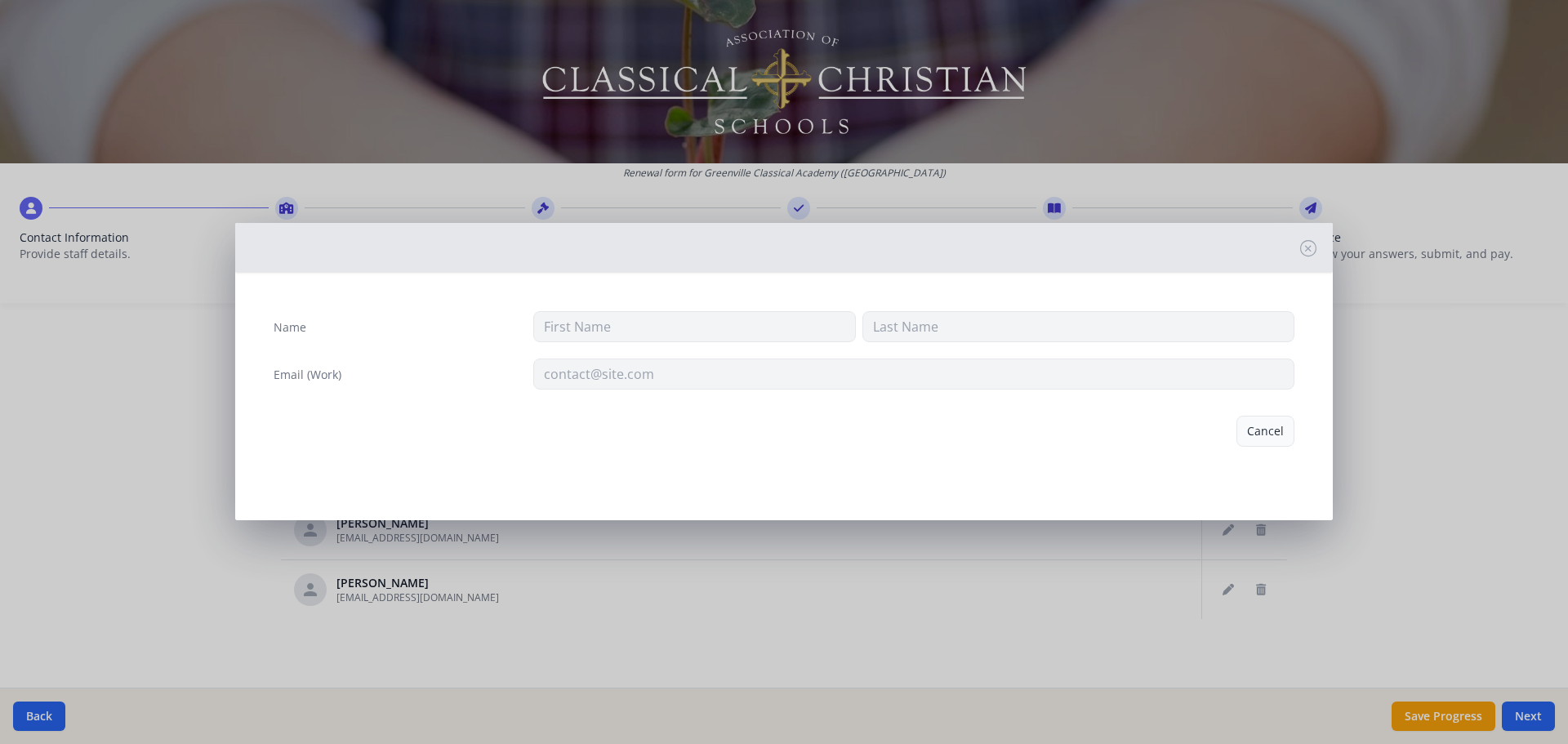
type input "[PERSON_NAME]"
type input "[EMAIL_ADDRESS][DOMAIN_NAME]"
click at [1271, 435] on button "Delete" at bounding box center [1266, 431] width 56 height 31
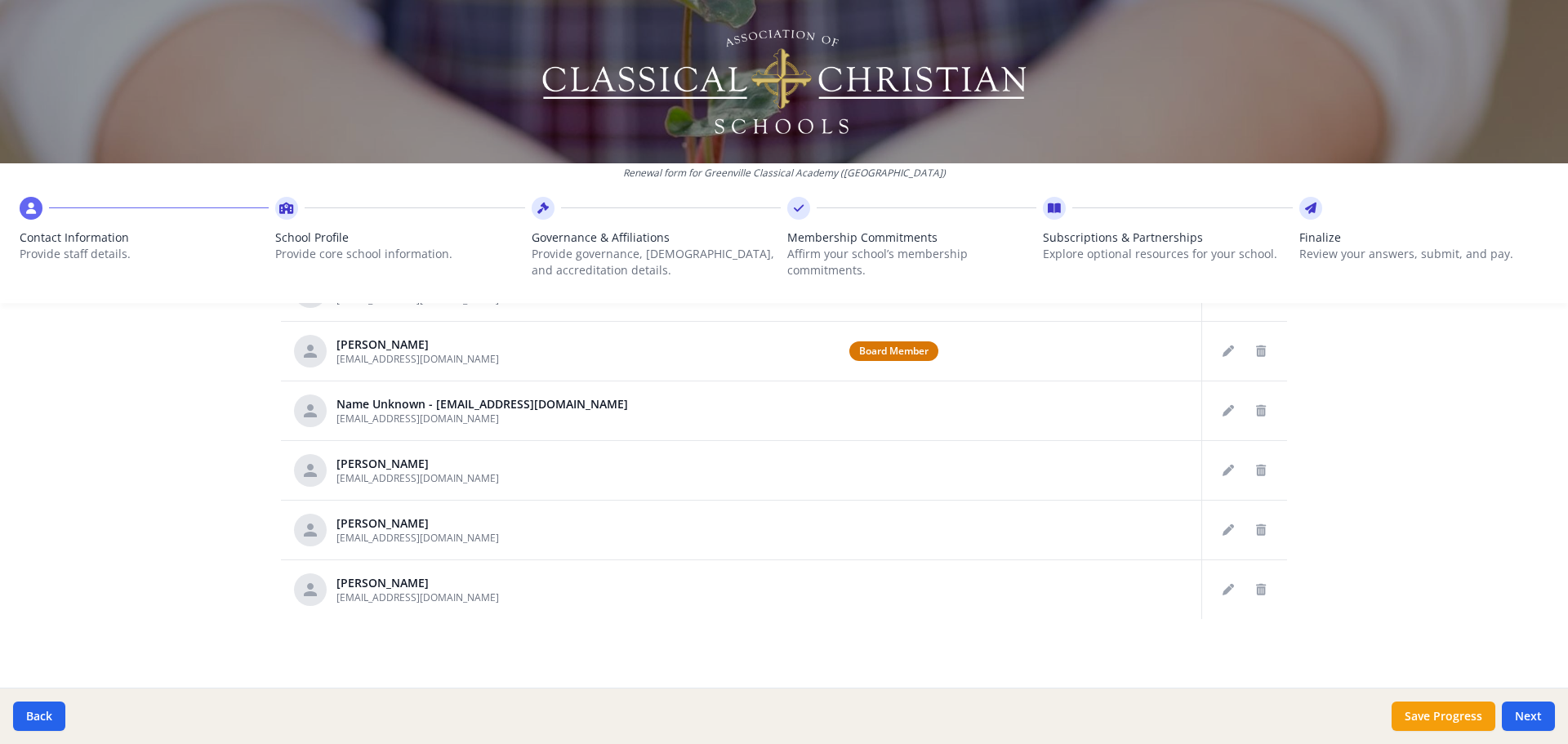
scroll to position [782, 0]
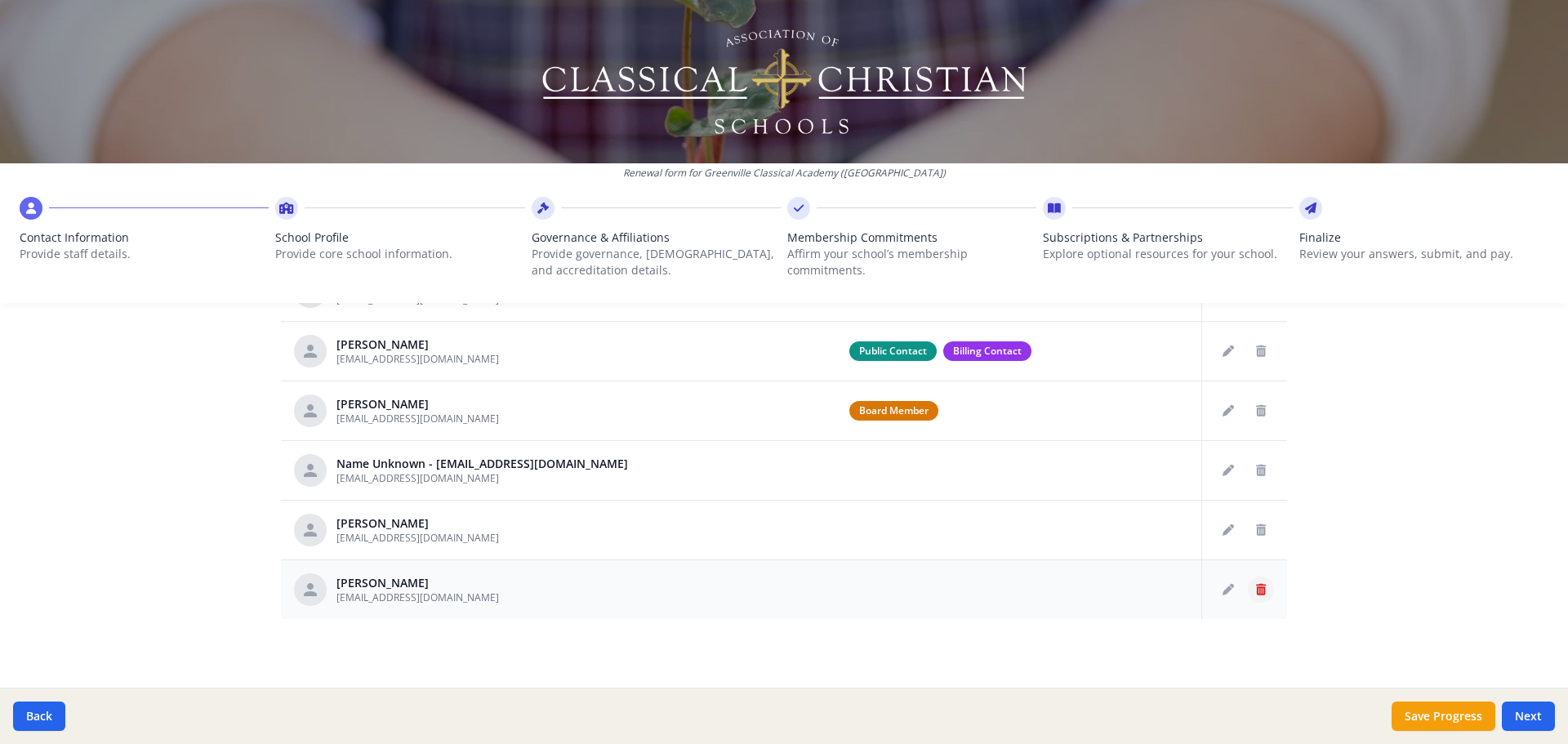
click at [1259, 588] on icon "Delete staff" at bounding box center [1261, 590] width 10 height 11
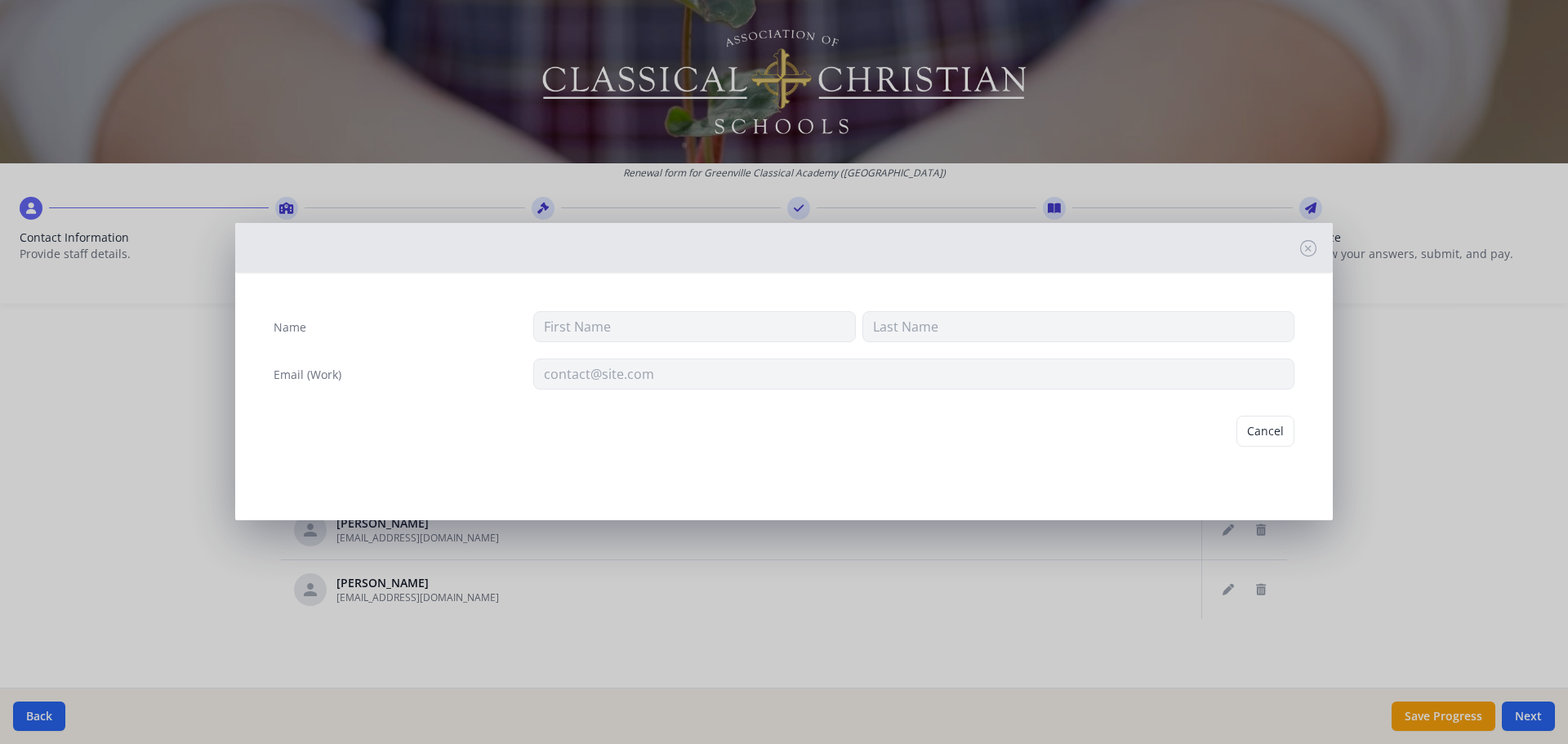
type input "[PERSON_NAME]"
type input "[EMAIL_ADDRESS][DOMAIN_NAME]"
click at [1259, 433] on button "Delete" at bounding box center [1266, 431] width 56 height 31
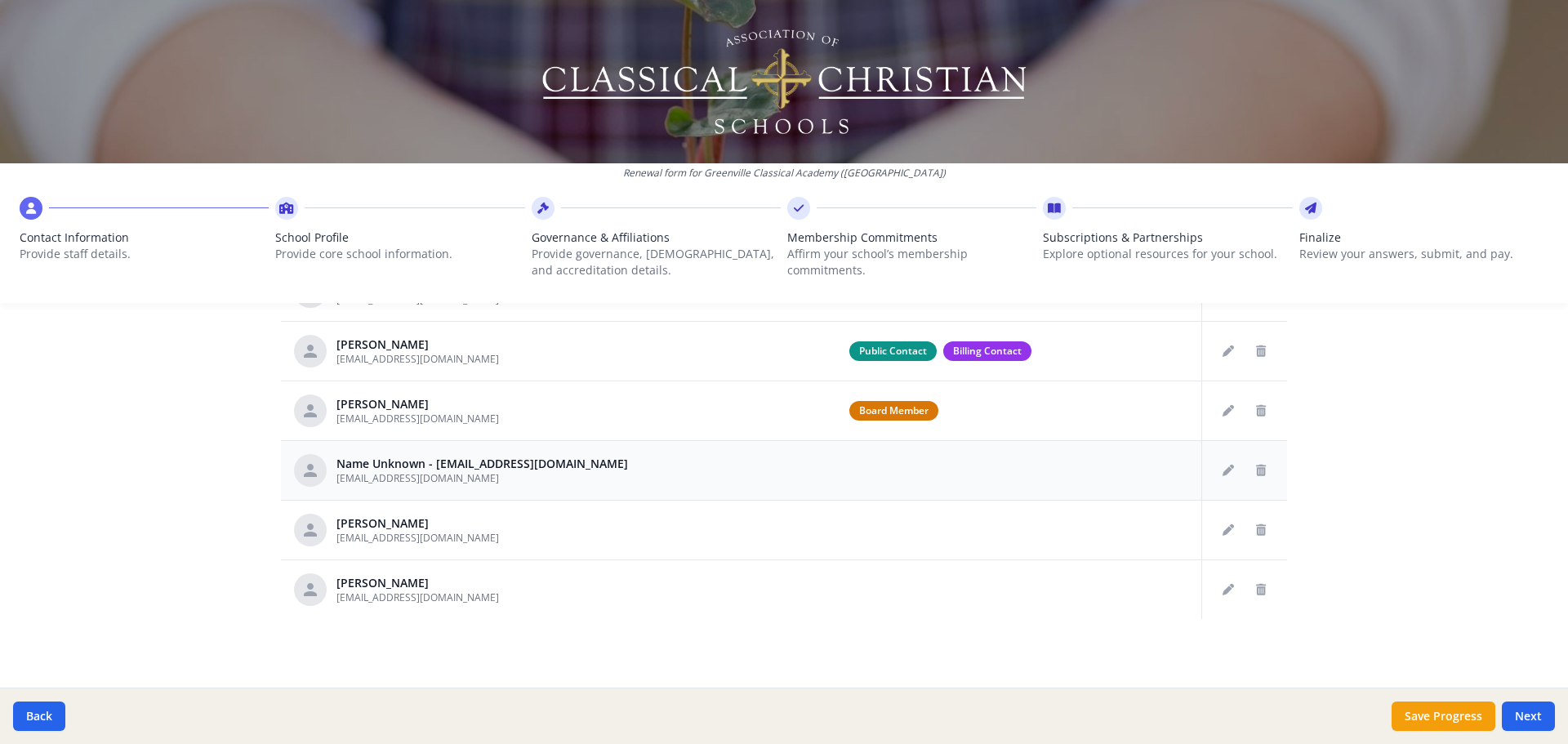
scroll to position [723, 0]
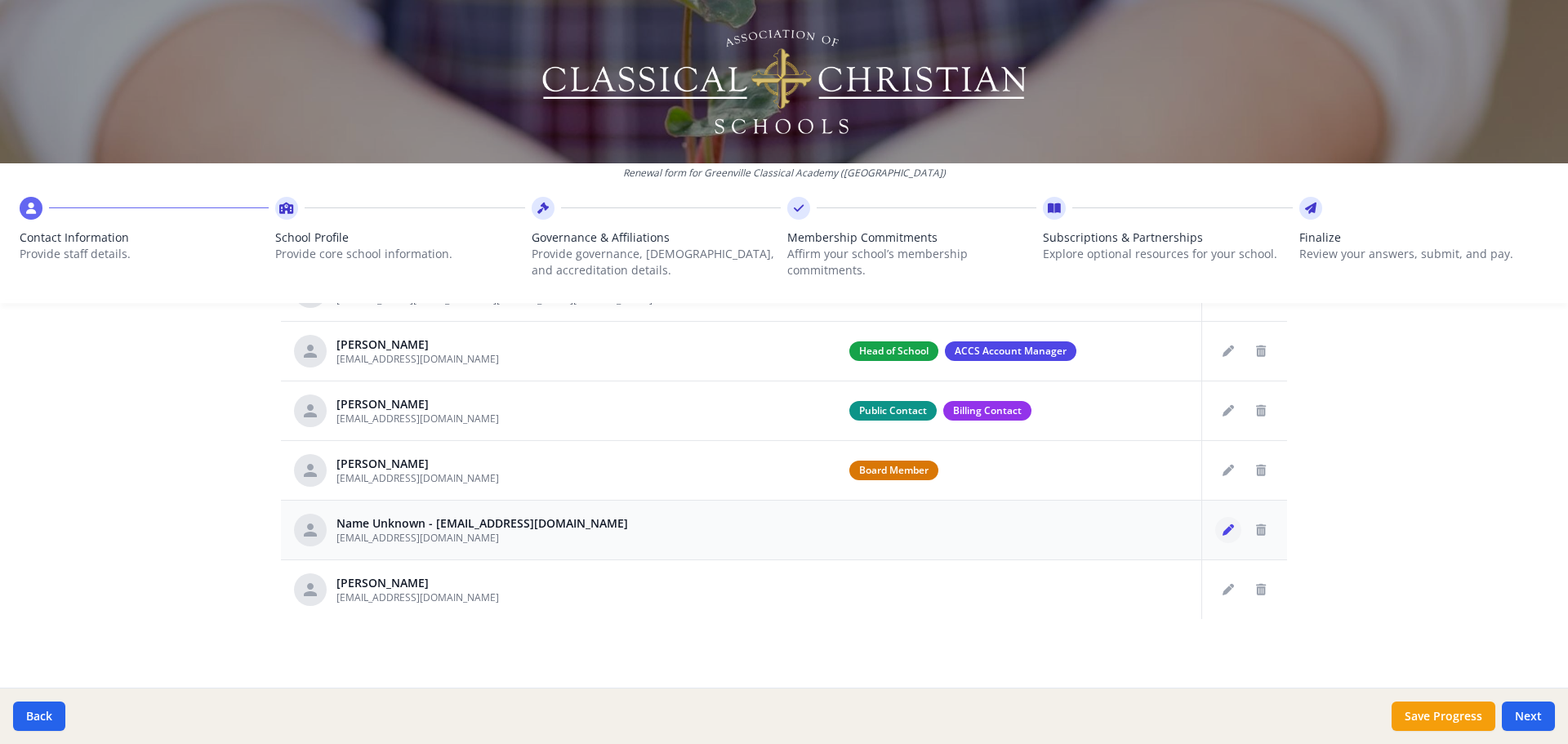
click at [1229, 520] on button "Edit staff" at bounding box center [1228, 530] width 26 height 26
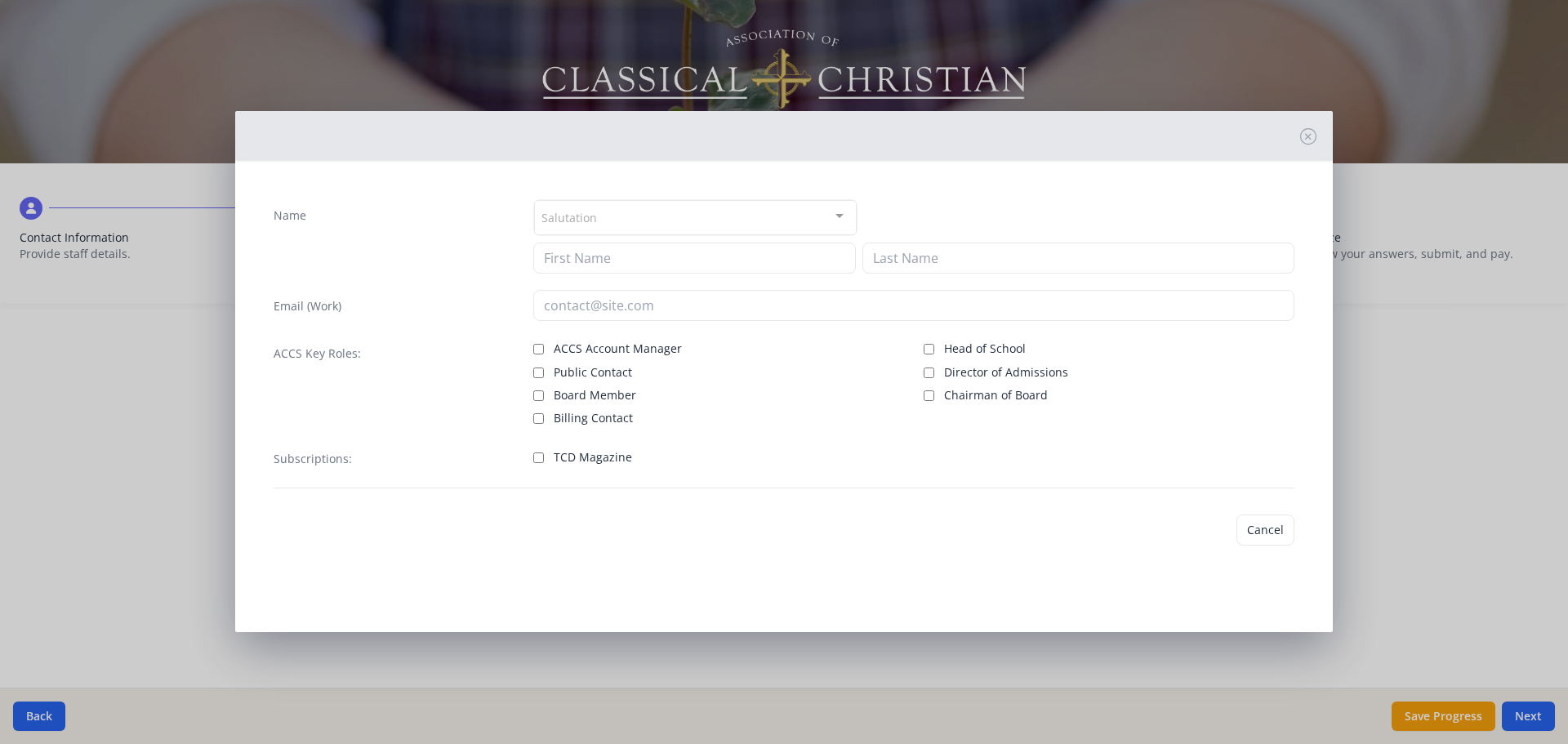
type input "[EMAIL_ADDRESS][DOMAIN_NAME]"
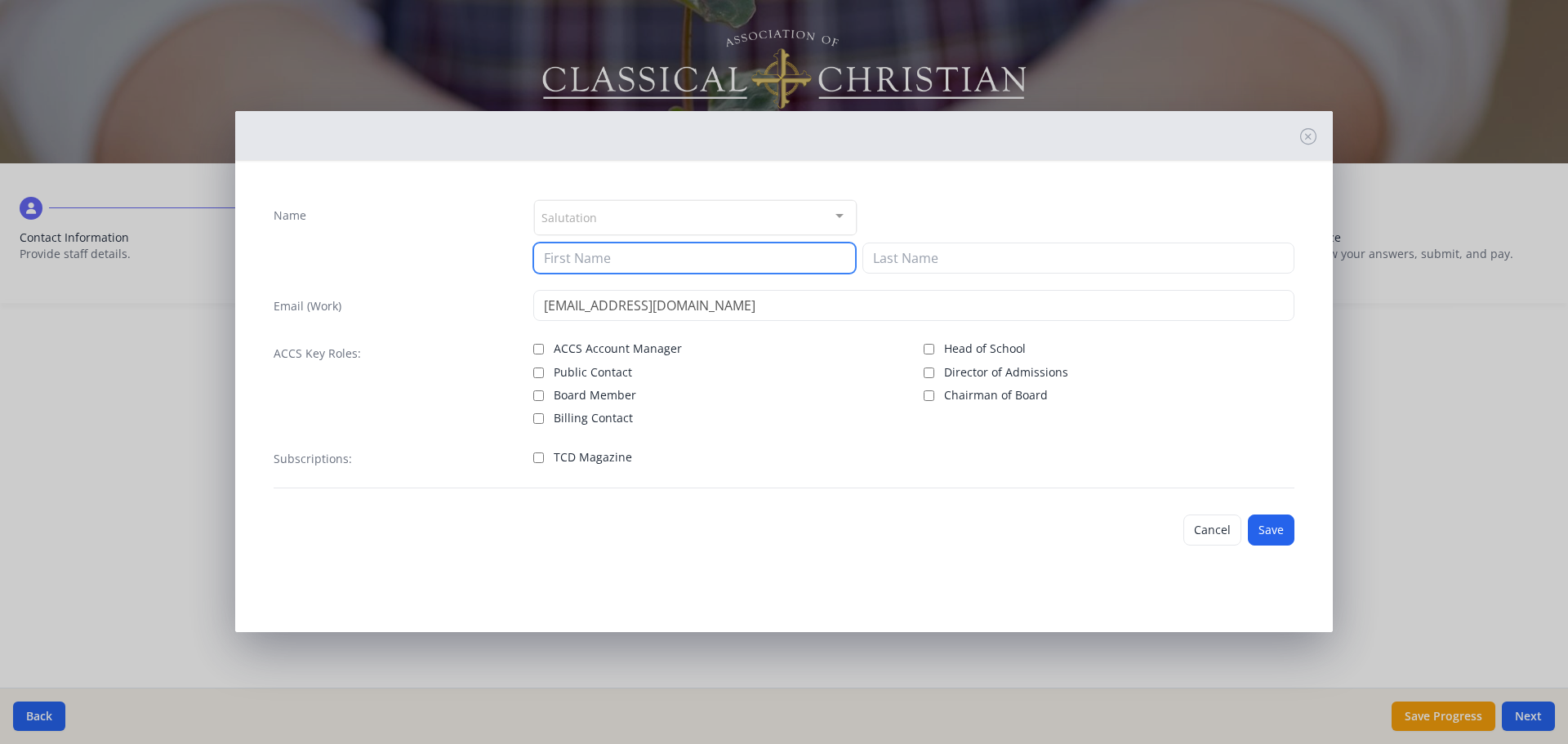
click at [620, 255] on input at bounding box center [695, 258] width 322 height 31
type input "[PERSON_NAME]"
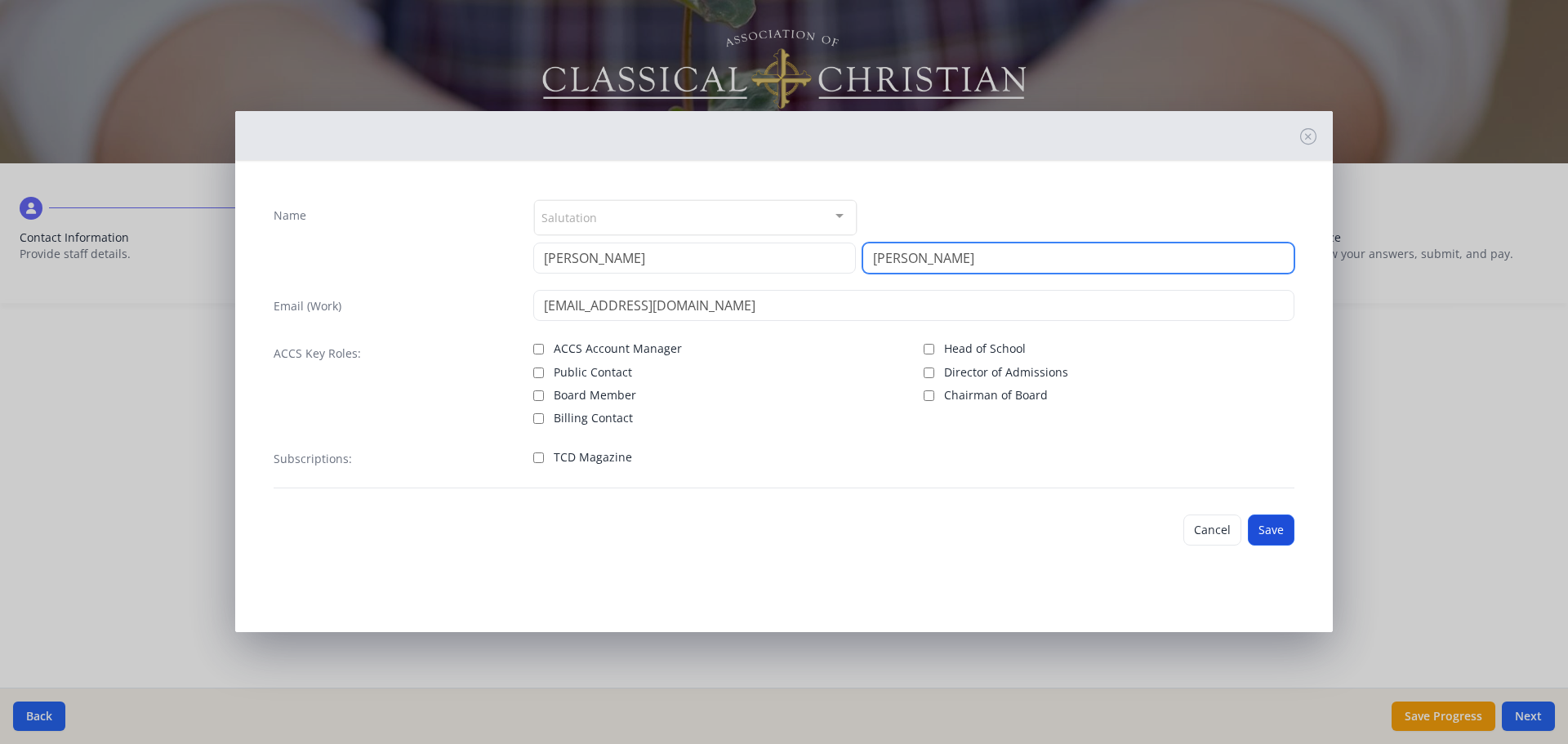
type input "[PERSON_NAME]"
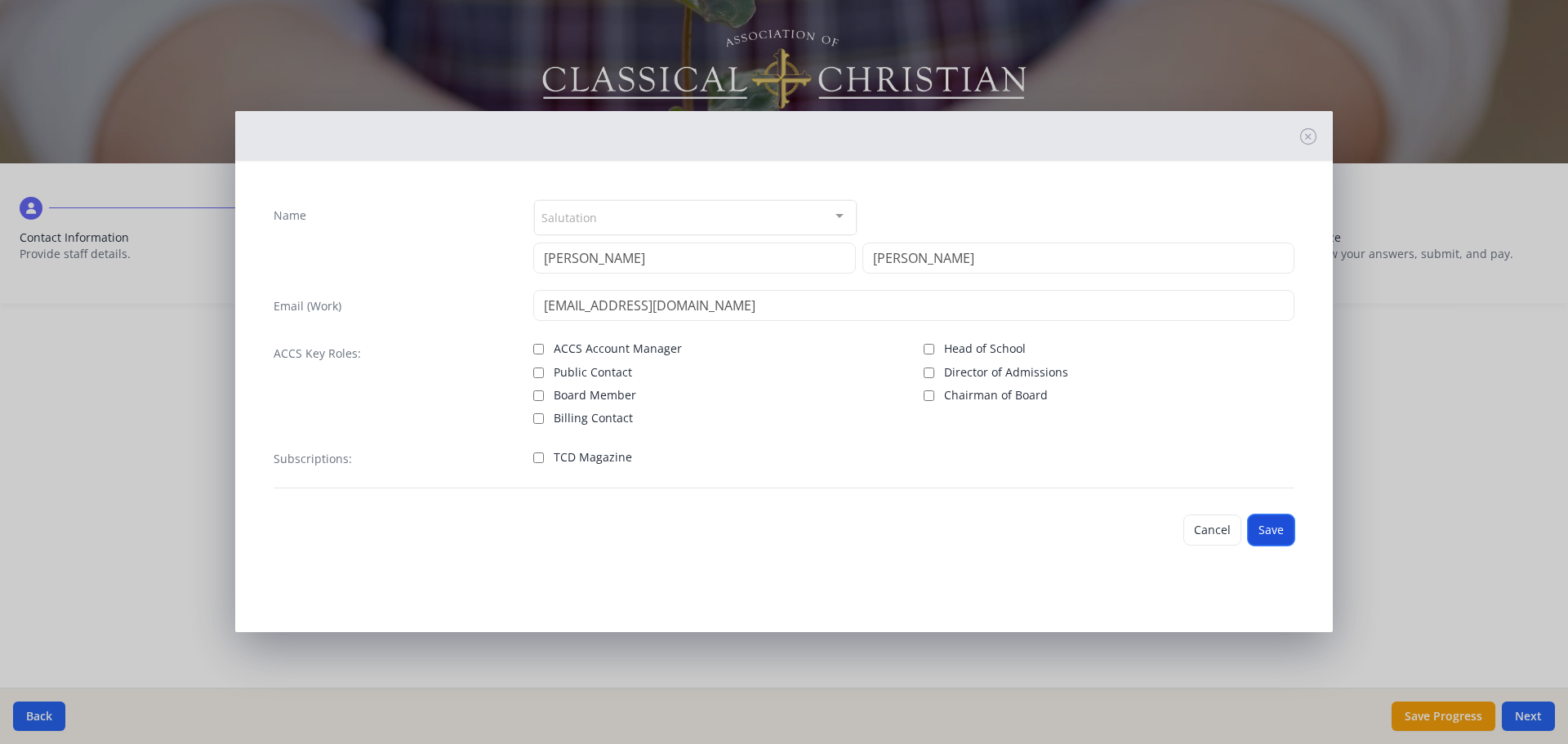
click at [1277, 524] on button "Save" at bounding box center [1271, 530] width 47 height 31
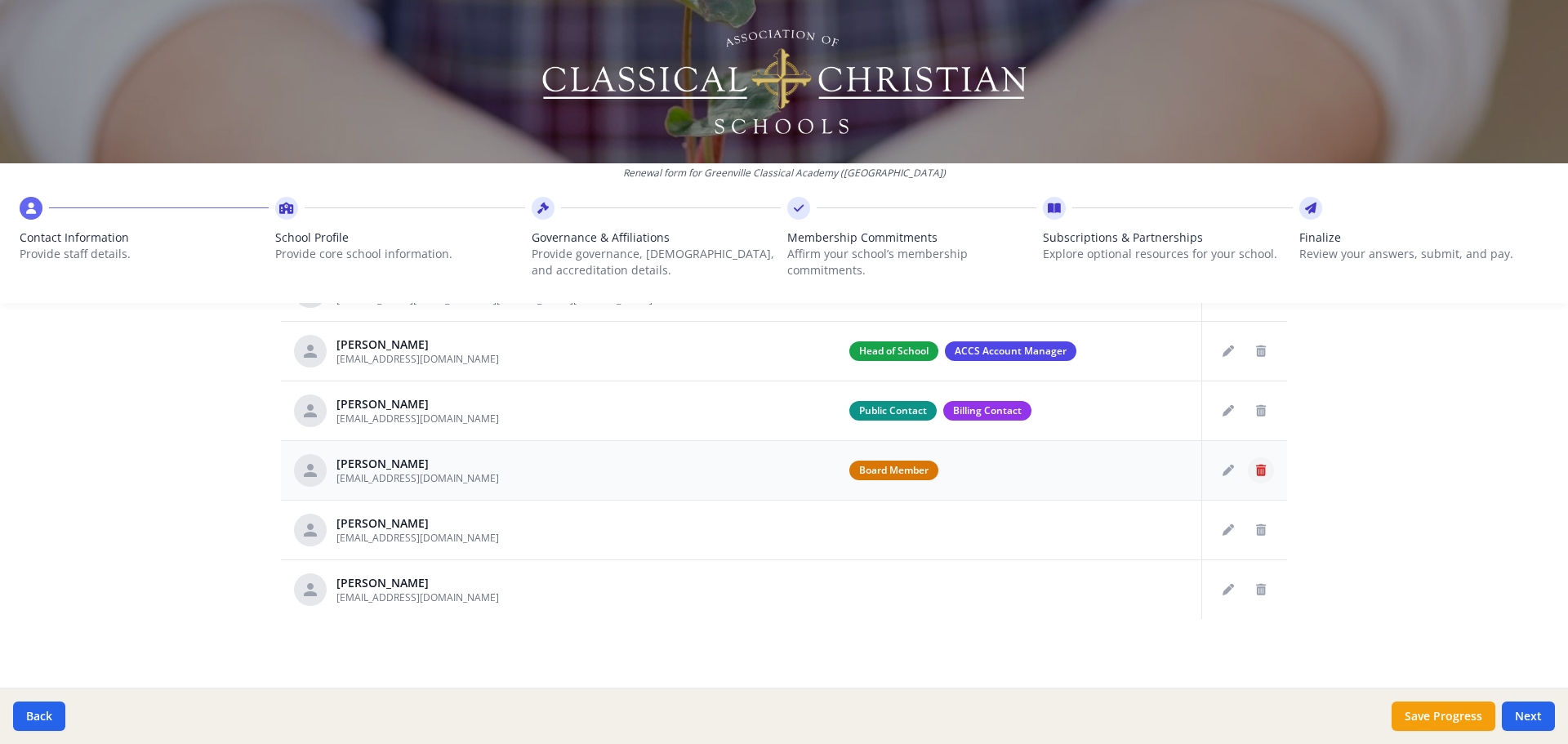
click at [1260, 474] on button "Delete staff" at bounding box center [1261, 471] width 26 height 26
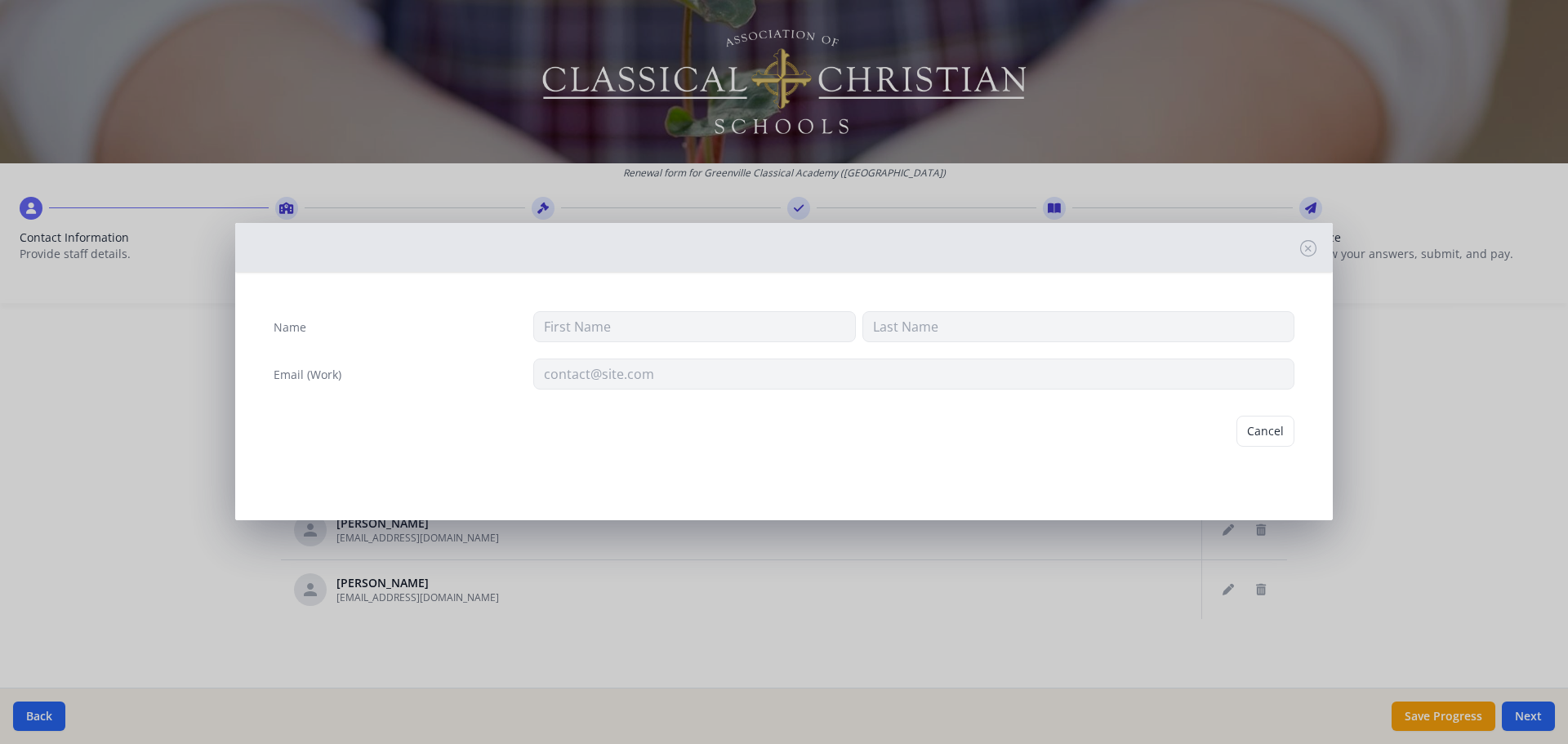
type input "[PERSON_NAME]"
type input "Martzin"
type input "[EMAIL_ADDRESS][DOMAIN_NAME]"
click at [1271, 435] on button "Delete" at bounding box center [1266, 431] width 56 height 31
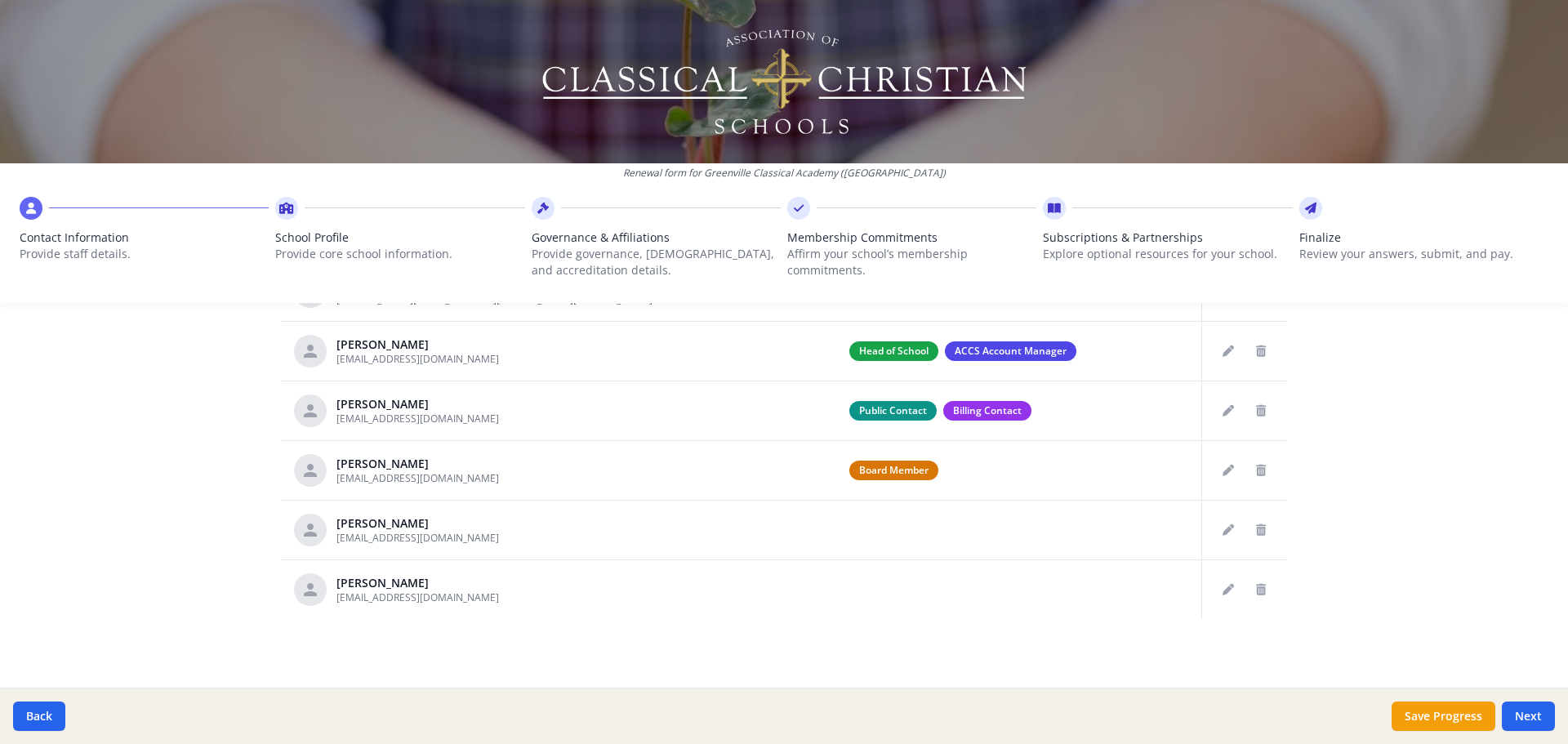
scroll to position [663, 0]
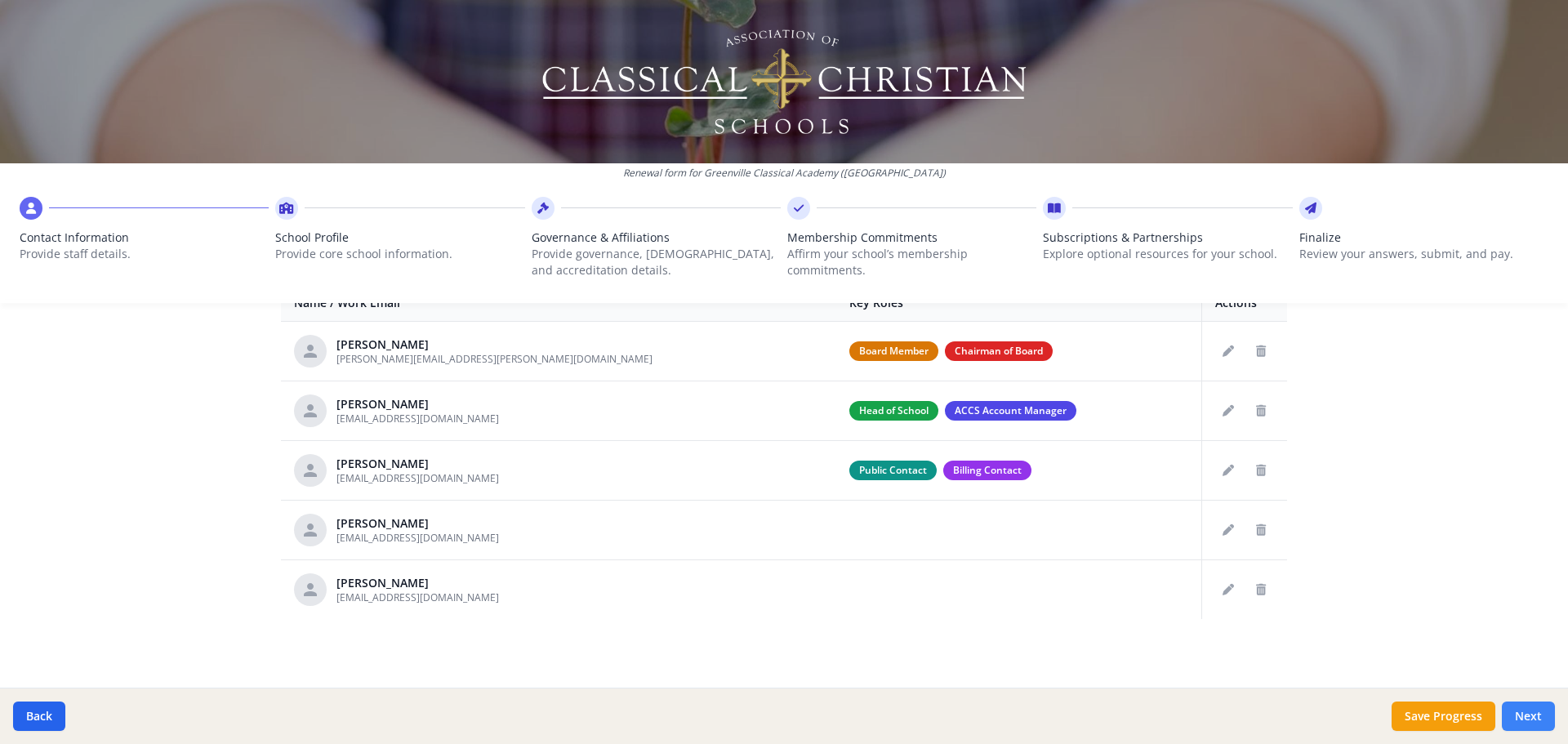
click at [1537, 719] on button "Next" at bounding box center [1528, 716] width 53 height 29
type input "[PHONE_NUMBER]"
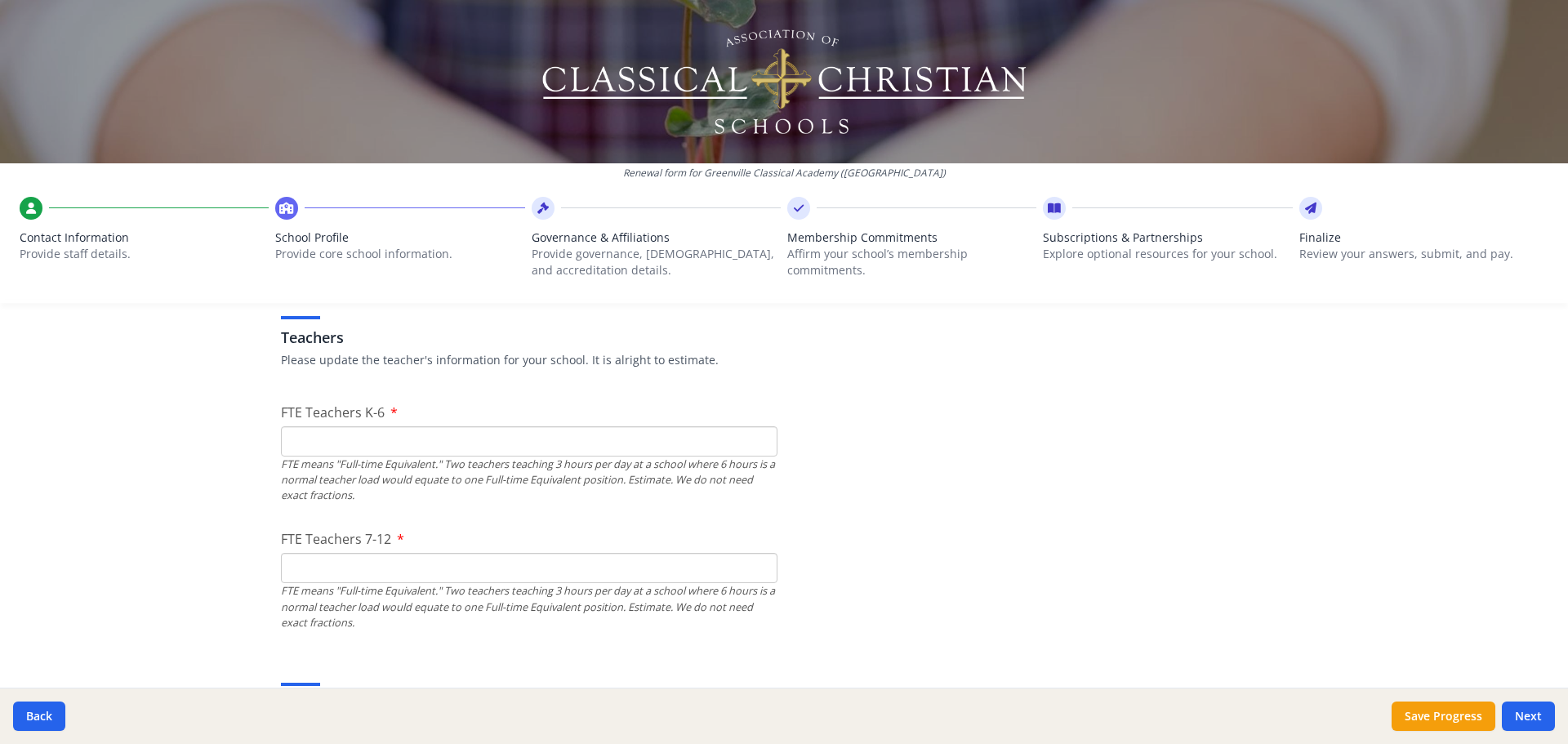
scroll to position [981, 0]
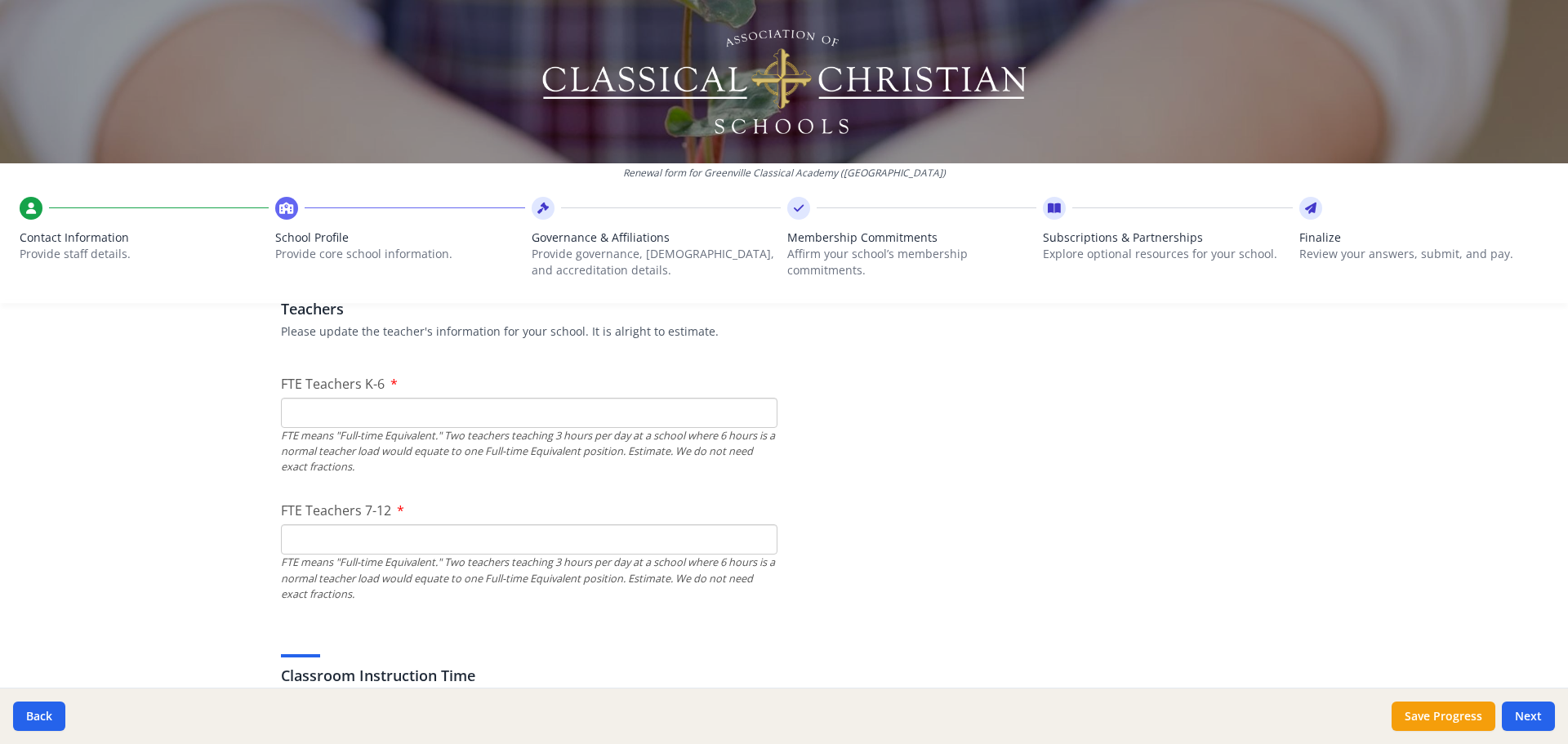
click at [392, 411] on input "FTE Teachers K-6" at bounding box center [529, 413] width 497 height 30
click at [1528, 718] on button "Next" at bounding box center [1528, 716] width 53 height 29
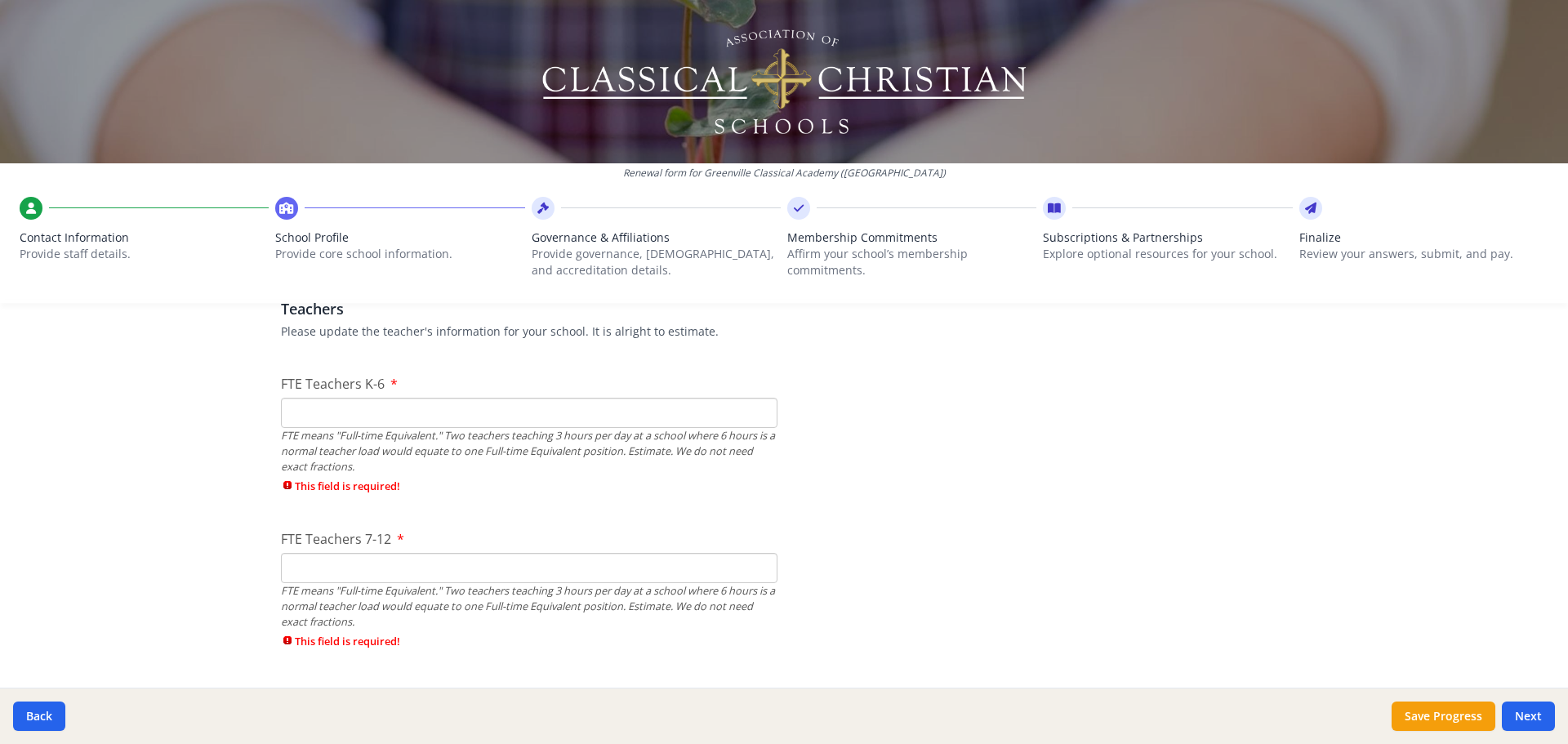
click at [383, 413] on input "FTE Teachers K-6" at bounding box center [529, 413] width 497 height 30
type input "1"
click at [753, 408] on input "1" at bounding box center [529, 413] width 497 height 30
click at [761, 416] on input "1" at bounding box center [529, 413] width 497 height 30
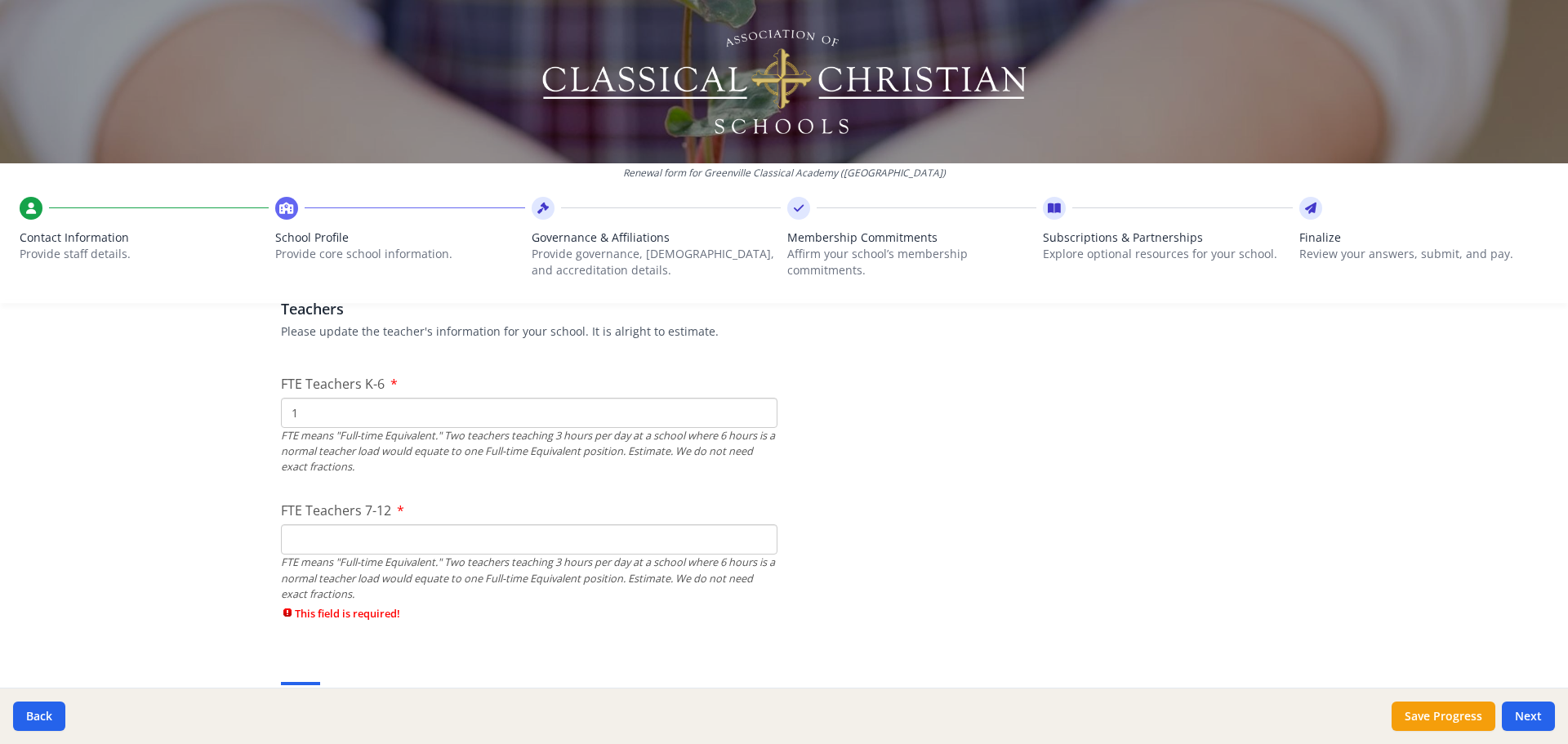
click at [713, 413] on input "1" at bounding box center [529, 413] width 497 height 30
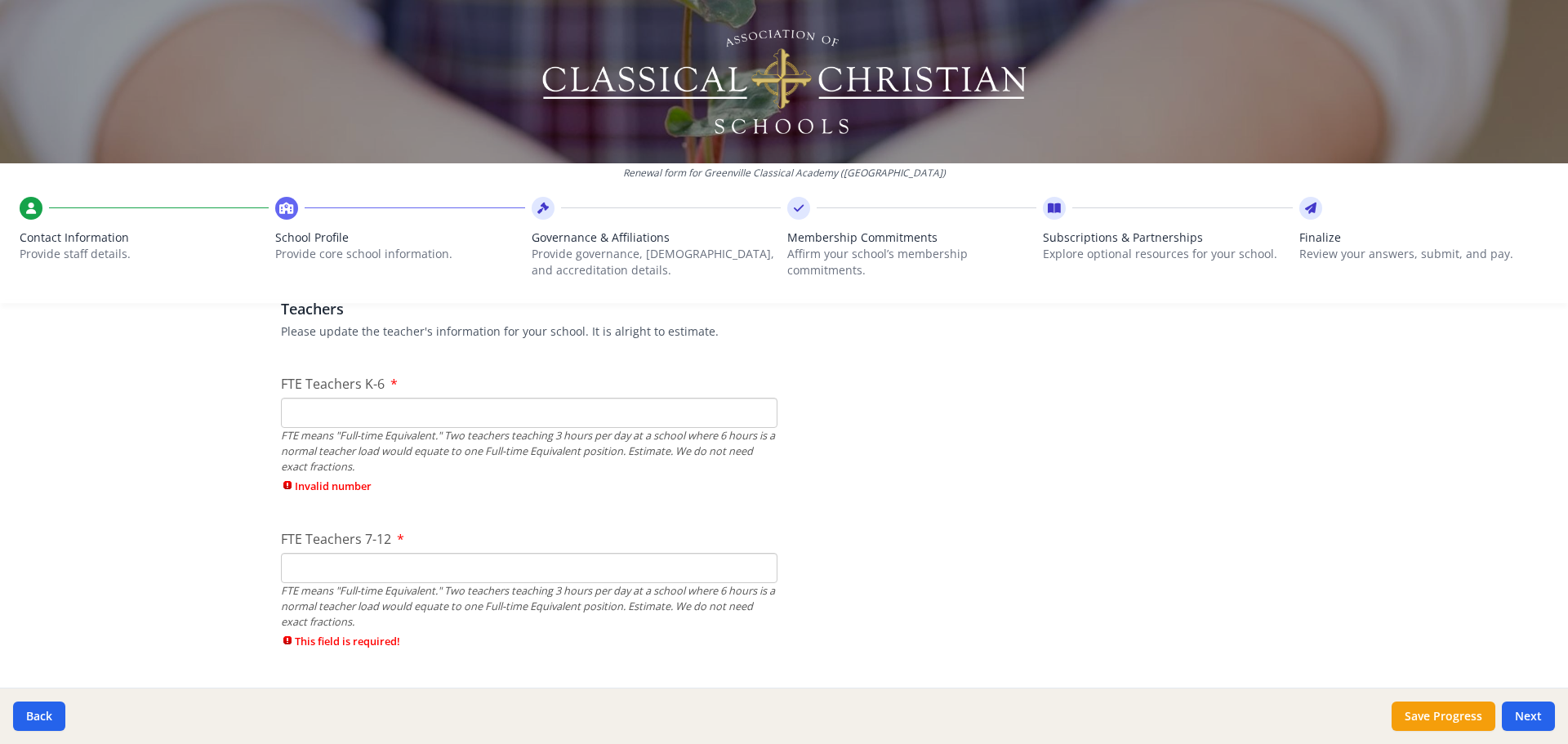
click at [346, 423] on input "FTE Teachers K-6" at bounding box center [529, 413] width 497 height 30
type input "16"
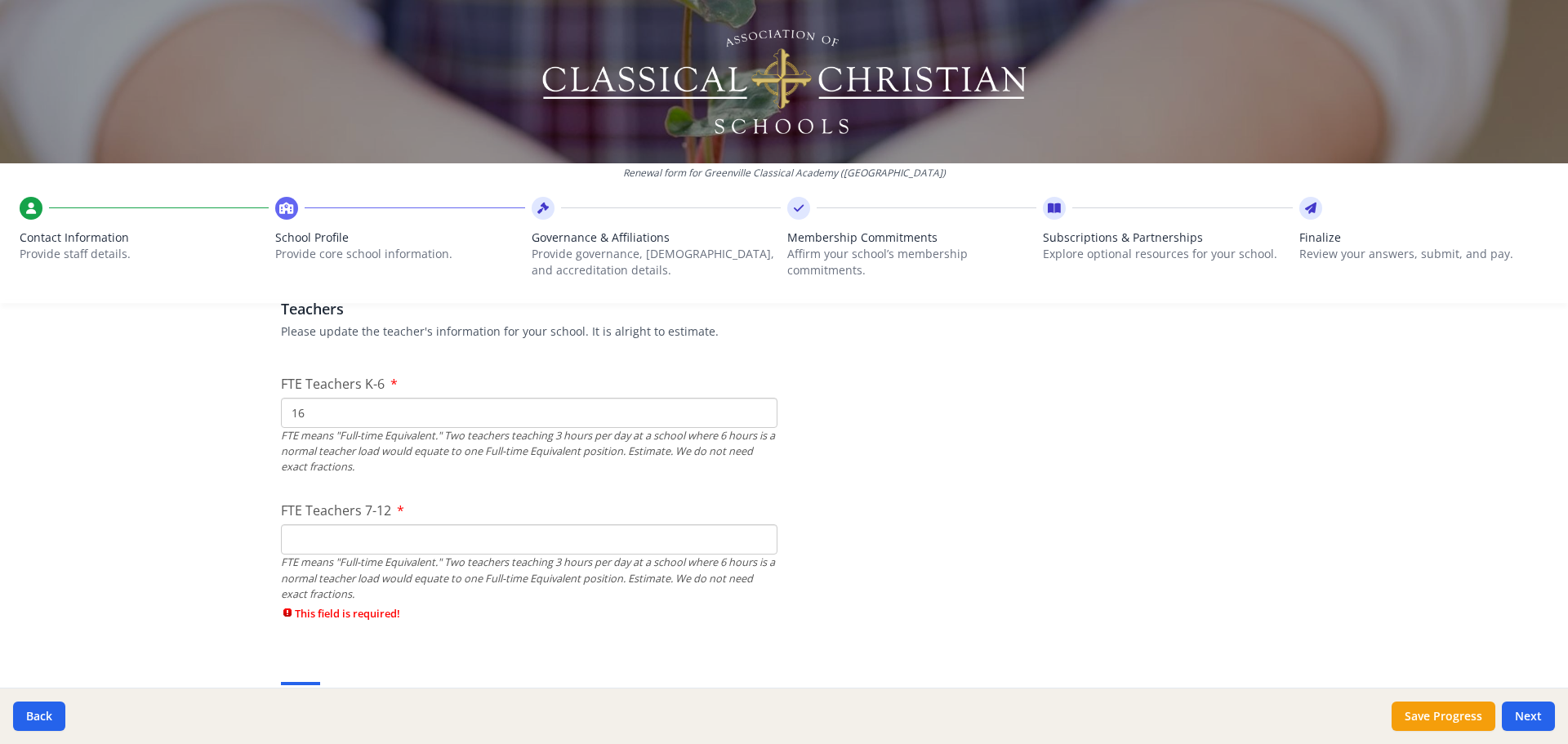
click at [347, 562] on div "FTE Teachers 7-12 FTE means "Full-time Equivalent." Two teachers teaching 3 hou…" at bounding box center [529, 566] width 497 height 129
click at [325, 545] on input "FTE Teachers 7-12" at bounding box center [529, 539] width 497 height 30
type input "12"
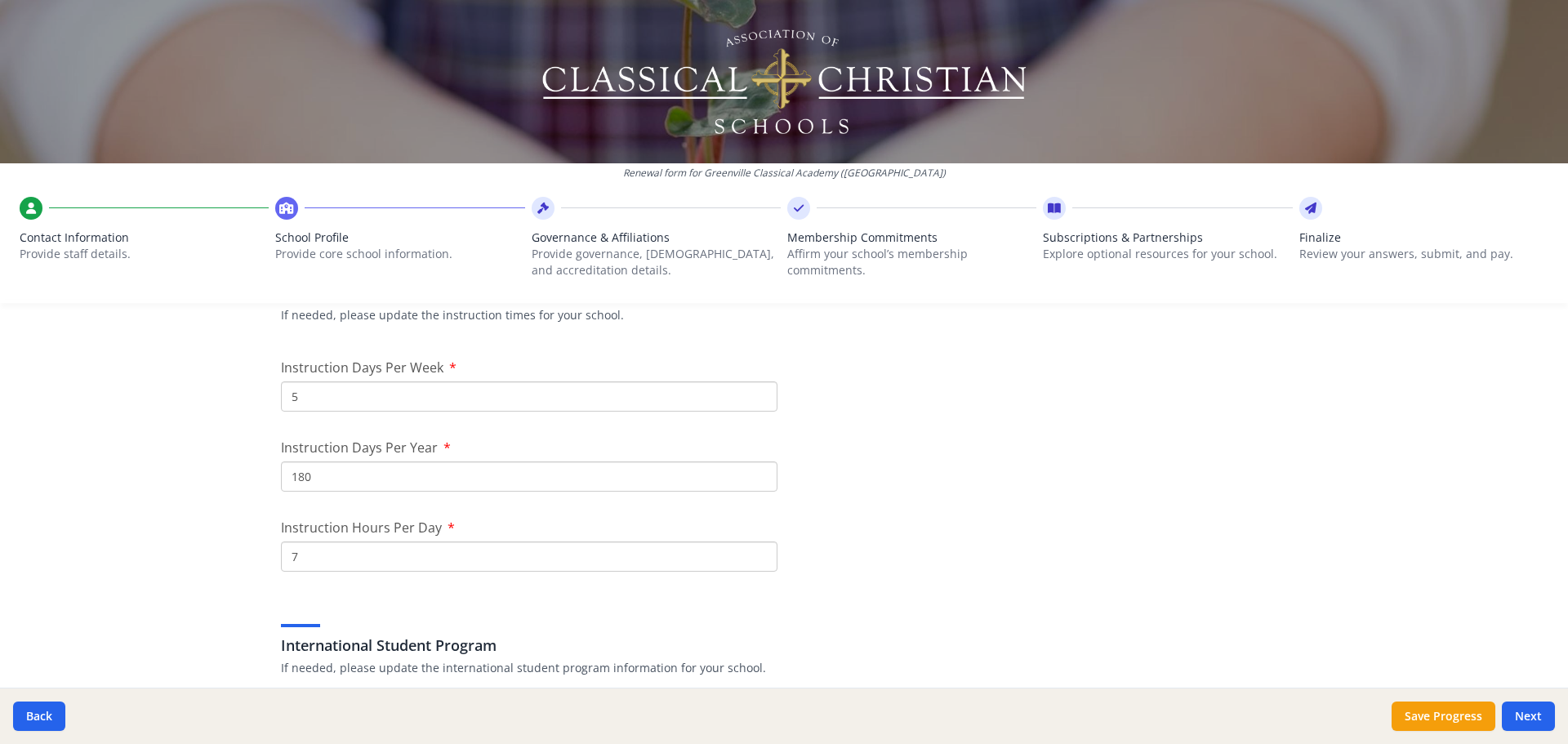
scroll to position [1389, 0]
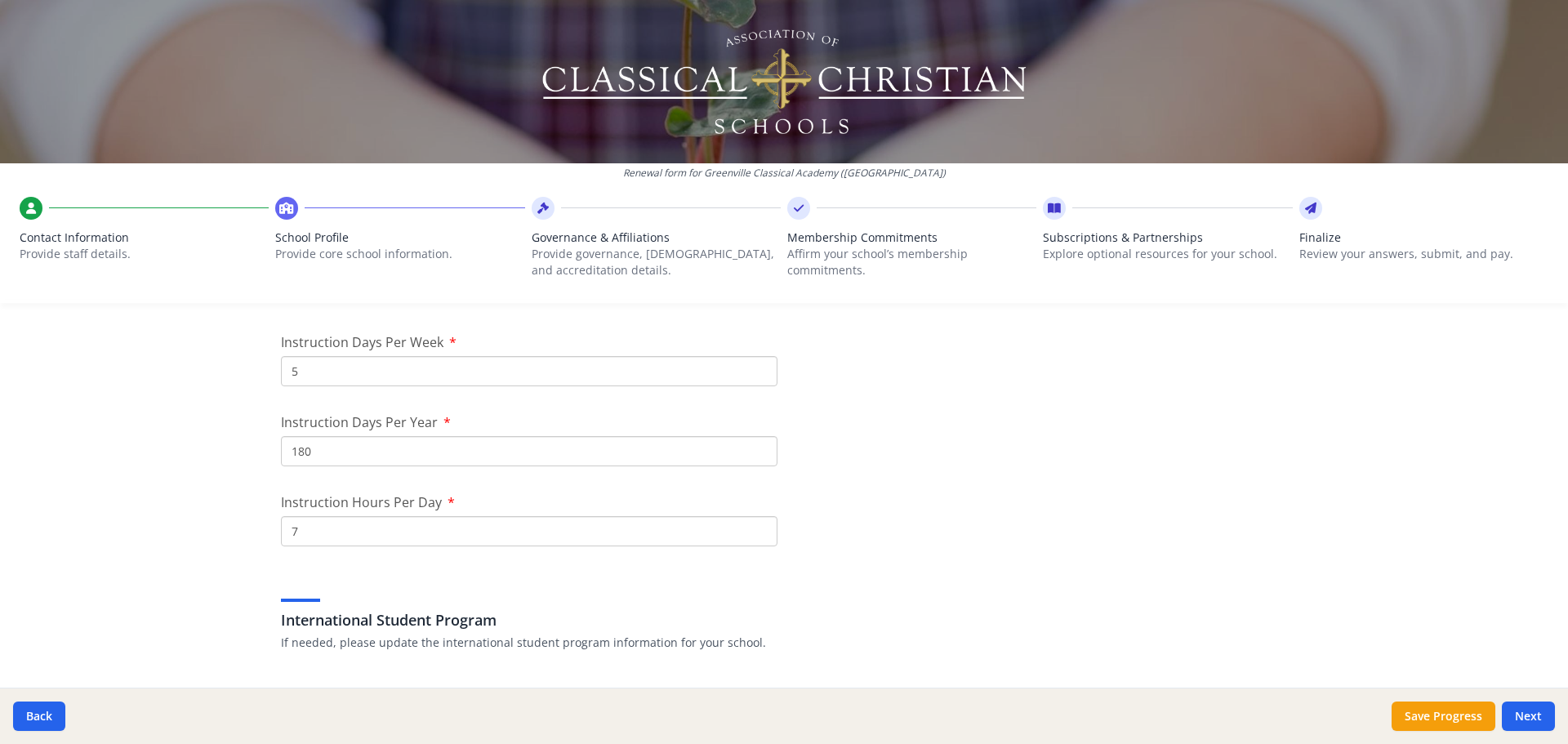
click at [304, 537] on input "7" at bounding box center [529, 531] width 497 height 30
type input "8"
click at [755, 527] on input "8" at bounding box center [529, 531] width 497 height 30
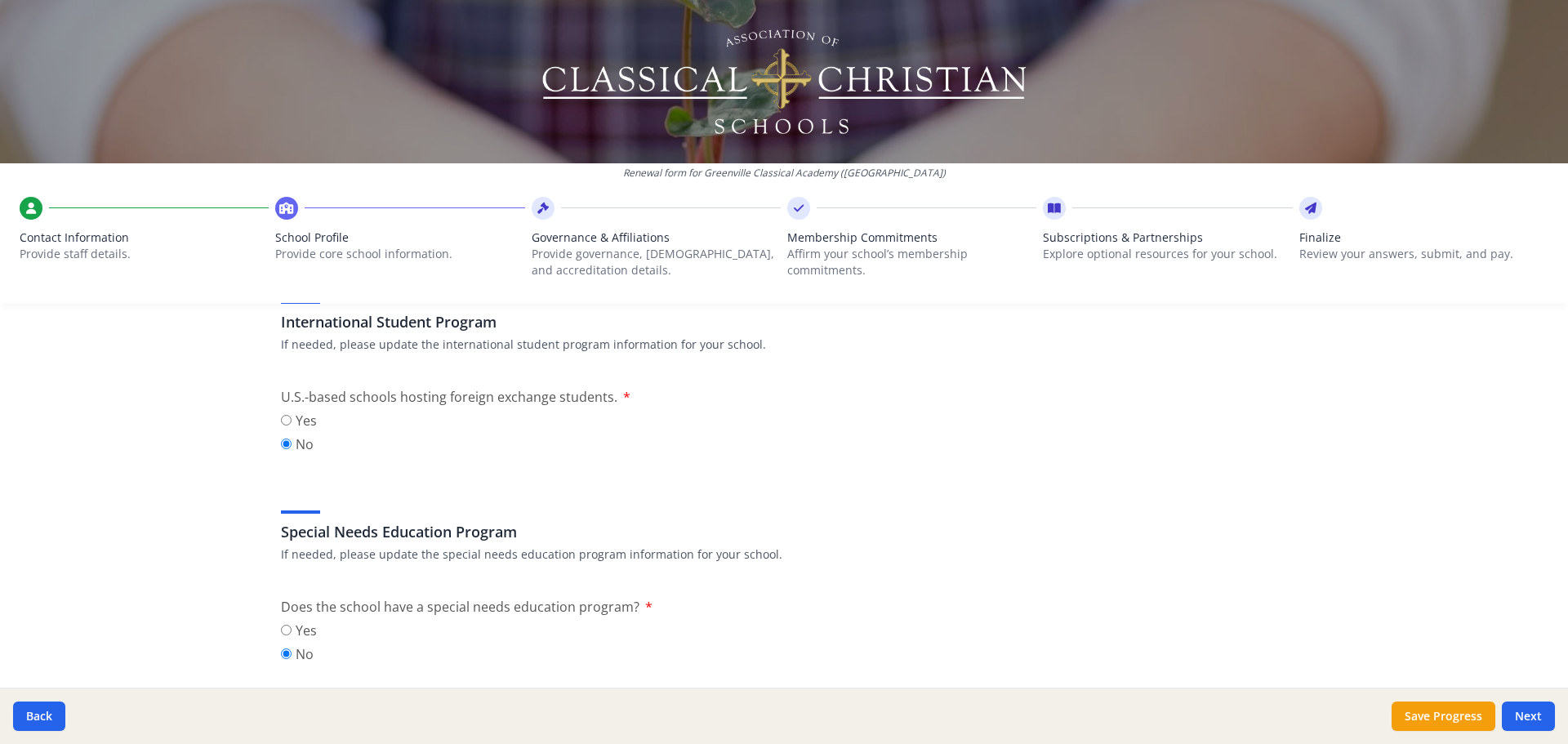
scroll to position [1716, 0]
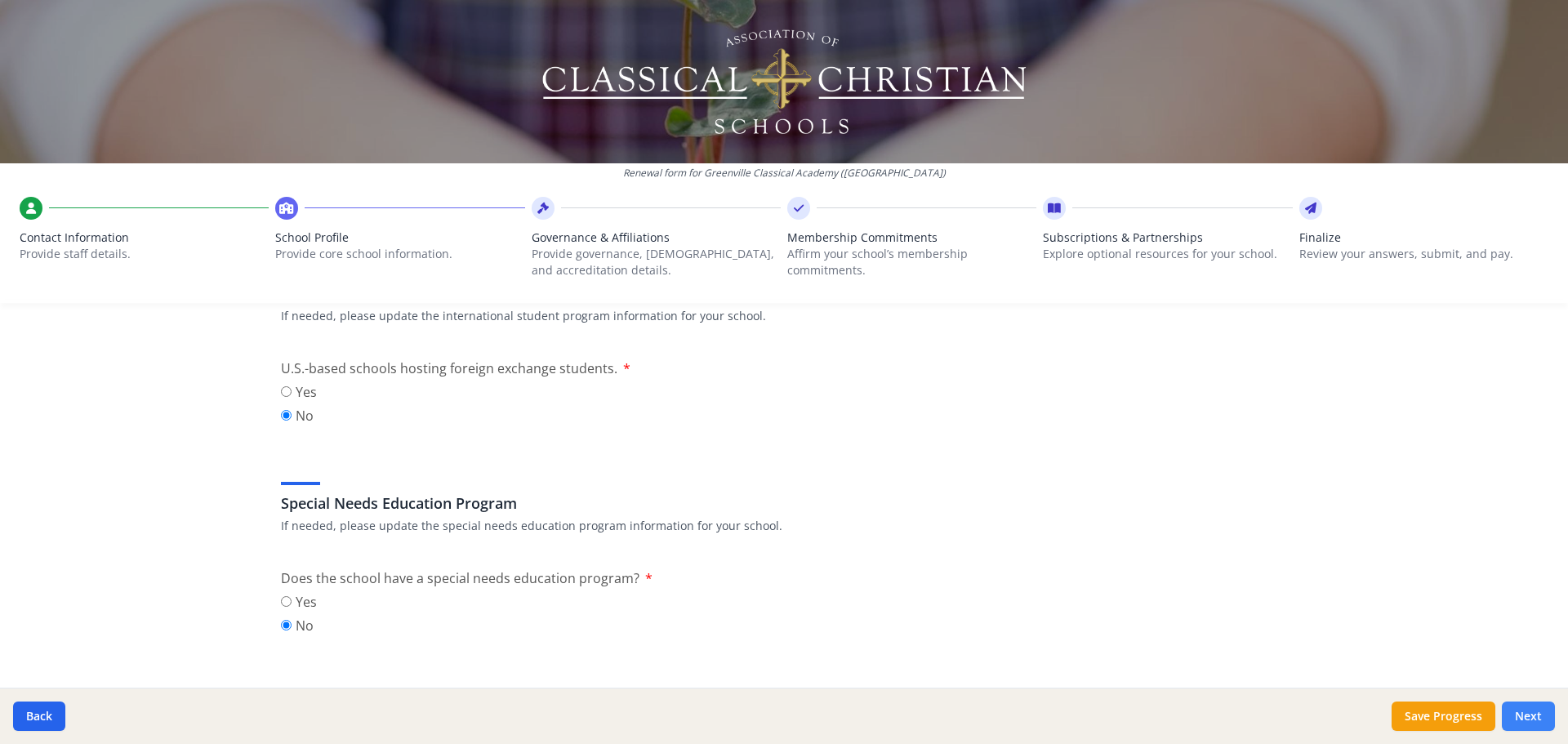
click at [1514, 712] on button "Next" at bounding box center [1528, 716] width 53 height 29
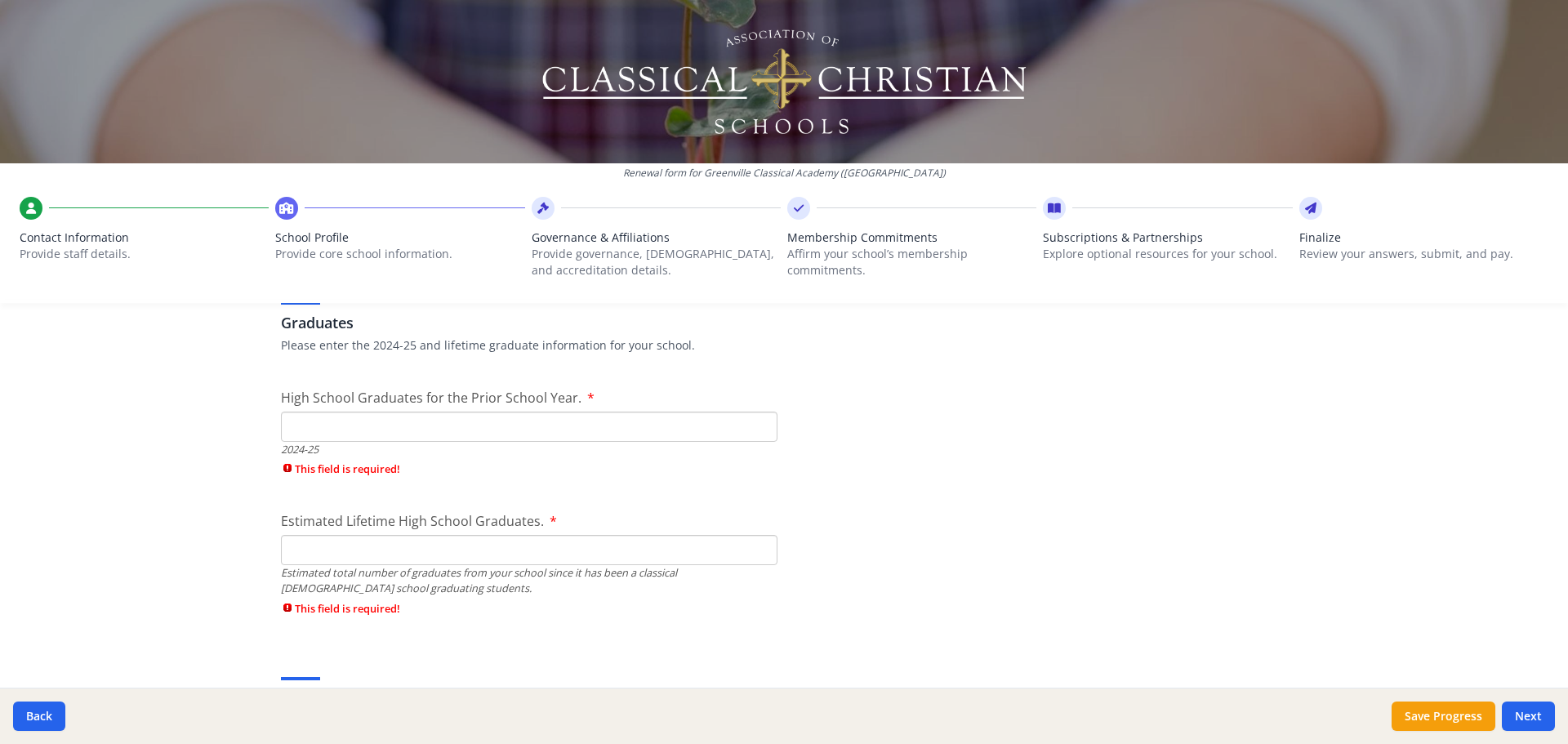
scroll to position [2287, 0]
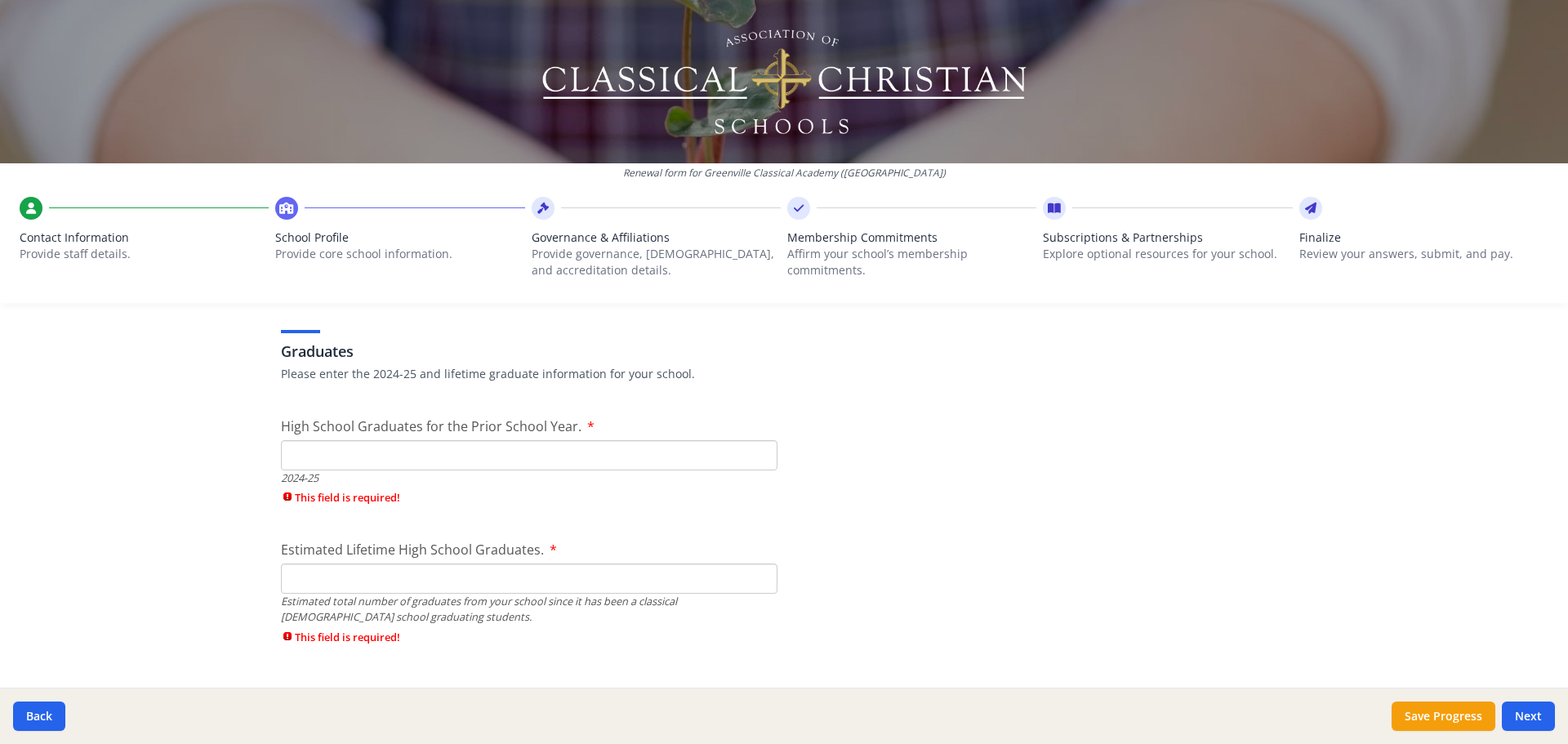
click at [370, 453] on input "High School Graduates for the Prior School Year." at bounding box center [529, 455] width 497 height 30
type input "15"
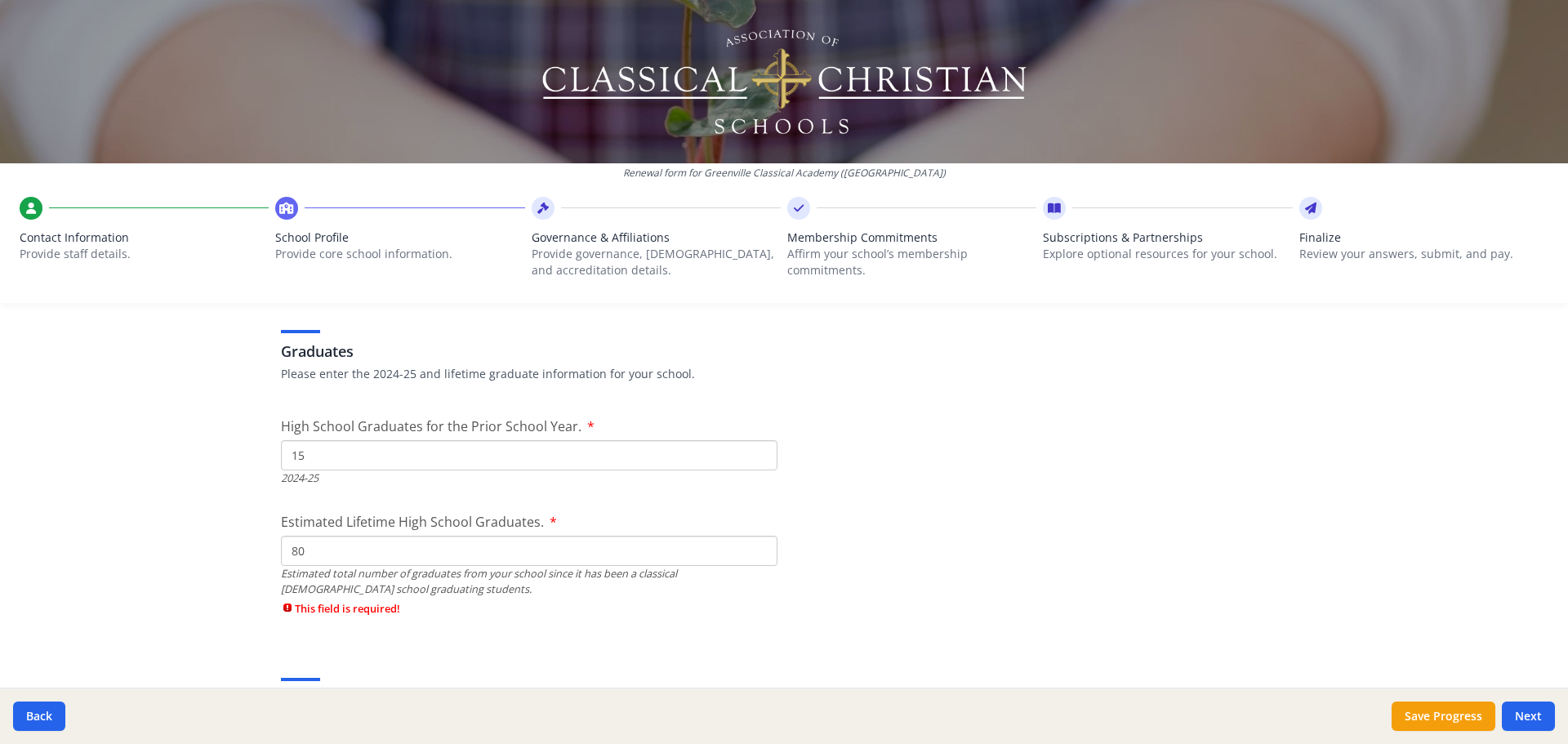
type input "80"
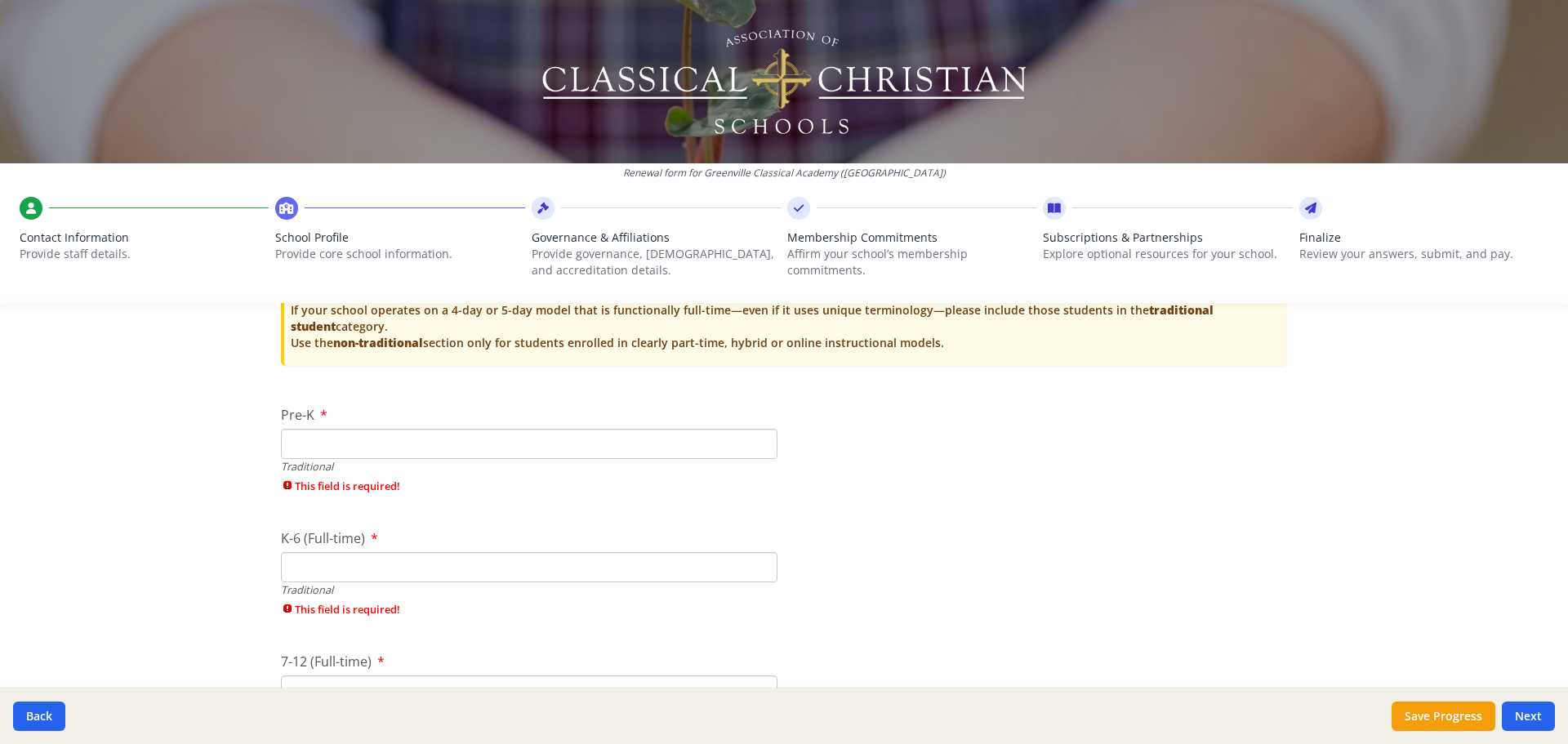
scroll to position [3431, 0]
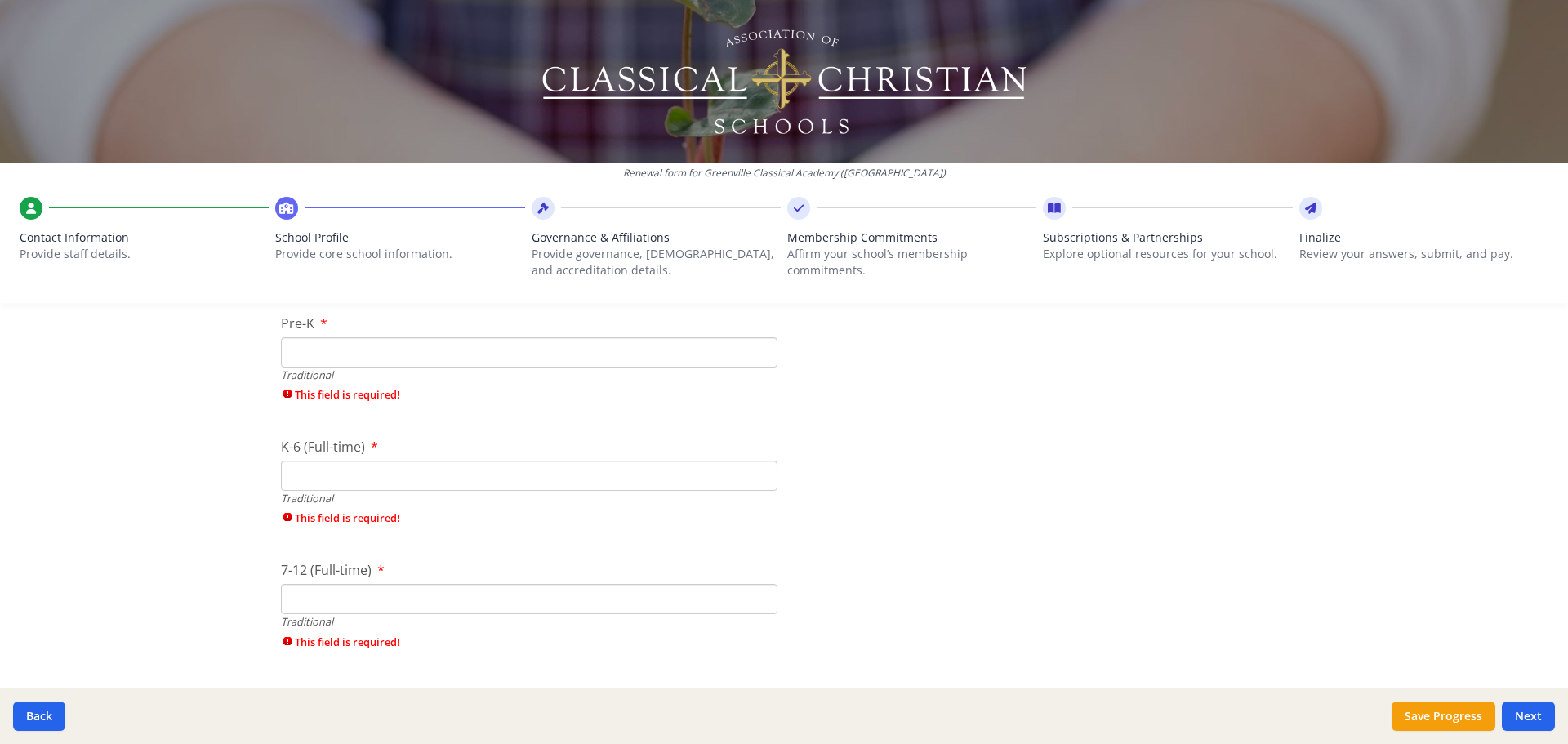
click at [349, 351] on input "Pre-K" at bounding box center [529, 352] width 497 height 30
